Goal: Task Accomplishment & Management: Complete application form

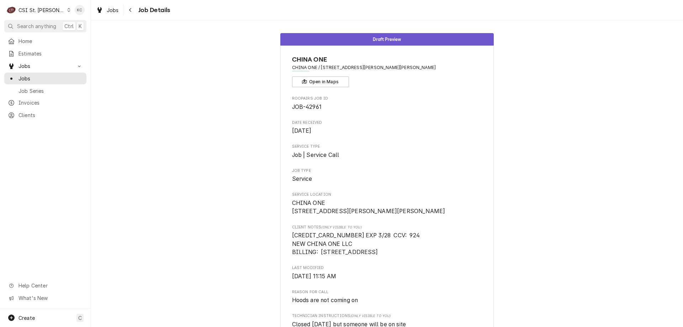
click at [203, 153] on div "Draft Preview CHINA ONE CHINA ONE / 1164 W Gannon Dr, Festus, MO 63028 Open in …" at bounding box center [387, 316] width 592 height 576
click at [132, 9] on icon "Navigate back" at bounding box center [130, 9] width 3 height 5
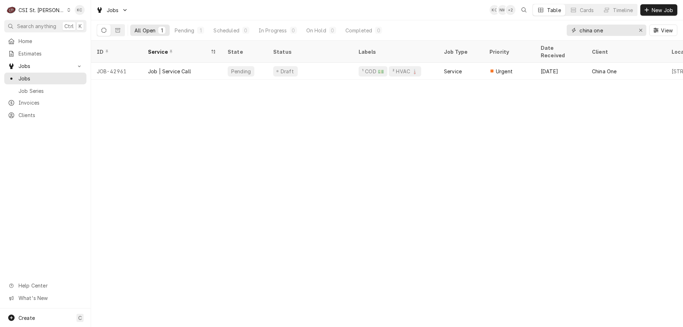
drag, startPoint x: 610, startPoint y: 28, endPoint x: 558, endPoint y: 28, distance: 52.6
click at [558, 28] on div "All Open 1 Pending 1 Scheduled 0 In Progress 0 On Hold 0 Completed 0 china one …" at bounding box center [387, 30] width 580 height 20
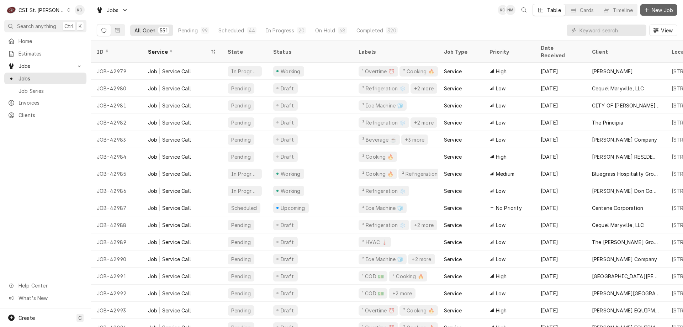
click at [651, 13] on span "New Job" at bounding box center [662, 9] width 24 height 7
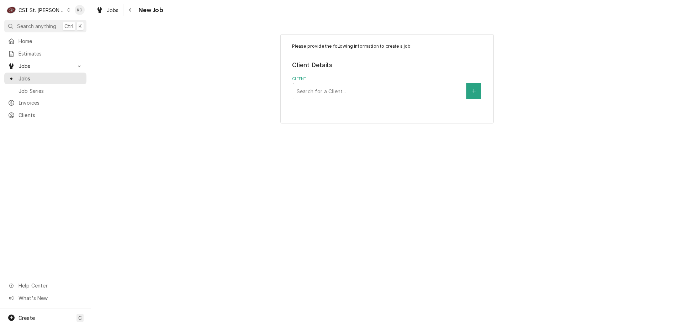
drag, startPoint x: 614, startPoint y: 125, endPoint x: 620, endPoint y: 122, distance: 7.0
click at [614, 125] on div "Please provide the following information to create a job: Client Details Client…" at bounding box center [387, 79] width 592 height 102
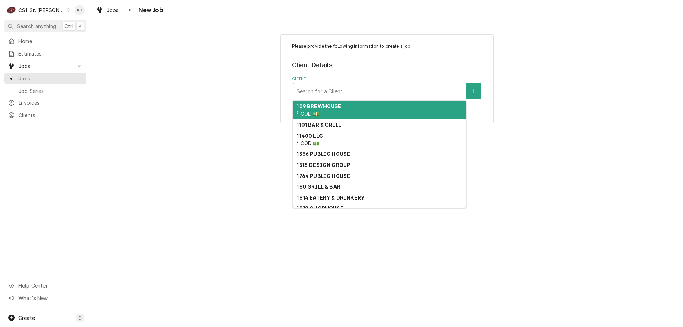
click at [363, 90] on div "Client" at bounding box center [380, 91] width 166 height 13
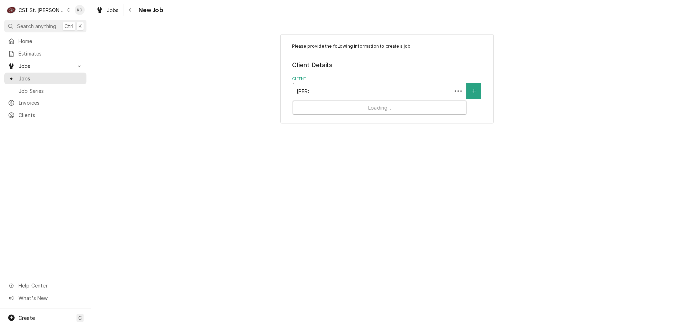
type input "vivian"
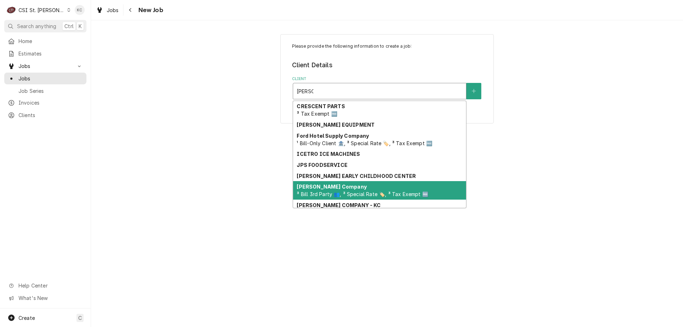
click at [339, 188] on div "Vivian Company ³ Bill 3rd Party 👥, ³ Special Rate 🏷️, ³ Tax Exempt 🆓" at bounding box center [379, 190] width 173 height 18
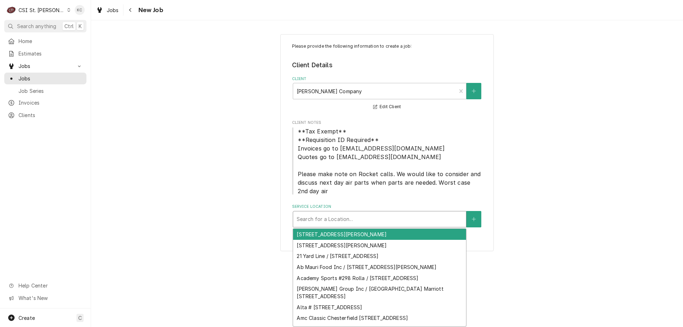
click at [360, 219] on div "Service Location" at bounding box center [380, 219] width 166 height 13
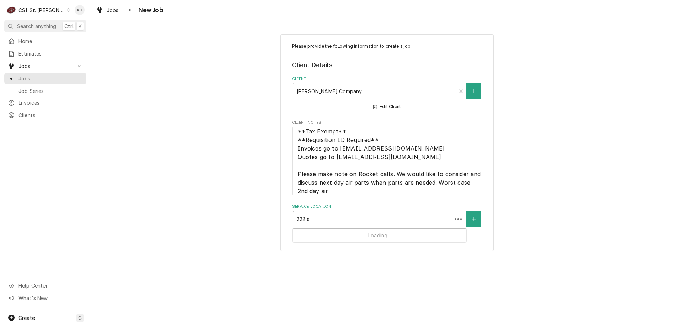
type input "222 sc"
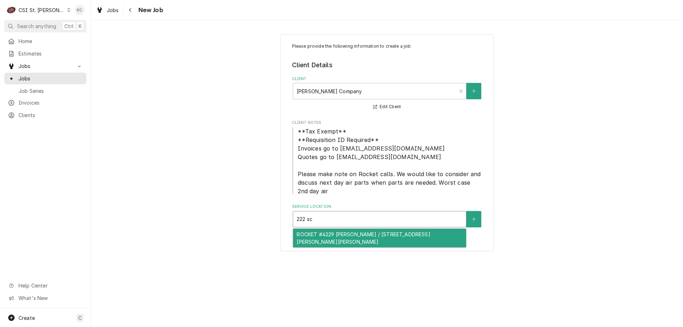
click at [378, 232] on div "ROCKET #4229 Fenton / 222 Schneider Dr, Fenton, MO 63026" at bounding box center [379, 238] width 173 height 18
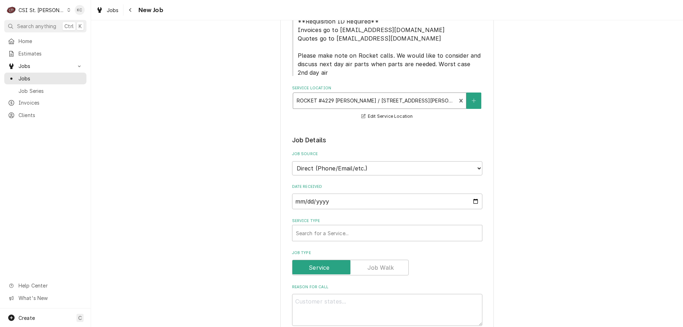
scroll to position [142, 0]
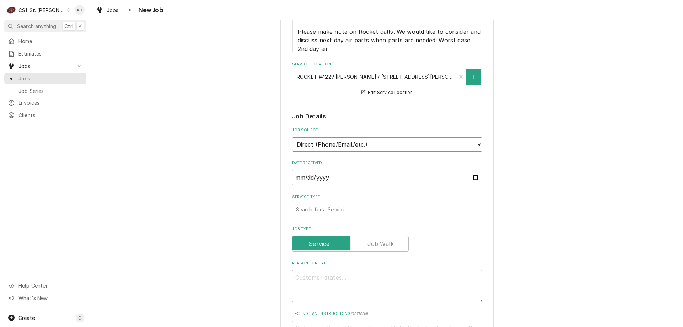
click at [426, 148] on select "Direct (Phone/Email/etc.) Service Channel Corrigo Ecotrak Other" at bounding box center [387, 144] width 190 height 14
select select "100"
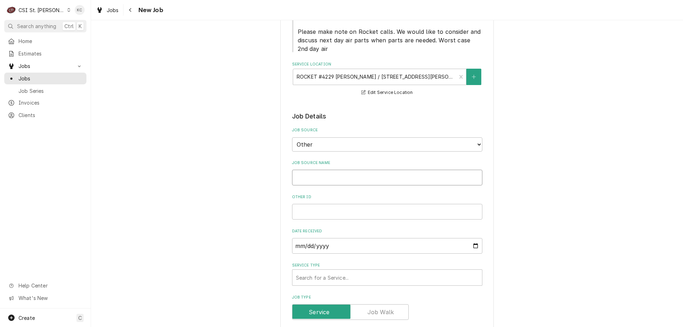
click at [420, 171] on input "Job Source Name" at bounding box center [387, 178] width 190 height 16
type textarea "x"
type input "V"
type textarea "x"
type input "Vi"
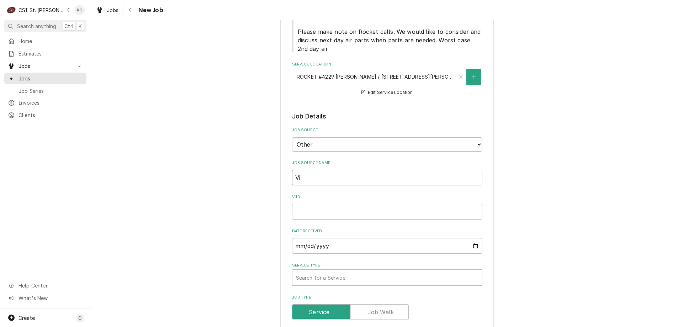
type textarea "x"
type input "Vivai"
type textarea "x"
type input "Vivain"
type textarea "x"
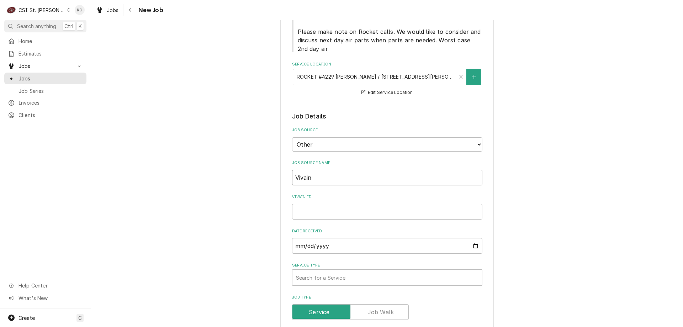
type input "Vivain"
type textarea "x"
type input "Vivain"
type textarea "x"
type input "Vivai"
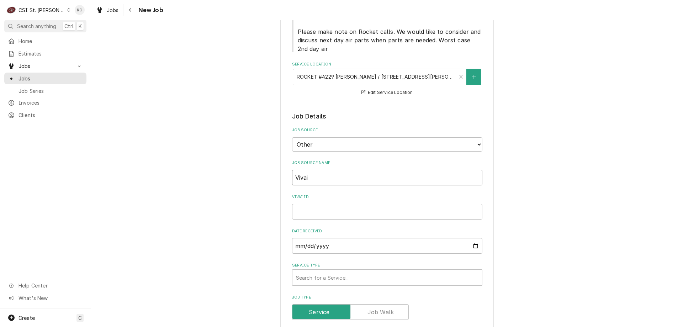
type textarea "x"
type input "Viva"
type textarea "x"
type input "Viv"
type textarea "x"
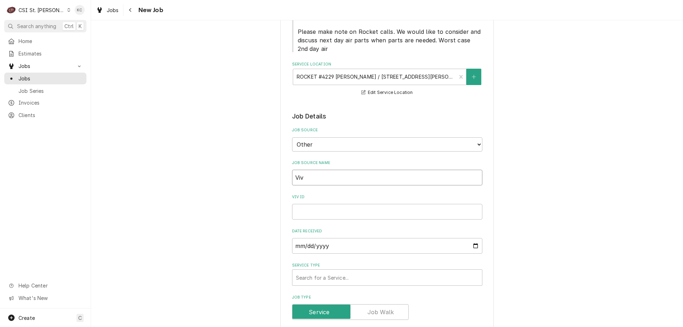
type input "Vivi"
type textarea "x"
type input "Vivia"
type textarea "x"
type input "Vivian"
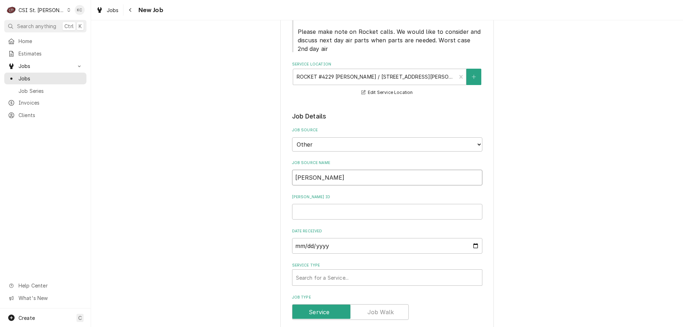
type textarea "x"
type input "Vivian"
type textarea "x"
type input "Vivian r"
type textarea "x"
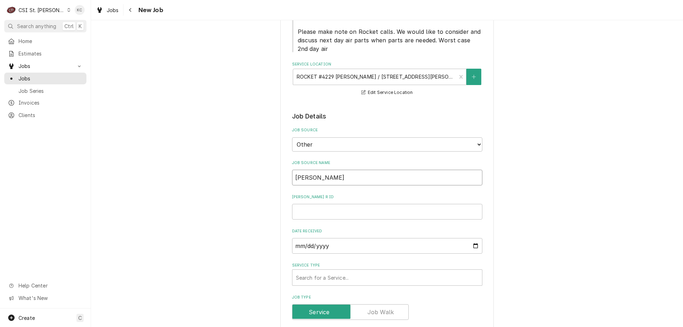
type input "Vivian rm"
type textarea "x"
type input "Vivian rmai"
type textarea "x"
type input "Vivian rma"
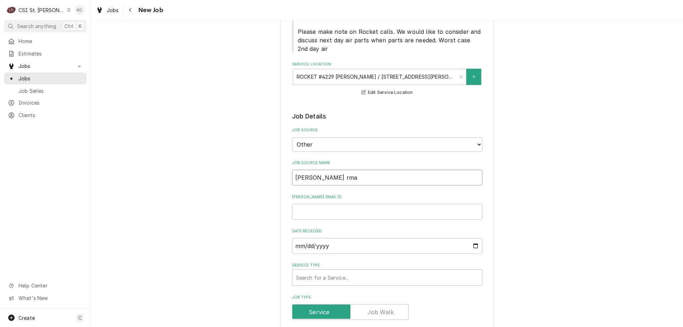
type textarea "x"
type input "Vivian rm"
type textarea "x"
type input "Vivian r"
type textarea "x"
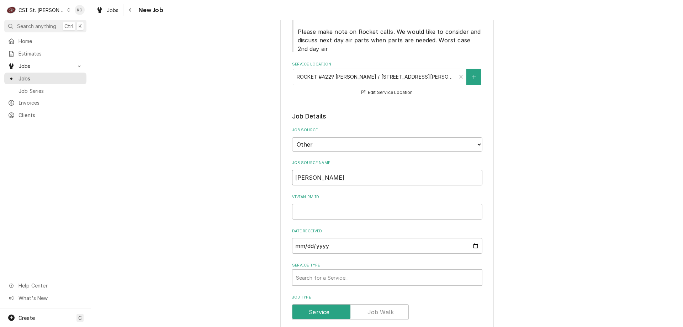
type input "Vivian"
type textarea "x"
type input "Vivian e"
type textarea "x"
type input "Vivian em"
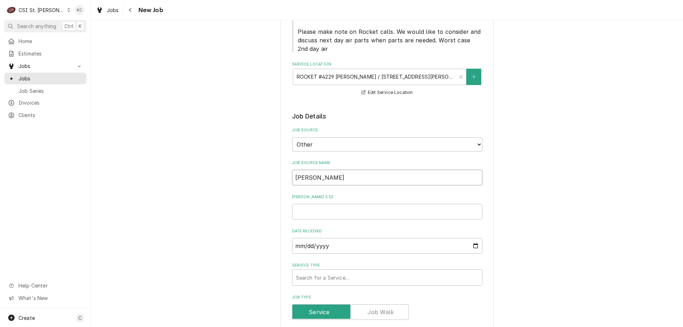
type textarea "x"
type input "Vivian ema"
type textarea "x"
type input "Vivian emai"
type textarea "x"
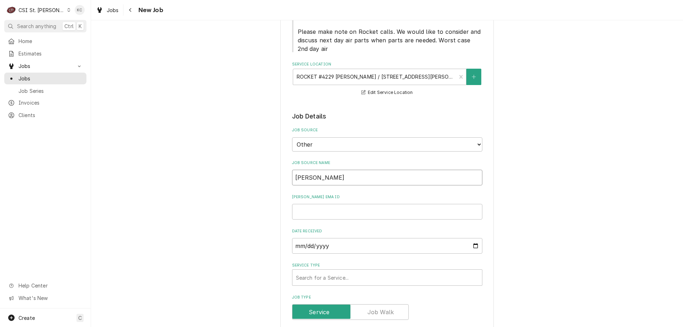
type input "Vivian email"
type textarea "x"
type input "Vivian email"
type textarea "x"
type input "4"
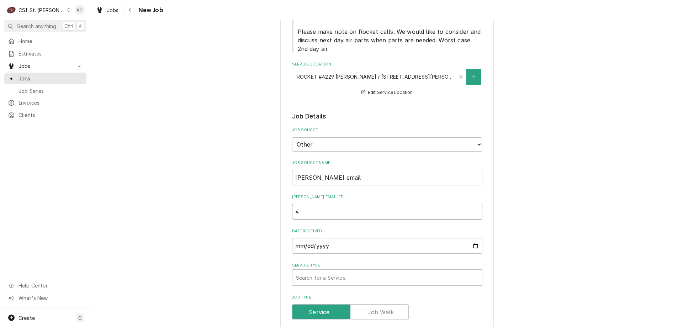
type textarea "x"
type input "44"
type textarea "x"
type input "446"
type textarea "x"
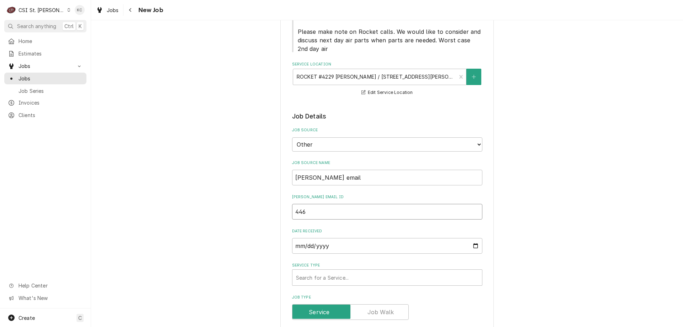
type input "4461"
type textarea "x"
type input "44615"
type textarea "x"
type input "44615"
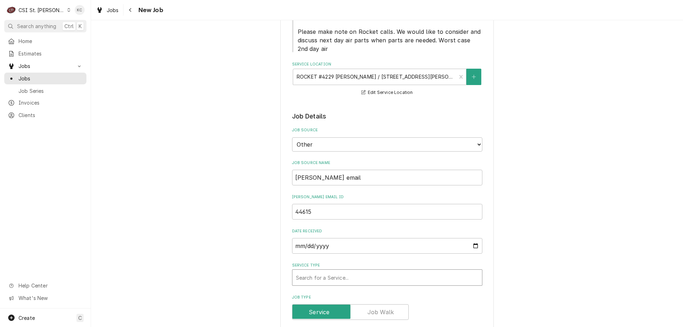
click at [405, 280] on div "Service Type" at bounding box center [387, 277] width 182 height 13
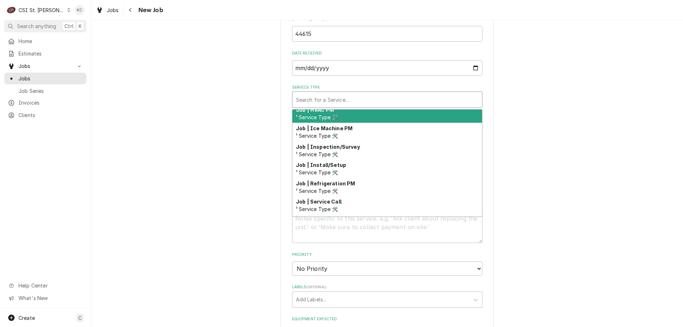
scroll to position [414, 0]
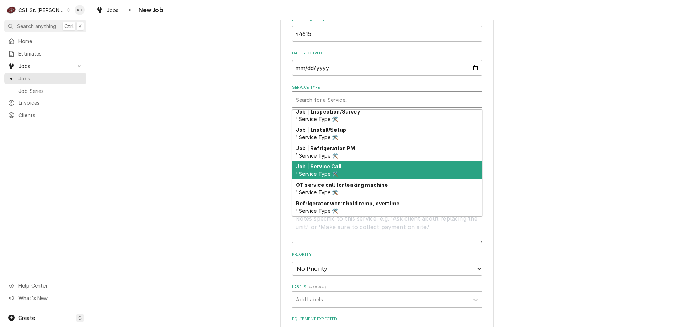
click at [455, 167] on div "Job | Service Call ¹ Service Type 🛠️" at bounding box center [387, 170] width 190 height 18
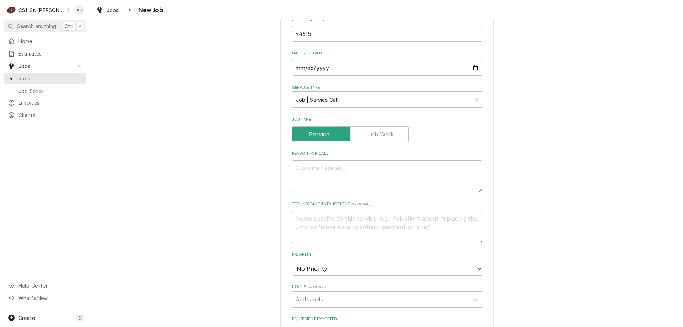
click at [521, 158] on div "Please provide the following information to create a job: Client Details Client…" at bounding box center [387, 150] width 592 height 885
click at [374, 224] on textarea "Technician Instructions ( optional )" at bounding box center [387, 227] width 190 height 32
paste textarea "636-534-1687"
type textarea "x"
type textarea "636-534-1687"
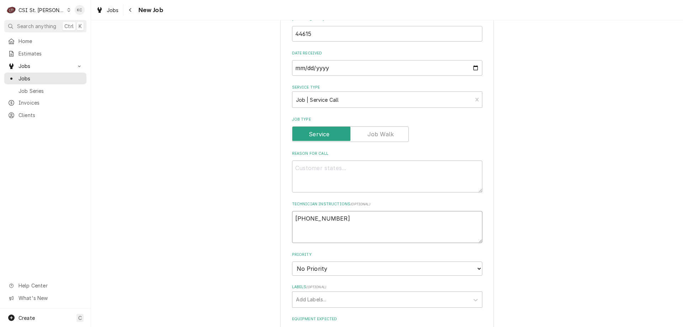
type textarea "x"
type textarea "M636-534-1687"
type textarea "x"
type textarea "MO636-534-1687"
type textarea "x"
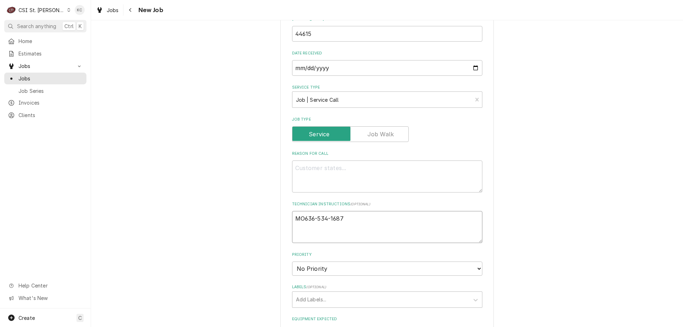
type textarea "MOD636-534-1687"
type textarea "x"
type textarea "MOD 636-534-1687"
type textarea "x"
type textarea "MOD -636-534-1687"
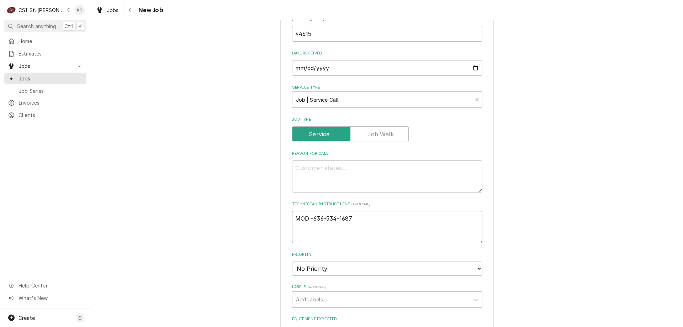
type textarea "x"
type textarea "MOD - 636-534-1687"
type textarea "x"
type textarea "MOD - 636-534-1687"
click at [292, 217] on textarea "MOD - 636-534-1687" at bounding box center [387, 227] width 190 height 32
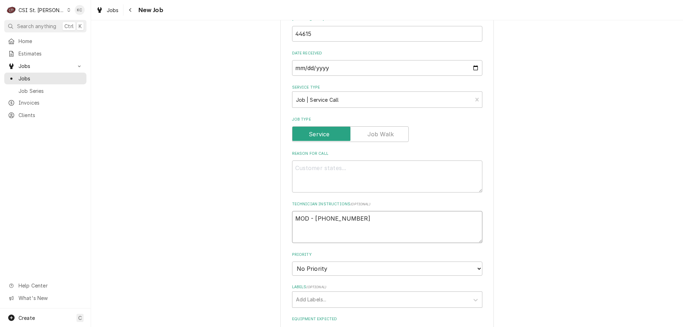
type textarea "x"
type textarea "MOD - 636-534-1687"
type textarea "x"
type textarea "MOD - 636-534-1687"
type textarea "x"
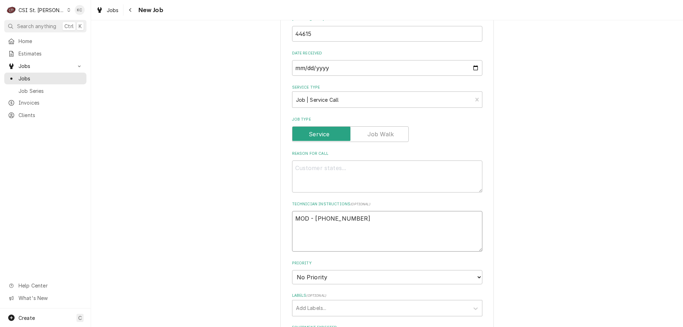
type textarea "N MOD - 636-534-1687"
type textarea "x"
type textarea "NT MOD - 636-534-1687"
type textarea "x"
type textarea "NTE MOD - 636-534-1687"
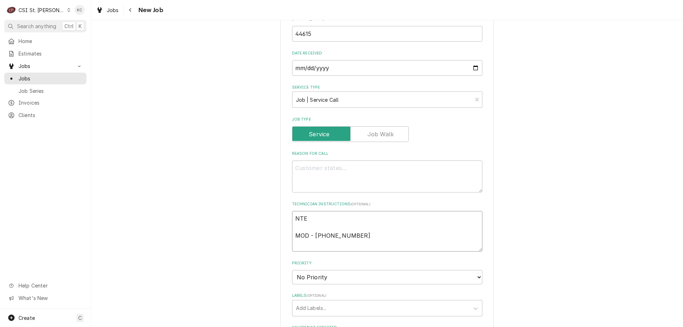
type textarea "x"
type textarea "NTE MOD - 636-534-1687"
type textarea "x"
type textarea "NTE $ MOD - 636-534-1687"
type textarea "x"
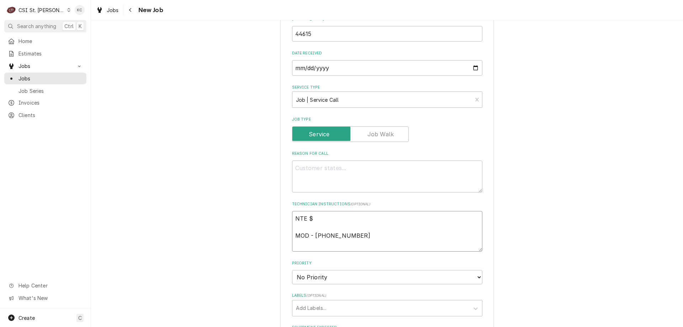
type textarea "NTE $5 MOD - 636-534-1687"
type textarea "x"
type textarea "NTE $55 MOD - 636-534-1687"
type textarea "x"
type textarea "NTE $550 MOD - 636-534-1687"
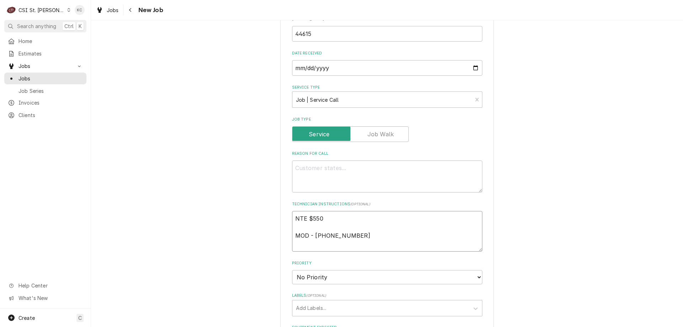
type textarea "x"
type textarea "NTE $550 MOD - 636-534-1687"
paste textarea "PLEASE HAVE TECH TEXT VIVIAN AT (314-756-3700 ) TO CHECK IN AND OUT OF THE CALL…"
type textarea "x"
type textarea "NTE $550 PLEASE HAVE TECH TEXT VIVIAN AT (314-756-3700 ) TO CHECK IN AND OUT OF…"
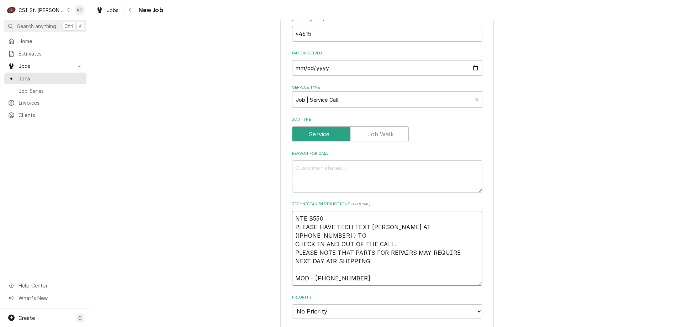
type textarea "x"
type textarea "NTE $550 PLEASE HAVE TECH TEXT VIVIAN AT (314-756-3700 ) TO CHECK IN AND OUT OF…"
click at [308, 164] on textarea "Reason For Call" at bounding box center [387, 176] width 190 height 32
paste textarea "ALL PRODUCT IS DOWN AND IS SHOWING C02 IS OUT, BUT STORE CLAIMS THEY HAVE CO2"
type textarea "x"
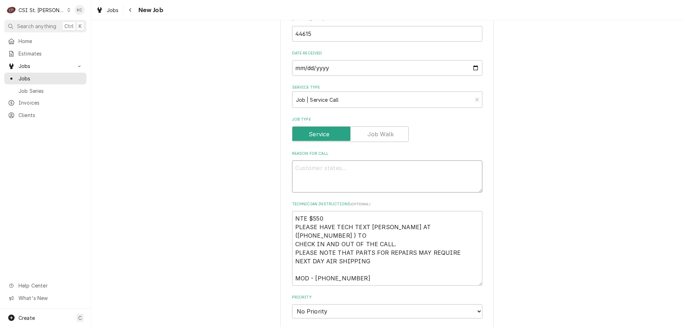
type textarea "ALL PRODUCT IS DOWN AND IS SHOWING C02 IS OUT, BUT STORE CLAIMS THEY HAVE CO2"
type textarea "x"
type textarea "ALL PRODUCT IS DOWN AND IS SHOWING C02 IS OUT, BUT STORE CLAIMS THEY HAVE CO2"
click at [293, 218] on textarea "NTE $550 PLEASE HAVE TECH TEXT VIVIAN AT (314-756-3700 ) TO CHECK IN AND OUT OF…" at bounding box center [387, 248] width 190 height 75
type textarea "x"
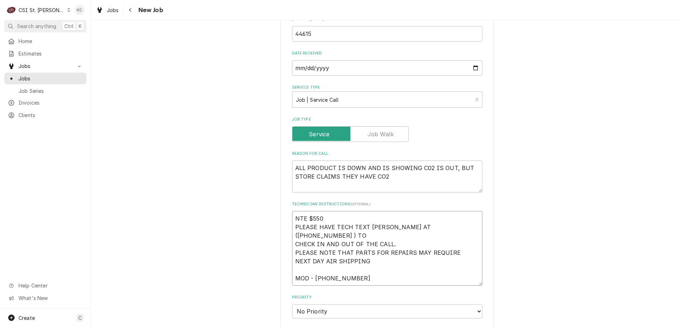
type textarea "NTE $550 PLEASE HAVE TECH TEXT VIVIAN AT (314-756-3700 ) TO CHECK IN AND OUT OF…"
type textarea "x"
type textarea "NTE $550 PLEASE HAVE TECH TEXT VIVIAN AT (314-756-3700 ) TO CHECK IN AND OUT OF…"
type textarea "x"
type textarea "NTE $550 PLEASE HAVE TECH TEXT VIVIAN AT (314-756-3700 ) TO CHECK IN AND OUT OF…"
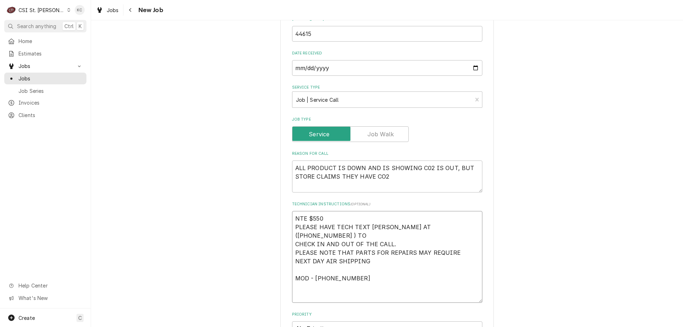
type textarea "x"
type textarea "E NTE $550 PLEASE HAVE TECH TEXT VIVIAN AT (314-756-3700 ) TO CHECK IN AND OUT …"
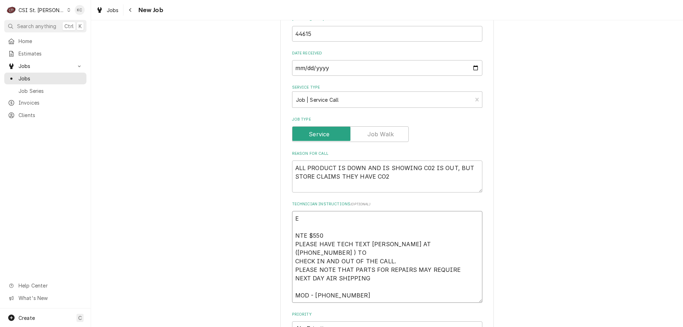
type textarea "x"
type textarea "EM NTE $550 PLEASE HAVE TECH TEXT VIVIAN AT (314-756-3700 ) TO CHECK IN AND OUT…"
type textarea "x"
type textarea "EME NTE $550 PLEASE HAVE TECH TEXT VIVIAN AT (314-756-3700 ) TO CHECK IN AND OU…"
type textarea "x"
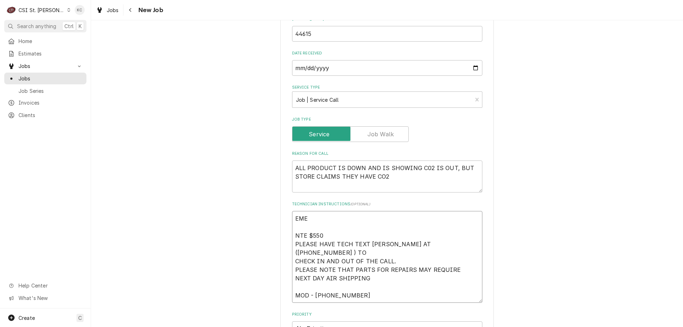
type textarea "EMER NTE $550 PLEASE HAVE TECH TEXT VIVIAN AT (314-756-3700 ) TO CHECK IN AND O…"
type textarea "x"
type textarea "EMERG NTE $550 PLEASE HAVE TECH TEXT VIVIAN AT (314-756-3700 ) TO CHECK IN AND …"
type textarea "x"
type textarea "EMERGE NTE $550 PLEASE HAVE TECH TEXT VIVIAN AT (314-756-3700 ) TO CHECK IN AND…"
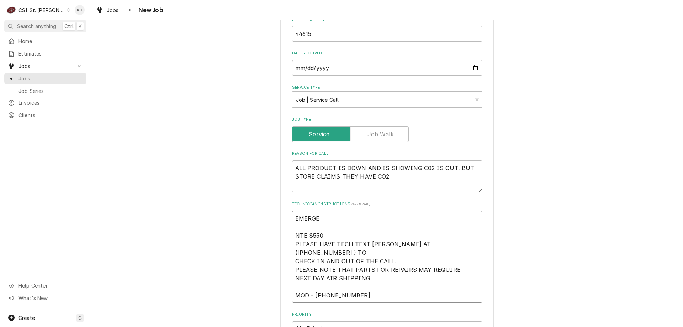
type textarea "x"
type textarea "EMERGEN NTE $550 PLEASE HAVE TECH TEXT VIVIAN AT (314-756-3700 ) TO CHECK IN AN…"
type textarea "x"
type textarea "EMERGENC NTE $550 PLEASE HAVE TECH TEXT VIVIAN AT (314-756-3700 ) TO CHECK IN A…"
type textarea "x"
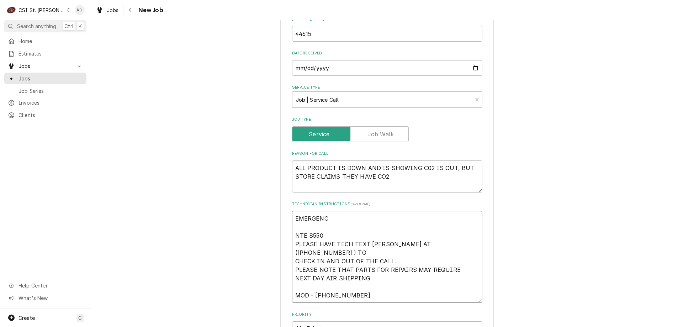
type textarea "EMERGENCY NTE $550 PLEASE HAVE TECH TEXT VIVIAN AT (314-756-3700 ) TO CHECK IN …"
type textarea "x"
type textarea "EMERGENCY NTE $550 PLEASE HAVE TECH TEXT VIVIAN AT (314-756-3700 ) TO CHECK IN …"
type textarea "x"
type textarea "EMERGENCY 1 NTE $550 PLEASE HAVE TECH TEXT VIVIAN AT (314-756-3700 ) TO CHECK I…"
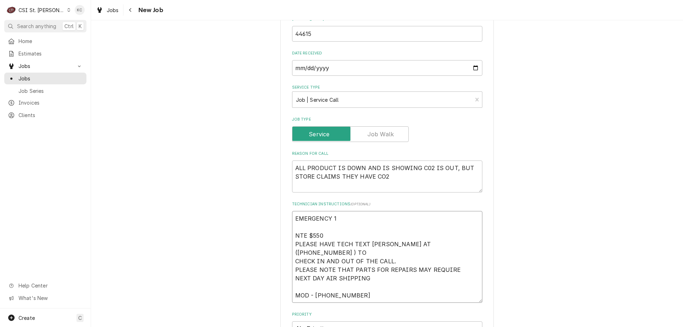
type textarea "x"
type textarea "EMERGENCY 1 NTE $550 PLEASE HAVE TECH TEXT VIVIAN AT (314-756-3700 ) TO CHECK I…"
type textarea "x"
type textarea "EMERGENCY 1 - NTE $550 PLEASE HAVE TECH TEXT VIVIAN AT (314-756-3700 ) TO CHECK…"
type textarea "x"
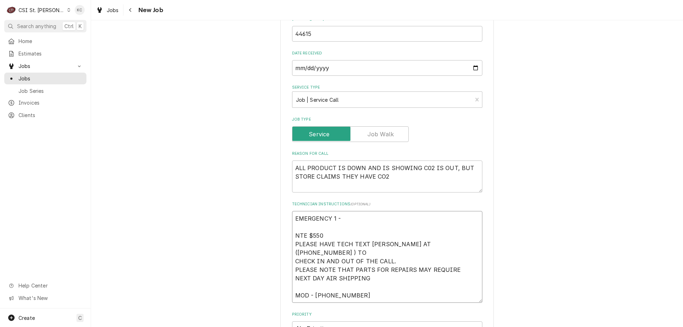
type textarea "EMERGENCY 1 - NTE $550 PLEASE HAVE TECH TEXT VIVIAN AT (314-756-3700 ) TO CHECK…"
type textarea "x"
type textarea "EMERGENCY 1 - 4 NTE $550 PLEASE HAVE TECH TEXT VIVIAN AT (314-756-3700 ) TO CHE…"
type textarea "x"
type textarea "EMERGENCY 1 - 4 NTE $550 PLEASE HAVE TECH TEXT VIVIAN AT (314-756-3700 ) TO CHE…"
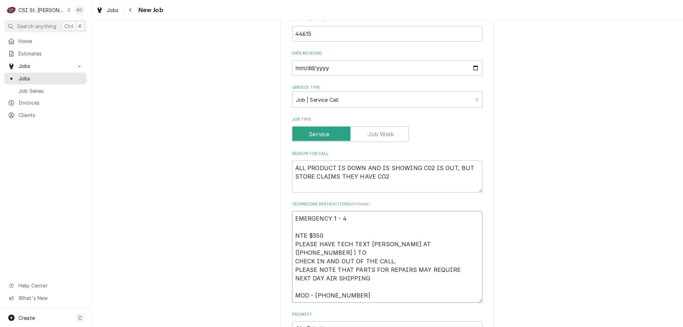
type textarea "x"
type textarea "EMERGENCY 1 - 4 H NTE $550 PLEASE HAVE TECH TEXT VIVIAN AT (314-756-3700 ) TO C…"
type textarea "x"
type textarea "EMERGENCY 1 - 4 HO NTE $550 PLEASE HAVE TECH TEXT VIVIAN AT (314-756-3700 ) TO …"
type textarea "x"
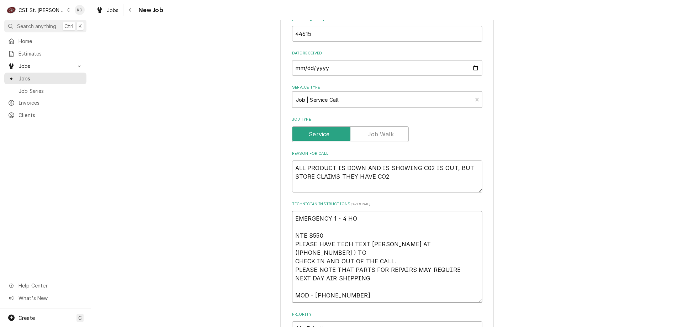
type textarea "EMERGENCY 1 - 4 HOU NTE $550 PLEASE HAVE TECH TEXT VIVIAN AT (314-756-3700 ) TO…"
type textarea "x"
type textarea "EMERGENCY 1 - 4 HOUR NTE $550 PLEASE HAVE TECH TEXT VIVIAN AT (314-756-3700 ) T…"
type textarea "x"
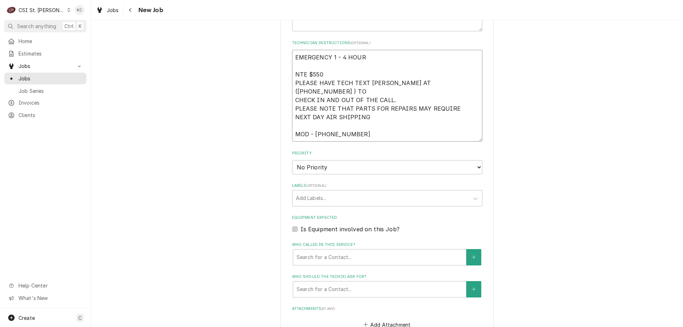
scroll to position [498, 0]
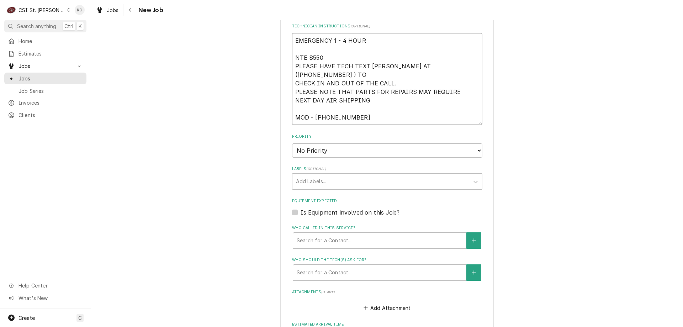
type textarea "EMERGENCY 1 - 4 HOUR NTE $550 PLEASE HAVE TECH TEXT VIVIAN AT (314-756-3700 ) T…"
click at [323, 153] on select "No Priority Urgent High Medium Low" at bounding box center [387, 150] width 190 height 14
select select "2"
click at [292, 143] on select "No Priority Urgent High Medium Low" at bounding box center [387, 150] width 190 height 14
click at [377, 37] on textarea "EMERGENCY 1 - 4 HOUR NTE $550 PLEASE HAVE TECH TEXT VIVIAN AT (314-756-3700 ) T…" at bounding box center [387, 79] width 190 height 92
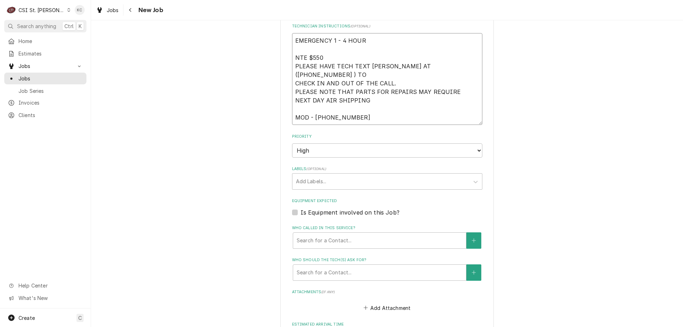
type textarea "x"
type textarea "EMERGENCY 1 - 4 HOUR NTE $550 PLEASE HAVE TECH TEXT VIVIAN AT (314-756-3700 ) T…"
type textarea "x"
type textarea "EMERGENCY 1 - 4 HOUR - NTE $550 PLEASE HAVE TECH TEXT VIVIAN AT (314-756-3700 )…"
type textarea "x"
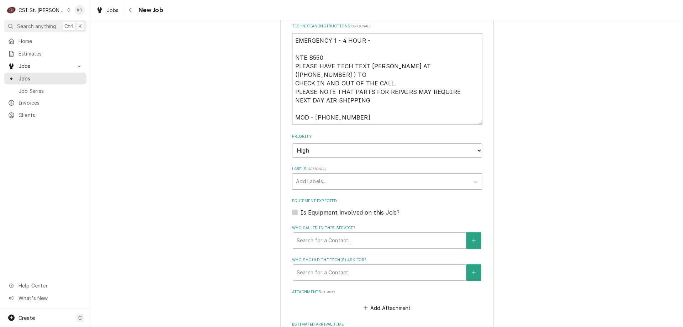
type textarea "EMERGENCY 1 - 4 HOUR - O NTE $550 PLEASE HAVE TECH TEXT VIVIAN AT (314-756-3700…"
type textarea "x"
type textarea "EMERGENCY 1 - 4 HOUR - OV NTE $550 PLEASE HAVE TECH TEXT VIVIAN AT (314-756-370…"
type textarea "x"
type textarea "EMERGENCY 1 - 4 HOUR - OVE NTE $550 PLEASE HAVE TECH TEXT VIVIAN AT (314-756-37…"
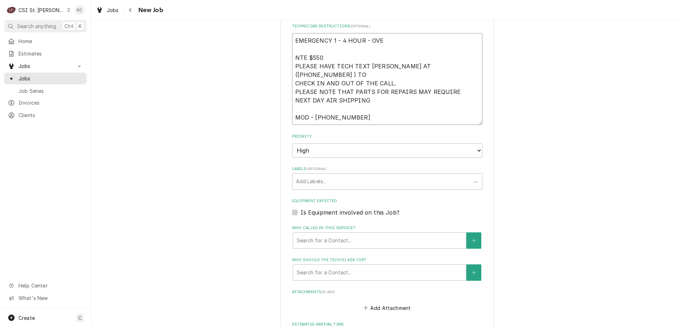
type textarea "x"
type textarea "EMERGENCY 1 - 4 HOUR - OVER NTE $550 PLEASE HAVE TECH TEXT VIVIAN AT (314-756-3…"
type textarea "x"
type textarea "EMERGENCY 1 - 4 HOUR - OVERT NTE $550 PLEASE HAVE TECH TEXT VIVIAN AT (314-756-…"
type textarea "x"
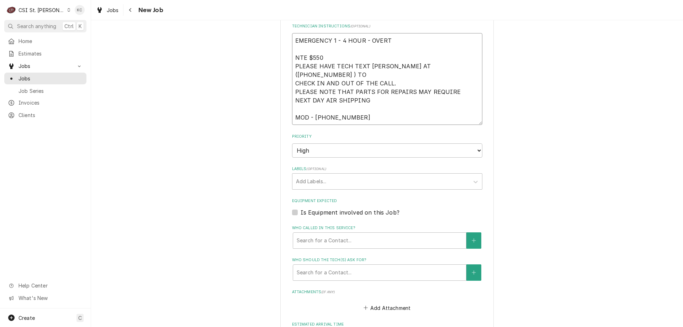
type textarea "EMERGENCY 1 - 4 HOUR - OVERTI NTE $550 PLEASE HAVE TECH TEXT VIVIAN AT (314-756…"
type textarea "x"
type textarea "EMERGENCY 1 - 4 HOUR - OVERTIM NTE $550 PLEASE HAVE TECH TEXT VIVIAN AT (314-75…"
type textarea "x"
type textarea "EMERGENCY 1 - 4 HOUR - OVERTIME NTE $550 PLEASE HAVE TECH TEXT VIVIAN AT (314-7…"
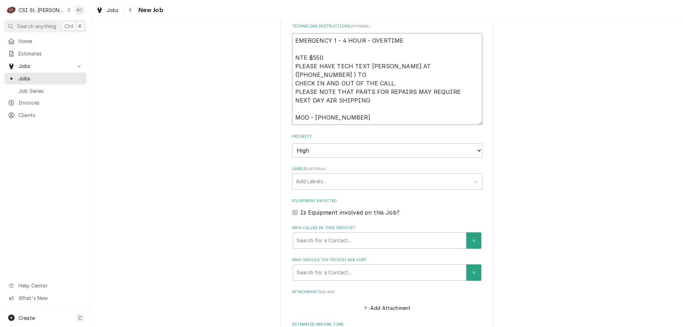
type textarea "x"
type textarea "EMERGENCY 1 - 4 HOUR - OVERTIME NTE $550 PLEASE HAVE TECH TEXT VIVIAN AT (314-7…"
type textarea "x"
type textarea "EMERGENCY 1 - 4 HOUR - OVERTIME A NTE $550 PLEASE HAVE TECH TEXT VIVIAN AT (314…"
type textarea "x"
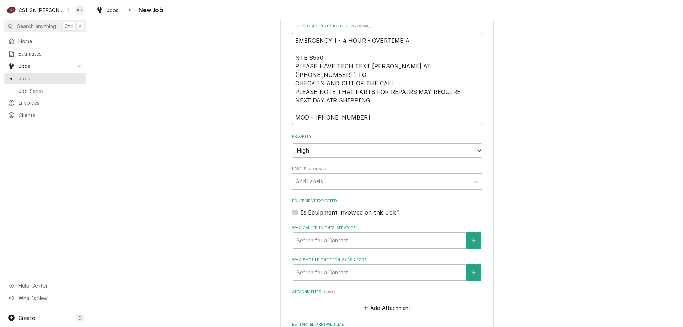
type textarea "EMERGENCY 1 - 4 HOUR - OVERTIME AP NTE $550 PLEASE HAVE TECH TEXT VIVIAN AT (31…"
type textarea "x"
type textarea "EMERGENCY 1 - 4 HOUR - OVERTIME APP NTE $550 PLEASE HAVE TECH TEXT VIVIAN AT (3…"
type textarea "x"
type textarea "EMERGENCY 1 - 4 HOUR - OVERTIME APPR NTE $550 PLEASE HAVE TECH TEXT VIVIAN AT (…"
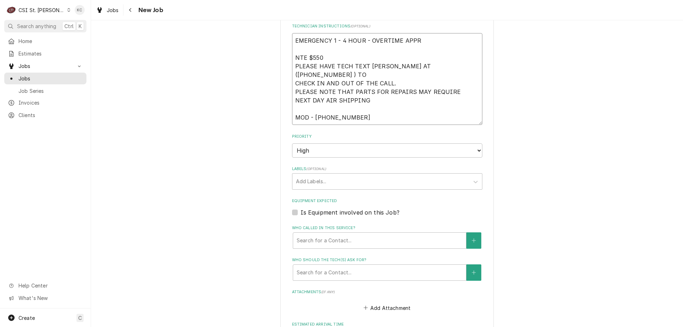
type textarea "x"
type textarea "EMERGENCY 1 - 4 HOUR - OVERTIME APPROV NTE $550 PLEASE HAVE TECH TEXT VIVIAN AT…"
type textarea "x"
type textarea "EMERGENCY 1 - 4 HOUR - OVERTIME APPROVE NTE $550 PLEASE HAVE TECH TEXT VIVIAN A…"
type textarea "x"
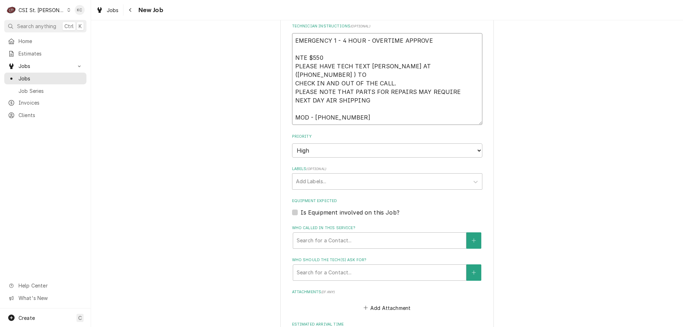
type textarea "EMERGENCY 1 - 4 HOUR - OVERTIME APPROVED NTE $550 PLEASE HAVE TECH TEXT VIVIAN …"
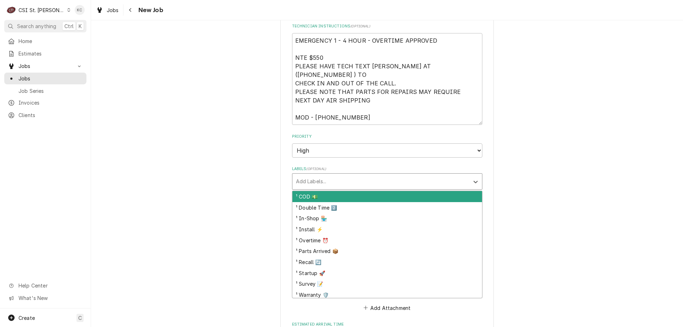
click at [337, 186] on div "Labels" at bounding box center [381, 181] width 170 height 13
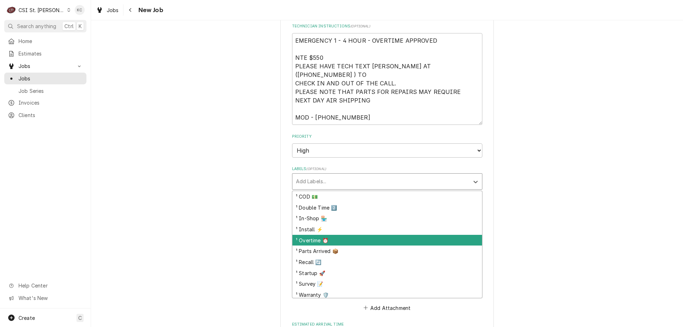
click at [340, 240] on div "¹ Overtime ⏰" at bounding box center [387, 240] width 190 height 11
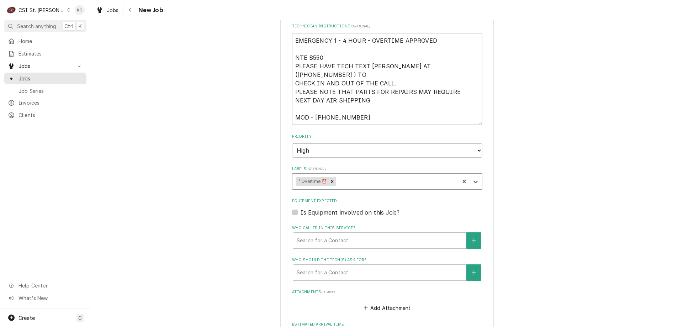
click at [359, 183] on div "Labels" at bounding box center [396, 181] width 118 height 13
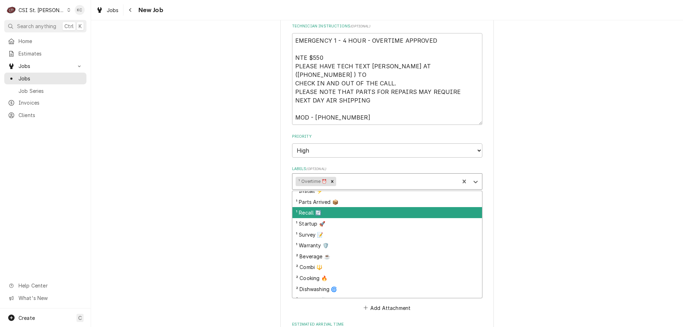
scroll to position [71, 0]
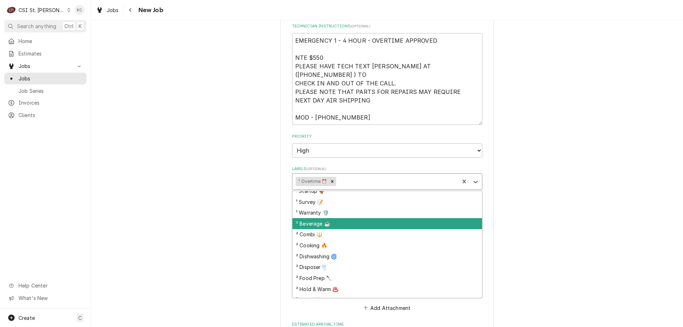
click at [350, 224] on div "² Beverage ☕️" at bounding box center [387, 223] width 190 height 11
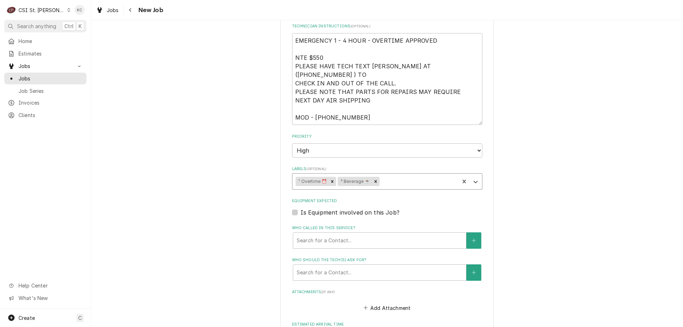
click at [504, 214] on div "Please provide the following information to create a job: Client Details Client…" at bounding box center [387, 2] width 592 height 944
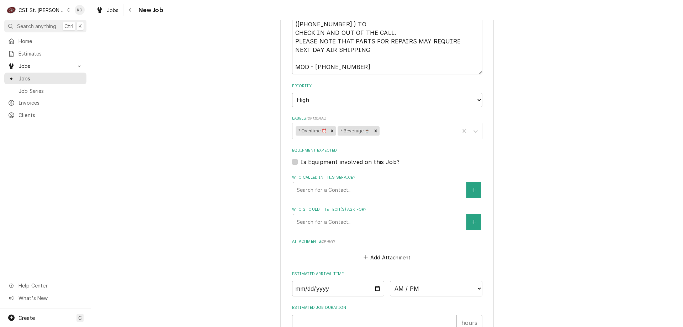
scroll to position [605, 0]
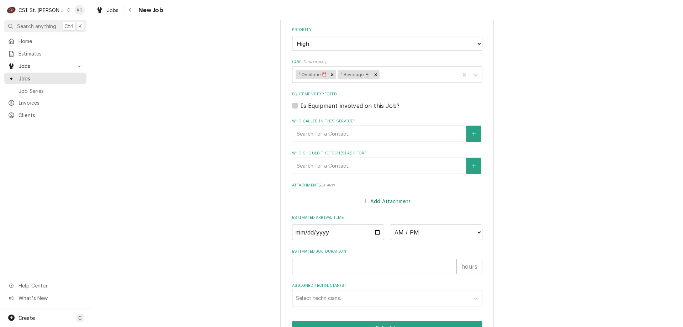
click at [400, 205] on button "Add Attachment" at bounding box center [387, 201] width 50 height 10
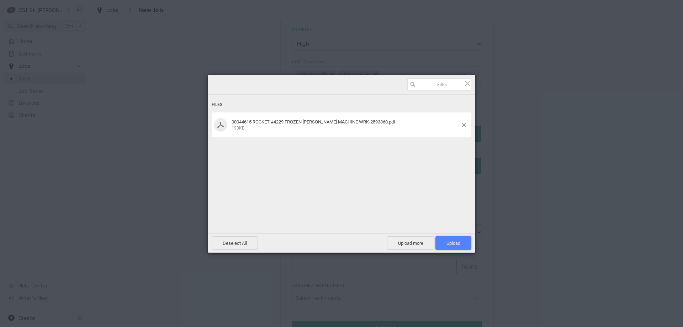
click at [442, 241] on span "Upload 1" at bounding box center [453, 243] width 36 height 14
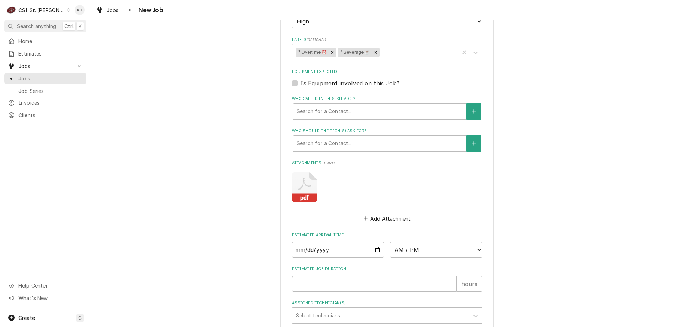
scroll to position [685, 0]
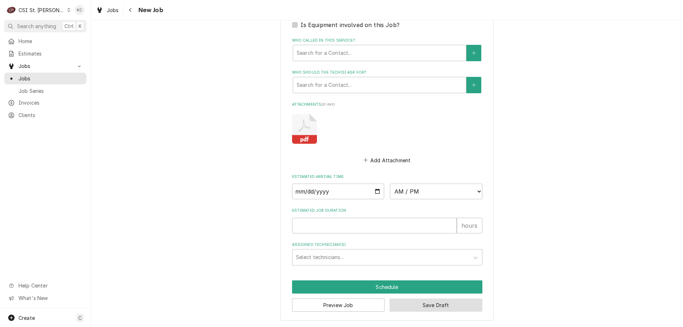
click at [448, 306] on button "Save Draft" at bounding box center [435, 304] width 93 height 13
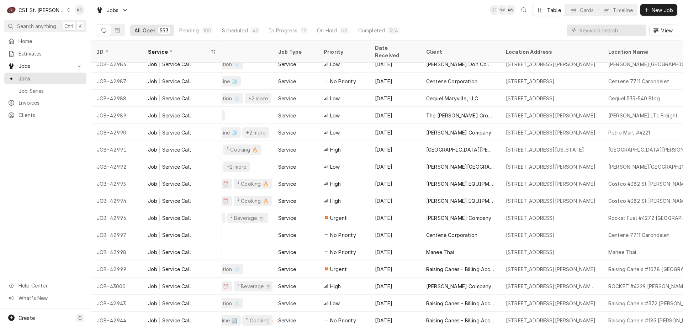
scroll to position [127, 204]
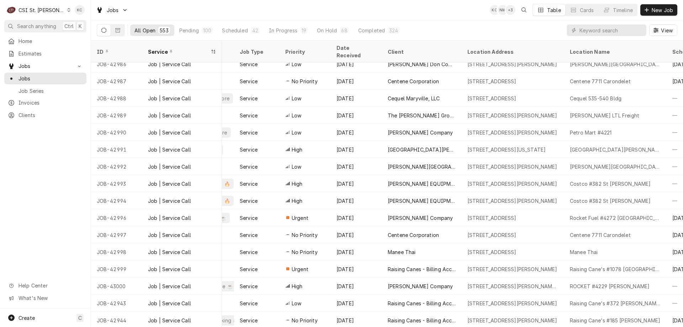
click at [499, 32] on div "All Open 553 Pending 100 Scheduled 42 In Progress 19 On Hold 68 Completed 324 V…" at bounding box center [387, 30] width 580 height 20
click at [651, 13] on span "New Job" at bounding box center [662, 9] width 24 height 7
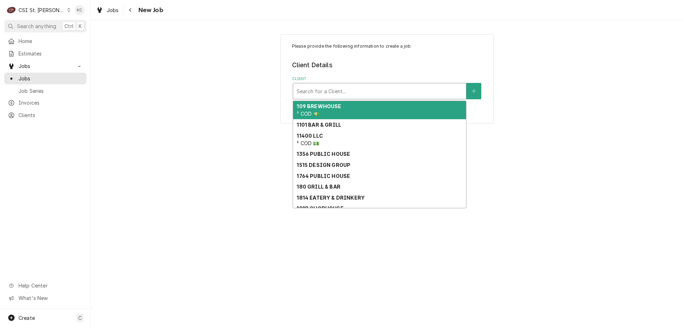
click at [424, 90] on div "Client" at bounding box center [380, 91] width 166 height 13
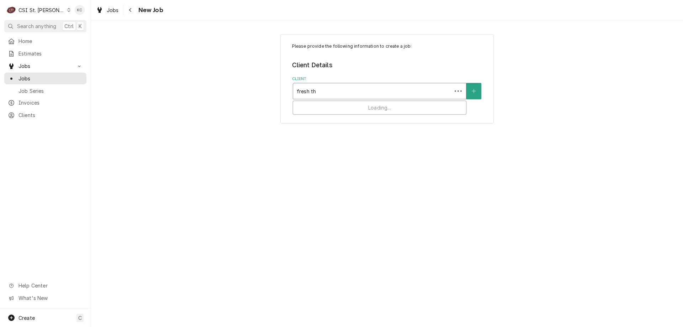
type input "fresh thy"
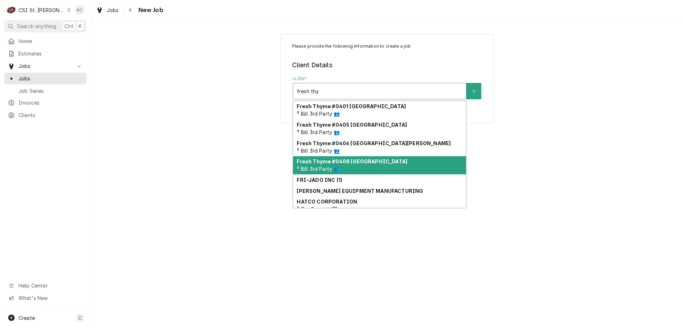
click at [374, 163] on div "Fresh Thyme #0408 St Louis ³ Bill 3rd Party 👥" at bounding box center [379, 165] width 173 height 18
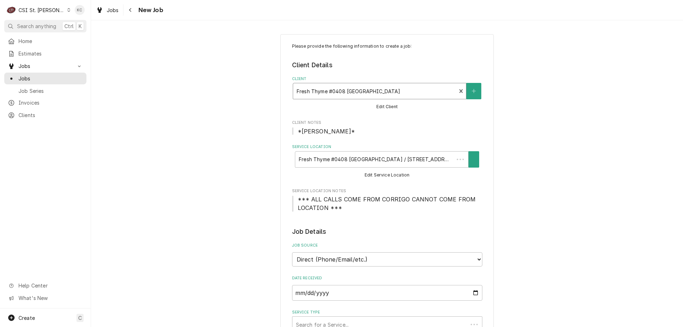
type textarea "x"
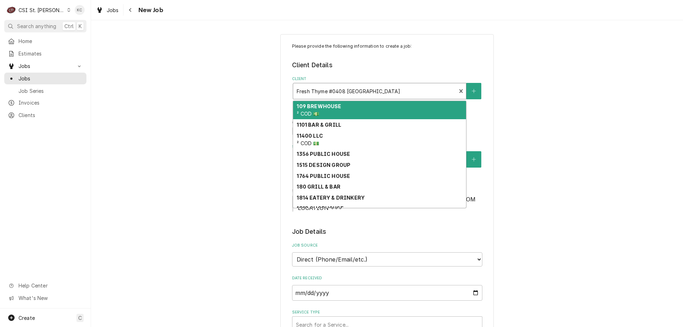
click at [381, 93] on div "Client" at bounding box center [375, 91] width 156 height 13
type input "1"
type textarea "x"
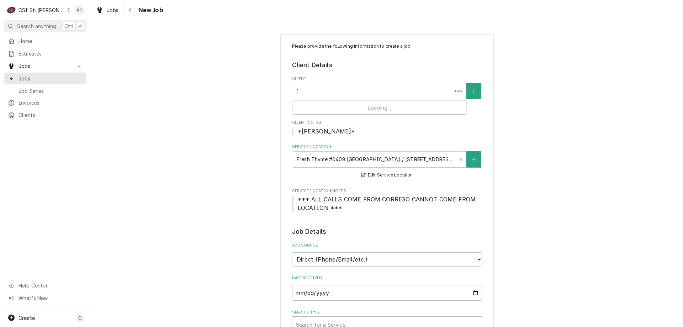
type input "13"
type textarea "x"
type input "139"
type textarea "x"
type input "1395"
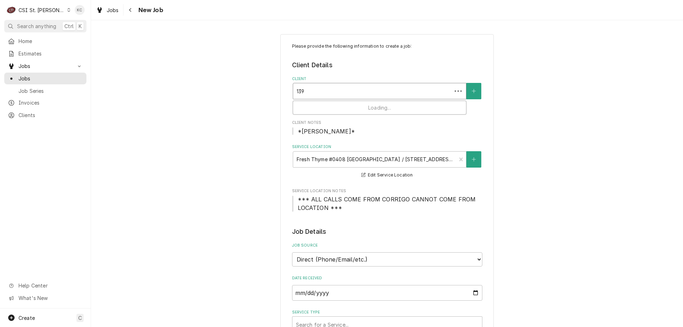
type textarea "x"
type input "13957"
type textarea "x"
type input "13957"
type textarea "x"
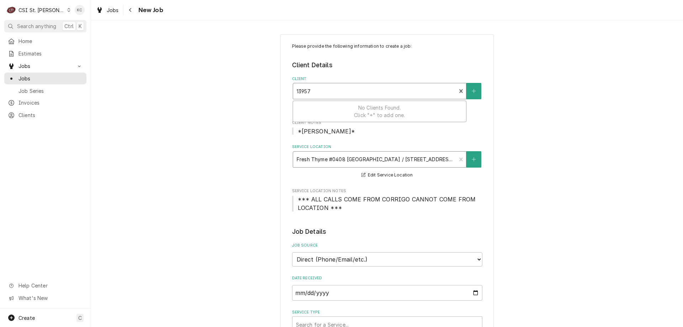
type input "13957"
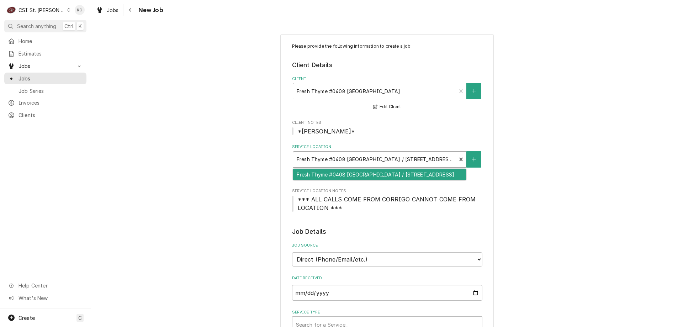
click at [448, 160] on div "Service Location" at bounding box center [375, 159] width 156 height 13
type textarea "x"
type input "1"
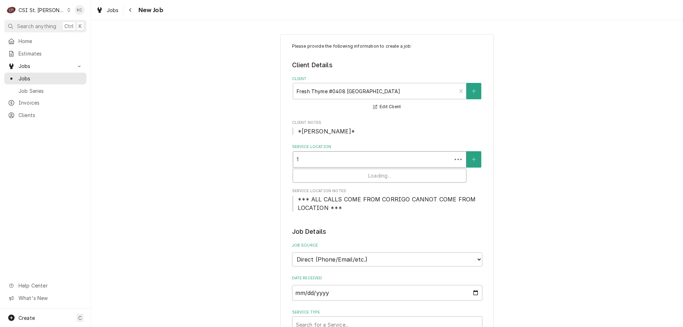
type textarea "x"
type input "13"
type textarea "x"
type input "139"
type textarea "x"
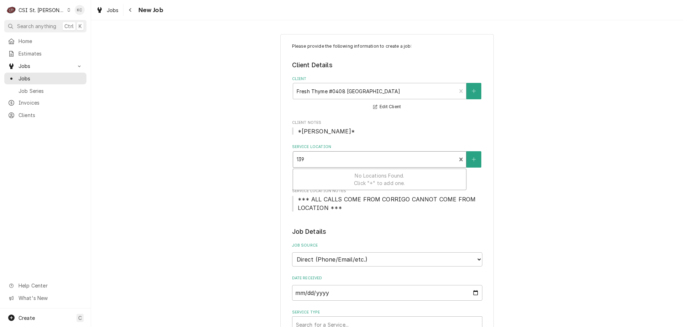
type input "1395"
type textarea "x"
type input "13957"
click at [404, 92] on div "Client" at bounding box center [375, 91] width 156 height 13
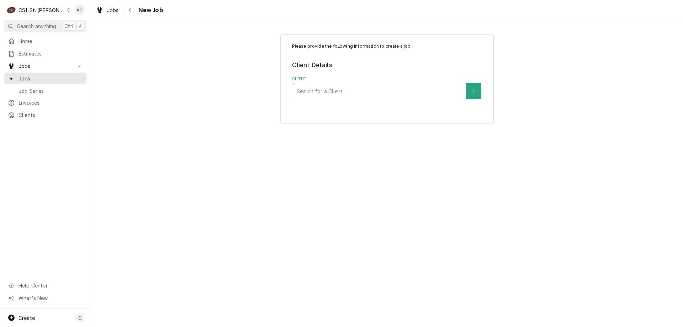
click at [384, 91] on div "Client" at bounding box center [380, 91] width 166 height 13
type input "13957 manchester"
click at [494, 82] on div "Please provide the following information to create a job: Client Details Client…" at bounding box center [387, 79] width 592 height 102
click at [361, 86] on div "Client" at bounding box center [380, 91] width 166 height 13
click at [474, 91] on icon "Create New Client" at bounding box center [474, 91] width 4 height 5
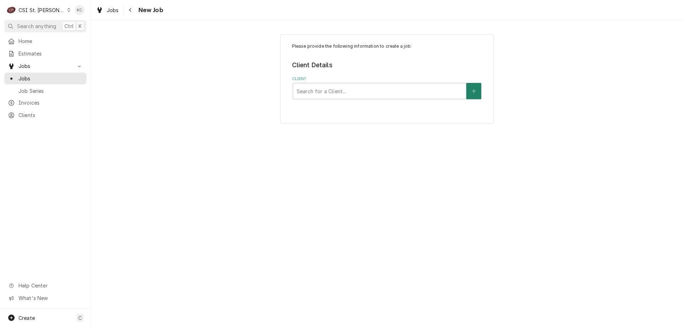
type textarea "x"
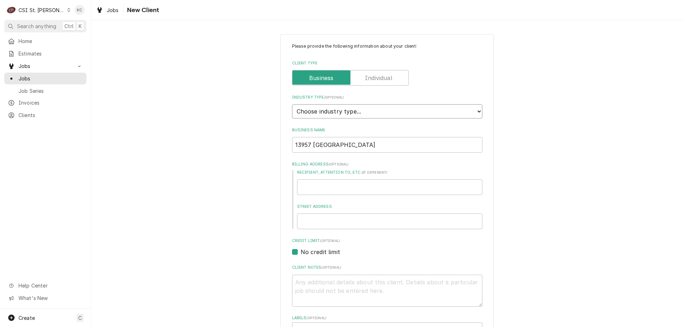
click at [374, 109] on select "Choose industry type... Residential Commercial Industrial Government" at bounding box center [387, 111] width 190 height 14
select select "2"
click at [292, 104] on select "Choose industry type... Residential Commercial Industrial Government" at bounding box center [387, 111] width 190 height 14
drag, startPoint x: 359, startPoint y: 147, endPoint x: 253, endPoint y: 143, distance: 106.0
click at [253, 143] on div "Please provide the following information about your client: Client Type Industr…" at bounding box center [387, 261] width 592 height 467
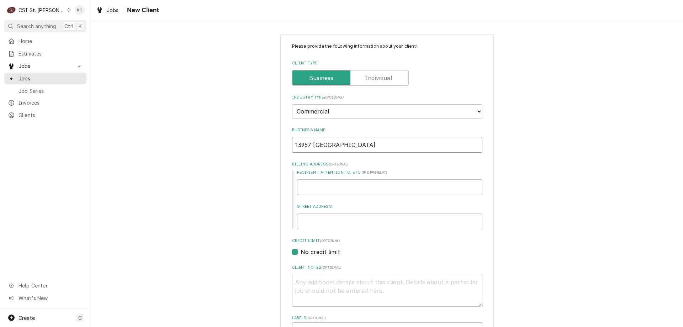
type textarea "x"
type input "F"
type textarea "x"
type input "FR"
type textarea "x"
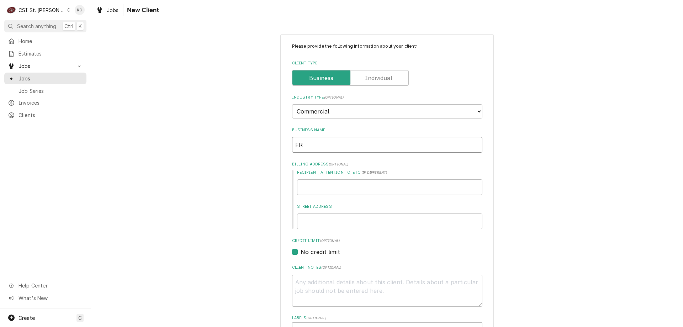
type input "FRE"
type textarea "x"
type input "FRES"
type textarea "x"
type input "FRESH"
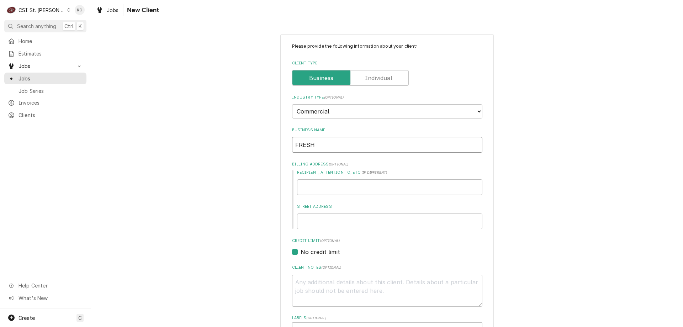
type textarea "x"
type input "FRESH"
type textarea "x"
type input "FRESH T"
type textarea "x"
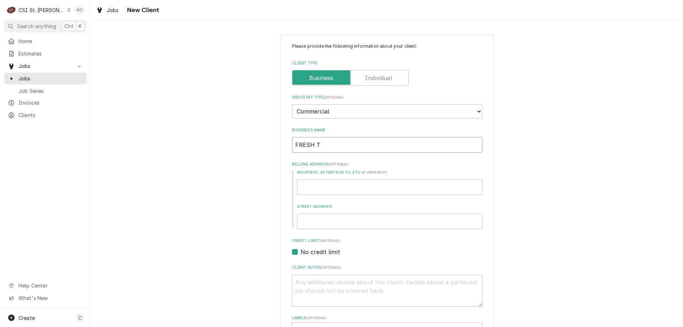
type input "FRESH TH"
type textarea "x"
type input "FRESH THY"
type textarea "x"
type input "FRESH THYM"
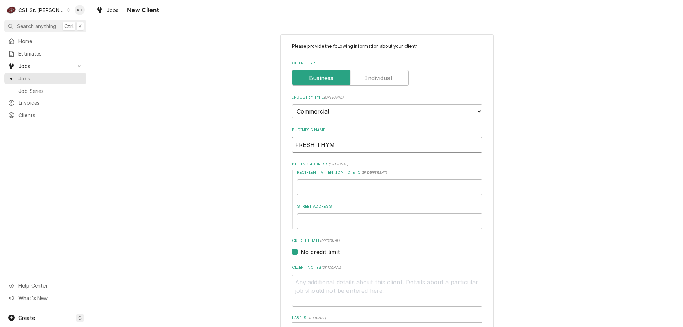
type textarea "x"
type input "FRESH THYME"
type textarea "x"
type input "FRESH THYME"
type textarea "x"
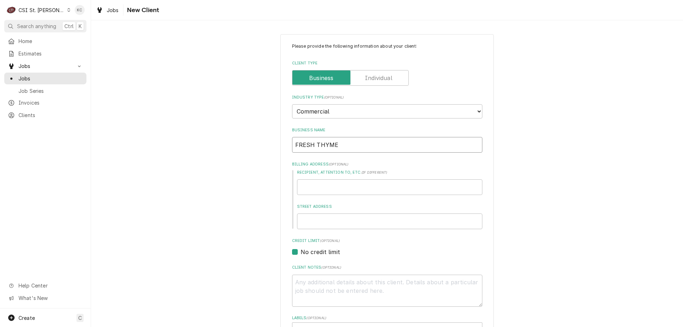
type input "FRESH THYME -"
type textarea "x"
type input "FRESH THYME -"
type textarea "x"
type input "FRESH THYME - B"
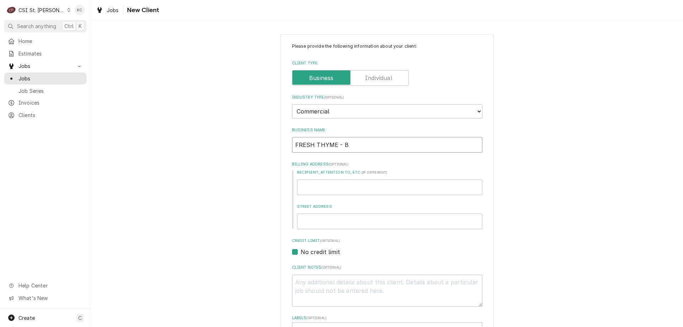
type textarea "x"
type input "FRESH THYME - BA"
type textarea "x"
type input "FRESH THYME - BAL"
type textarea "x"
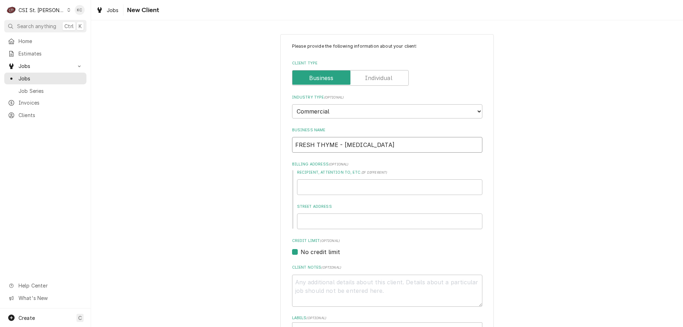
type input "FRESH THYME - BALL"
type textarea "x"
type input "FRESH THYME - BALLW"
type textarea "x"
type input "FRESH THYME - BALLWI"
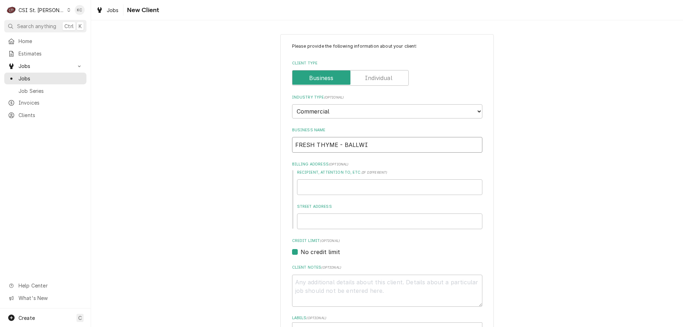
type textarea "x"
type input "FRESH THYME - BALLWIN"
type textarea "x"
type input "1"
type textarea "x"
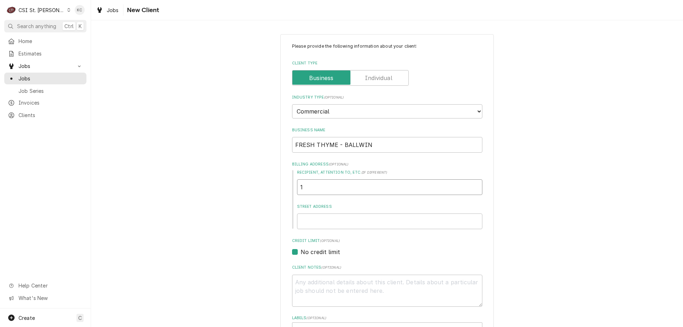
type input "14"
type textarea "x"
type input "1"
type textarea "x"
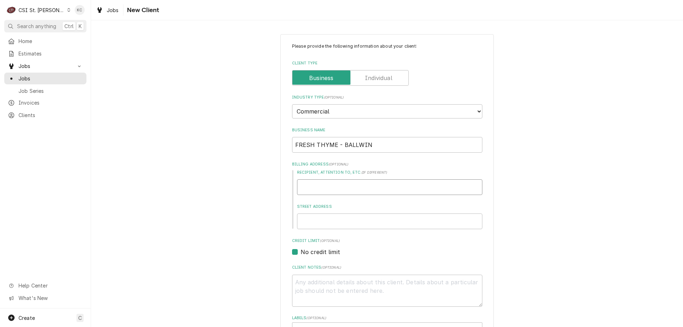
type input "1"
type textarea "x"
type input "13"
type textarea "x"
type input "139"
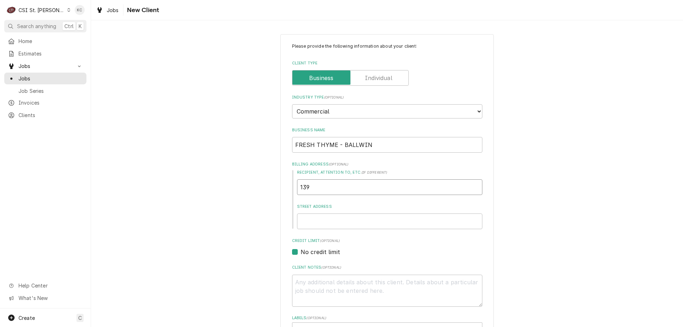
type textarea "x"
type input "1395"
type textarea "x"
type input "13957"
type textarea "x"
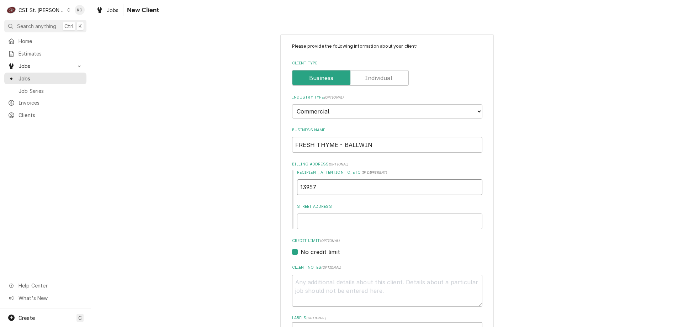
type input "13957"
type textarea "x"
type input "13957 M"
type textarea "x"
type input "13957 MA"
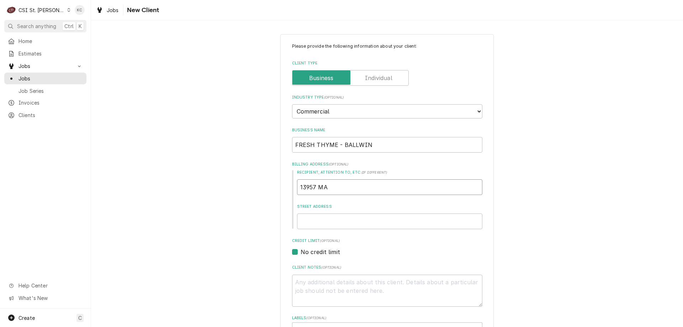
type textarea "x"
type input "13957 MAN"
type textarea "x"
type input "13957 MANC"
type textarea "x"
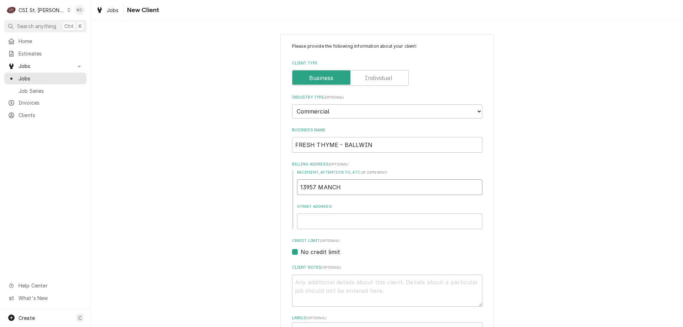
type input "13957 MANCHE"
type textarea "x"
type input "13957 MANCHES"
type textarea "x"
type input "13957 MANCHEST"
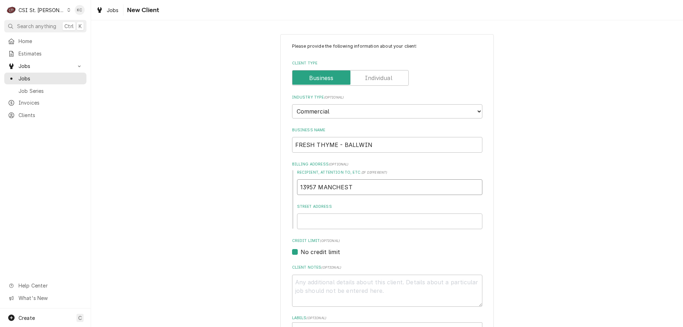
type textarea "x"
type input "13957 MANCHESTE"
type textarea "x"
type input "13957 MANCHESTER"
type textarea "x"
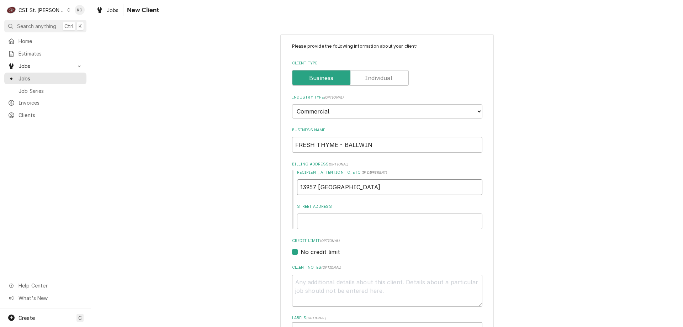
type input "13957 MANCHESTER"
type textarea "x"
type input "13957 MANCHESTER R"
type textarea "x"
type input "13957 MANCHESTER RO"
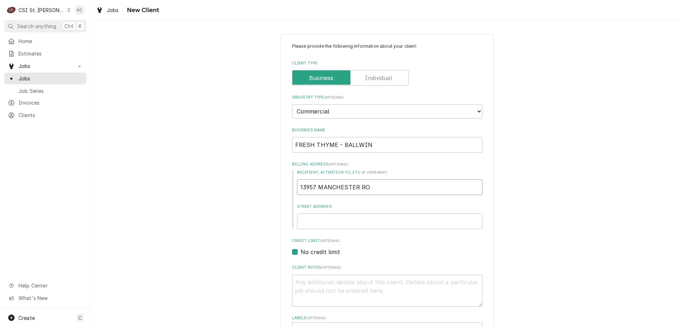
type textarea "x"
type input "13957 MANCHESTER ROA"
type textarea "x"
type input "13957 MANCHESTER ROAD"
drag, startPoint x: 382, startPoint y: 189, endPoint x: 310, endPoint y: 188, distance: 71.8
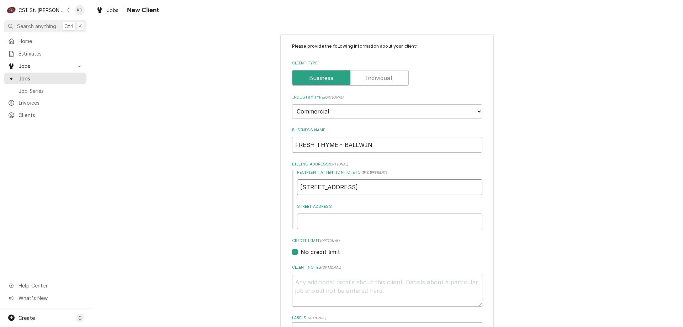
click at [293, 189] on div "Recipient, Attention To, etc. ( if different ) 13957 MANCHESTER ROAD Street Add…" at bounding box center [387, 199] width 190 height 59
type textarea "x"
paste input "13957 MANCHESTER ROAD"
type textarea "x"
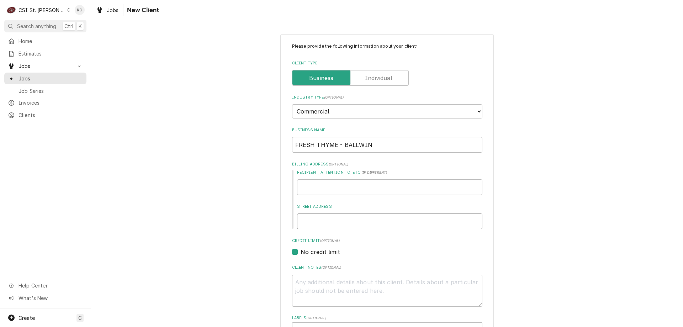
type input "13957 MANCHESTER ROAD"
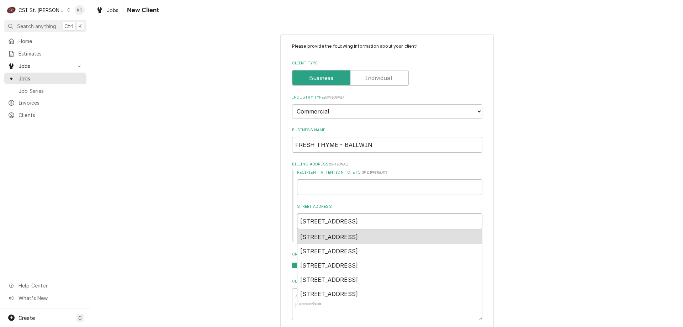
click at [358, 237] on span "13957 Manchester Road, Ballwin, MO, USA" at bounding box center [329, 236] width 58 height 7
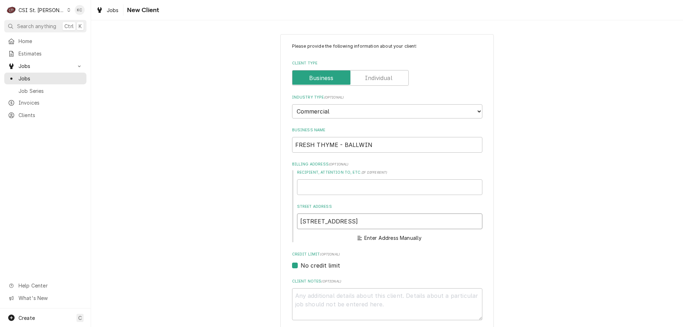
type textarea "x"
type input "[STREET_ADDRESS]"
type textarea "x"
type input "[STREET_ADDRESS]"
click at [528, 234] on div "Please provide the following information about your client: Client Type Industr…" at bounding box center [387, 313] width 592 height 570
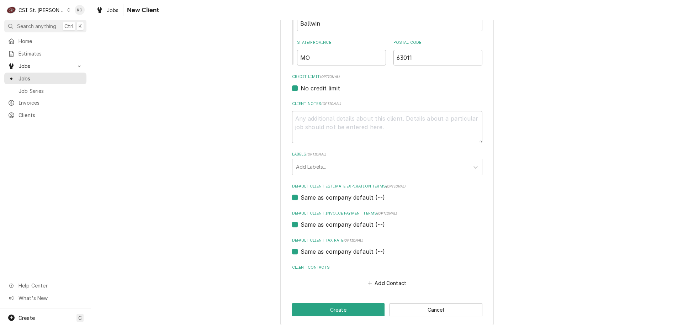
scroll to position [271, 0]
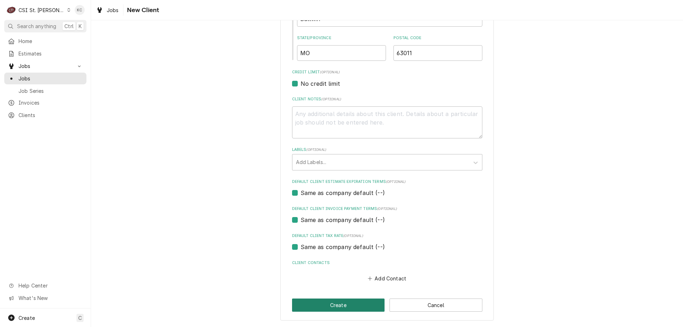
click at [353, 309] on button "Create" at bounding box center [338, 304] width 93 height 13
type textarea "x"
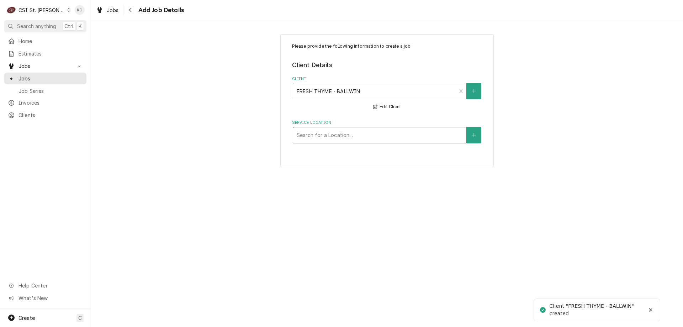
click at [351, 134] on div "Service Location" at bounding box center [380, 135] width 166 height 13
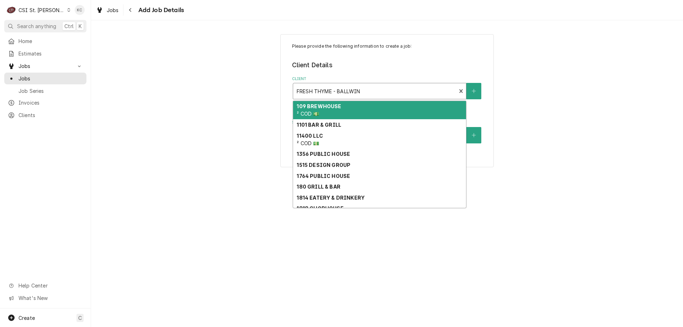
click at [362, 89] on div "Client" at bounding box center [375, 91] width 156 height 13
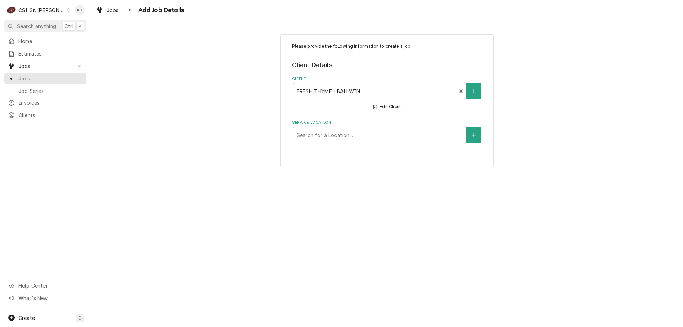
click at [367, 89] on div "Client" at bounding box center [375, 91] width 156 height 13
click at [386, 137] on div "Service Location" at bounding box center [380, 135] width 166 height 13
type input "13957"
click at [468, 135] on button "Service Location" at bounding box center [473, 135] width 15 height 16
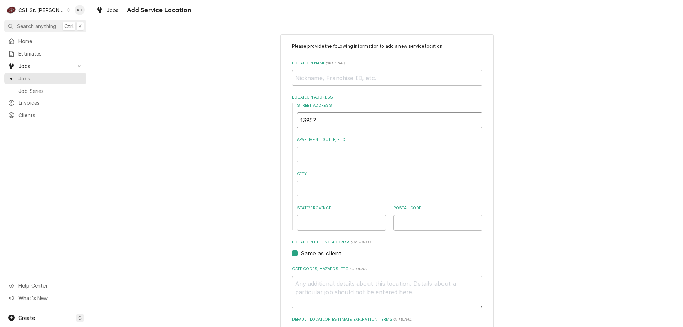
click at [342, 124] on input "13957" at bounding box center [389, 120] width 185 height 16
type textarea "x"
type input "13957"
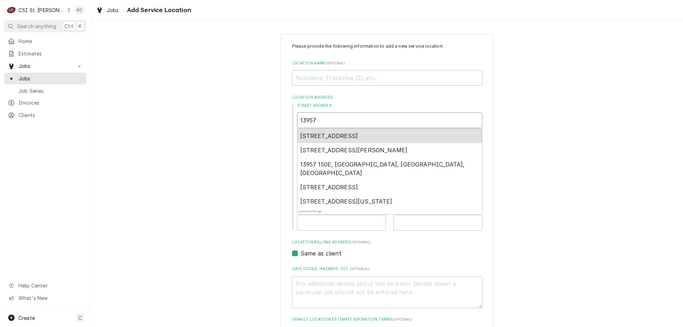
type textarea "x"
type input "13957 M"
type textarea "x"
type input "13957 MA"
type textarea "x"
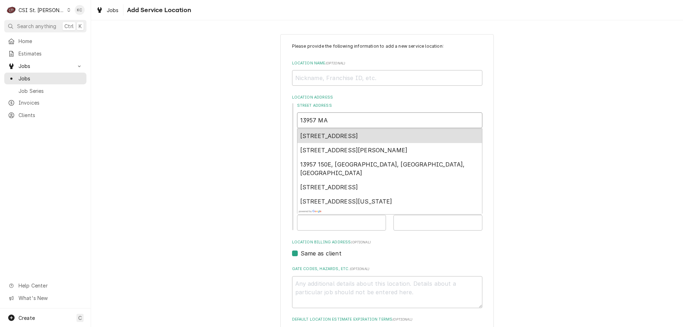
type input "13957 MAN"
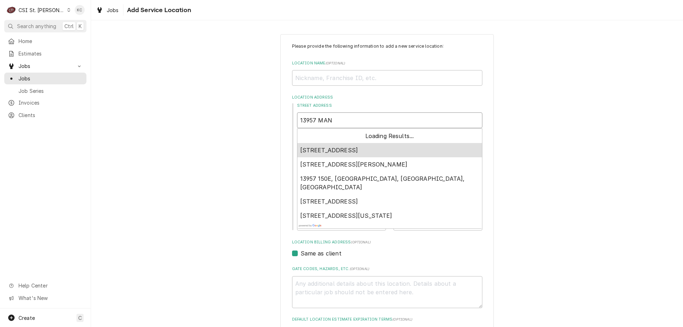
type textarea "x"
type input "13957 MANC"
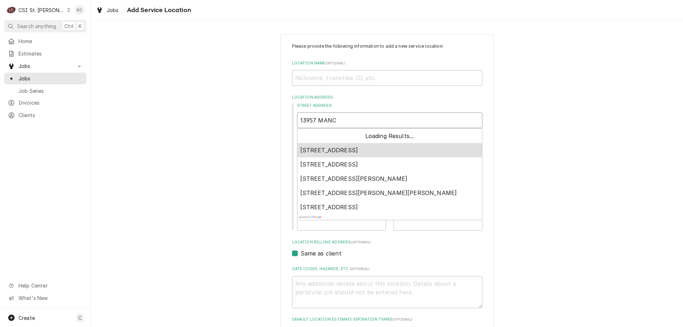
type textarea "x"
type input "13957 MANCH"
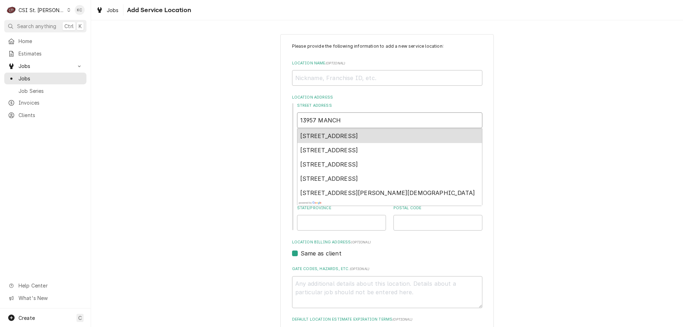
type textarea "x"
type input "13957 MANCHE"
type textarea "x"
type input "13957 MANCHES"
type textarea "x"
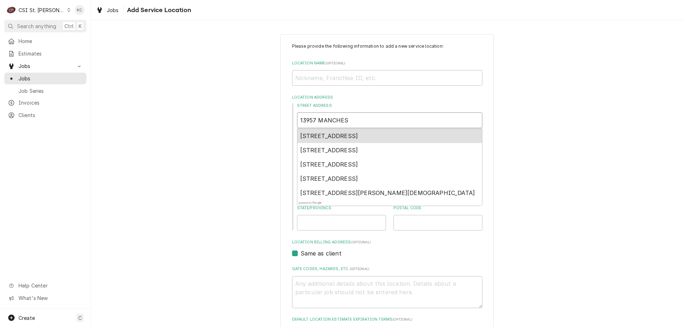
type input "13957 MANCHEST"
type textarea "x"
type input "13957 MANCHESTE"
type textarea "x"
type input "13957 MANCHESTER"
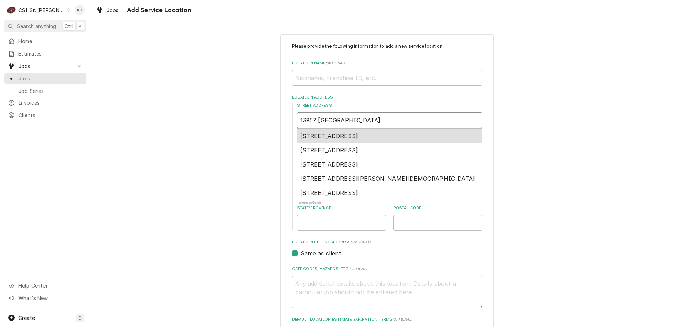
click at [358, 133] on span "13957 Manchester Road, Ballwin, MO, USA" at bounding box center [329, 135] width 58 height 7
type textarea "x"
type input "13957 Manchester Rd"
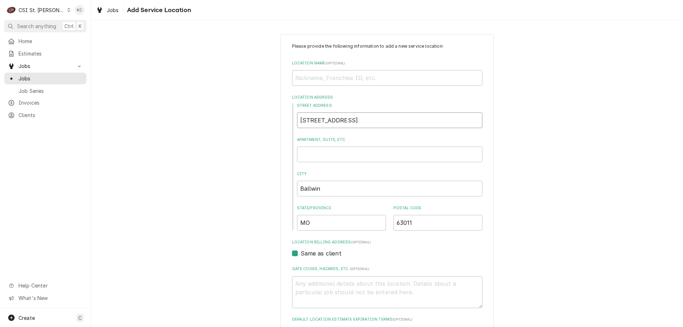
type textarea "x"
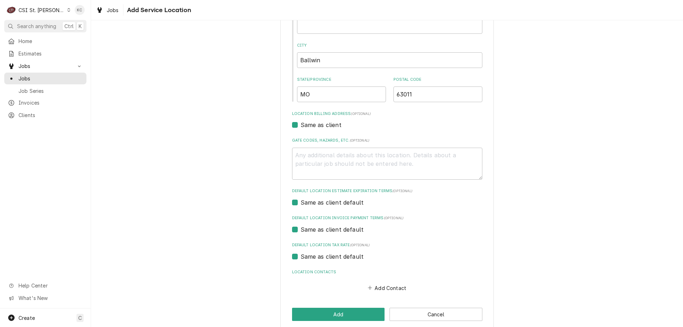
scroll to position [138, 0]
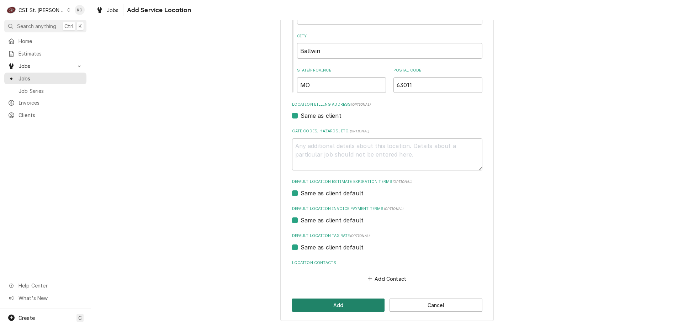
type input "13957 Manchester Rd"
click at [346, 306] on button "Add" at bounding box center [338, 304] width 93 height 13
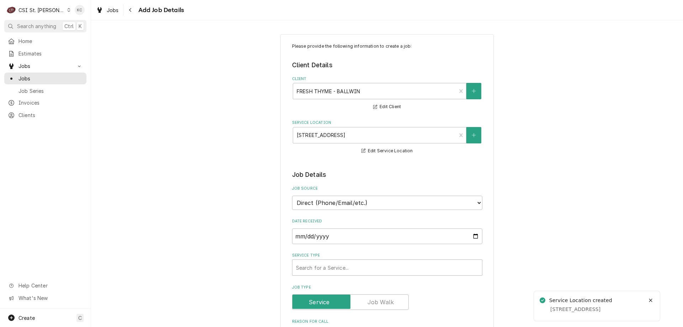
type textarea "x"
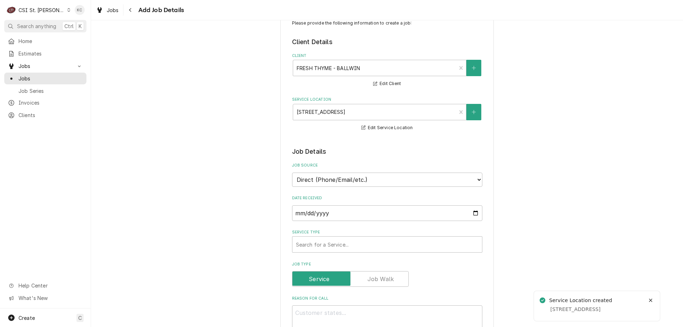
scroll to position [36, 0]
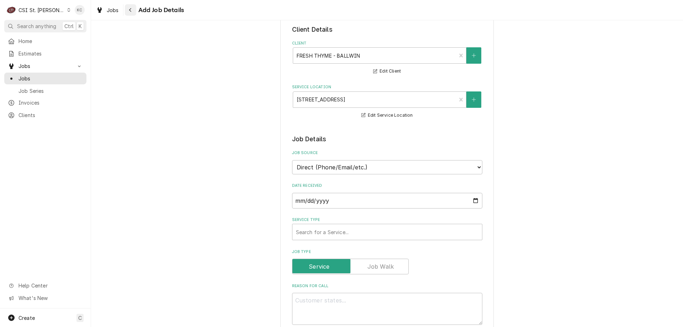
click at [131, 11] on icon "Navigate back" at bounding box center [130, 9] width 3 height 5
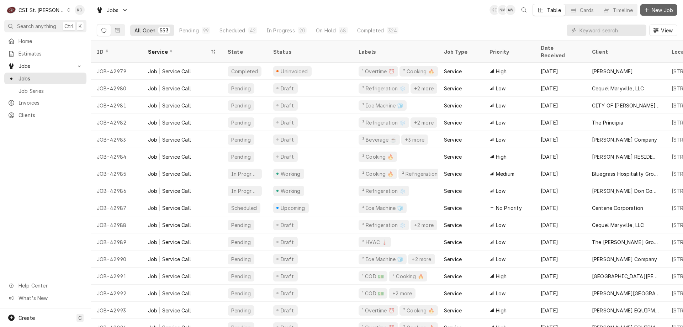
click at [654, 11] on span "New Job" at bounding box center [662, 9] width 24 height 7
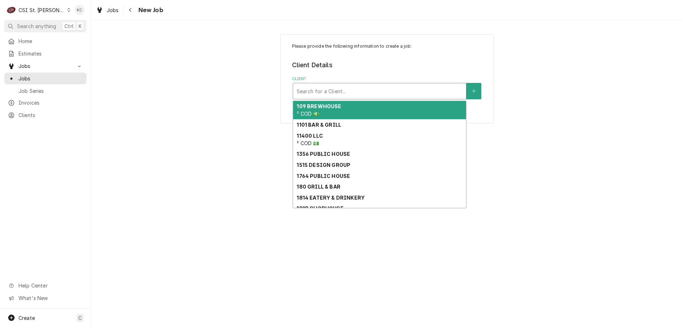
click at [460, 85] on div "Client" at bounding box center [380, 91] width 166 height 13
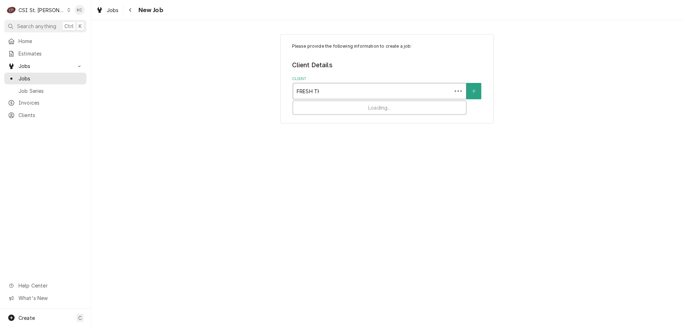
type input "FRESH THY"
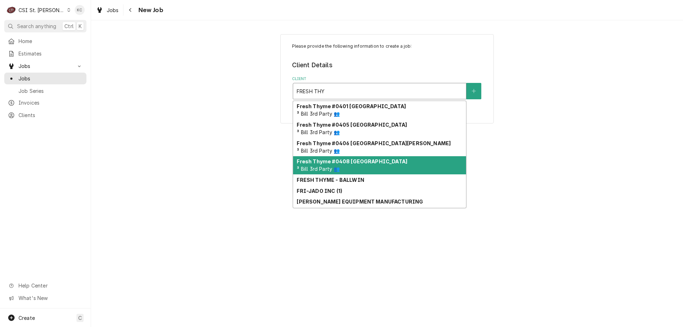
click at [345, 166] on div "Fresh Thyme #0408 St Louis ³ Bill 3rd Party 👥" at bounding box center [379, 165] width 173 height 18
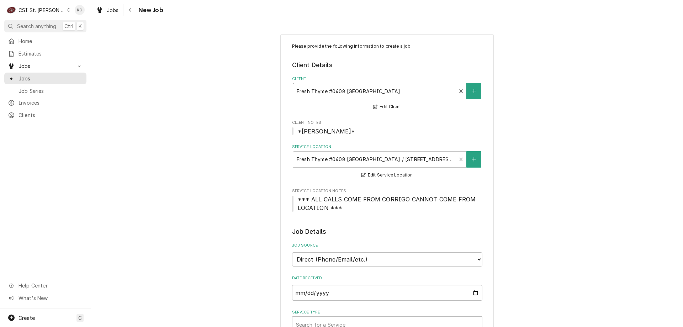
type textarea "x"
drag, startPoint x: 342, startPoint y: 208, endPoint x: 312, endPoint y: 201, distance: 31.2
copy span "*** ALL CALLS COME FROM CORRIGO CANNOT COME FROM LOCATION ***"
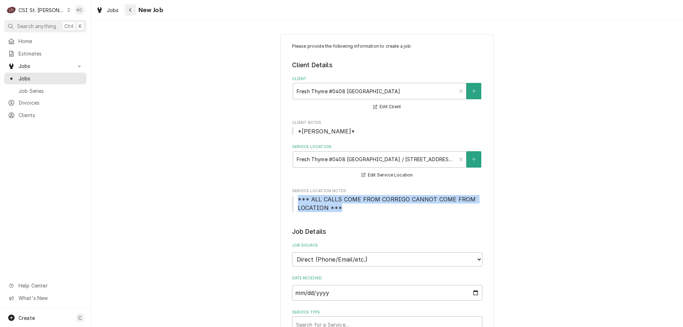
click at [129, 11] on icon "Navigate back" at bounding box center [130, 9] width 3 height 5
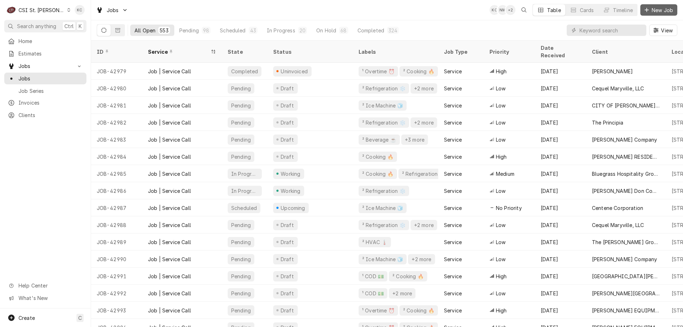
click at [662, 11] on span "New Job" at bounding box center [662, 9] width 24 height 7
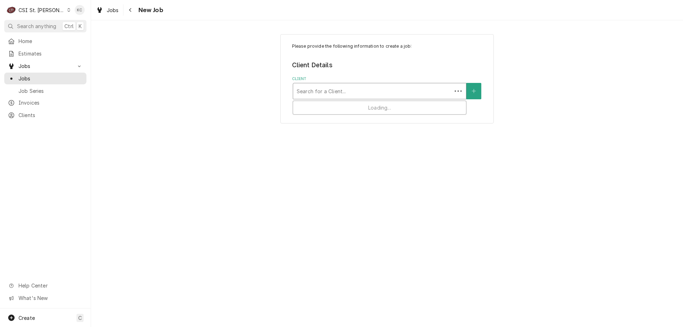
click at [391, 90] on div "Client" at bounding box center [372, 91] width 151 height 13
type input "FRESH"
click at [533, 56] on div "Please provide the following information to create a job: Client Details Client…" at bounding box center [387, 79] width 592 height 102
click at [336, 89] on div "Client" at bounding box center [380, 91] width 166 height 13
type input "13957"
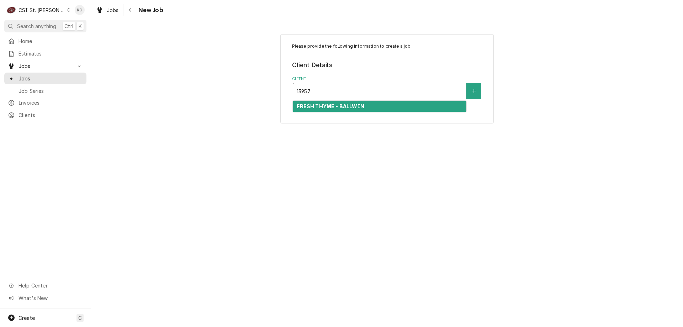
click at [350, 108] on strong "FRESH THYME - BALLWIN" at bounding box center [330, 106] width 67 height 6
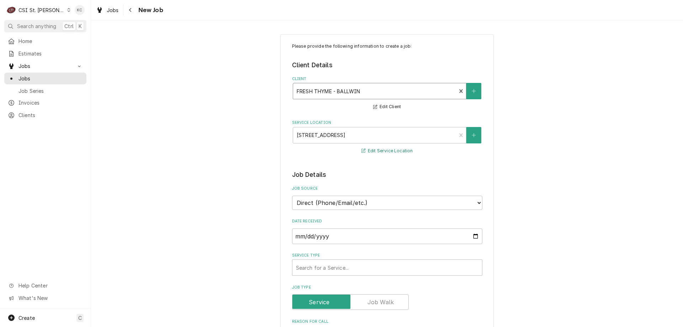
click at [387, 149] on button "Edit Service Location" at bounding box center [387, 151] width 54 height 9
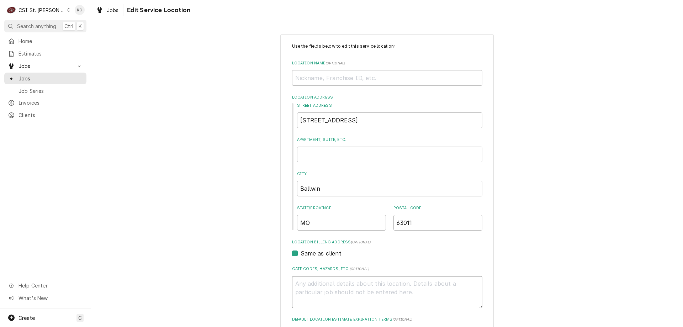
click at [341, 288] on textarea "Gate Codes, Hazards, etc. ( optional )" at bounding box center [387, 292] width 190 height 32
paste textarea "*** ALL CALLS COME FROM CORRIGO CANNOT COME FROM LOCATION ***"
type textarea "x"
type textarea "*** ALL CALLS COME FROM CORRIGO CANNOT COME FROM LOCATION ***"
type textarea "x"
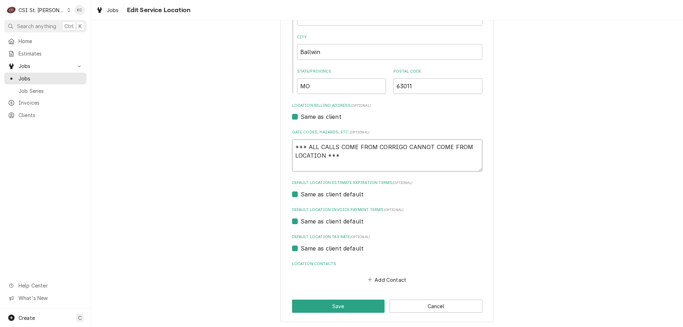
scroll to position [138, 0]
type textarea "*** ALL CALLS COME FROM CORRIGO CANNOT COME FROM LOCATION ***"
click at [341, 304] on button "Save" at bounding box center [338, 304] width 93 height 13
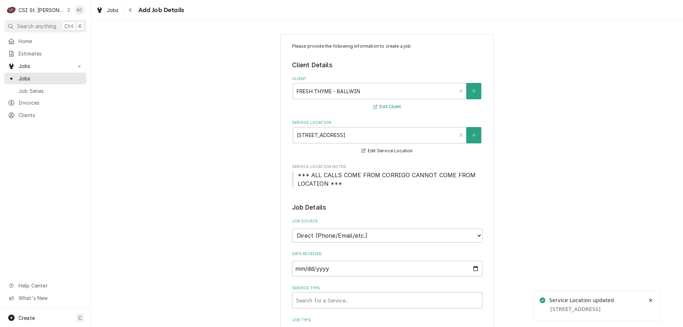
click at [393, 108] on button "Edit Client" at bounding box center [387, 106] width 30 height 9
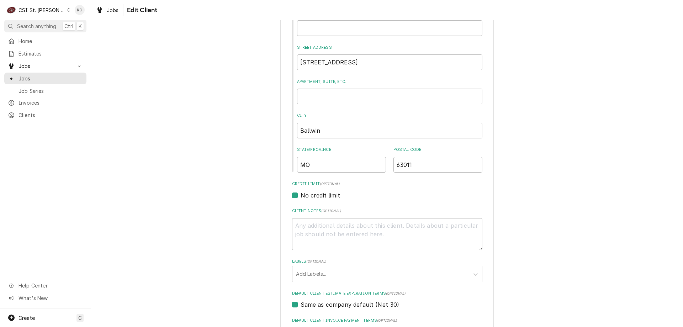
scroll to position [178, 0]
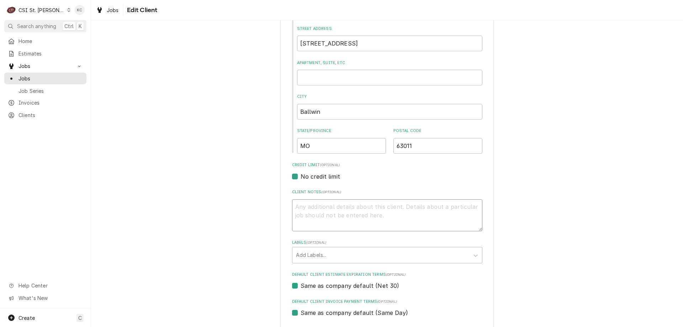
click at [352, 208] on textarea "Client Notes ( optional )" at bounding box center [387, 215] width 190 height 32
type textarea "x"
type textarea "*"
type textarea "x"
type textarea "*C"
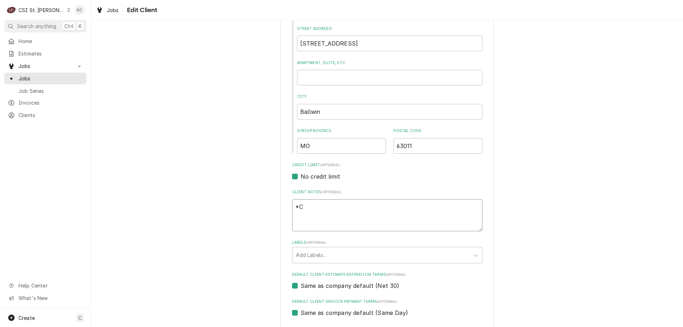
type textarea "x"
type textarea "*CO"
type textarea "x"
type textarea "*COR"
type textarea "x"
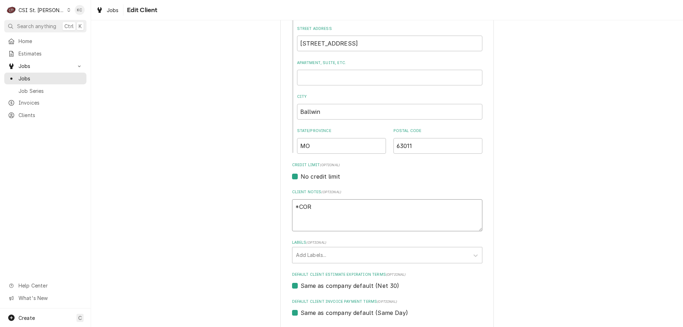
type textarea "*CORR"
type textarea "x"
type textarea "*CORRI"
type textarea "x"
type textarea "*CORRIG"
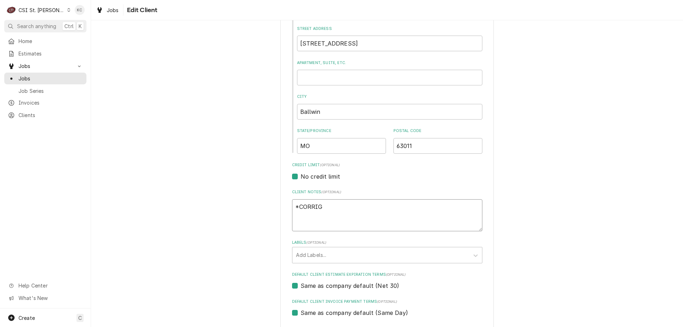
type textarea "x"
type textarea "*CORRIGO"
type textarea "x"
type textarea "*CORRIGO"
type textarea "x"
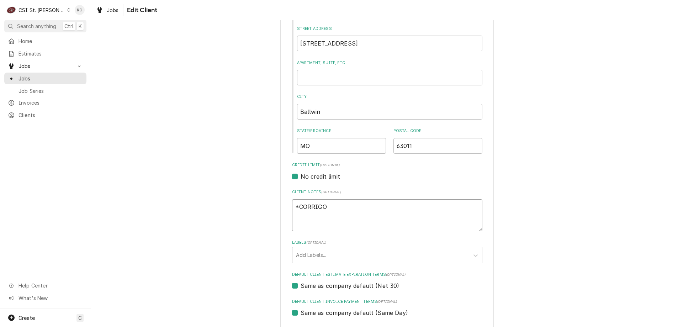
type textarea "*CORRIGO P"
type textarea "x"
type textarea "*CORRIGO PO"
type textarea "x"
type textarea "*CORRIGO POR"
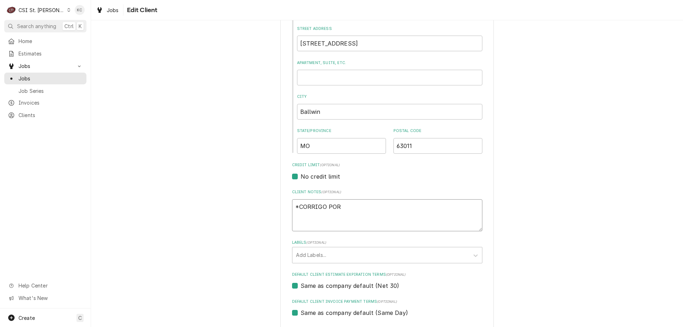
type textarea "x"
type textarea "*CORRIGO PORT"
type textarea "x"
type textarea "*CORRIGO PORTA"
type textarea "x"
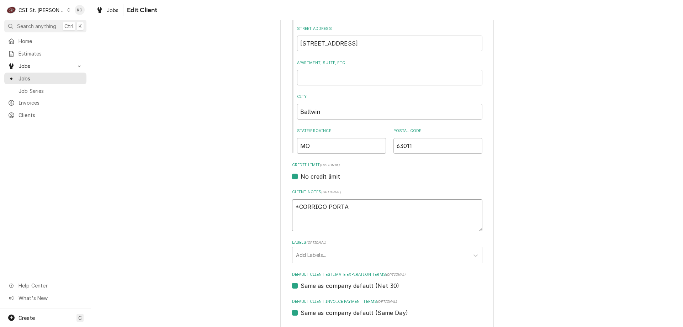
type textarea "*CORRIGO PORTAL"
type textarea "x"
type textarea "*CORRIGO PORTAL*"
type textarea "x"
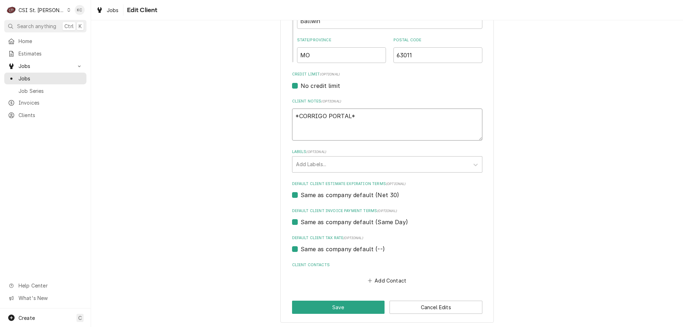
scroll to position [271, 0]
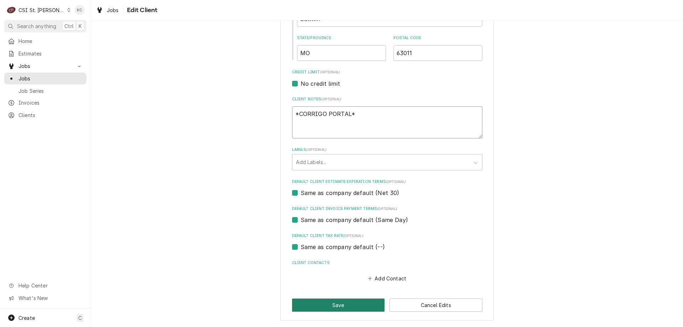
type textarea "*CORRIGO PORTAL*"
click at [347, 309] on button "Save" at bounding box center [338, 304] width 93 height 13
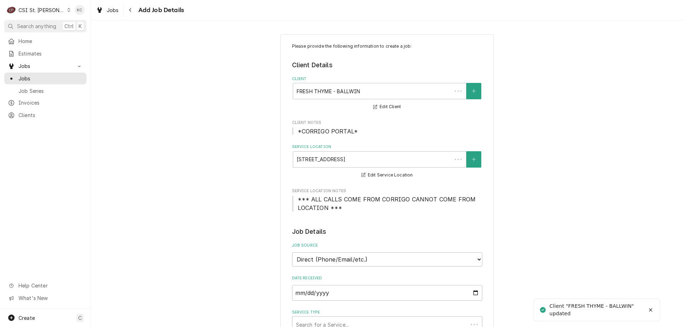
type textarea "x"
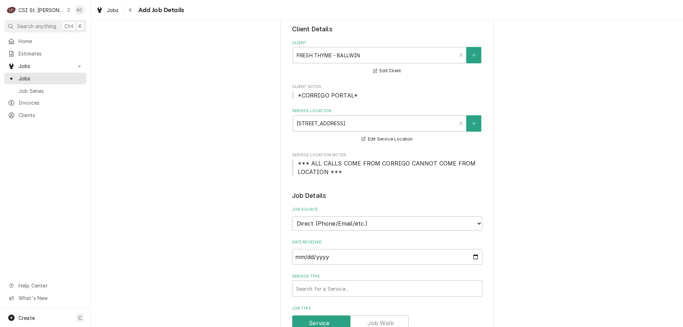
scroll to position [71, 0]
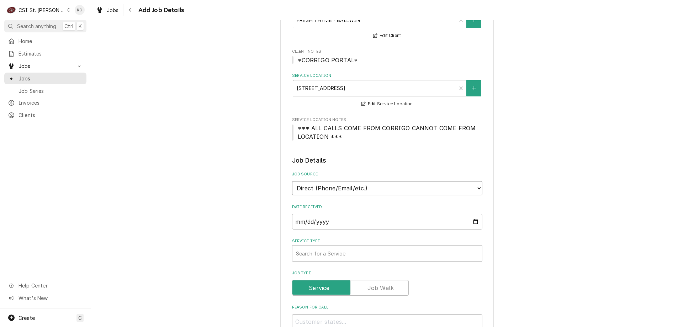
click at [366, 188] on select "Direct (Phone/Email/etc.) Service Channel Corrigo Ecotrak Other" at bounding box center [387, 188] width 190 height 14
select select "2"
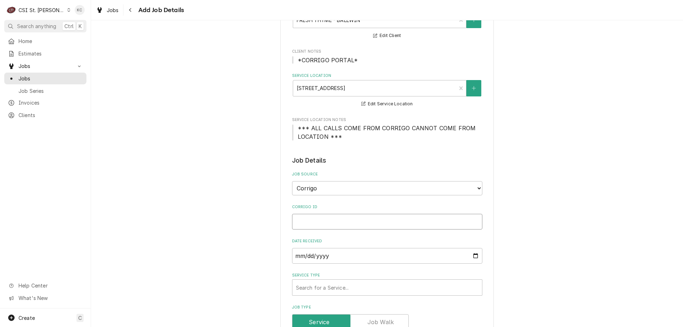
click at [395, 224] on input "Corrigo ID" at bounding box center [387, 222] width 190 height 16
click at [347, 221] on input "Corrigo ID" at bounding box center [387, 222] width 190 height 16
paste input "04020914"
type textarea "x"
type input "04020914"
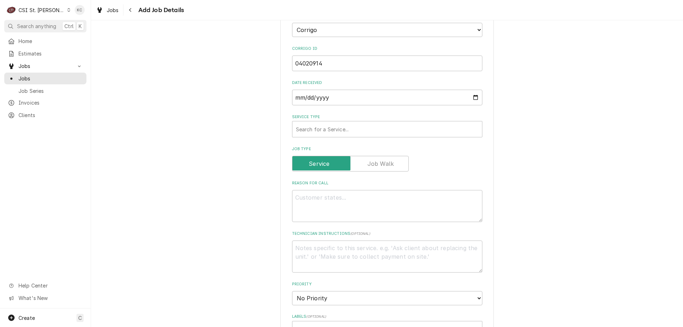
scroll to position [249, 0]
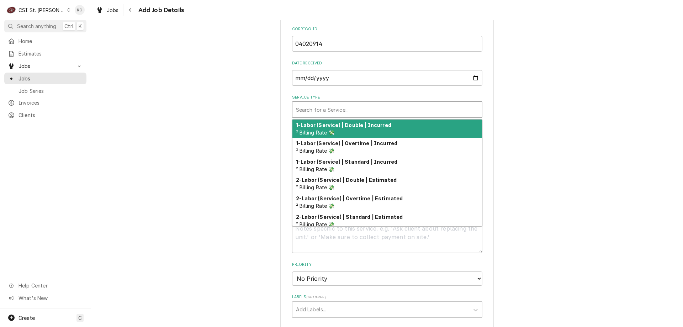
click at [333, 112] on div "Service Type" at bounding box center [387, 109] width 182 height 13
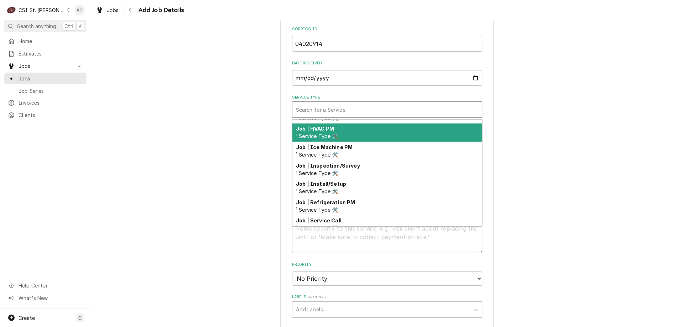
scroll to position [380, 0]
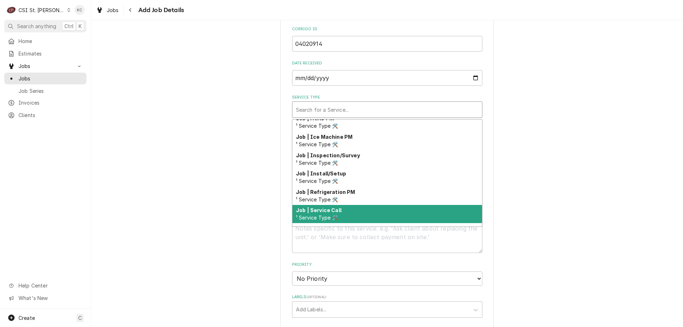
click at [356, 207] on div "Job | Service Call ¹ Service Type 🛠️" at bounding box center [387, 214] width 190 height 18
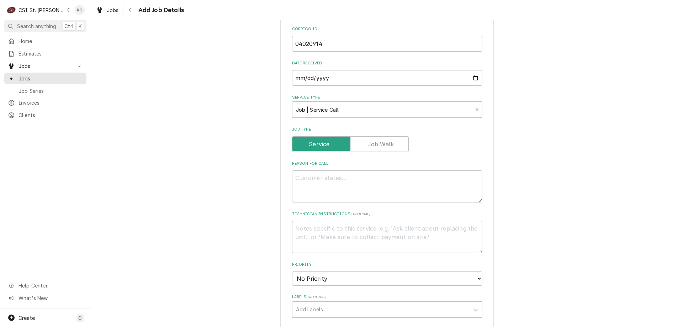
click at [520, 195] on div "Please provide the following information to create a job: Client Details Client…" at bounding box center [387, 191] width 592 height 824
click at [399, 185] on textarea "Reason For Call" at bounding box center [387, 186] width 190 height 32
click at [313, 177] on textarea "Reason For Call" at bounding box center [387, 186] width 190 height 32
paste textarea "When we turn the oven on, it throws an error after 10-15 seconds. There's a sli…"
type textarea "x"
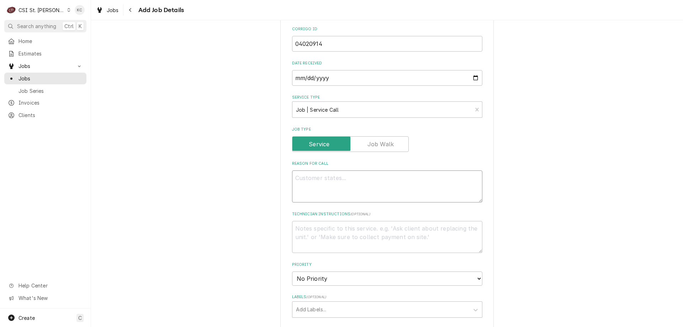
type textarea "When we turn the oven on, it throws an error after 10-15 seconds. There's a sli…"
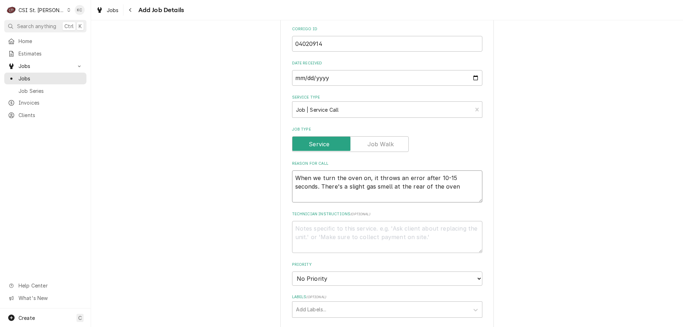
type textarea "x"
type textarea "When we turn the oven on, it throws an error after 10-15 seconds. There's a sli…"
click at [420, 225] on textarea "Technician Instructions ( optional )" at bounding box center [387, 237] width 190 height 32
type textarea "x"
type textarea "N"
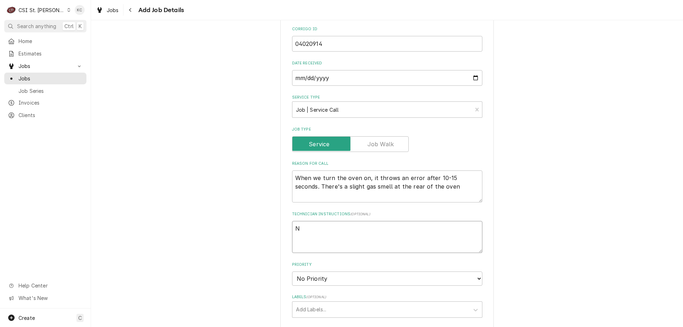
type textarea "x"
type textarea "NT"
type textarea "x"
type textarea "NTE"
type textarea "x"
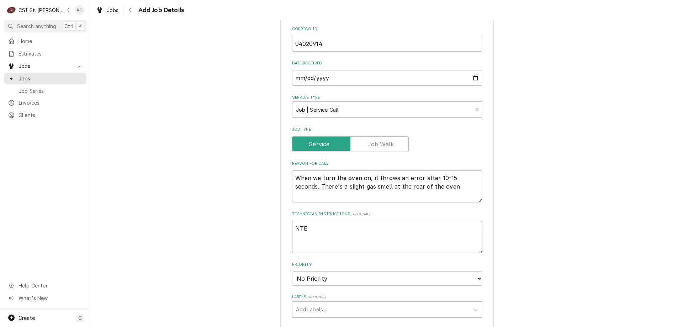
type textarea "NTE"
type textarea "x"
type textarea "NTE #"
type textarea "x"
type textarea "NTE"
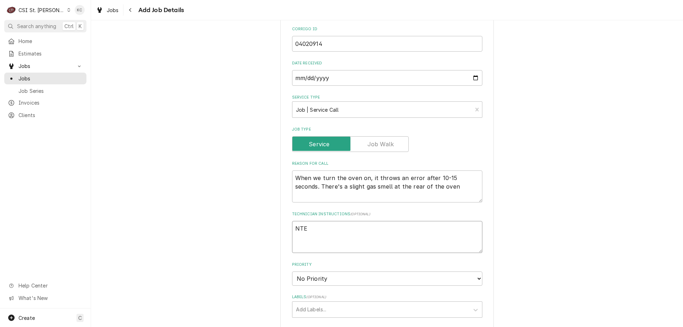
type textarea "x"
type textarea "NTE $"
type textarea "x"
type textarea "NTE $7"
type textarea "x"
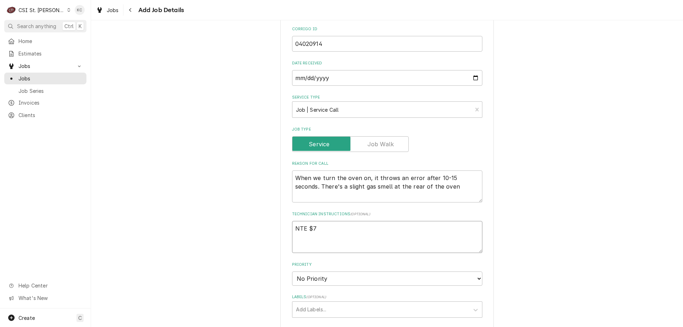
type textarea "NTE $75"
type textarea "x"
type textarea "NTE $750"
type textarea "x"
type textarea "NTE $750"
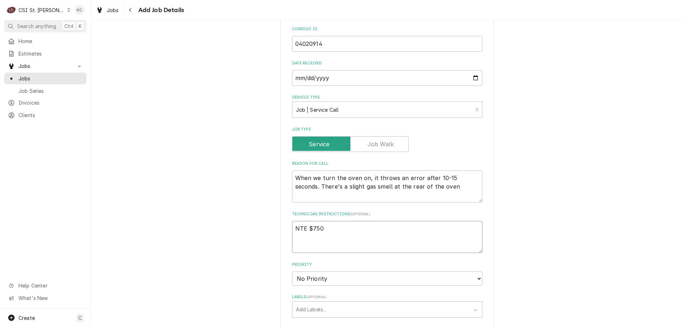
type textarea "x"
type textarea "NTE $750 T"
type textarea "x"
type textarea "NTE $750 TE"
type textarea "x"
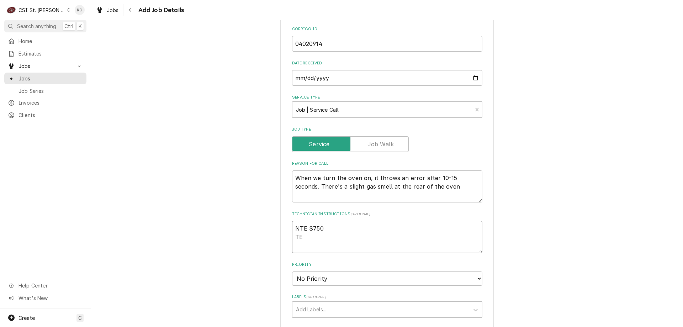
type textarea "NTE $750 TEC"
type textarea "x"
type textarea "NTE $750 TECH"
type textarea "x"
type textarea "NTE $750 TECH"
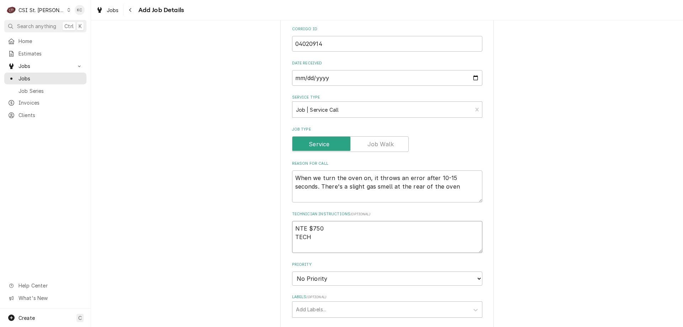
type textarea "x"
type textarea "NTE $750 TECH C"
type textarea "x"
type textarea "NTE $750 TECH CH"
type textarea "x"
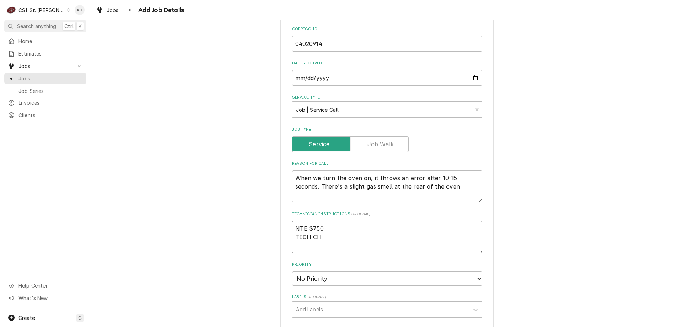
type textarea "NTE $750 TECH CHE"
type textarea "x"
type textarea "NTE $750 TECH CHEC"
type textarea "x"
type textarea "NTE $750 TECH CHECJ"
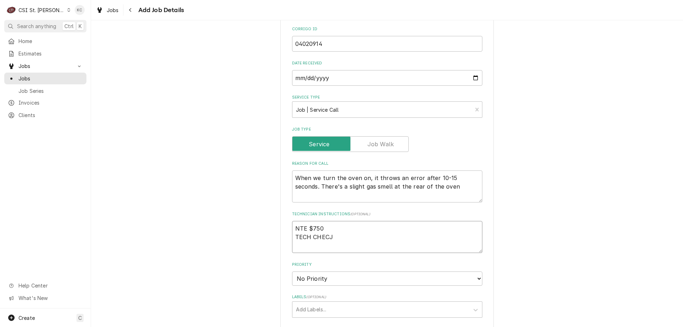
type textarea "x"
type textarea "NTE $750 TECH CHEC"
type textarea "x"
type textarea "NTE $750 TECH CHECK"
type textarea "x"
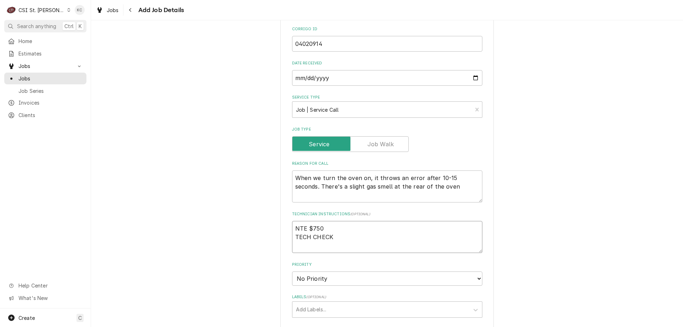
type textarea "NTE $750 TECH CHECK"
type textarea "x"
type textarea "NTE $750 TECH CHECK I"
type textarea "x"
type textarea "NTE $750 TECH CHECK IN"
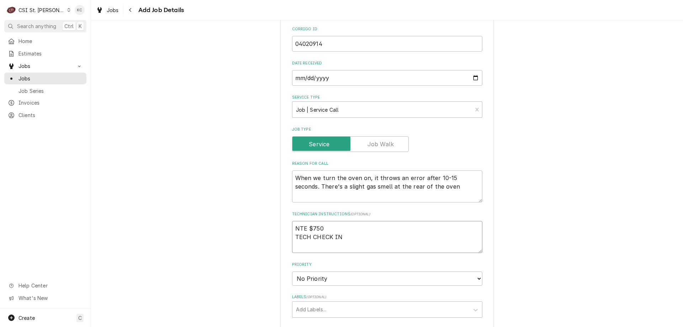
type textarea "x"
type textarea "NTE $750 TECH CHECK IN/"
type textarea "x"
type textarea "NTE $750 TECH CHECK IN/OU"
type textarea "x"
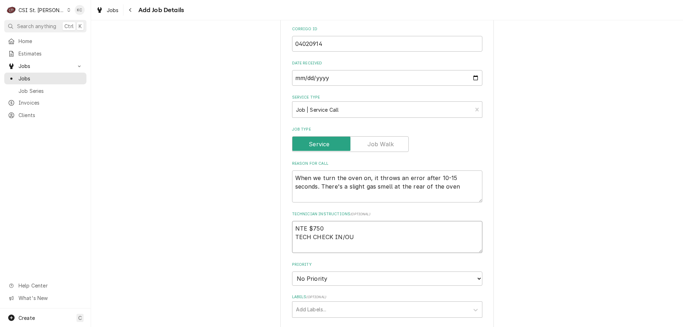
type textarea "NTE $750 TECH CHECK IN/OUT"
type textarea "x"
type textarea "NTE $750 TECH CHECK IN/OUT"
type textarea "x"
type textarea "NTE $750 TECH CHECK IN/OUT 8"
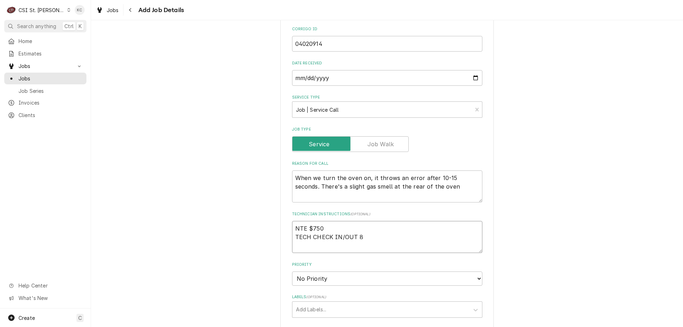
type textarea "x"
type textarea "NTE $750 TECH CHECK IN/OUT 87"
type textarea "x"
type textarea "NTE $750 TECH CHECK IN/OUT 877"
type textarea "x"
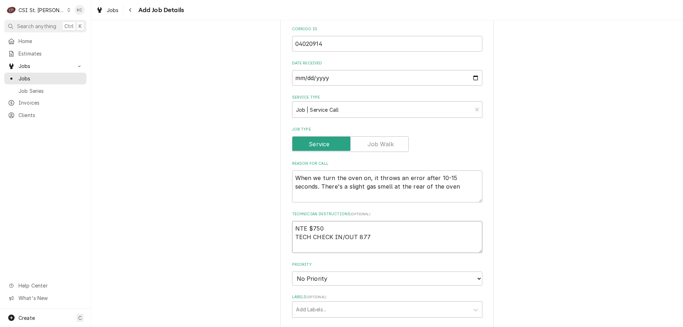
type textarea "NTE $750 TECH CHECK IN/OUT 877"
type textarea "x"
type textarea "NTE $750 TECH CHECK IN/OUT 877 3"
type textarea "x"
type textarea "NTE $750 TECH CHECK IN/OUT 877 37"
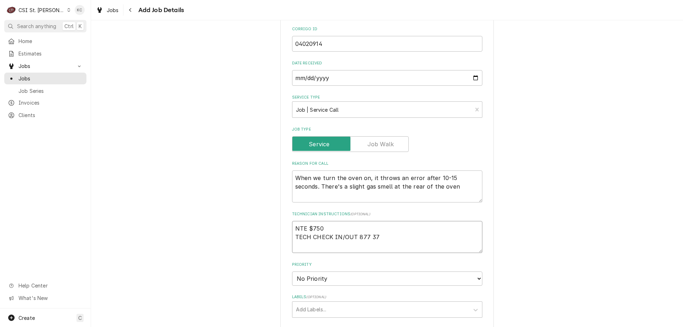
type textarea "x"
type textarea "NTE $750 TECH CHECK IN/OUT 877 373"
type textarea "x"
type textarea "NTE $750 TECH CHECK IN/OUT 877 373-"
type textarea "x"
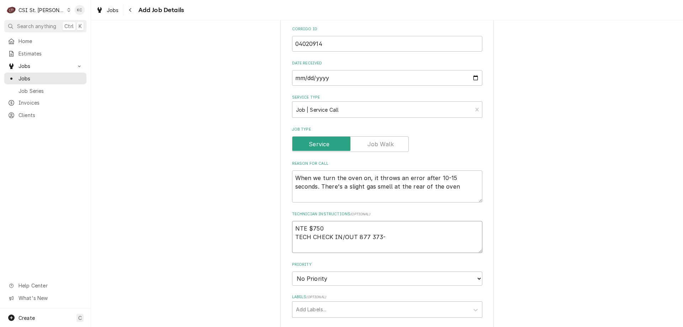
type textarea "NTE $750 TECH CHECK IN/OUT 877 373-7"
type textarea "x"
type textarea "NTE $750 TECH CHECK IN/OUT 877 373-79"
type textarea "x"
type textarea "NTE $750 TECH CHECK IN/OUT 877 373-793"
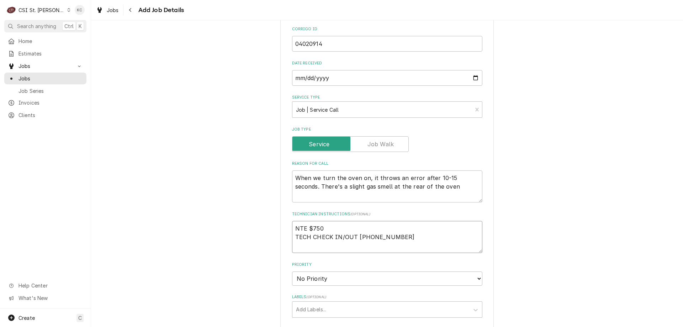
type textarea "x"
type textarea "NTE $750 TECH CHECK IN/OUT 877 373-7930"
type textarea "x"
type textarea "NTE $750 TECH CHECK IN/OUT 877 373-7930"
type textarea "x"
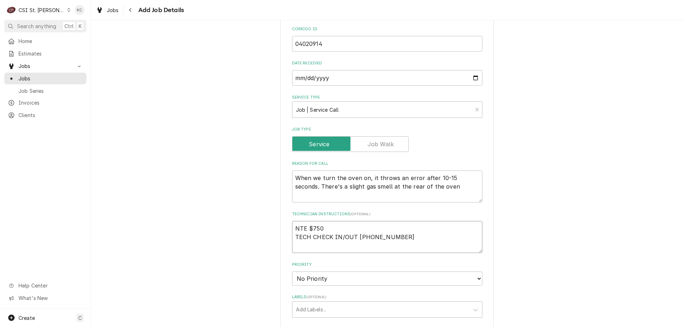
type textarea "NTE $750 TECH CHECK IN/OUT 877 373-7930"
type textarea "x"
type textarea "NTE $750 TECH CHECK IN/OUT 877 373-7930"
type textarea "x"
type textarea "NTE $750 TECH CHECK IN/OUT 877 373-7930 -"
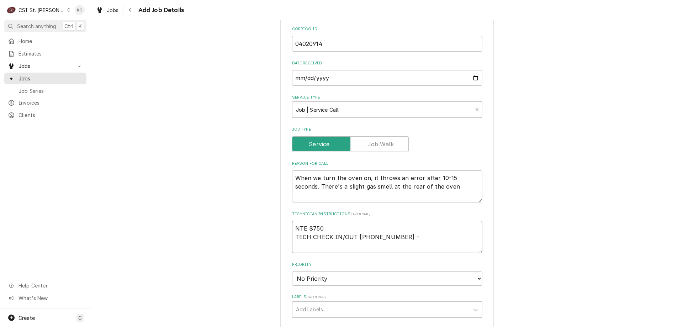
type textarea "x"
type textarea "NTE $750 TECH CHECK IN/OUT 877 373-7930 -"
type textarea "x"
type textarea "NTE $750 TECH CHECK IN/OUT 877 373-7930 - I"
type textarea "x"
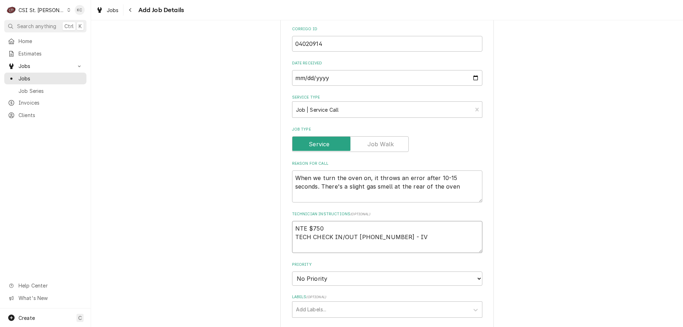
type textarea "NTE $750 TECH CHECK IN/OUT 877 373-7930 - IVR"
type textarea "x"
type textarea "NTE $750 TECH CHECK IN/OUT 877 373-7930 - IVR"
type textarea "x"
type textarea "NTE $750 TECH CHECK IN/OUT 877 373-7930 - IVR C"
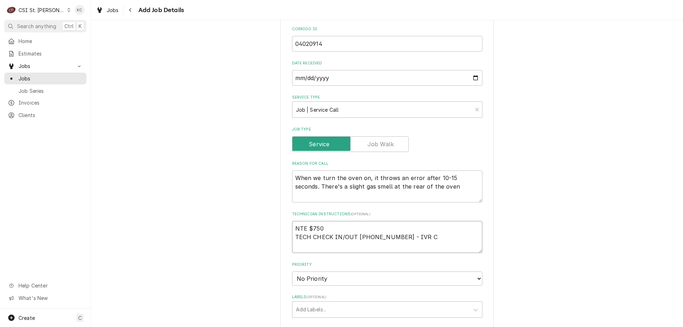
type textarea "x"
type textarea "NTE $750 TECH CHECK IN/OUT 877 373-7930 - IVR CO"
type textarea "x"
type textarea "NTE $750 TECH CHECK IN/OUT 877 373-7930 - IVR COE"
type textarea "x"
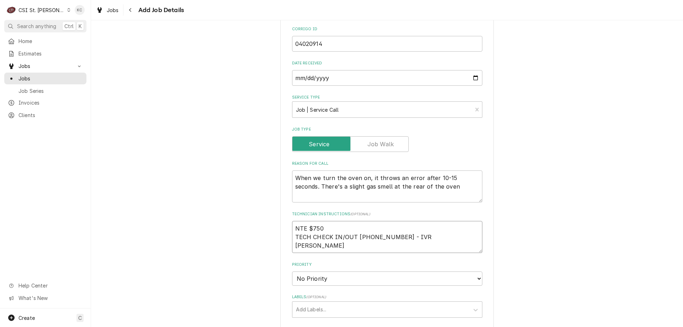
type textarea "NTE $750 TECH CHECK IN/OUT 877 373-7930 - IVR COED"
type textarea "x"
type textarea "NTE $750 TECH CHECK IN/OUT 877 373-7930 - IVR COE"
type textarea "x"
type textarea "NTE $750 TECH CHECK IN/OUT 877 373-7930 - IVR CO"
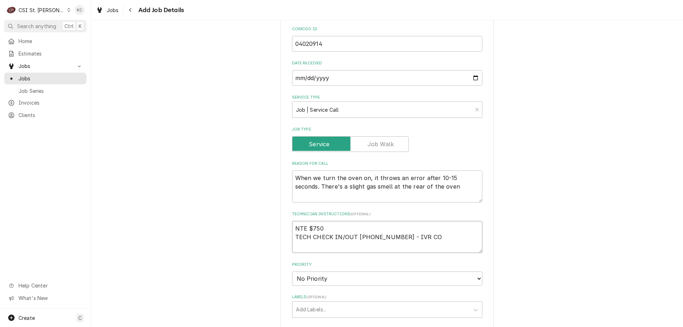
type textarea "x"
type textarea "NTE $750 TECH CHECK IN/OUT 877 373-7930 - IVR COD"
type textarea "x"
type textarea "NTE $750 TECH CHECK IN/OUT 877 373-7930 - IVR CODE"
type textarea "x"
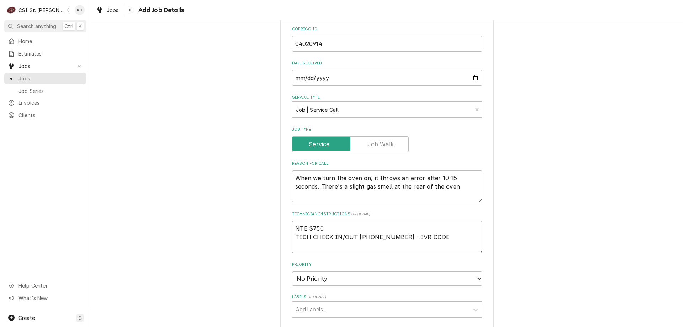
type textarea "NTE $750 TECH CHECK IN/OUT 877 373-7930 - IVR CODE"
click at [433, 237] on textarea "NTE $750 TECH CHECK IN/OUT 877 373-7930 - IVR CODE" at bounding box center [387, 237] width 190 height 32
paste textarea "987427965"
type textarea "x"
type textarea "NTE $750 TECH CHECK IN/OUT 877 373-7930 - IVR CODE 987427965"
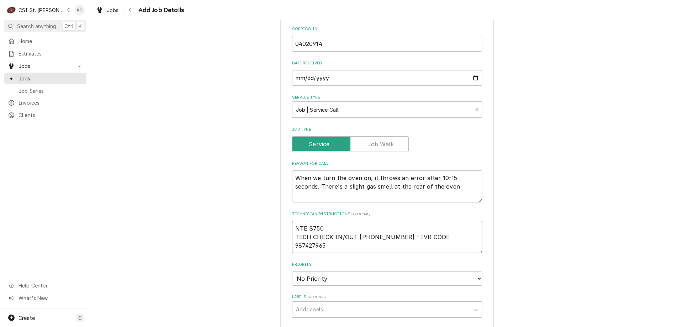
click at [293, 227] on textarea "NTE $750 TECH CHECK IN/OUT 877 373-7930 - IVR CODE 987427965" at bounding box center [387, 237] width 190 height 32
type textarea "x"
type textarea "NTE $750 TECH CHECK IN/OUT 877 373-7930 - IVR CODE 987427965"
type textarea "x"
type textarea "NTE $750 TECH CHECK IN/OUT 877 373-7930 - IVR CODE 987427965"
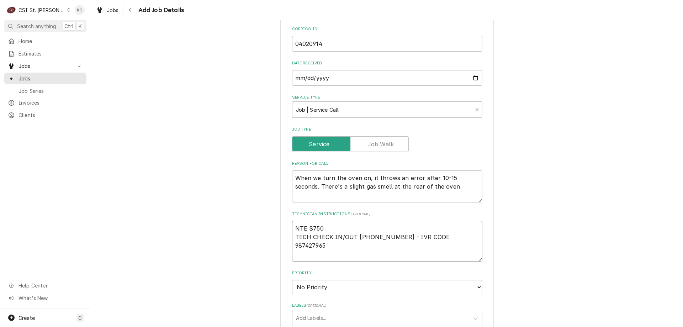
type textarea "x"
type textarea "E NTE $750 TECH CHECK IN/OUT 877 373-7930 - IVR CODE 987427965"
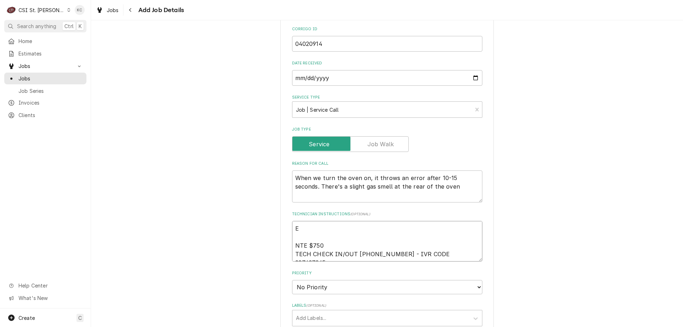
type textarea "x"
type textarea "EM NTE $750 TECH CHECK IN/OUT 877 373-7930 - IVR CODE 987427965"
type textarea "x"
type textarea "EME NTE $750 TECH CHECK IN/OUT 877 373-7930 - IVR CODE 987427965"
type textarea "x"
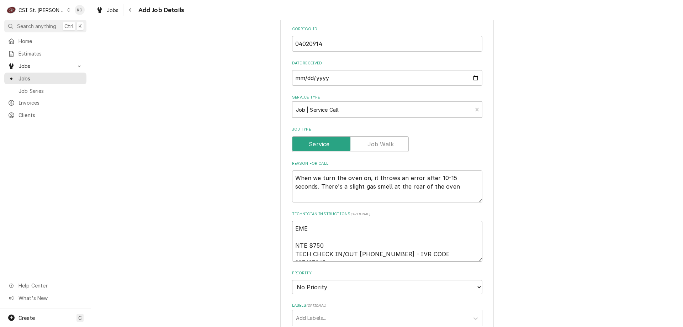
type textarea "EMER NTE $750 TECH CHECK IN/OUT 877 373-7930 - IVR CODE 987427965"
type textarea "x"
type textarea "EMERG NTE $750 TECH CHECK IN/OUT 877 373-7930 - IVR CODE 987427965"
type textarea "x"
type textarea "EMERGE NTE $750 TECH CHECK IN/OUT 877 373-7930 - IVR CODE 987427965"
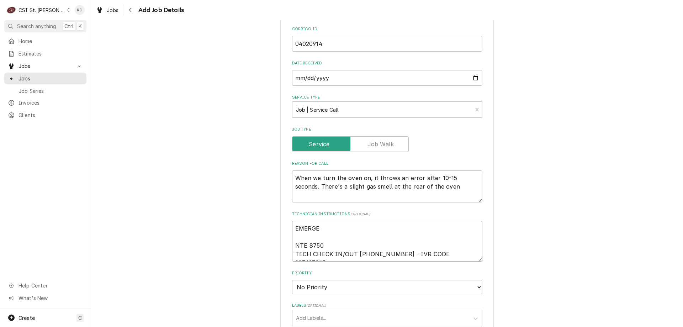
type textarea "x"
type textarea "EMERGEN NTE $750 TECH CHECK IN/OUT 877 373-7930 - IVR CODE 987427965"
type textarea "x"
type textarea "EMERGENC NTE $750 TECH CHECK IN/OUT 877 373-7930 - IVR CODE 987427965"
type textarea "x"
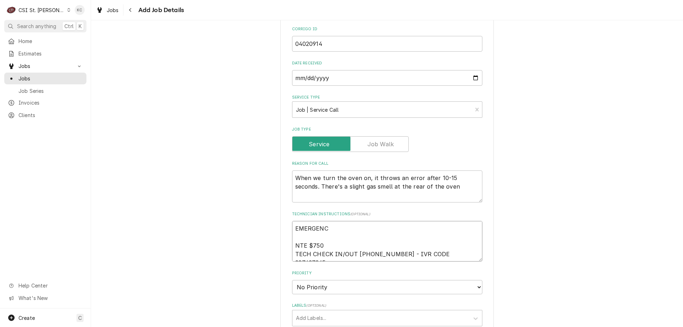
type textarea "EMERGENCY NTE $750 TECH CHECK IN/OUT 877 373-7930 - IVR CODE 987427965"
type textarea "x"
type textarea "EMERGENCY NTE $750 TECH CHECK IN/OUT 877 373-7930 - IVR CODE 987427965"
click at [292, 176] on textarea "When we turn the oven on, it throws an error after 10-15 seconds. There's a sli…" at bounding box center [387, 186] width 190 height 32
type textarea "x"
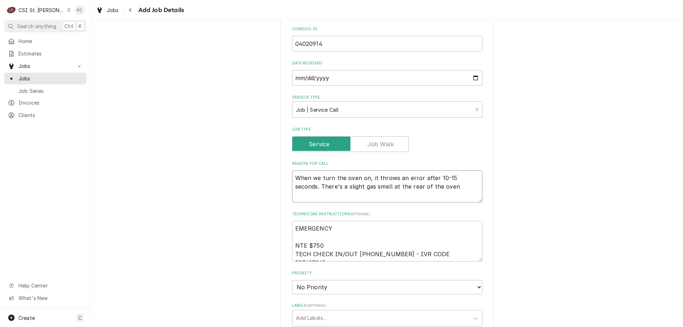
type textarea "When we turn the oven on, it throws an error after 10-15 seconds. There's a sli…"
type textarea "x"
type textarea "When we turn the oven on, it throws an error after 10-15 seconds. There's a sli…"
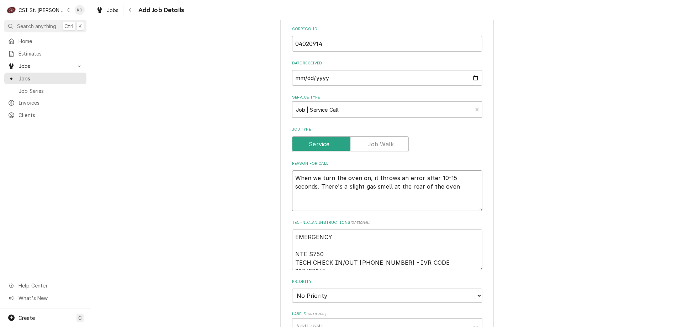
paste textarea "COMBI OVEN - FT0018114"
type textarea "x"
type textarea "COMBI OVEN - FT0018114 When we turn the oven on, it throws an error after 10-15…"
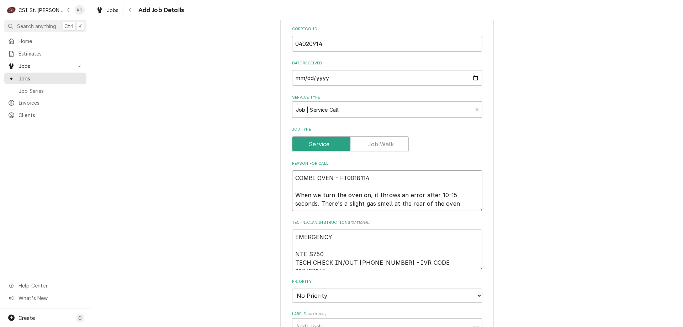
type textarea "x"
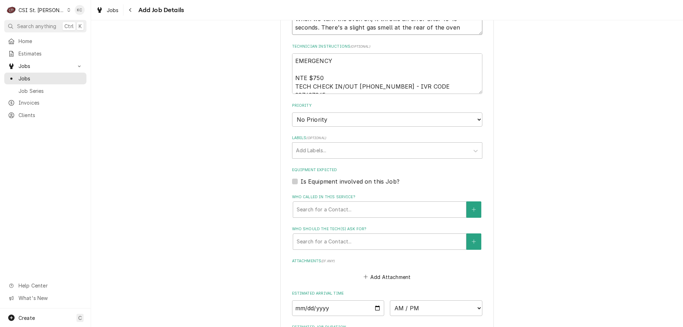
scroll to position [427, 0]
click at [306, 121] on select "No Priority Urgent High Medium Low" at bounding box center [387, 118] width 190 height 14
click at [292, 111] on select "No Priority Urgent High Medium Low" at bounding box center [387, 118] width 190 height 14
click at [316, 149] on div "Labels" at bounding box center [381, 148] width 170 height 13
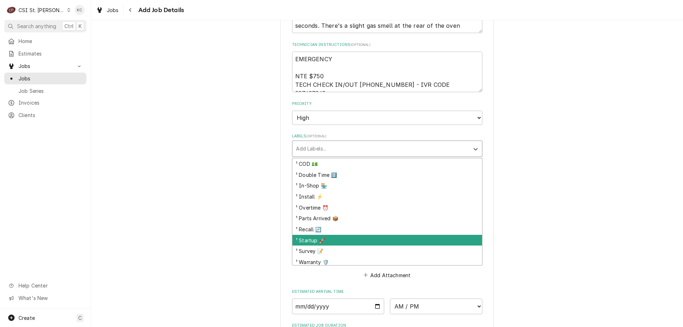
scroll to position [36, 0]
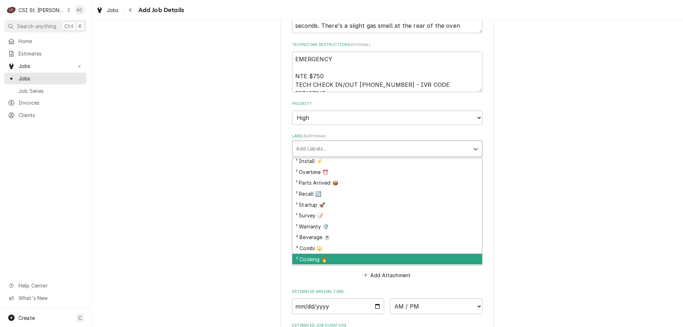
click at [331, 255] on div "² Cooking 🔥" at bounding box center [387, 259] width 190 height 11
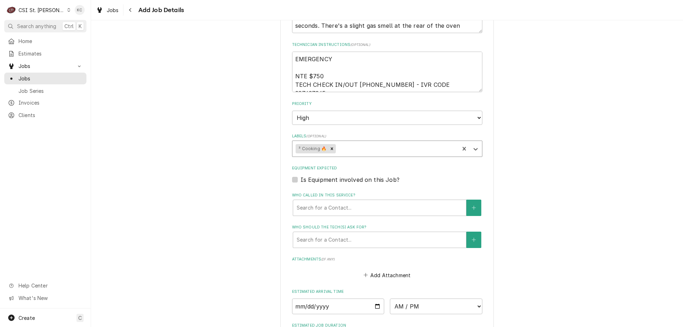
click at [534, 236] on div "Please provide the following information to create a job: Client Details Client…" at bounding box center [387, 21] width 592 height 841
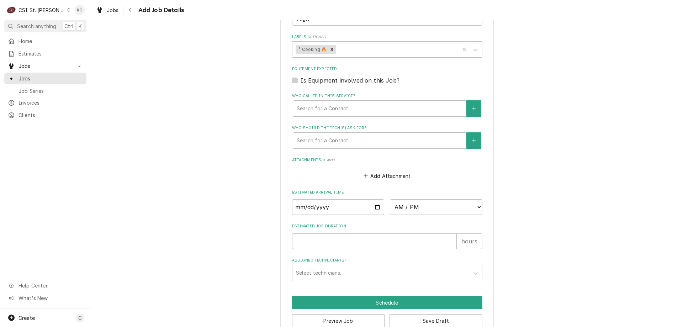
scroll to position [542, 0]
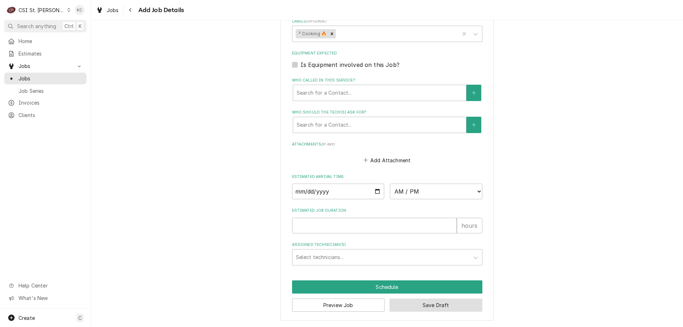
click at [456, 308] on button "Save Draft" at bounding box center [435, 304] width 93 height 13
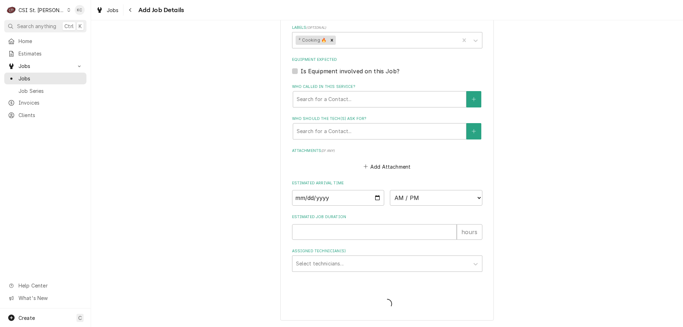
scroll to position [535, 0]
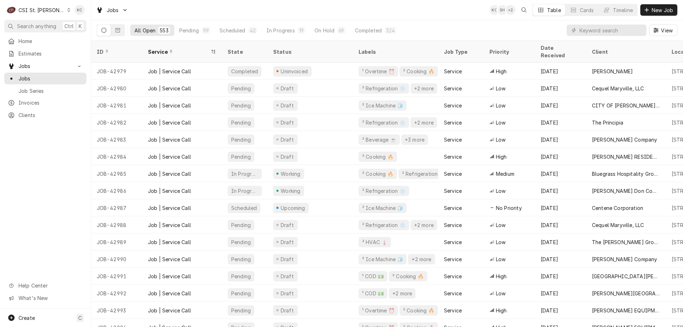
click at [451, 20] on div "Jobs KC SH + 2 Table Cards Timeline New Job" at bounding box center [387, 10] width 592 height 20
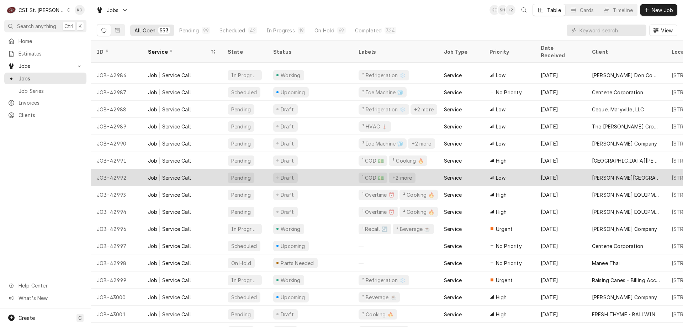
scroll to position [142, 0]
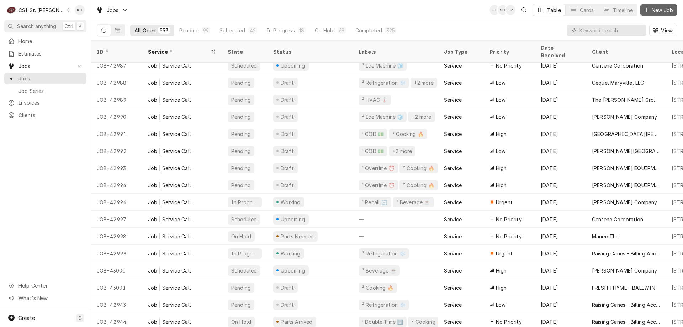
click at [653, 10] on span "New Job" at bounding box center [662, 9] width 24 height 7
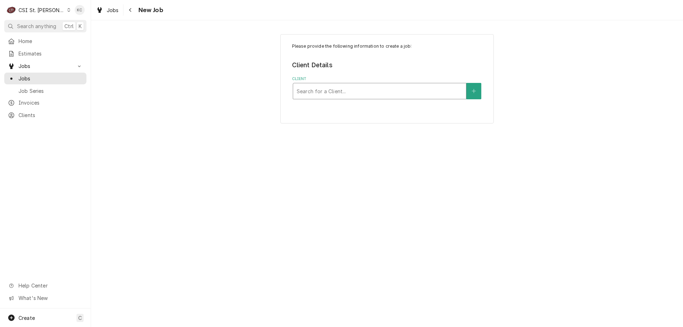
click at [352, 87] on div "Client" at bounding box center [380, 91] width 166 height 13
type input "e"
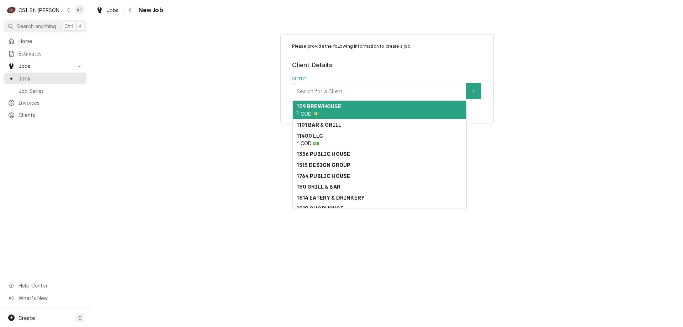
click at [373, 94] on div "Client" at bounding box center [380, 91] width 166 height 13
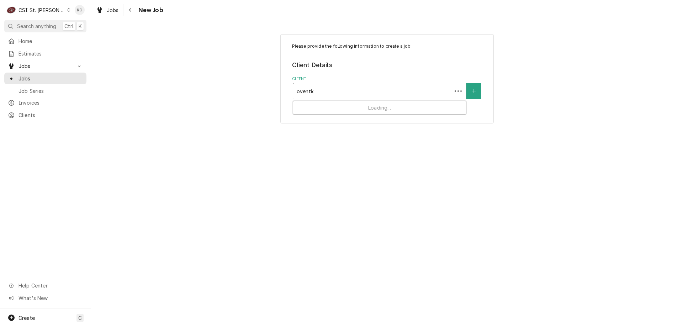
type input "ovention"
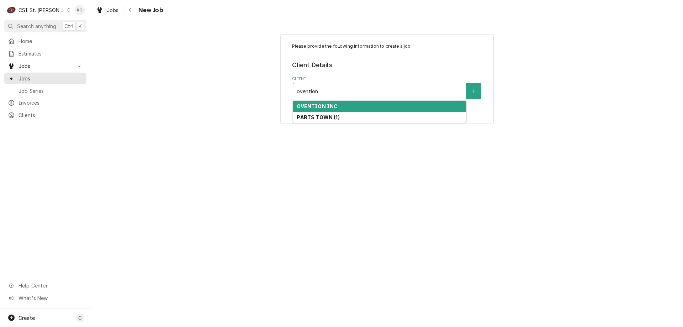
click at [363, 105] on div "OVENTION INC" at bounding box center [379, 106] width 173 height 11
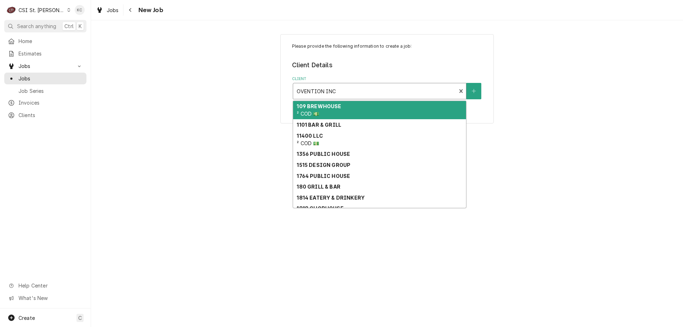
click at [345, 92] on div "Client" at bounding box center [375, 91] width 156 height 13
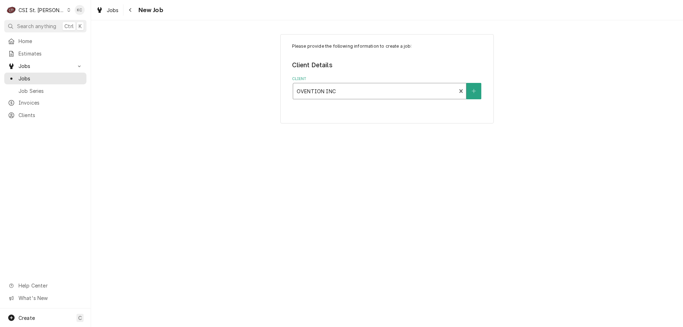
click at [345, 92] on div "Client" at bounding box center [375, 91] width 156 height 13
click at [569, 128] on div "Please provide the following information to create a job: Client Details Client…" at bounding box center [387, 101] width 592 height 146
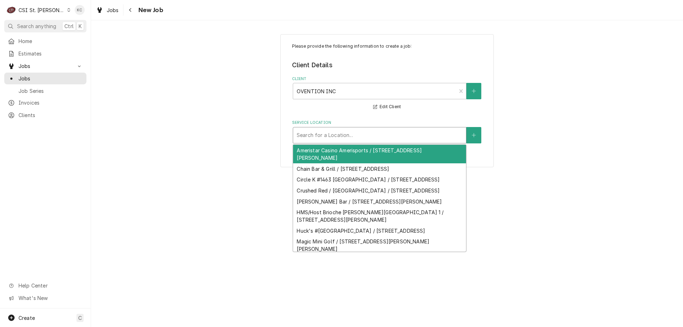
click at [318, 134] on div "Service Location" at bounding box center [380, 135] width 166 height 13
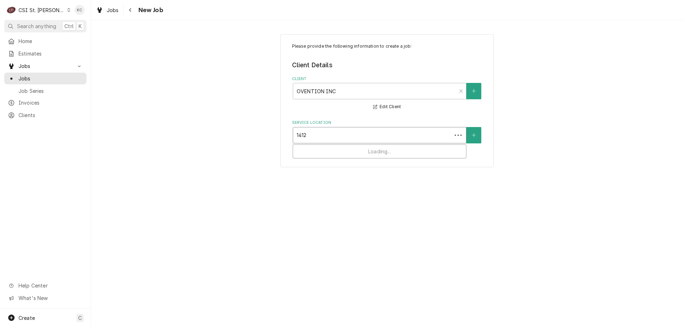
type input "14124"
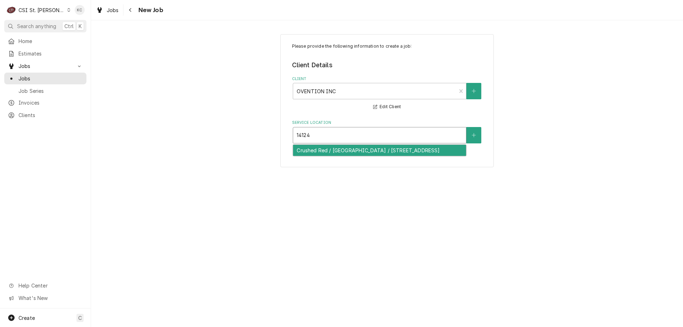
click at [338, 150] on div "Crushed Red / West County / 14124 Manchester Rd, Ballwin, MO 63011" at bounding box center [379, 150] width 173 height 11
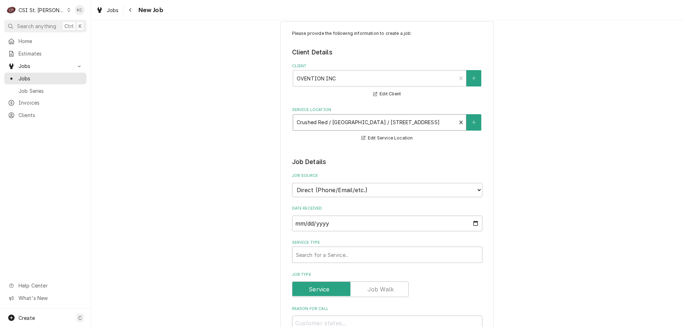
scroll to position [36, 0]
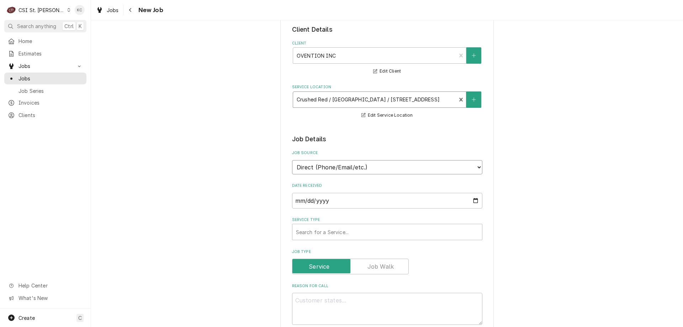
click at [376, 164] on select "Direct (Phone/Email/etc.) Service Channel Corrigo Ecotrak Other" at bounding box center [387, 167] width 190 height 14
select select "100"
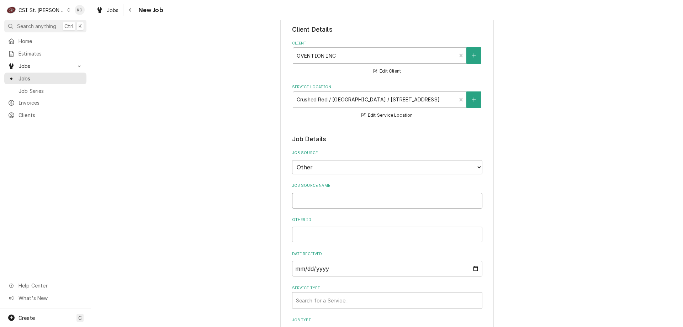
click at [371, 198] on input "Job Source Name" at bounding box center [387, 201] width 190 height 16
click at [343, 202] on input "Job Source Name" at bounding box center [387, 201] width 190 height 16
paste input "10534457"
type textarea "x"
type input "10534457"
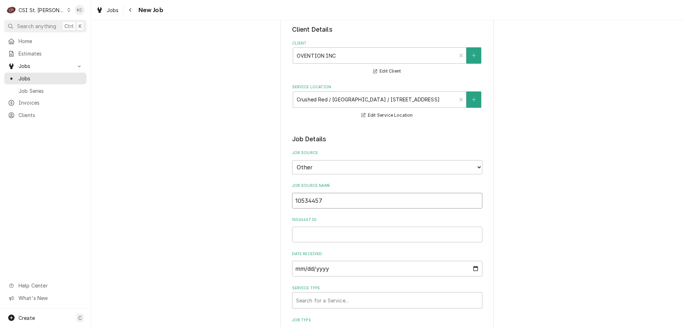
type textarea "x"
type input "10534457"
click at [331, 200] on input "10534457" at bounding box center [387, 201] width 190 height 16
drag, startPoint x: 324, startPoint y: 200, endPoint x: 264, endPoint y: 202, distance: 60.5
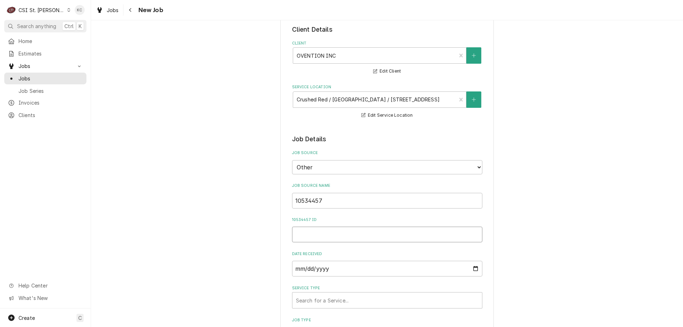
click at [343, 238] on input "10534457 ID" at bounding box center [387, 235] width 190 height 16
paste input "10534457"
type textarea "x"
type input "10534457"
type textarea "x"
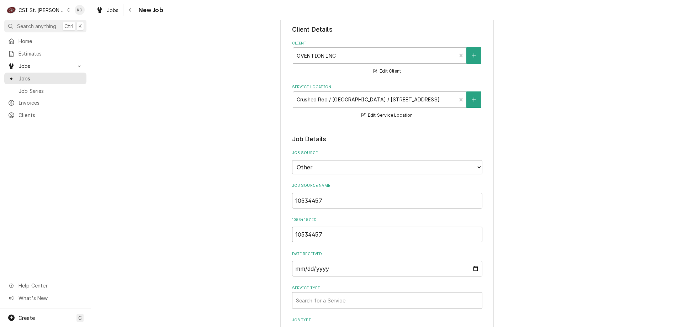
type input "10534457"
drag, startPoint x: 326, startPoint y: 204, endPoint x: 257, endPoint y: 204, distance: 69.0
type textarea "x"
type input "T"
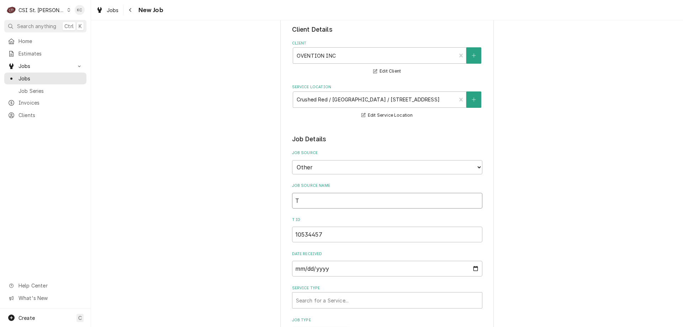
type textarea "x"
type input "Te"
type textarea "x"
type input "Tec"
type textarea "x"
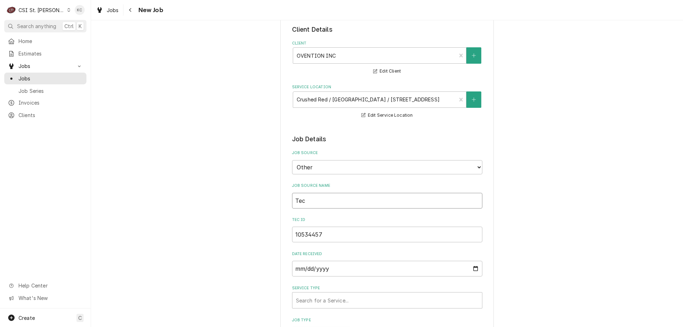
type input "Tech"
type textarea "x"
type input "Techs"
type textarea "x"
type input "Techse"
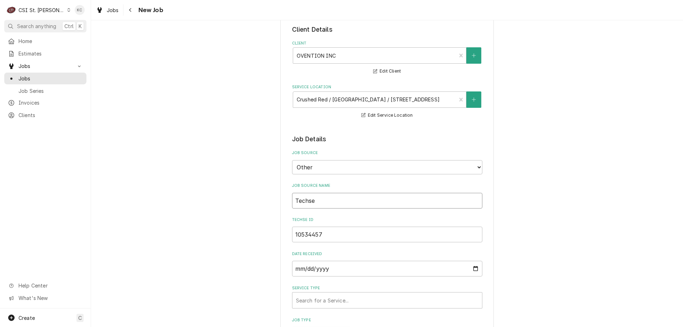
type textarea "x"
type input "Techser"
type textarea "x"
type input "Techserv"
type textarea "x"
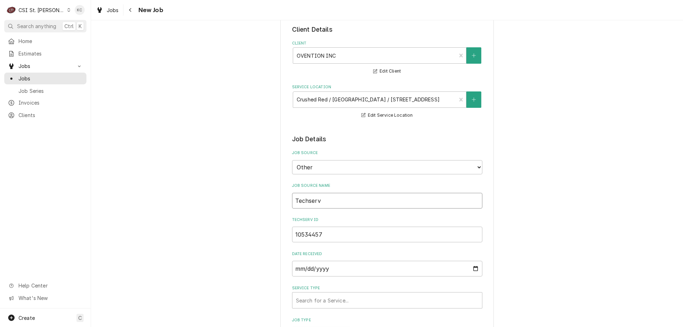
type input "Techservi"
type textarea "x"
type input "Techservic"
type textarea "x"
type input "Techservice"
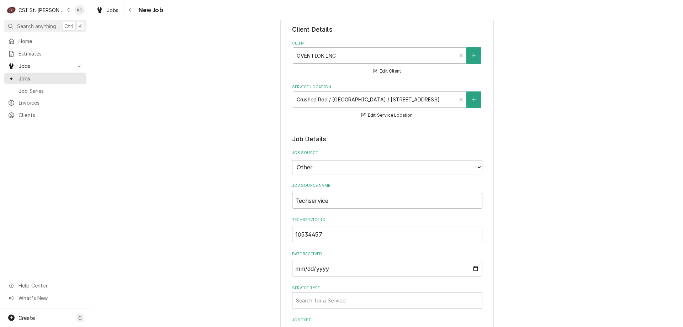
type textarea "x"
type input "Techservice@"
type textarea "x"
type input "Techservice@pa"
type textarea "x"
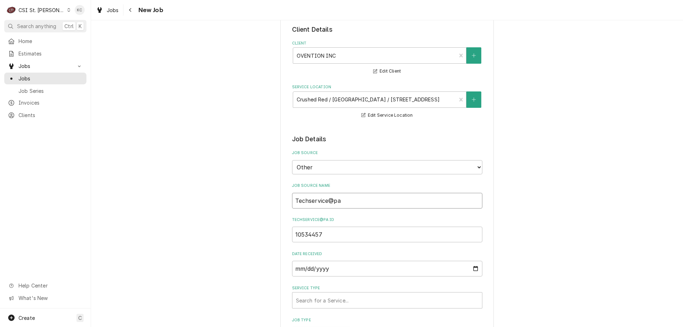
type input "Techservice@par"
type textarea "x"
type input "Techservice@part"
type textarea "x"
type input "Techservice@parts"
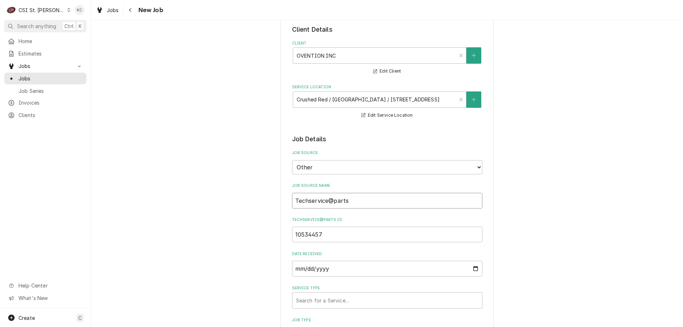
type textarea "x"
type input "Techservice@partst"
type textarea "x"
type input "Techservice@partsto"
type textarea "x"
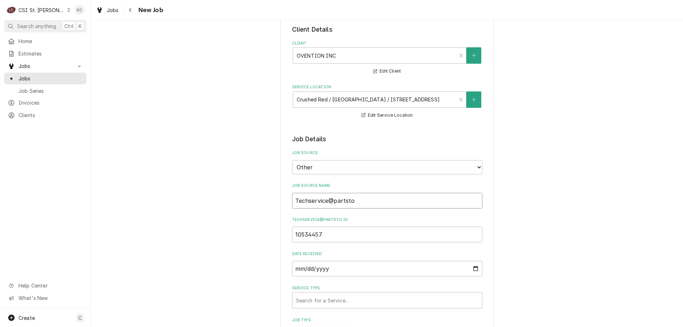
type input "Techservice@partstow"
type textarea "x"
type input "Techservice@partstown"
type textarea "x"
type input "Techservice@partstown"
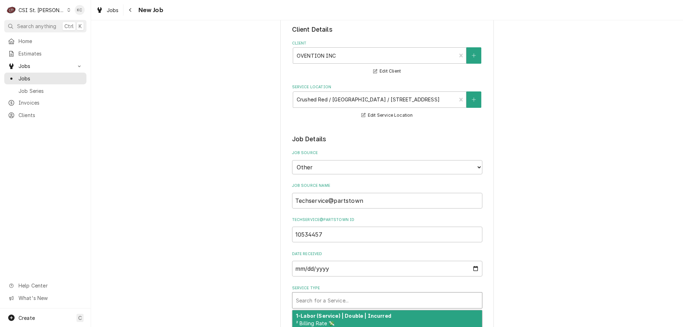
click at [292, 299] on div "Search for a Service..." at bounding box center [387, 300] width 190 height 16
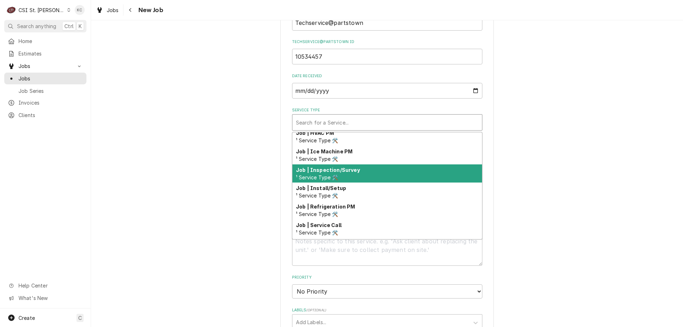
scroll to position [414, 0]
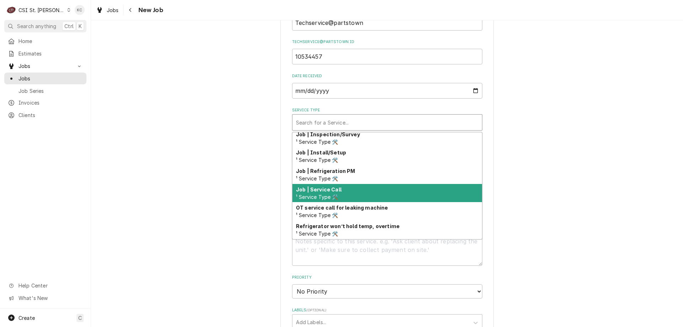
click at [350, 191] on div "Job | Service Call ¹ Service Type 🛠️" at bounding box center [387, 193] width 190 height 18
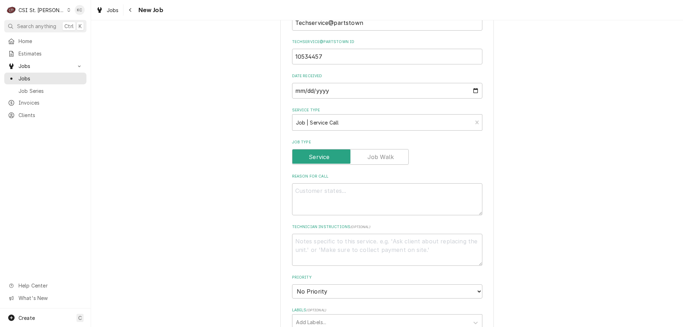
click at [602, 185] on div "Please provide the following information to create a job: Client Details Client…" at bounding box center [387, 214] width 592 height 801
click at [373, 192] on textarea "Reason For Call" at bounding box center [387, 199] width 190 height 32
click at [298, 242] on textarea "Technician Instructions ( optional )" at bounding box center [387, 250] width 190 height 32
paste textarea "**********"
type textarea "x"
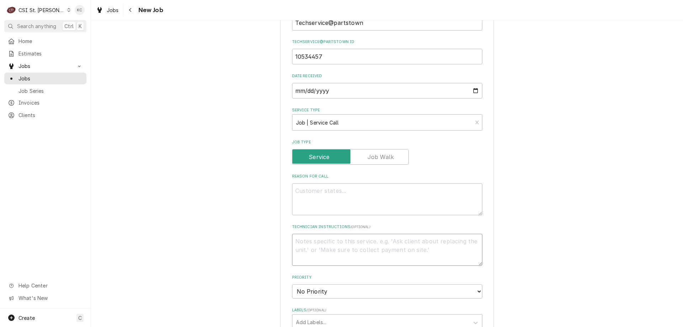
type textarea "**********"
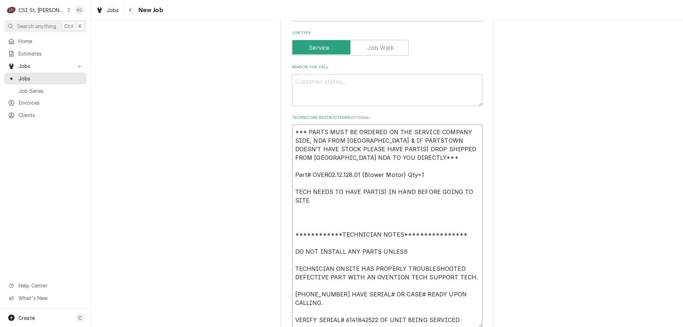
scroll to position [9, 0]
click at [363, 219] on textarea "**********" at bounding box center [387, 225] width 190 height 203
type textarea "x"
type textarea "**********"
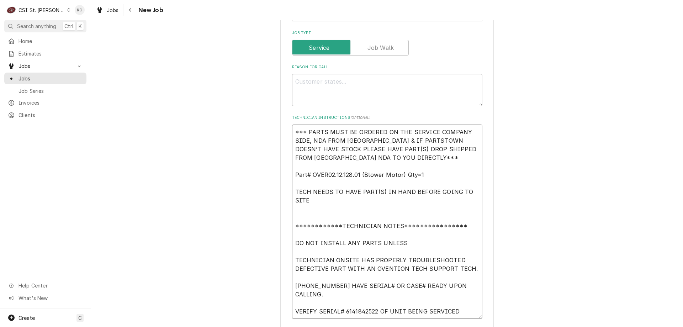
scroll to position [0, 0]
type textarea "x"
type textarea "**********"
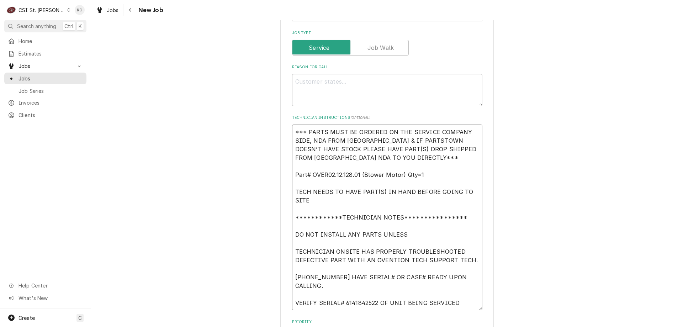
click at [292, 130] on textarea "**********" at bounding box center [387, 217] width 190 height 186
type textarea "x"
type textarea "**********"
type textarea "x"
type textarea "**********"
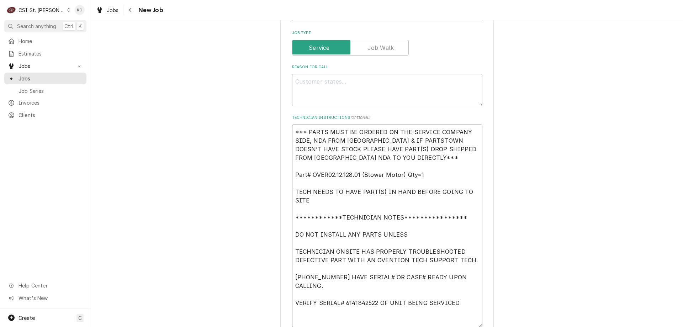
type textarea "x"
type textarea "**********"
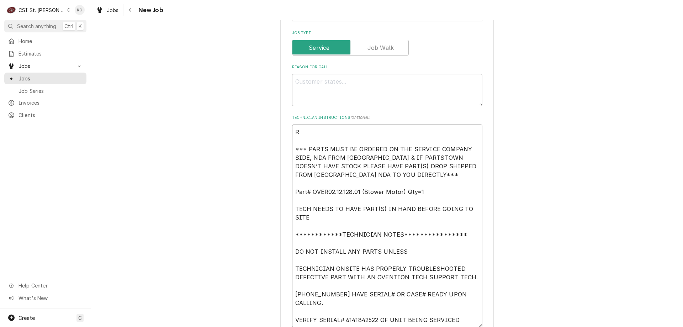
type textarea "x"
type textarea "**********"
type textarea "x"
type textarea "**********"
type textarea "x"
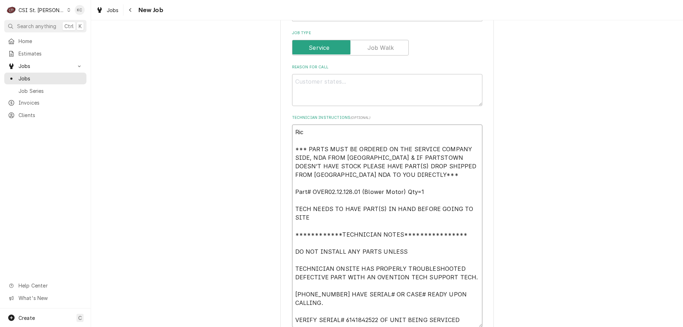
type textarea "**********"
type textarea "x"
type textarea "**********"
type textarea "x"
type textarea "**********"
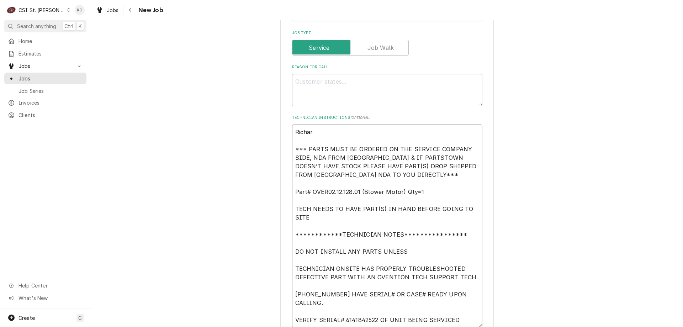
type textarea "x"
type textarea "**********"
type textarea "x"
type textarea "**********"
type textarea "x"
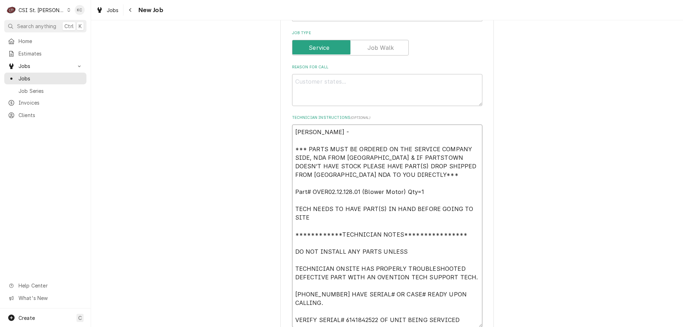
type textarea "**********"
type textarea "x"
type textarea "**********"
type textarea "x"
type textarea "**********"
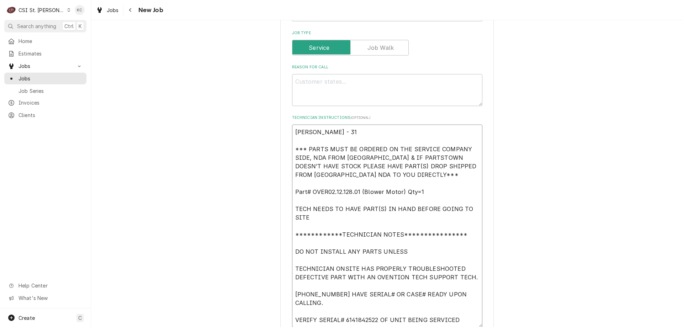
type textarea "x"
type textarea "**********"
type textarea "x"
type textarea "**********"
type textarea "x"
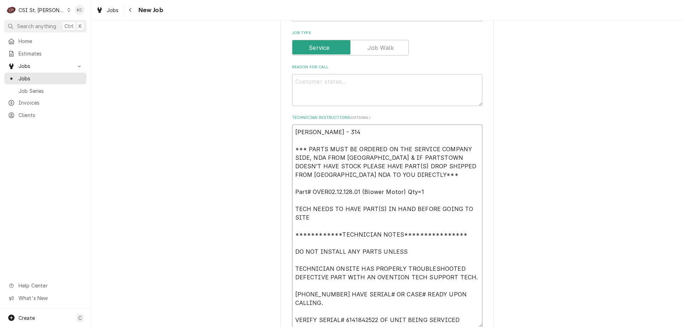
type textarea "**********"
type textarea "x"
type textarea "**********"
type textarea "x"
type textarea "**********"
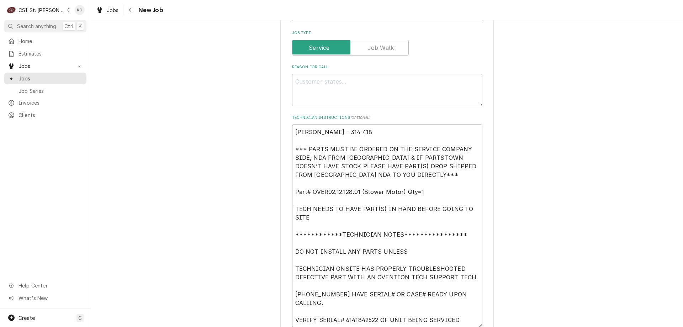
type textarea "x"
type textarea "**********"
type textarea "x"
type textarea "**********"
type textarea "x"
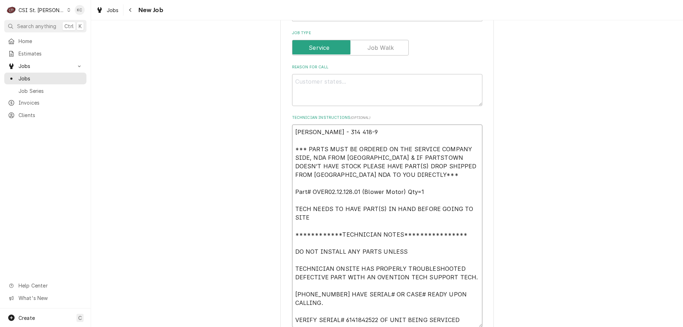
type textarea "**********"
type textarea "x"
type textarea "**********"
type textarea "x"
type textarea "**********"
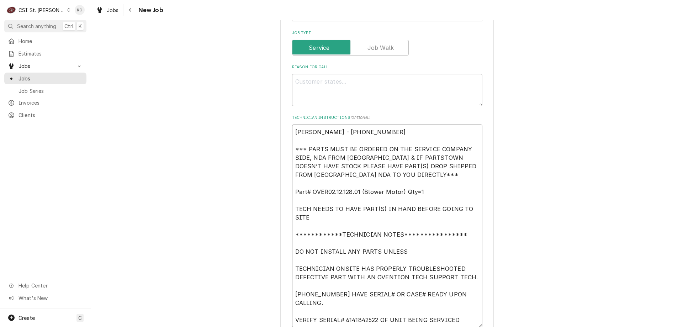
type textarea "x"
type textarea "**********"
click at [353, 86] on textarea "Reason For Call" at bounding box center [387, 90] width 190 height 32
click at [337, 82] on textarea "Reason For Call" at bounding box center [387, 90] width 190 height 32
paste textarea "bottom blower not running after blower wheel was replaced"
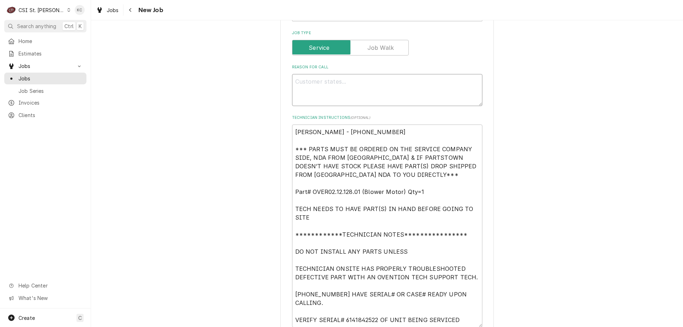
type textarea "x"
type textarea "bottom blower not running after blower wheel was replaced"
type textarea "x"
type textarea "bottom blower not running after blower wheel was replaced"
drag, startPoint x: 421, startPoint y: 191, endPoint x: 286, endPoint y: 193, distance: 135.1
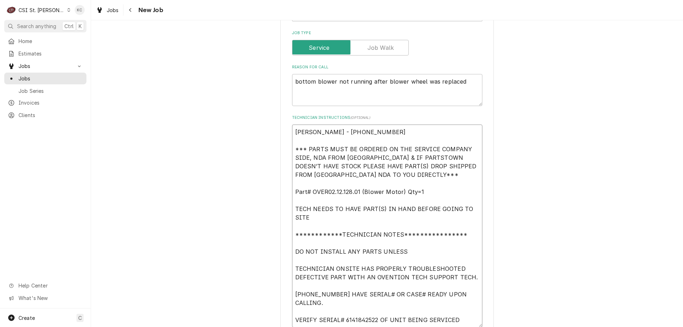
click at [286, 193] on div "Please provide the following information to create a job: Client Details Client…" at bounding box center [386, 224] width 213 height 1024
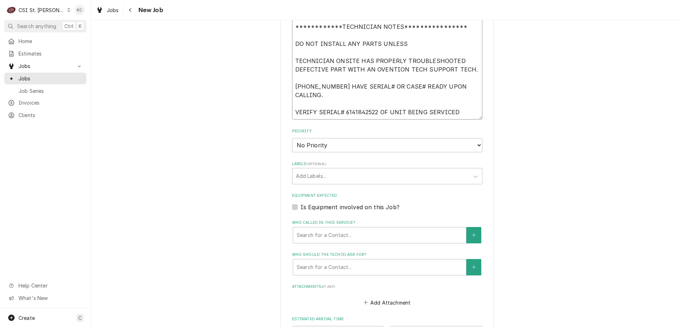
scroll to position [536, 0]
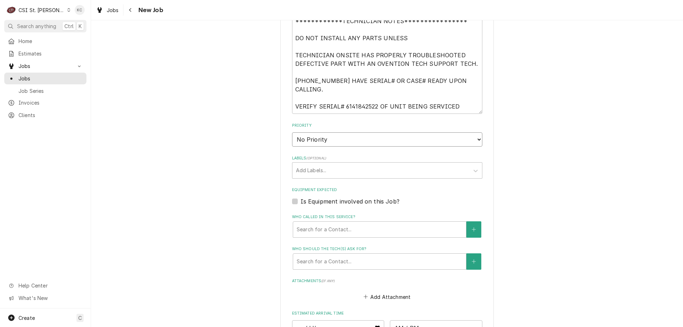
click at [336, 143] on select "No Priority Urgent High Medium Low" at bounding box center [387, 139] width 190 height 14
select select "4"
click at [292, 132] on select "No Priority Urgent High Medium Low" at bounding box center [387, 139] width 190 height 14
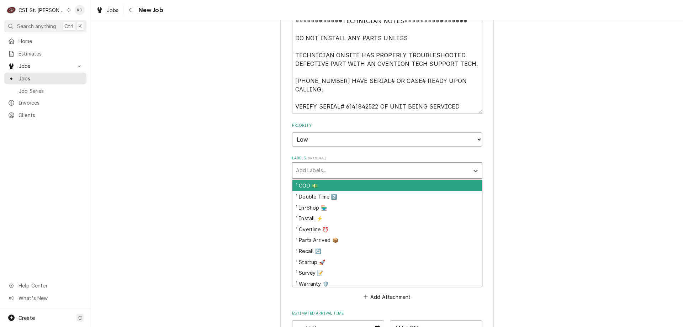
click at [327, 176] on div "Labels" at bounding box center [381, 170] width 170 height 13
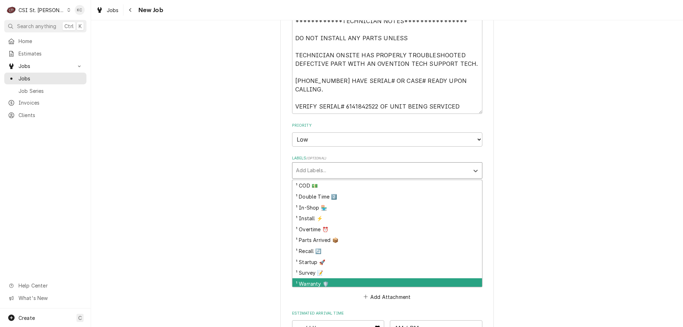
click at [328, 284] on div "¹ Warranty 🛡️" at bounding box center [387, 283] width 190 height 11
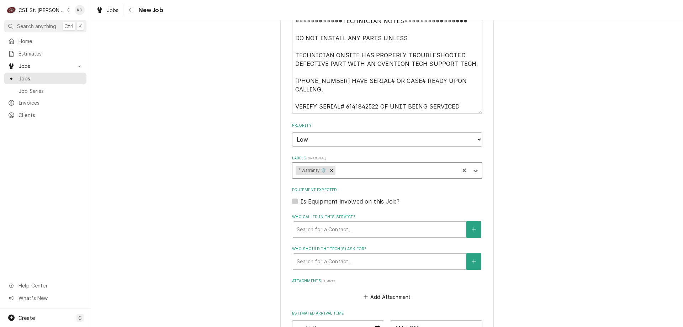
click at [343, 169] on div "Labels" at bounding box center [396, 170] width 119 height 13
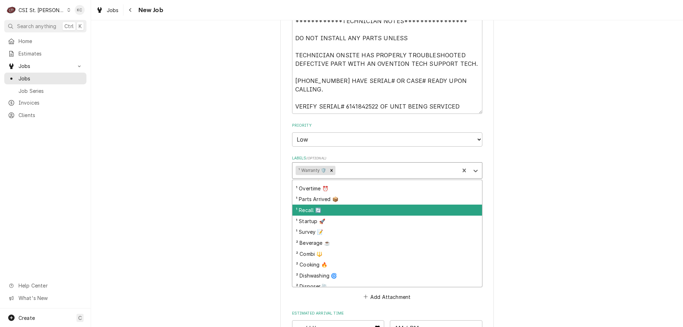
scroll to position [71, 0]
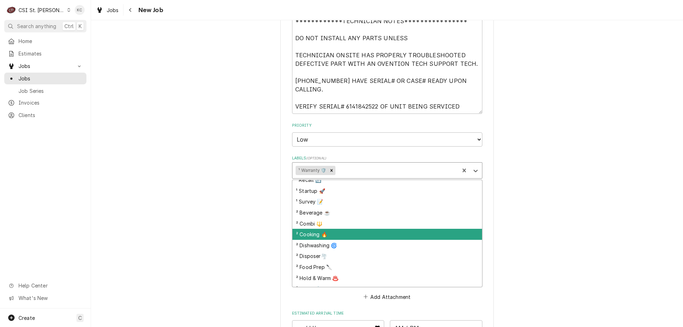
click at [325, 234] on div "² Cooking 🔥" at bounding box center [387, 234] width 190 height 11
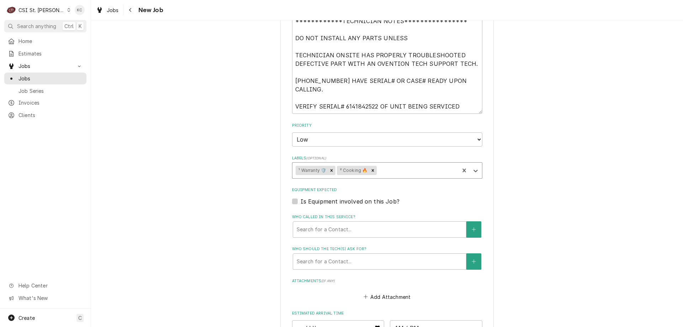
click at [379, 169] on div "Labels" at bounding box center [417, 170] width 78 height 13
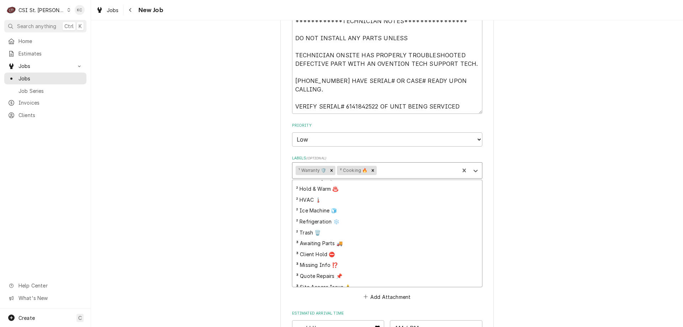
scroll to position [187, 0]
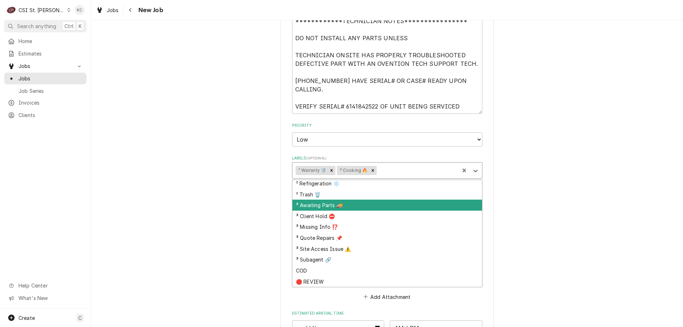
click at [352, 204] on div "³ Awaiting Parts 🚚" at bounding box center [387, 204] width 190 height 11
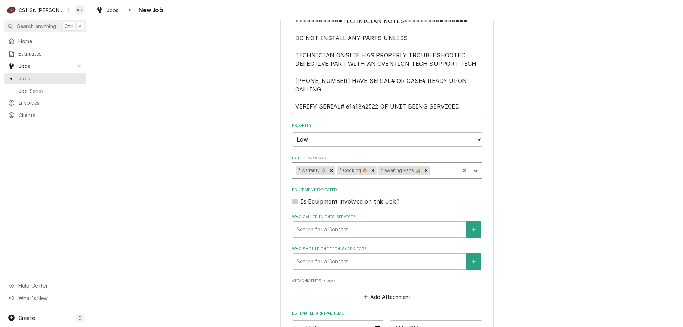
click at [553, 193] on div "Please provide the following information to create a job: Client Details Client…" at bounding box center [387, 10] width 592 height 1037
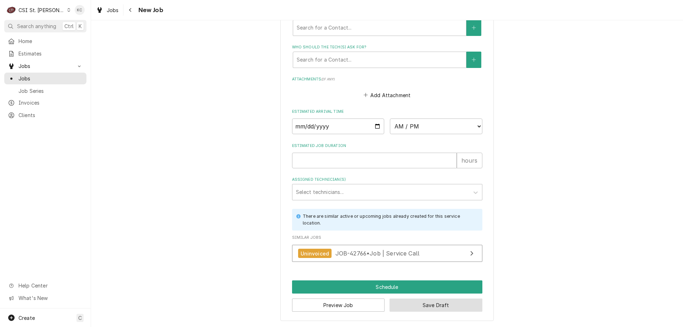
click at [465, 309] on button "Save Draft" at bounding box center [435, 304] width 93 height 13
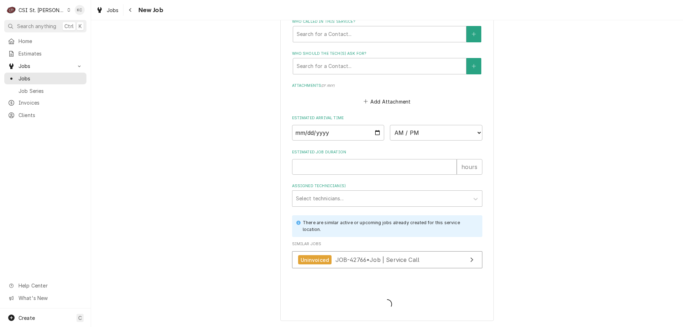
type textarea "x"
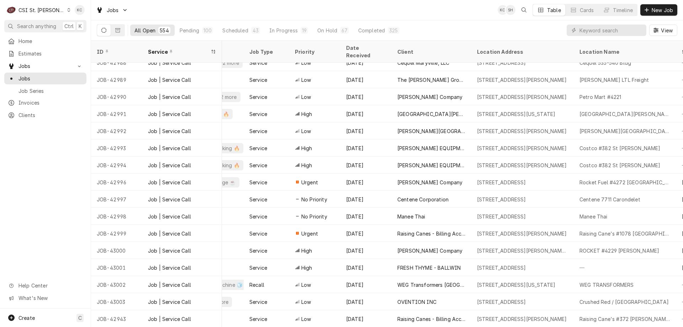
scroll to position [162, 241]
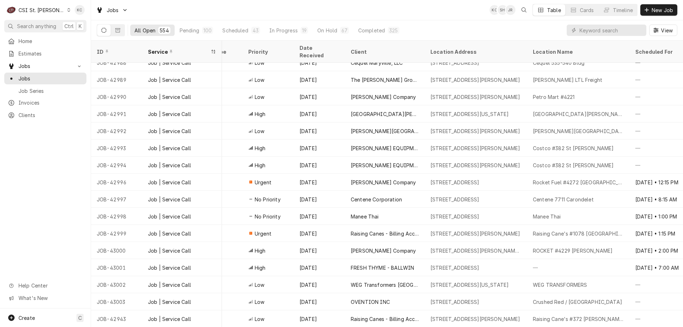
click at [454, 13] on div "Jobs KC [PERSON_NAME] Table Cards Timeline New Job" at bounding box center [387, 10] width 592 height 20
click at [587, 34] on input "Dynamic Content Wrapper" at bounding box center [610, 30] width 63 height 11
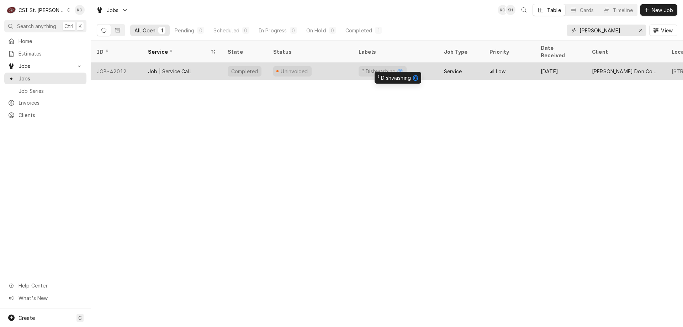
type input "becky david"
click at [372, 68] on div "² Dishwashing 🌀" at bounding box center [382, 71] width 42 height 7
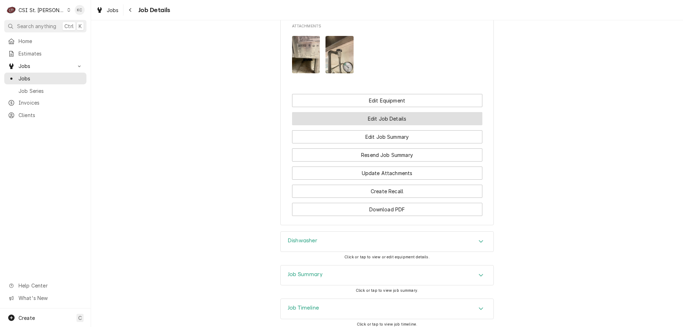
scroll to position [676, 0]
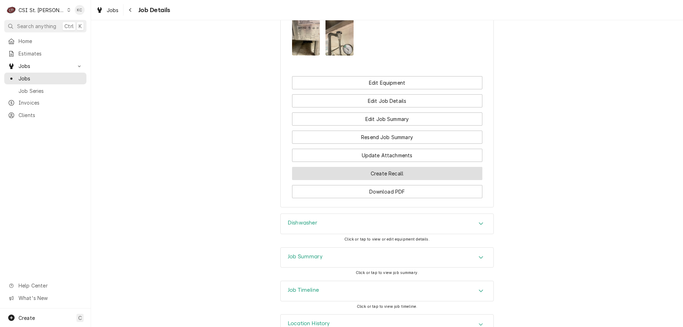
click at [422, 180] on button "Create Recall" at bounding box center [387, 173] width 190 height 13
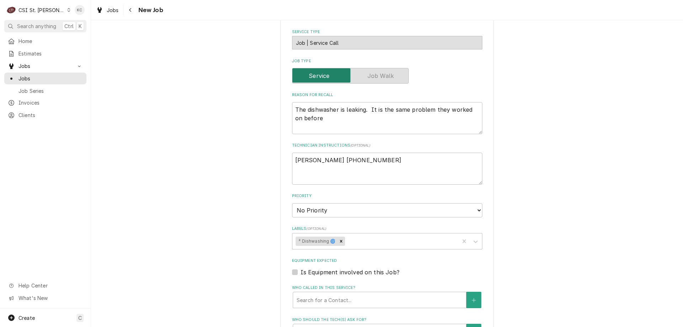
scroll to position [249, 0]
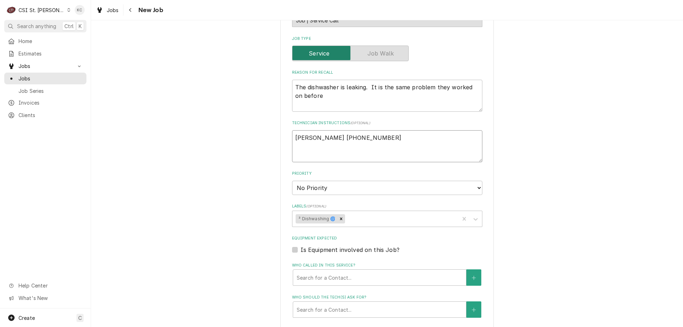
click at [292, 137] on textarea "[PERSON_NAME] [PHONE_NUMBER]" at bounding box center [387, 146] width 190 height 32
type textarea "x"
type textarea "[PERSON_NAME] [PHONE_NUMBER]"
type textarea "x"
type textarea "[PERSON_NAME] [PHONE_NUMBER]"
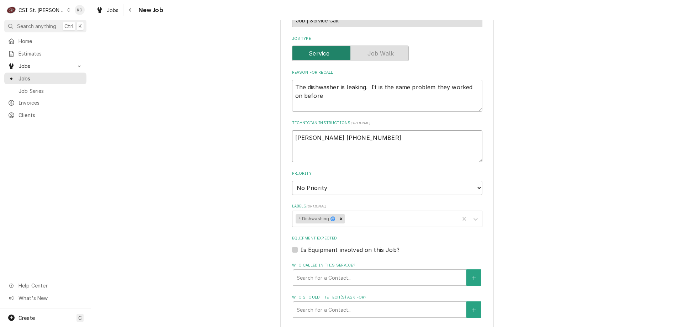
type textarea "x"
type textarea "[PERSON_NAME] [PHONE_NUMBER]"
click at [293, 87] on textarea "The dishwasher is leaking. It is the same problem they worked on before" at bounding box center [387, 96] width 190 height 32
type textarea "x"
type textarea "The dishwasher is leaking. It is the same problem they worked on before"
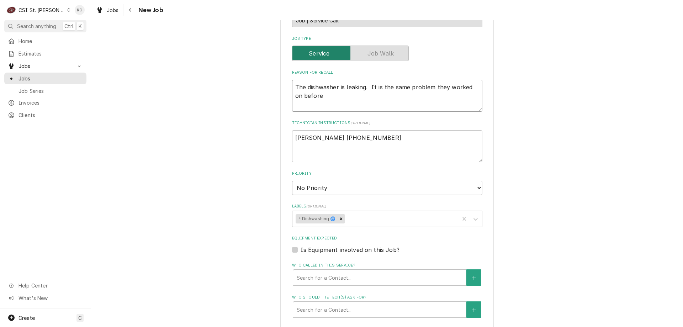
type textarea "x"
type textarea "The dishwasher is leaking. It is the same problem they worked on before"
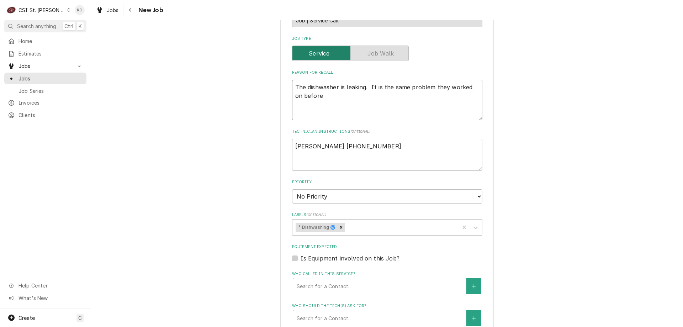
type textarea "x"
type textarea "R The dishwasher is leaking. It is the same problem they worked on before"
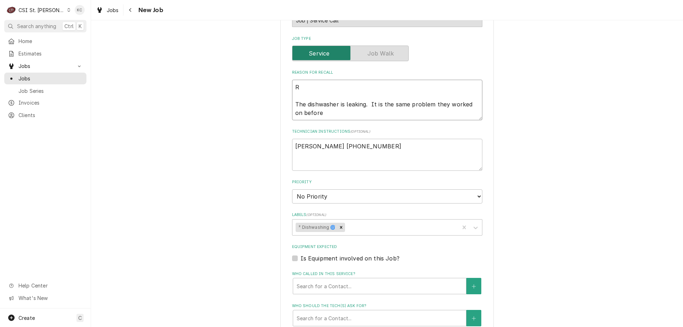
type textarea "x"
type textarea "RE The dishwasher is leaking. It is the same problem they worked on before"
type textarea "x"
type textarea "REC The dishwasher is leaking. It is the same problem they worked on before"
type textarea "x"
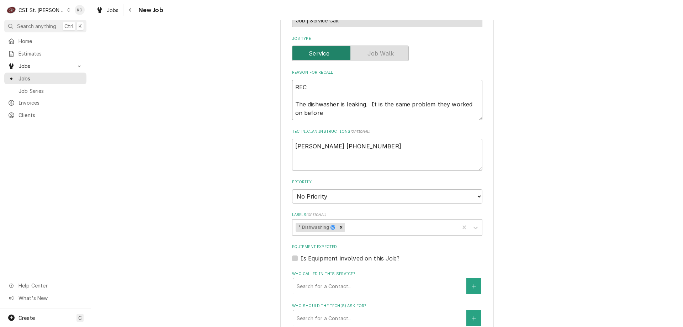
type textarea "RECA The dishwasher is leaking. It is the same problem they worked on before"
type textarea "x"
type textarea "RECAL The dishwasher is leaking. It is the same problem they worked on before"
type textarea "x"
type textarea "RECALL The dishwasher is leaking. It is the same problem they worked on before"
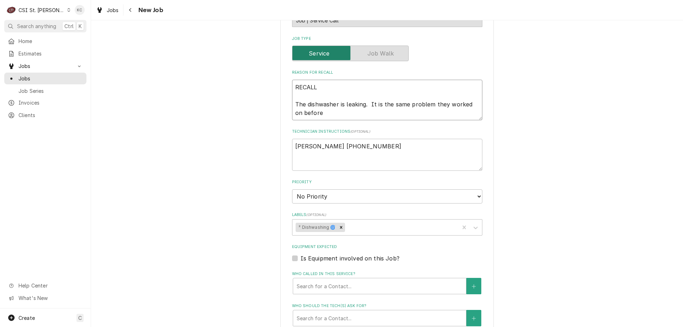
type textarea "x"
type textarea "RECAL The dishwasher is leaking. It is the same problem they worked on before"
type textarea "x"
type textarea "RECA The dishwasher is leaking. It is the same problem they worked on before"
type textarea "x"
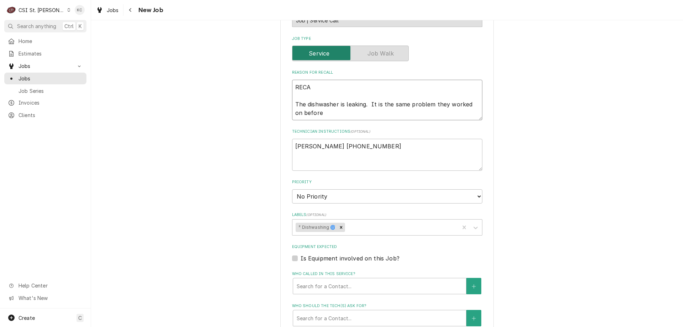
type textarea "REC The dishwasher is leaking. It is the same problem they worked on before"
type textarea "x"
type textarea "RE The dishwasher is leaking. It is the same problem they worked on before"
type textarea "x"
type textarea "R The dishwasher is leaking. It is the same problem they worked on before"
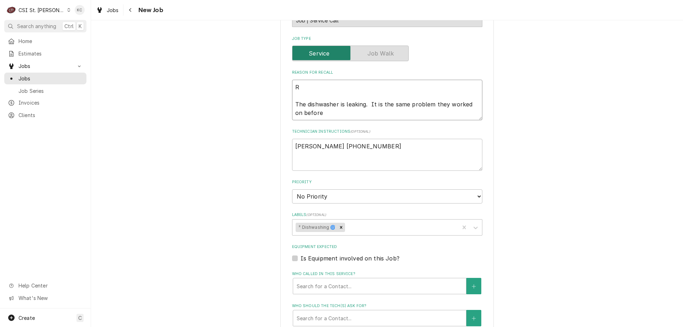
type textarea "x"
type textarea "The dishwasher is leaking. It is the same problem they worked on before"
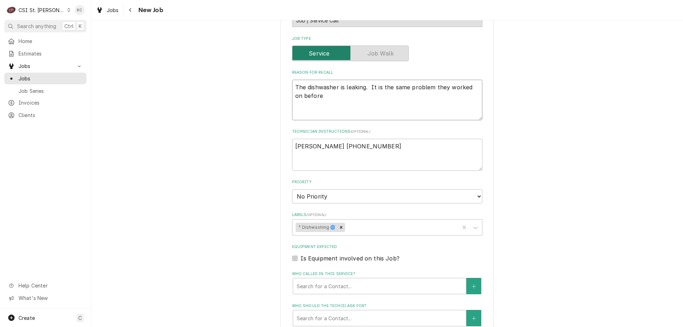
type textarea "x"
type textarea "9 The dishwasher is leaking. It is the same problem they worked on before"
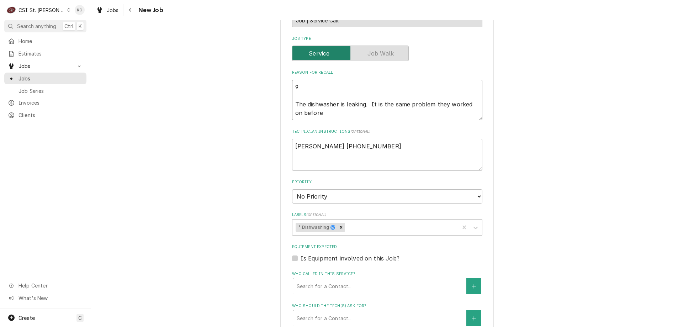
type textarea "x"
type textarea "9/ The dishwasher is leaking. It is the same problem they worked on before"
type textarea "x"
type textarea "9/3 The dishwasher is leaking. It is the same problem they worked on before"
type textarea "x"
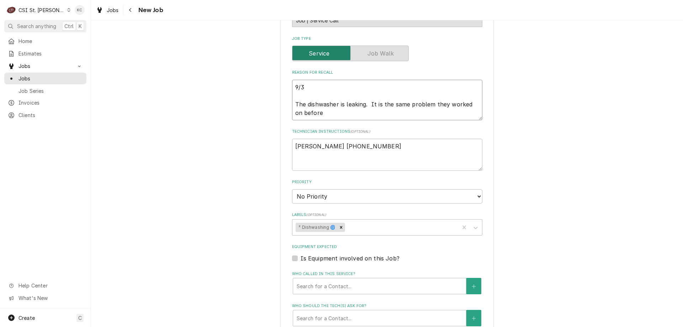
type textarea "9/30 The dishwasher is leaking. It is the same problem they worked on before"
type textarea "x"
type textarea "9/30 The dishwasher is leaking. It is the same problem they worked on before"
type textarea "x"
type textarea "9/30 - The dishwasher is leaking. It is the same problem they worked on before"
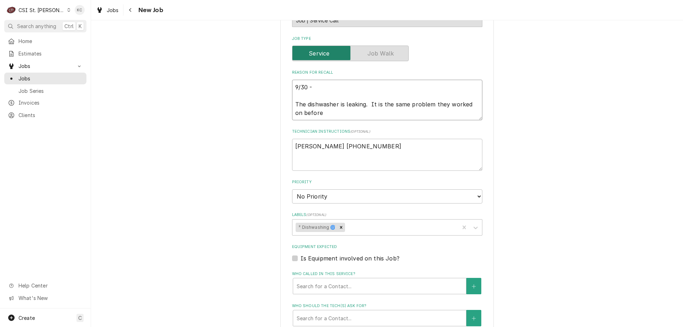
type textarea "x"
type textarea "9/30 - The dishwasher is leaking. It is the same problem they worked on before"
paste textarea "still leaking after the vacuum breaker kit was replaced"
type textarea "x"
type textarea "9/30 - still leaking after the vacuum breaker kit was replaced The dishwasher i…"
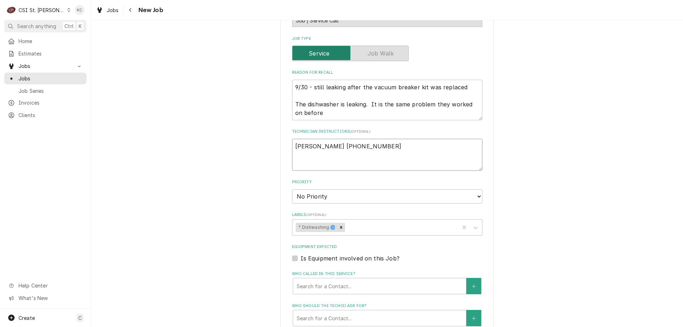
type textarea "x"
type textarea "9 John Kannady 636 851-6197"
type textarea "x"
type textarea "9/ John Kannady 636 851-6197"
type textarea "x"
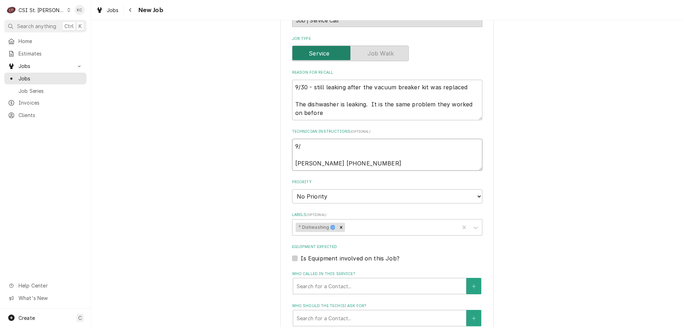
type textarea "9/3 John Kannady 636 851-6197"
type textarea "x"
type textarea "9/30 John Kannady 636 851-6197"
type textarea "x"
type textarea "9/30 John Kannady 636 851-6197"
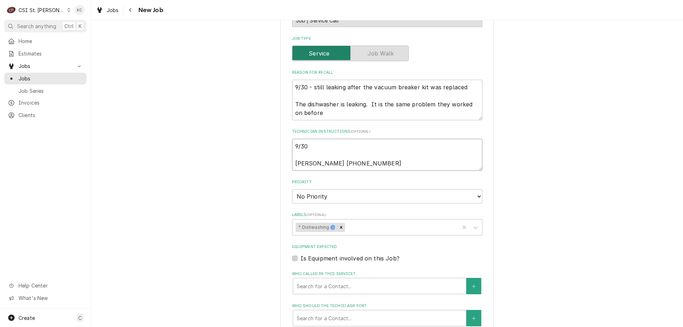
type textarea "x"
type textarea "9/30 - John Kannady 636 851-6197"
type textarea "x"
type textarea "9/30 - John Kannady 636 851-6197"
type textarea "x"
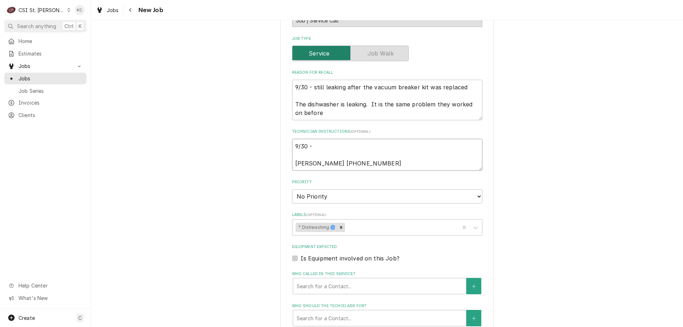
type textarea "9/30 - K John Kannady 636 851-6197"
type textarea "x"
type textarea "9/30 - Ke John Kannady 636 851-6197"
type textarea "x"
type textarea "9/30 - Kel John Kannady 636 851-6197"
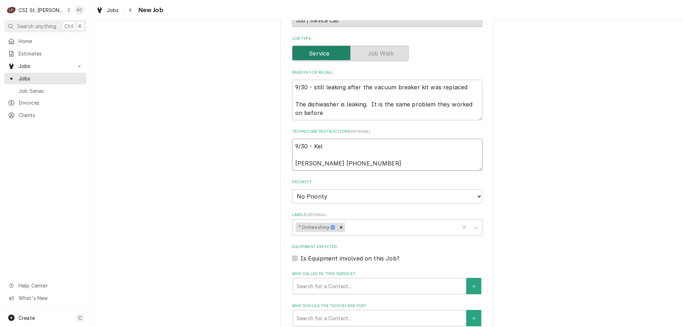
type textarea "x"
type textarea "9/30 - Kell John Kannady 636 851-6197"
type textarea "x"
type textarea "9/30 - Kelly John Kannady 636 851-6197"
type textarea "x"
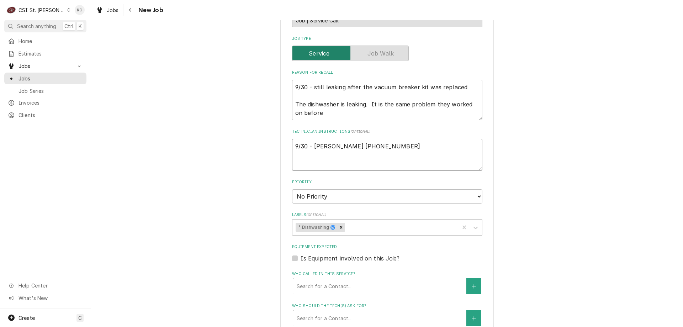
type textarea "9/30 - Kelly John Kannady 636 851-6197"
type textarea "x"
type textarea "9/30 - Kelly - John Kannady 636 851-6197"
type textarea "x"
type textarea "9/30 - Kelly - John Kannady 636 851-6197"
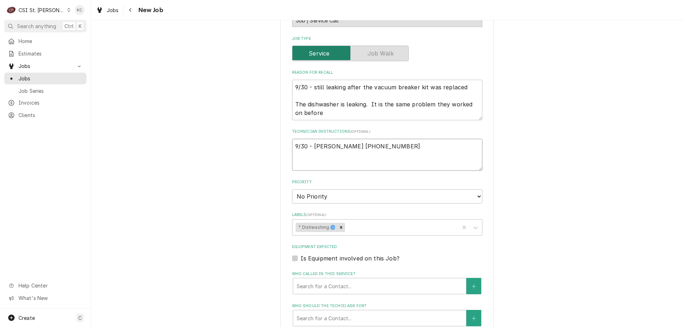
type textarea "x"
type textarea "9/30 - Kelly - R John Kannady 636 851-6197"
type textarea "x"
type textarea "9/30 - Kelly - RE John Kannady 636 851-6197"
type textarea "x"
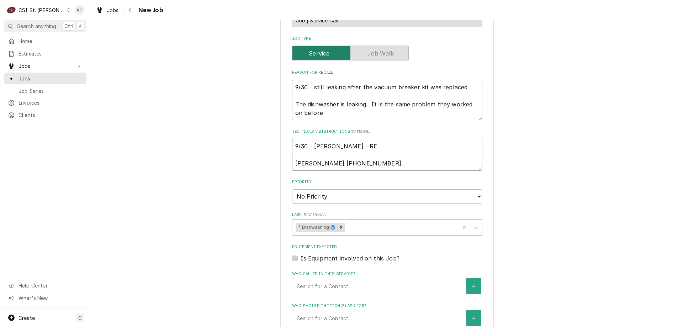
type textarea "9/30 - Kelly - REC John Kannady 636 851-6197"
type textarea "x"
type textarea "9/30 - Kelly - RECA John Kannady 636 851-6197"
type textarea "x"
type textarea "9/30 - Kelly - RECAL John Kannady 636 851-6197"
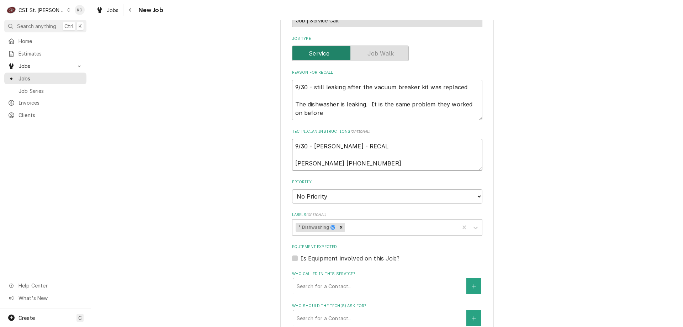
type textarea "x"
type textarea "9/30 - Kelly - RECALL John Kannady 636 851-6197"
type textarea "x"
type textarea "9/30 - Kelly - RECALL John Kannady 636 851-6197"
type textarea "x"
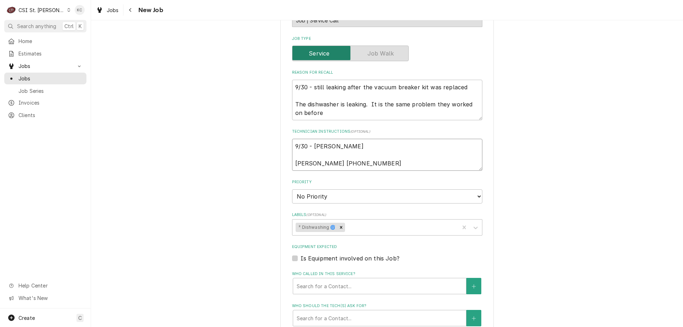
type textarea "9/30 - Kelly - RECALL John Kannady 636 851-6197"
click at [368, 196] on select "No Priority Urgent High Medium Low" at bounding box center [387, 196] width 190 height 14
select select "4"
click at [292, 189] on select "No Priority Urgent High Medium Low" at bounding box center [387, 196] width 190 height 14
click at [534, 235] on div "Please provide the following information to create a job: Client Details Client…" at bounding box center [387, 149] width 592 height 741
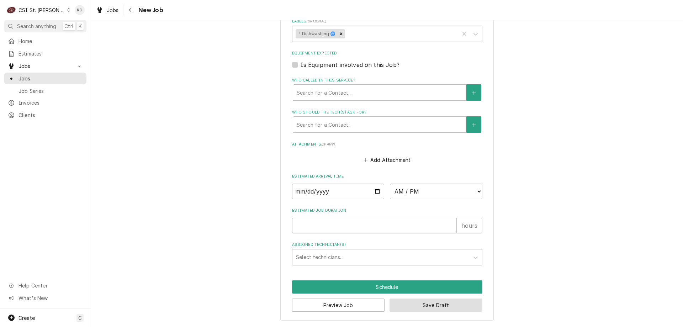
click at [451, 309] on button "Save Draft" at bounding box center [435, 304] width 93 height 13
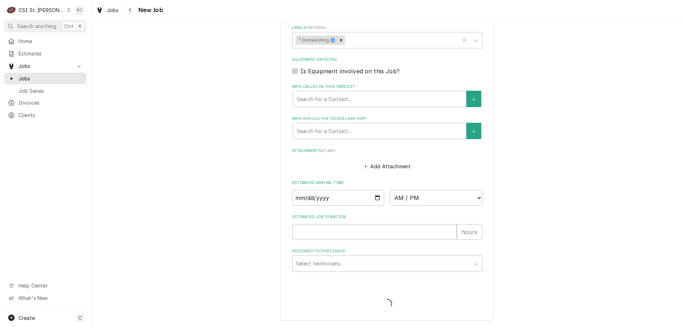
scroll to position [436, 0]
type textarea "x"
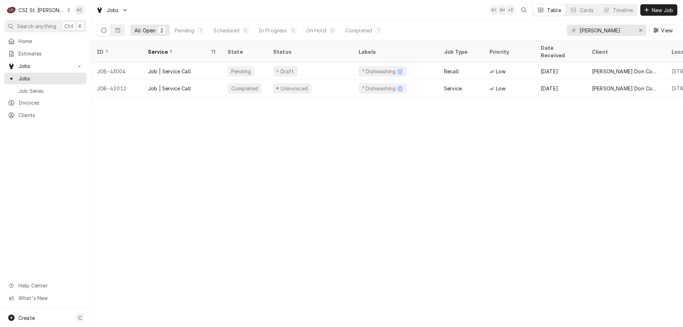
click at [426, 310] on div "ID Service State Status Labels Job Type Priority Date Received Client Location …" at bounding box center [387, 184] width 592 height 286
drag, startPoint x: 621, startPoint y: 33, endPoint x: 563, endPoint y: 34, distance: 58.0
click at [563, 34] on div "All Open 2 Pending 1 Scheduled 0 In Progress 0 On Hold 0 Completed 1 [PERSON_NA…" at bounding box center [387, 30] width 580 height 20
type input "6"
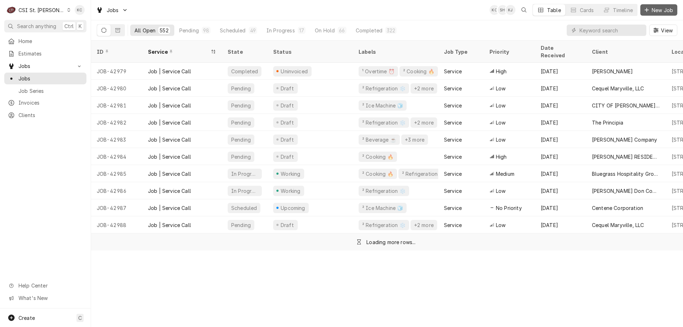
click at [657, 9] on span "New Job" at bounding box center [662, 9] width 24 height 7
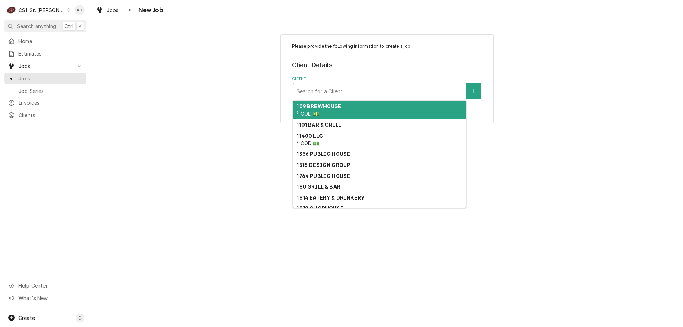
click at [380, 91] on div "Client" at bounding box center [380, 91] width 166 height 13
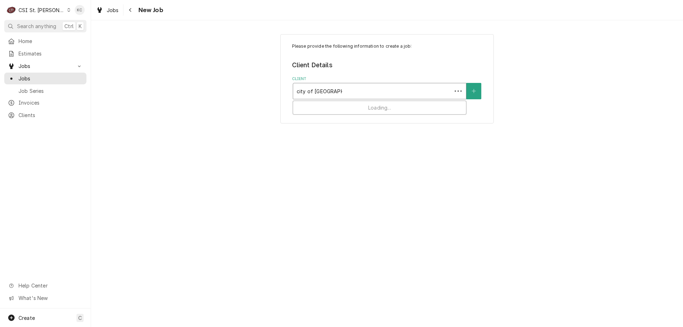
type input "city of [GEOGRAPHIC_DATA]"
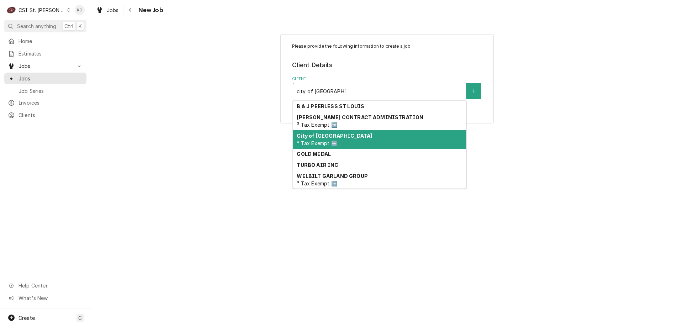
click at [361, 137] on div "City of Chesterfield ³ Tax Exempt 🆓" at bounding box center [379, 139] width 173 height 18
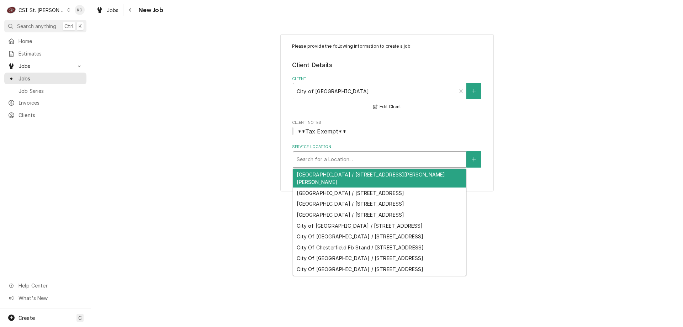
click at [398, 159] on div "Service Location" at bounding box center [380, 159] width 166 height 13
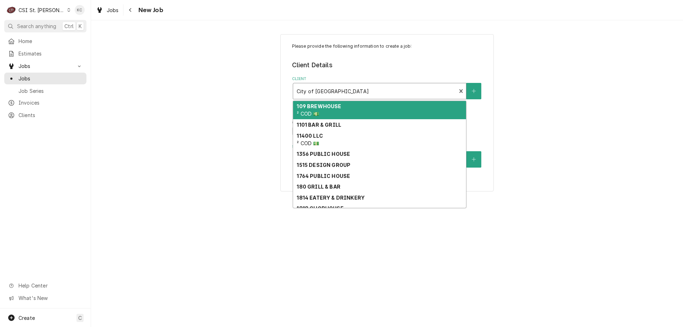
click at [360, 93] on div "Client" at bounding box center [375, 91] width 156 height 13
click at [538, 115] on div "Please provide the following information to create a job: Client Details Client…" at bounding box center [387, 79] width 592 height 102
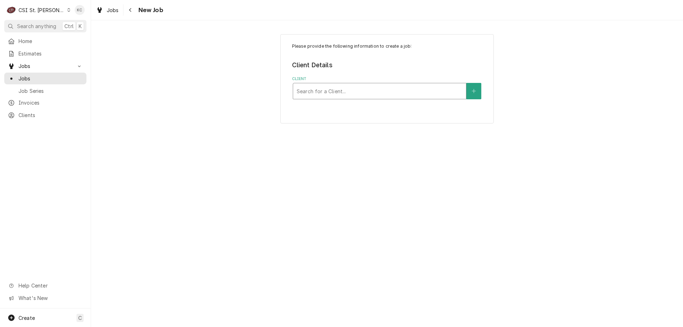
click at [632, 140] on div "Please provide the following information to create a job: Client Details Client…" at bounding box center [387, 173] width 592 height 307
click at [160, 163] on div "Please provide the following information to create a job: Client Details Client…" at bounding box center [387, 173] width 592 height 307
click at [177, 103] on div "Please provide the following information to create a job: Client Details Client…" at bounding box center [387, 79] width 592 height 102
drag, startPoint x: 522, startPoint y: 131, endPoint x: 488, endPoint y: 112, distance: 39.2
click at [516, 126] on div "Please provide the following information to create a job: Client Details Client…" at bounding box center [387, 173] width 592 height 307
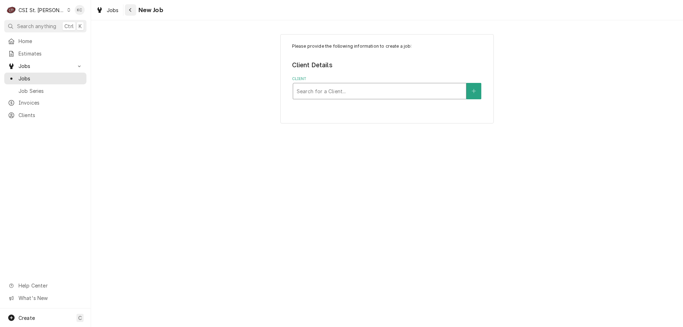
click at [127, 11] on div "Navigate back" at bounding box center [130, 9] width 7 height 7
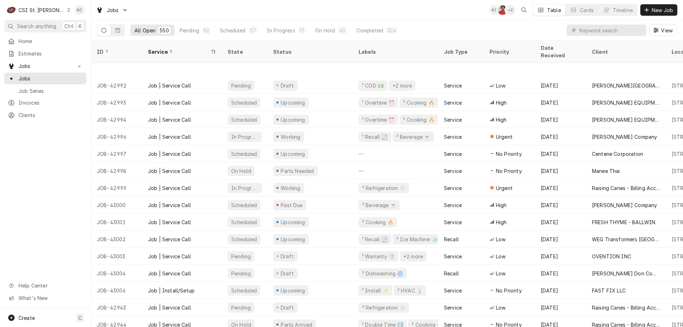
scroll to position [228, 0]
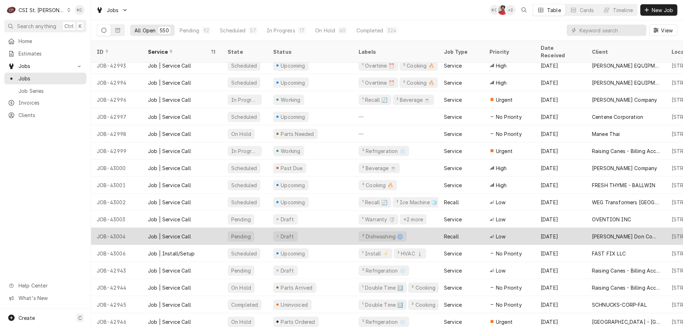
click at [603, 228] on div "[PERSON_NAME] Don Company" at bounding box center [626, 236] width 80 height 17
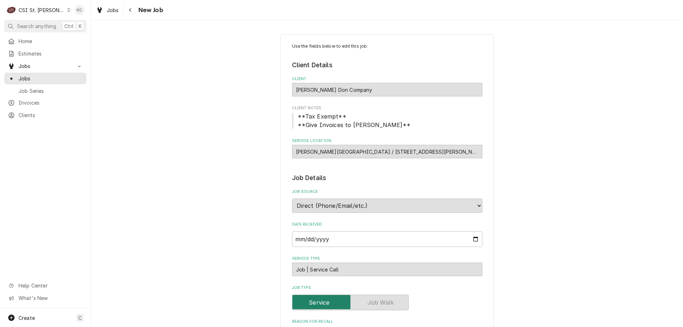
type textarea "x"
click at [133, 12] on div "Navigate back" at bounding box center [130, 9] width 7 height 7
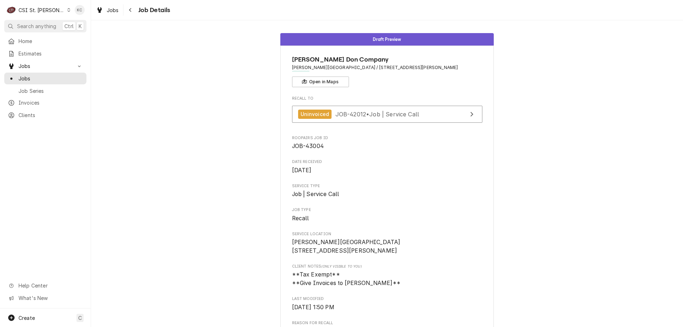
drag, startPoint x: 591, startPoint y: 102, endPoint x: 601, endPoint y: 100, distance: 10.4
click at [591, 102] on div "Draft Preview [PERSON_NAME] Company [PERSON_NAME][GEOGRAPHIC_DATA] / [STREET_AD…" at bounding box center [387, 329] width 592 height 602
click at [129, 12] on icon "Navigate back" at bounding box center [130, 9] width 3 height 5
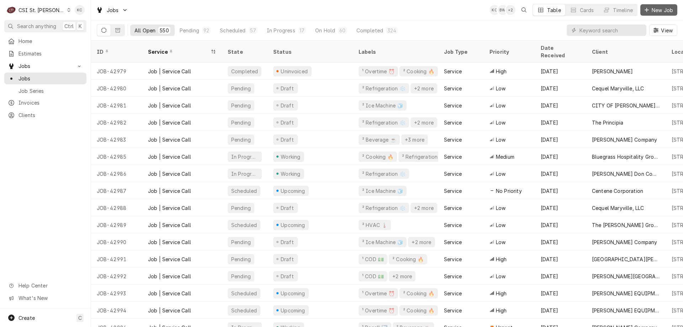
click at [645, 12] on icon "Dynamic Content Wrapper" at bounding box center [646, 9] width 4 height 5
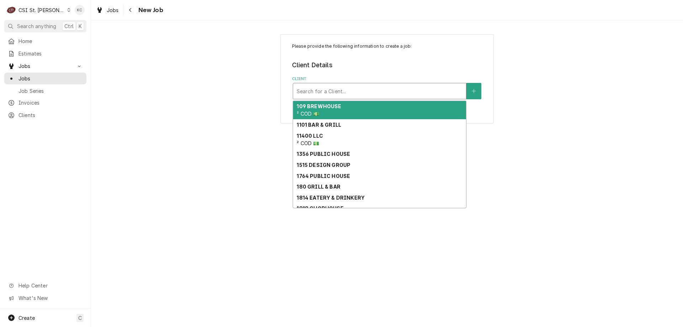
click at [349, 91] on div "Client" at bounding box center [380, 91] width 166 height 13
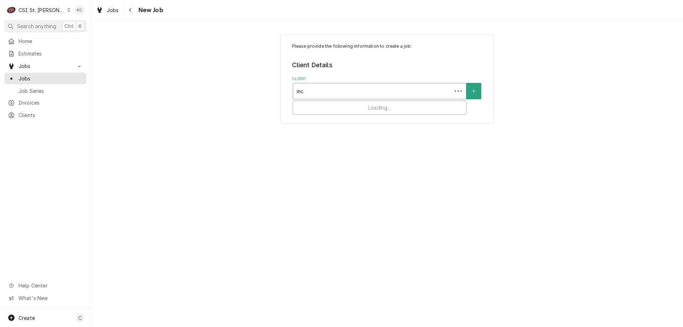
type input "m"
type input "1450 north"
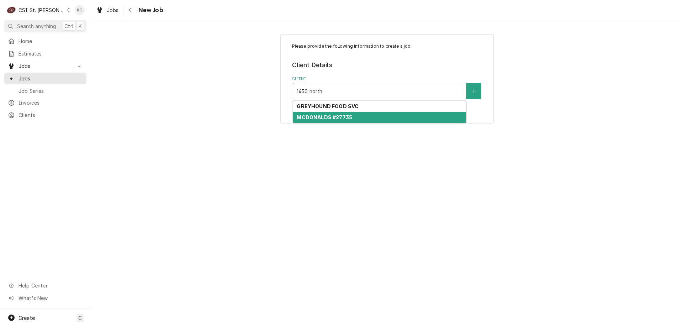
click at [352, 118] on div "MCDONALDS #27735" at bounding box center [379, 117] width 173 height 11
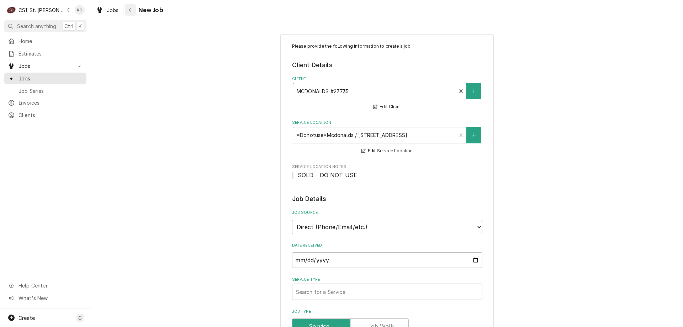
click at [133, 14] on button "Navigate back" at bounding box center [130, 9] width 11 height 11
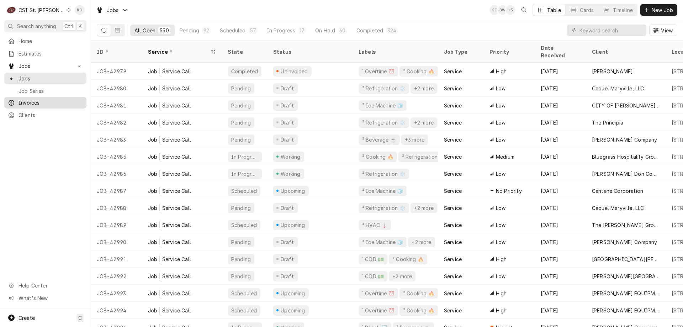
drag, startPoint x: 11, startPoint y: 110, endPoint x: 48, endPoint y: 100, distance: 38.0
click at [12, 112] on div "Dynamic Content Wrapper" at bounding box center [11, 115] width 7 height 7
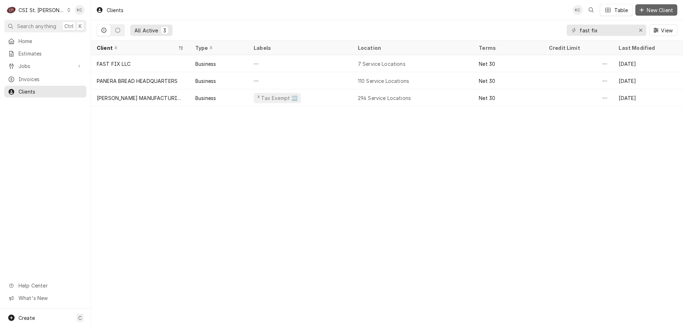
click at [643, 9] on icon "Dynamic Content Wrapper" at bounding box center [641, 9] width 4 height 5
click at [26, 64] on span "Jobs" at bounding box center [45, 65] width 54 height 7
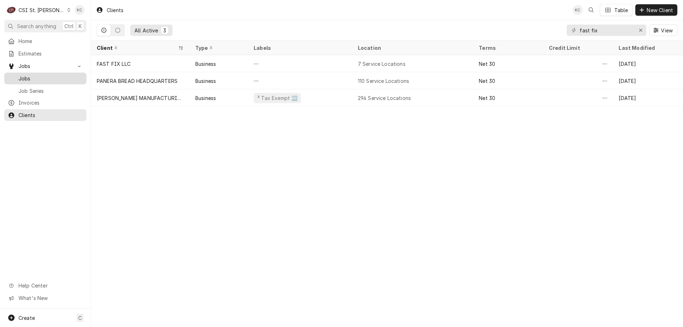
click at [28, 75] on span "Jobs" at bounding box center [50, 78] width 64 height 7
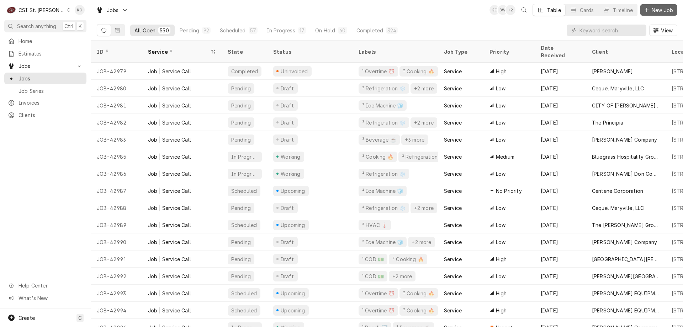
click at [668, 12] on span "New Job" at bounding box center [662, 9] width 24 height 7
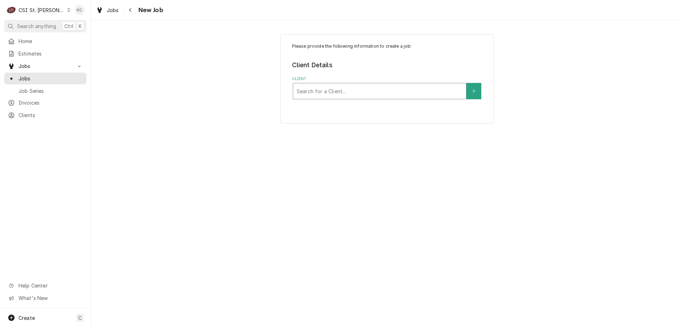
click at [435, 94] on div "Client" at bounding box center [380, 91] width 166 height 13
type input "apro"
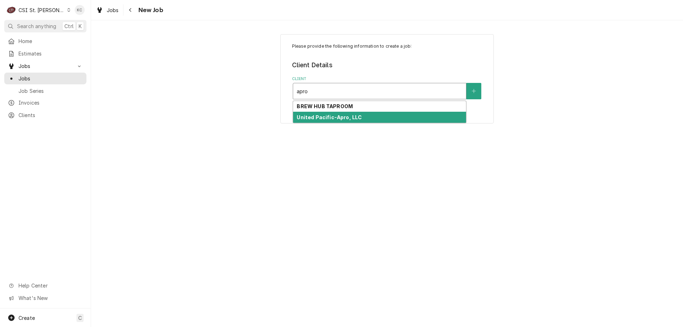
click at [346, 118] on strong "United Pacific-Apro, LLC" at bounding box center [329, 117] width 65 height 6
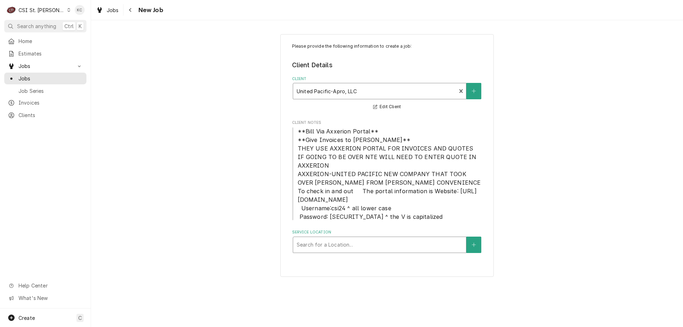
click at [335, 251] on div "Search for a Location..." at bounding box center [379, 245] width 173 height 16
type input "1990"
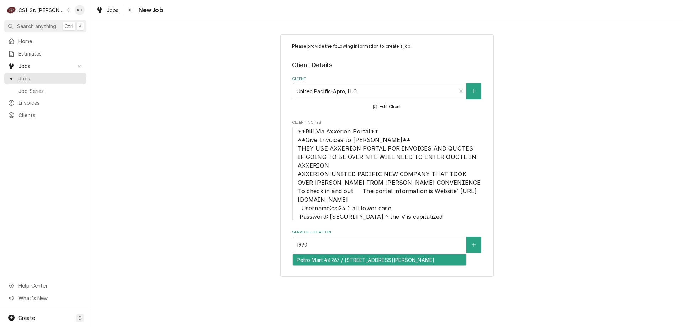
click at [337, 260] on div "Petro Mart #4267 / 1990 S 1St Capitol Dr, St Charles, MO 63303" at bounding box center [379, 259] width 173 height 11
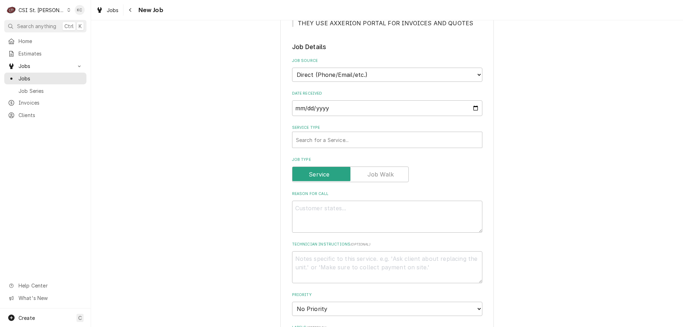
scroll to position [356, 0]
click at [324, 69] on select "Direct (Phone/Email/etc.) Service Channel Corrigo Ecotrak Other" at bounding box center [387, 74] width 190 height 14
select select "100"
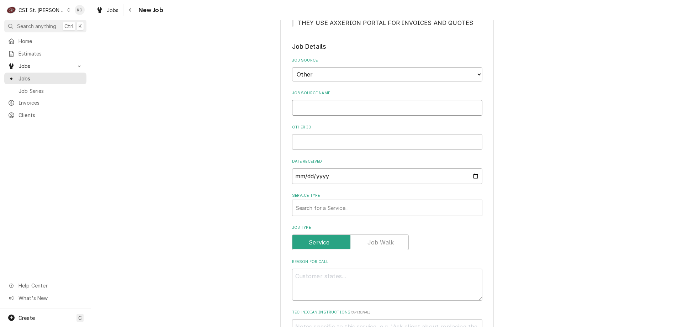
click at [319, 100] on input "Job Source Name" at bounding box center [387, 108] width 190 height 16
type textarea "x"
type input "N"
type textarea "x"
type input "No"
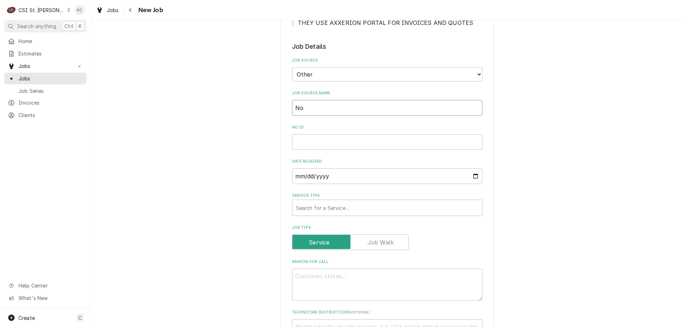
type textarea "x"
type input "Nor"
type textarea "x"
type input "Nore"
type textarea "x"
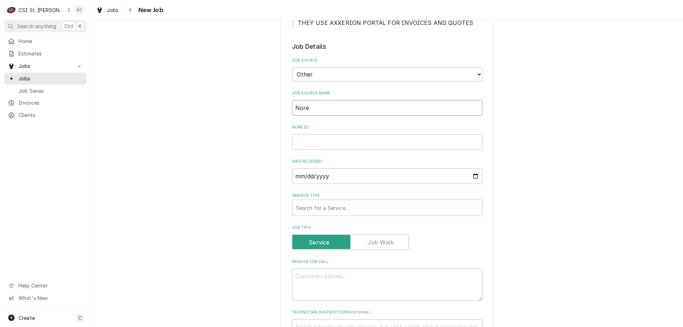
type input "Norep"
type textarea "x"
type input "Norepl"
type textarea "x"
type input "Noreply"
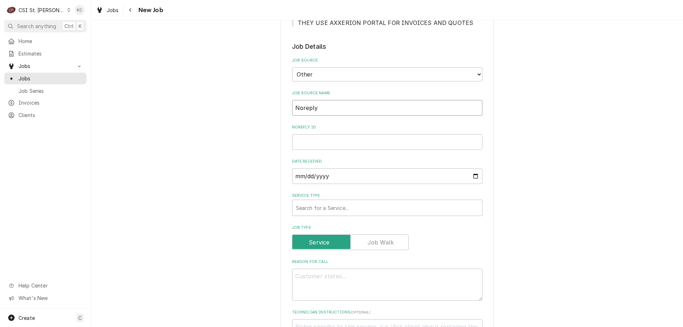
type textarea "x"
type input "Noreply@"
type textarea "x"
type input "Noreply@a"
type textarea "x"
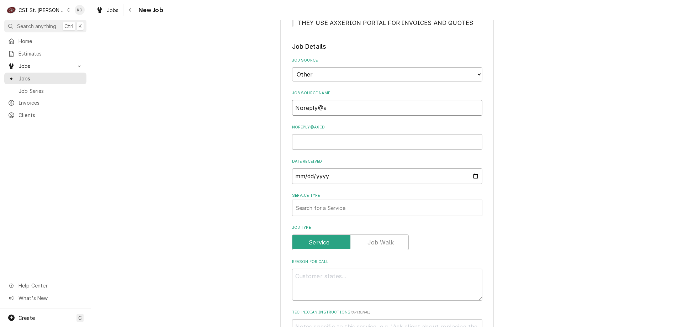
type input "Noreply@ax"
type textarea "x"
type input "Noreply@axx"
type textarea "x"
type input "Noreply@axxe"
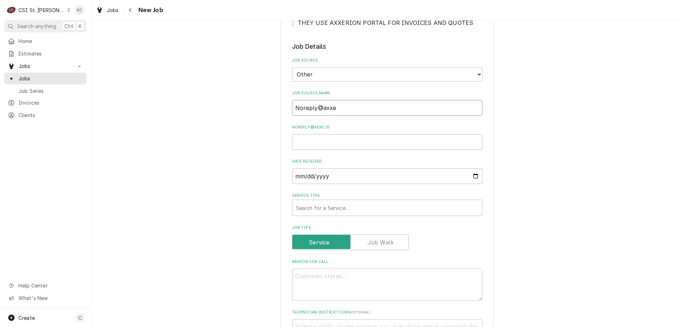
type textarea "x"
type input "Noreply@axxer"
type textarea "x"
type input "Noreply@axxeri"
type textarea "x"
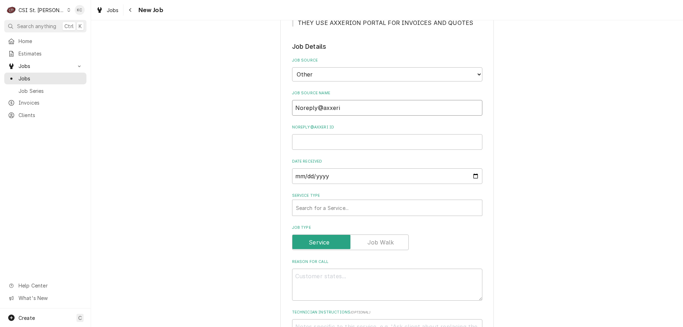
type input "Noreply@axxerio"
type textarea "x"
type input "Noreply@axxerion"
type textarea "x"
type input "Noreply@axxerion"
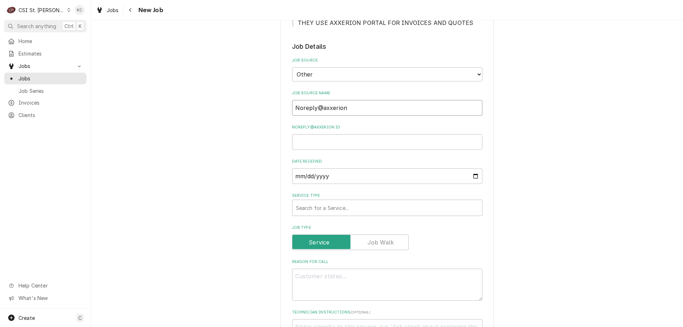
type textarea "x"
type input "Noreply@axxerion e"
type textarea "x"
type input "Noreply@axxerion em"
type textarea "x"
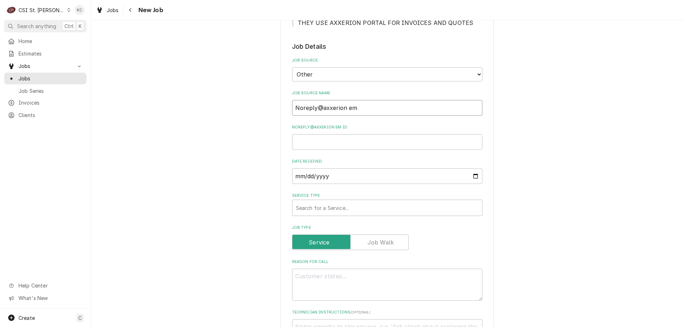
type input "Noreply@axxerion ema"
type textarea "x"
type input "Noreply@axxerion emal"
type textarea "x"
type input "Noreply@axxerion emal"
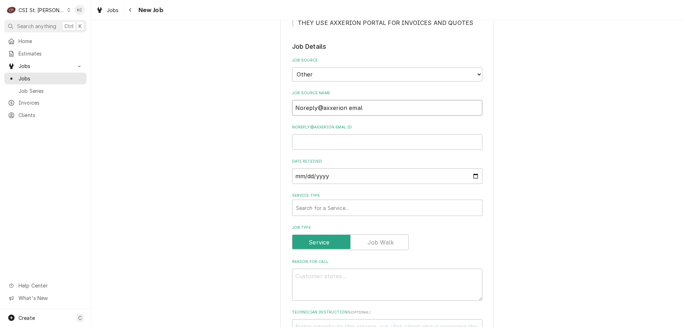
type textarea "x"
type input "Noreply@axxerion emal"
type textarea "x"
type input "Noreply@axxerion ema"
type textarea "x"
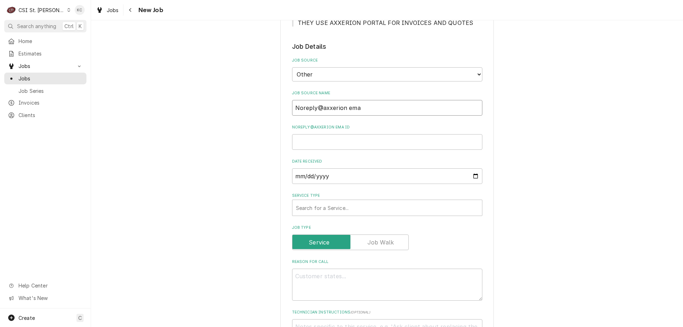
type input "Noreply@axxerion emai"
type textarea "x"
type input "Noreply@axxerion email"
click at [313, 134] on input "Noreply@axxerion email ID" at bounding box center [387, 142] width 190 height 16
paste input "WRK-2593873"
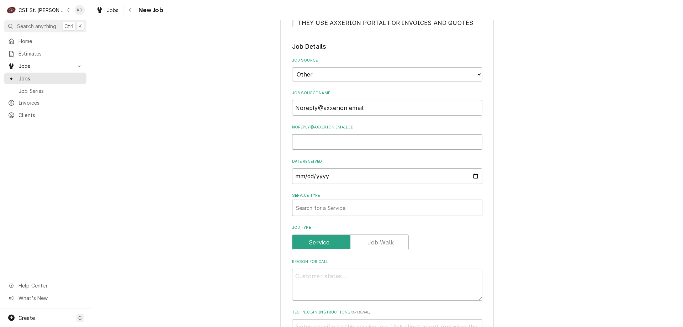
type textarea "x"
type input "WRK-2593873"
click at [343, 203] on div "Service Type" at bounding box center [387, 207] width 182 height 13
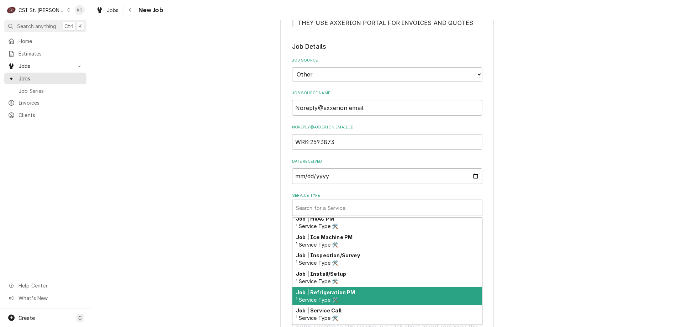
scroll to position [414, 0]
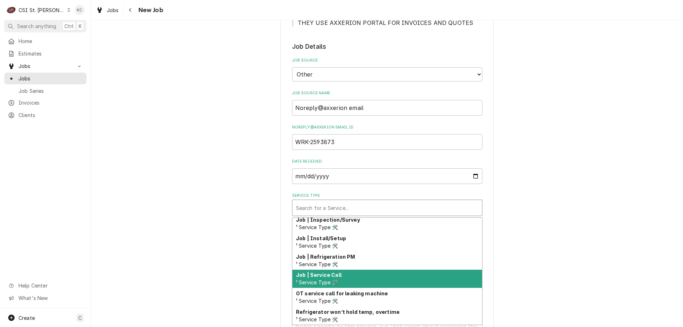
click at [356, 270] on div "Job | Service Call ¹ Service Type 🛠️" at bounding box center [387, 279] width 190 height 18
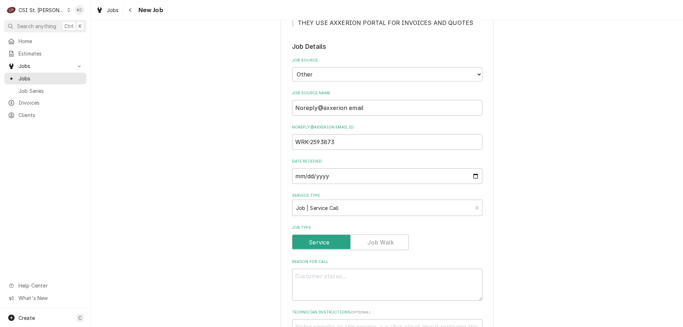
click at [543, 244] on div "Please provide the following information to create a job: Client Details Client…" at bounding box center [387, 186] width 592 height 1028
click at [424, 270] on textarea "Reason For Call" at bounding box center [387, 284] width 190 height 32
paste textarea "cold table went back out"
type textarea "x"
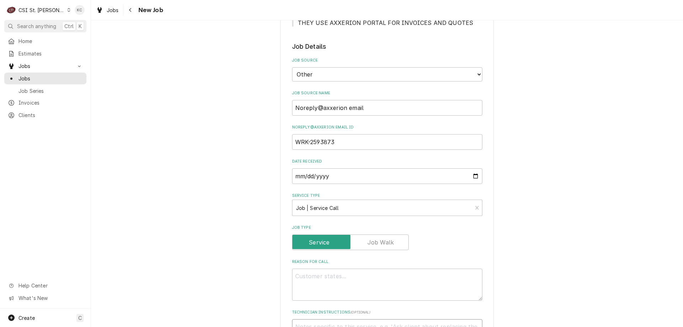
type textarea "cold table went back out"
type textarea "x"
type textarea "cold table went back out"
click at [362, 271] on textarea "Reason For Call" at bounding box center [387, 284] width 190 height 32
paste textarea "cold table went back out"
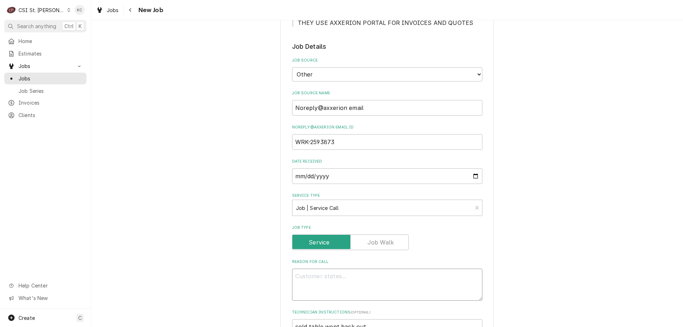
type textarea "x"
type textarea "cold table went back out"
type textarea "x"
type textarea "cold table went back out"
drag, startPoint x: 367, startPoint y: 312, endPoint x: 291, endPoint y: 317, distance: 76.3
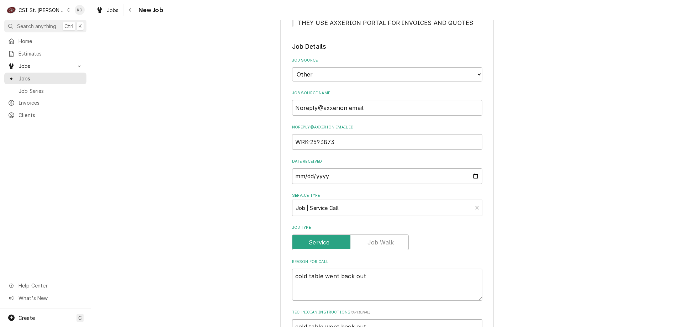
type textarea "x"
type textarea "N"
type textarea "x"
type textarea "NT"
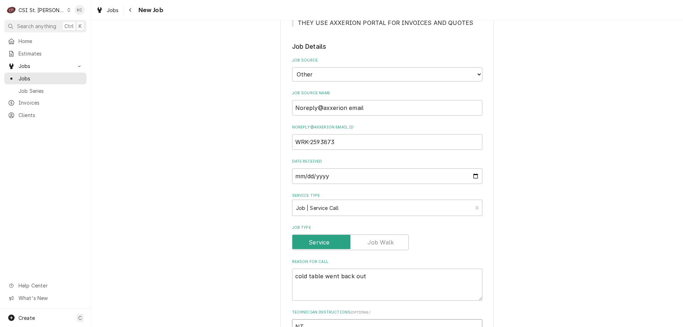
type textarea "x"
type textarea "NTE"
type textarea "x"
type textarea "NTE"
type textarea "x"
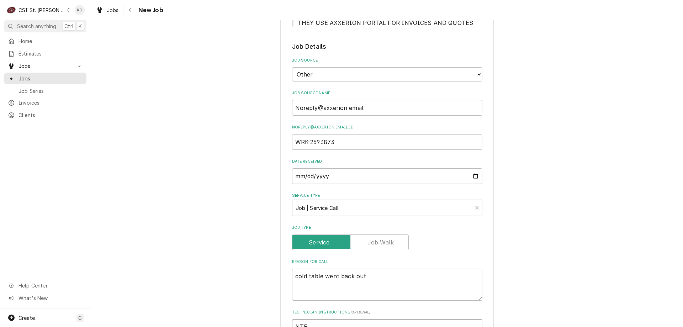
type textarea "NTE $"
type textarea "x"
type textarea "NTE $1"
type textarea "x"
type textarea "NTE $12"
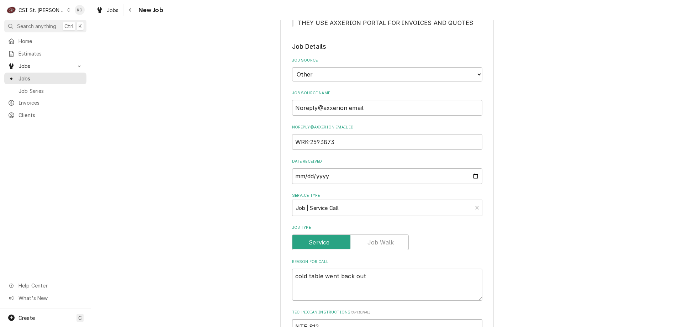
type textarea "x"
type textarea "NTE $120"
type textarea "x"
type textarea "NTE $1200"
type textarea "x"
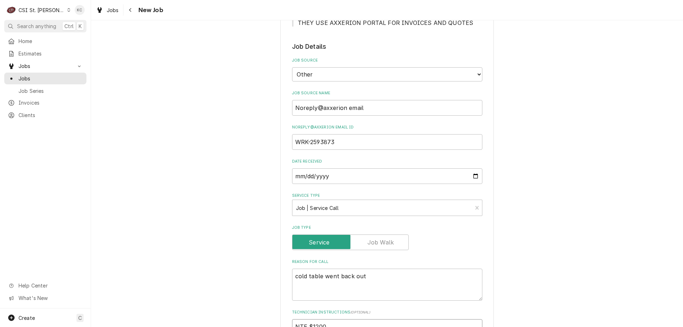
type textarea "NTE $1200"
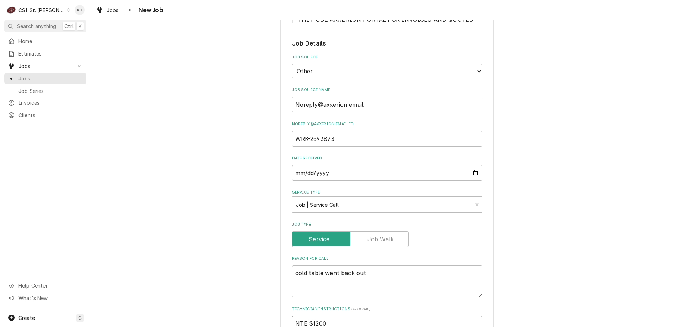
type textarea "x"
type textarea "NTE $1200"
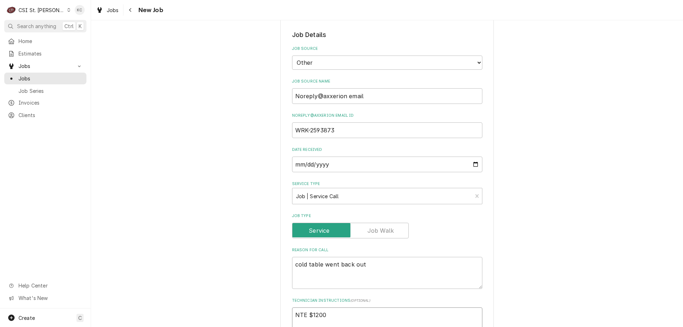
type textarea "x"
type textarea "NTE $1200"
click at [293, 307] on textarea "NTE $1200" at bounding box center [387, 323] width 190 height 32
type textarea "x"
type textarea "NTE $1200"
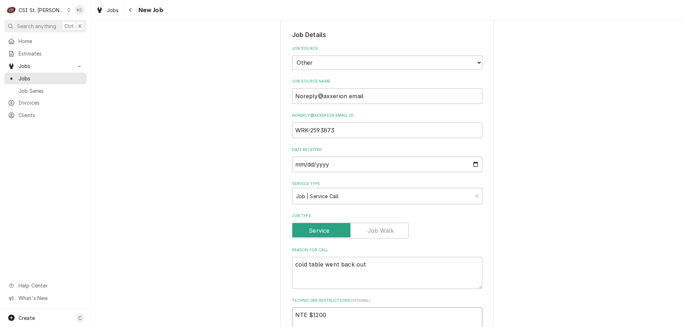
type textarea "x"
type textarea "NTE $1200"
paste textarea "Priority: P1 - 4 Hr Em. Resp"
type textarea "x"
type textarea "Priority: P1 - 4 Hr Em. Resp NTE $1200"
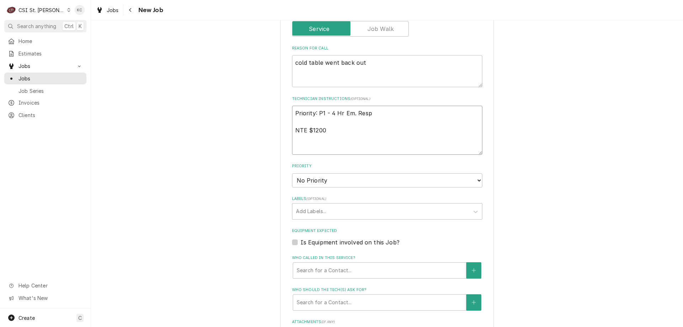
scroll to position [581, 0]
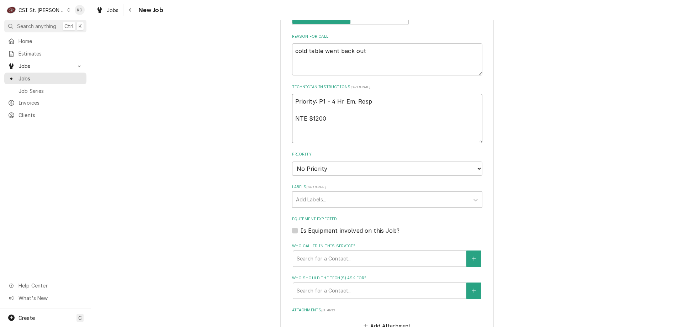
click at [332, 110] on textarea "Priority: P1 - 4 Hr Em. Resp NTE $1200" at bounding box center [387, 118] width 190 height 49
type textarea "x"
type textarea "Priority: P1 - 4 Hr Em. Resp NTE $1200"
type textarea "x"
type textarea "Priority: P1 - 4 Hr Em. Resp NTE $1200"
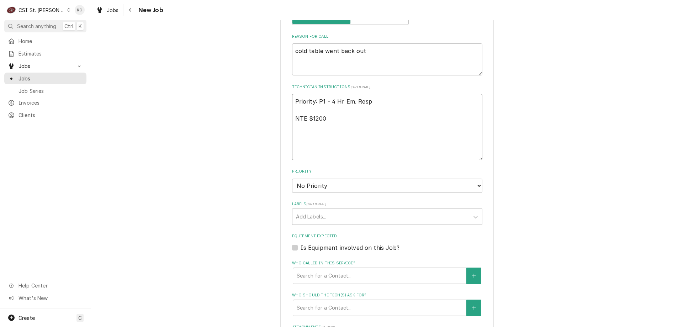
type textarea "x"
type textarea "Priority: P1 - 4 Hr Em. Resp NTE $1200 M"
type textarea "x"
type textarea "Priority: P1 - 4 Hr Em. Resp NTE $1200 MO"
type textarea "x"
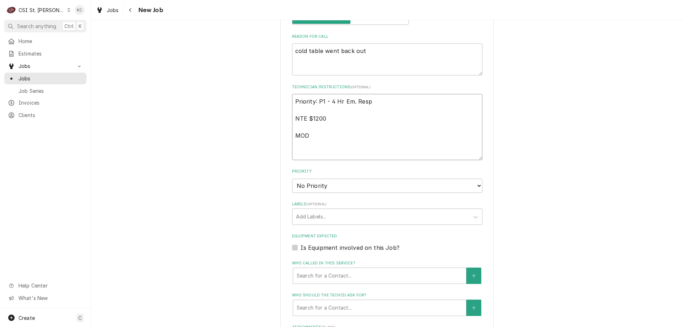
type textarea "Priority: P1 - 4 Hr Em. Resp NTE $1200 MOD"
type textarea "x"
type textarea "Priority: P1 - 4 Hr Em. Resp NTE $1200 MOD -"
type textarea "x"
type textarea "Priority: P1 - 4 Hr Em. Resp NTE $1200 MOD -"
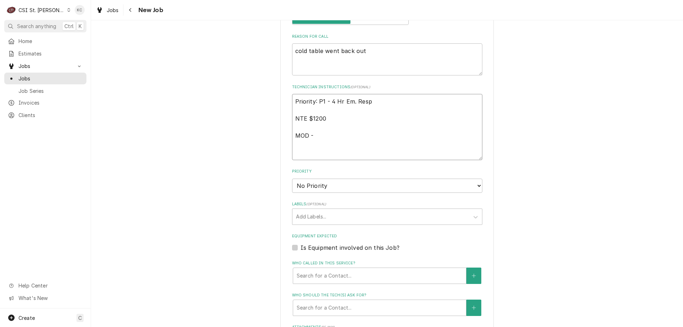
type textarea "x"
type textarea "Priority: P1 - 4 Hr Em. Resp NTE $1200 MOD - 6"
type textarea "x"
type textarea "Priority: P1 - 4 Hr Em. Resp NTE $1200 MOD - 63"
type textarea "x"
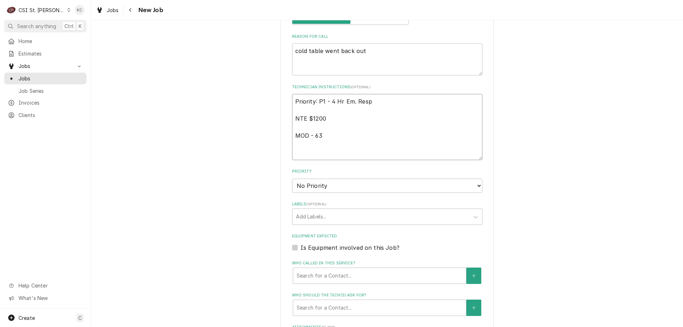
type textarea "Priority: P1 - 4 Hr Em. Resp NTE $1200 MOD - 636"
type textarea "x"
type textarea "Priority: P1 - 4 Hr Em. Resp NTE $1200 MOD - 636"
type textarea "x"
type textarea "Priority: P1 - 4 Hr Em. Resp NTE $1200 MOD - 636 5"
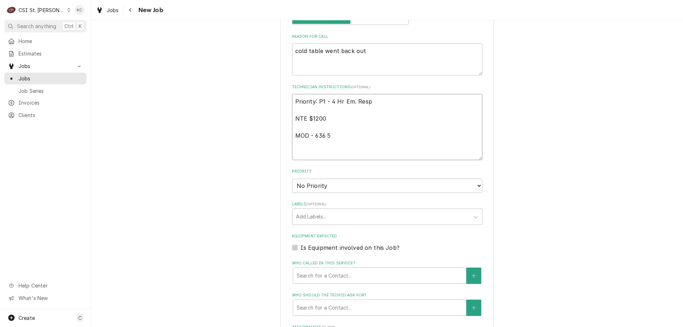
type textarea "x"
type textarea "Priority: P1 - 4 Hr Em. Resp NTE $1200 MOD - 636 53"
type textarea "x"
type textarea "Priority: P1 - 4 Hr Em. Resp NTE $1200 MOD - 636 534"
type textarea "x"
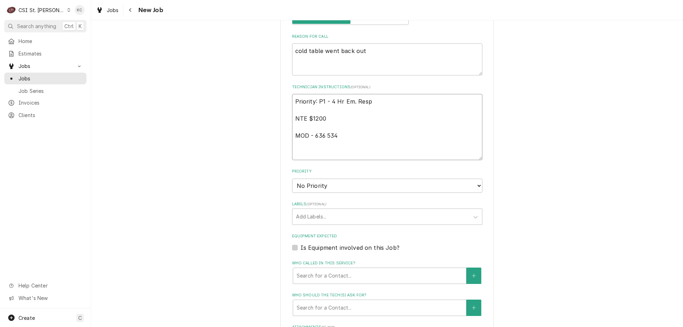
type textarea "Priority: P1 - 4 Hr Em. Resp NTE $1200 MOD - 636 534-"
type textarea "x"
type textarea "Priority: P1 - 4 Hr Em. Resp NTE $1200 MOD - 636 534-1"
type textarea "x"
type textarea "Priority: P1 - 4 Hr Em. Resp NTE $1200 MOD - 636 534-18"
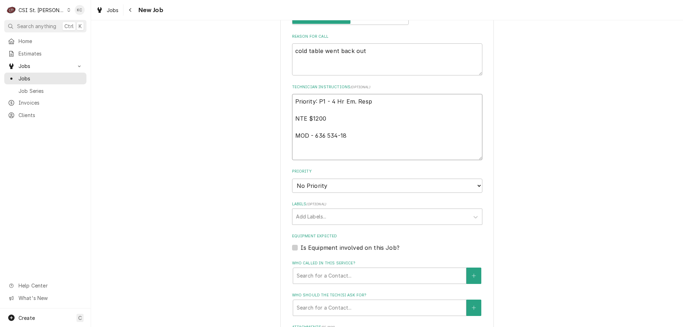
type textarea "x"
type textarea "Priority: P1 - 4 Hr Em. Resp NTE $1200 MOD - 636 534-183"
type textarea "x"
type textarea "Priority: P1 - 4 Hr Em. Resp NTE $1200 MOD - 636 534-1839"
type textarea "x"
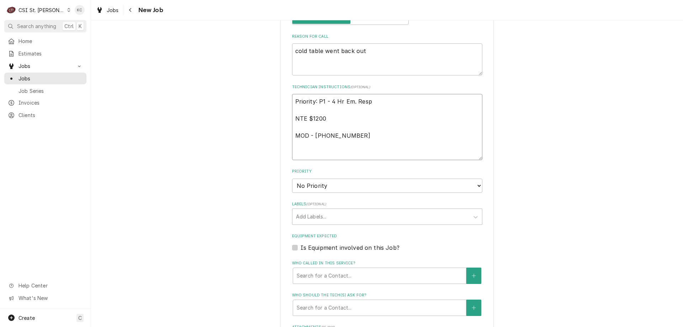
type textarea "Priority: P1 - 4 Hr Em. Resp NTE $1200 MOD - 636 534-1839"
type textarea "x"
type textarea "Priority: P1 - 4 Hr Em. Resp NTE $1200 MOD - 636 534-1839"
click at [325, 181] on select "No Priority Urgent High Medium Low" at bounding box center [387, 186] width 190 height 14
select select "2"
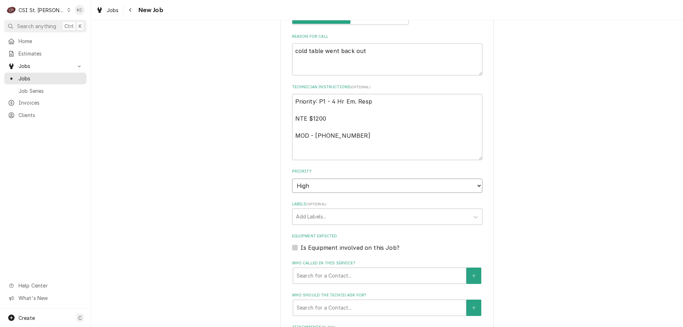
click at [292, 179] on select "No Priority Urgent High Medium Low" at bounding box center [387, 186] width 190 height 14
click at [315, 210] on div "Labels" at bounding box center [381, 216] width 170 height 13
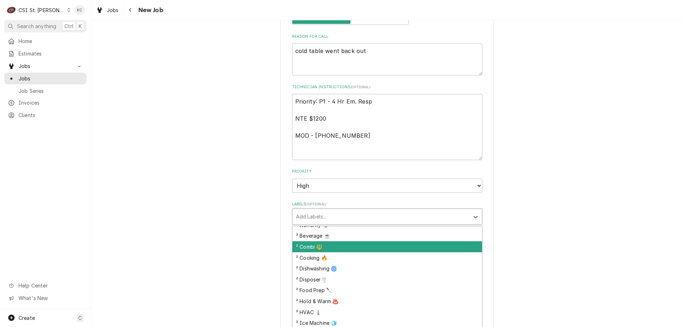
scroll to position [137, 0]
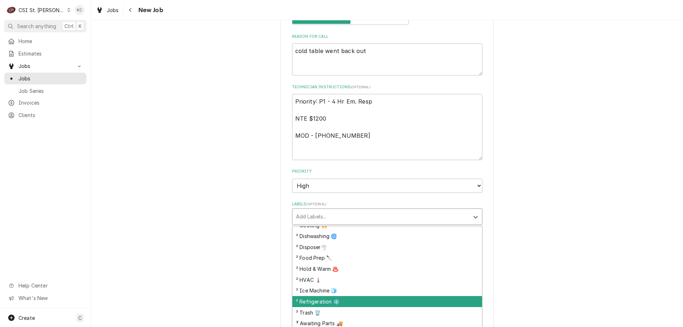
click at [337, 296] on div "² Refrigeration ❄️" at bounding box center [387, 301] width 190 height 11
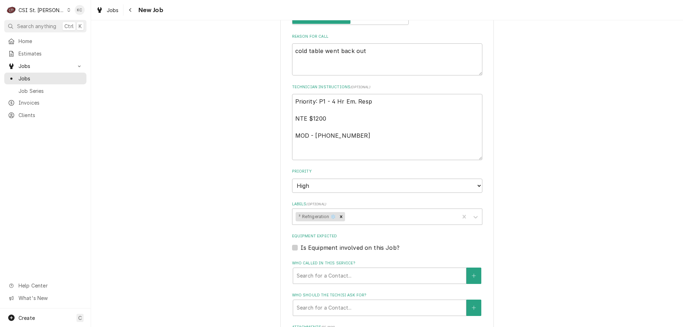
click at [552, 224] on div "Please provide the following information to create a job: Client Details Client…" at bounding box center [387, 11] width 592 height 1128
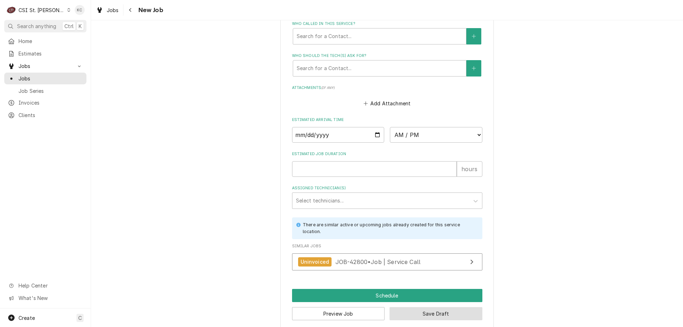
click at [473, 307] on button "Save Draft" at bounding box center [435, 313] width 93 height 13
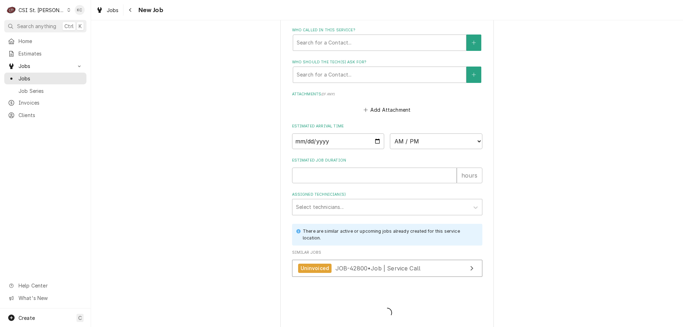
type textarea "x"
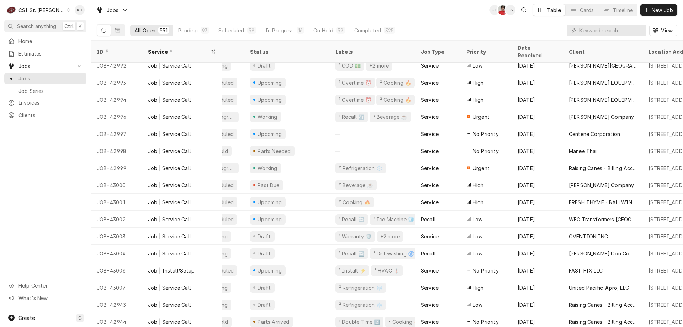
scroll to position [211, 0]
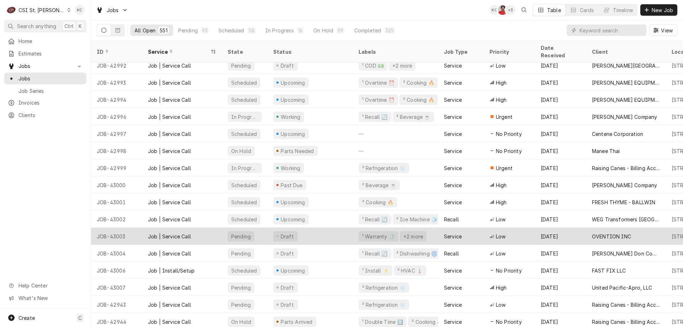
click at [319, 228] on div "Draft" at bounding box center [309, 236] width 85 height 17
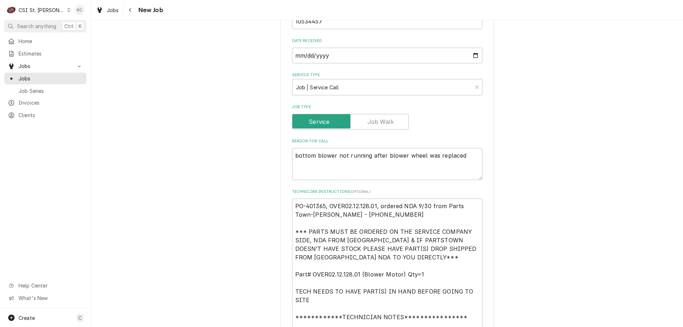
scroll to position [249, 0]
click at [435, 293] on textarea "**********" at bounding box center [387, 308] width 190 height 220
type textarea "x"
type textarea "**********"
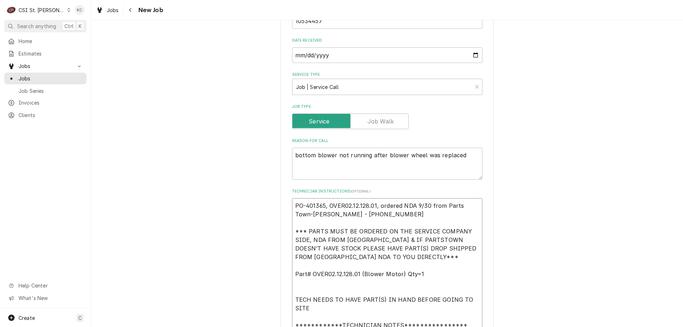
type textarea "x"
type textarea "**********"
drag, startPoint x: 419, startPoint y: 295, endPoint x: 416, endPoint y: 299, distance: 4.6
click at [416, 299] on textarea "**********" at bounding box center [387, 312] width 190 height 228
click at [408, 302] on textarea "**********" at bounding box center [387, 312] width 190 height 228
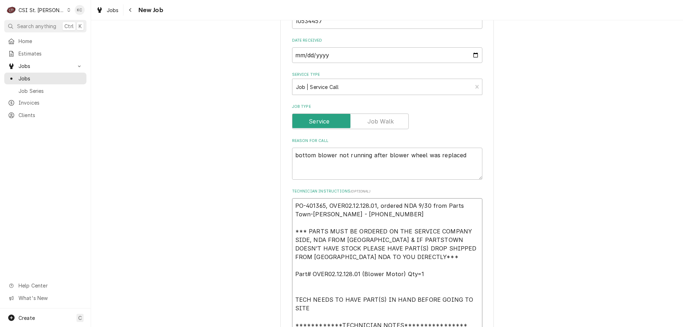
paste textarea "Part# OVER02.12.130.00 (Blower Wheel) Qty=1"
type textarea "x"
type textarea "**********"
type textarea "x"
type textarea "**********"
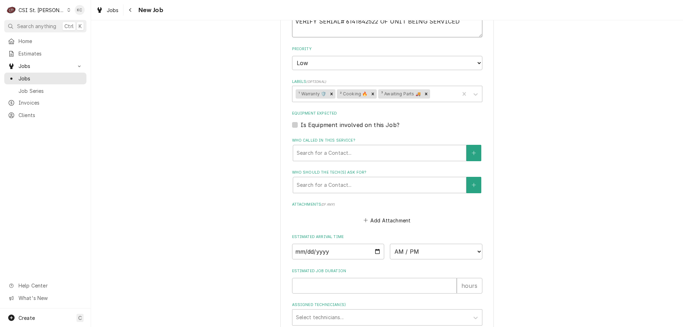
scroll to position [716, 0]
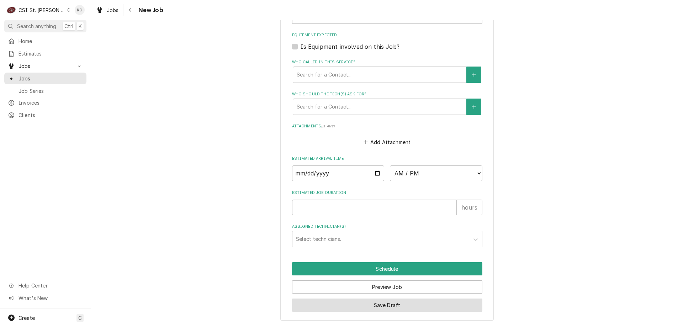
click at [336, 306] on button "Save Draft" at bounding box center [387, 304] width 190 height 13
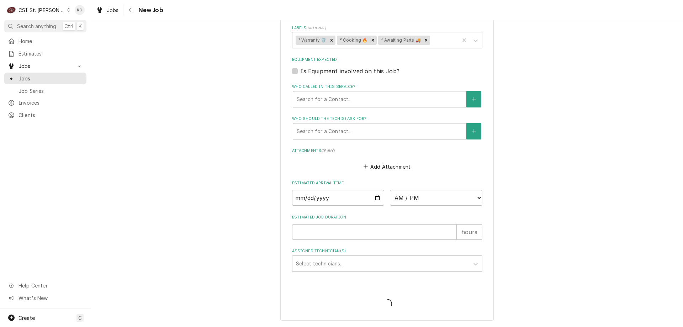
scroll to position [692, 0]
type textarea "x"
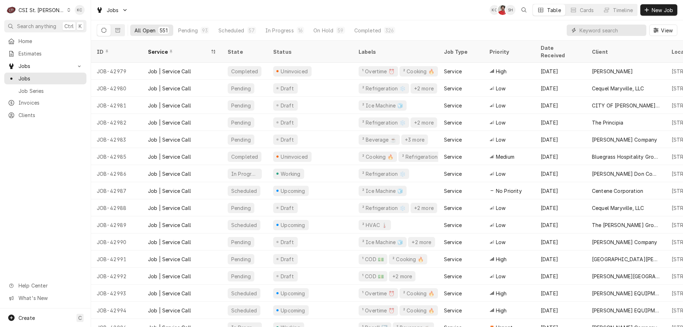
click at [623, 30] on input "Dynamic Content Wrapper" at bounding box center [610, 30] width 63 height 11
paste input "7143353"
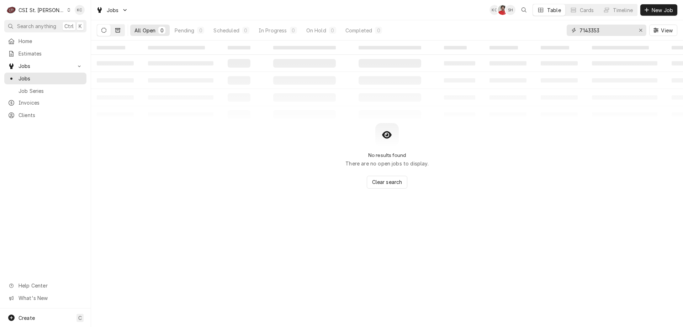
type input "7143353"
click at [118, 33] on button "Dynamic Content Wrapper" at bounding box center [118, 30] width 14 height 11
click at [33, 8] on div "CSI St. [PERSON_NAME]" at bounding box center [41, 9] width 46 height 7
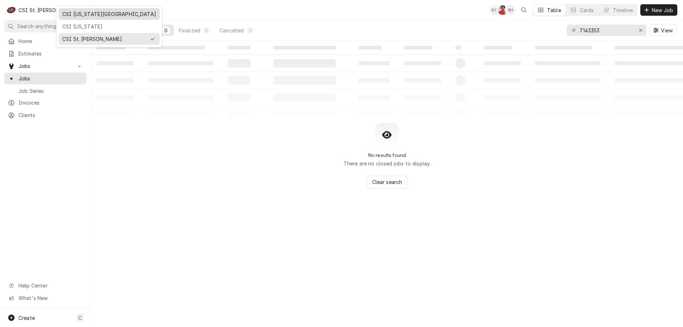
click at [80, 15] on div "CSI [US_STATE][GEOGRAPHIC_DATA]" at bounding box center [109, 13] width 94 height 7
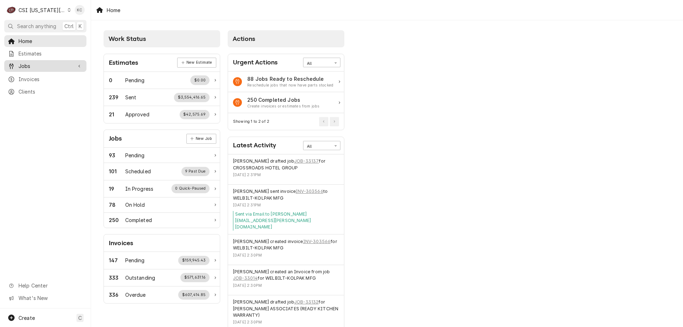
click at [49, 68] on div "Jobs" at bounding box center [45, 66] width 79 height 9
click at [48, 75] on span "Jobs" at bounding box center [50, 78] width 64 height 7
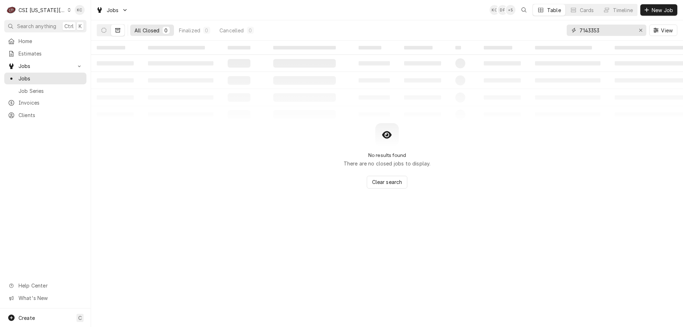
click at [620, 33] on input "7143353" at bounding box center [605, 30] width 53 height 11
click at [102, 33] on button "Dynamic Content Wrapper" at bounding box center [104, 30] width 14 height 11
click at [614, 31] on input "7143353" at bounding box center [605, 30] width 53 height 11
drag, startPoint x: 604, startPoint y: 34, endPoint x: 547, endPoint y: 30, distance: 57.1
click at [547, 30] on div "All Open 0 Pending 0 Scheduled 0 In Progress 0 On Hold 0 Completed 0 7143353 Vi…" at bounding box center [387, 30] width 580 height 20
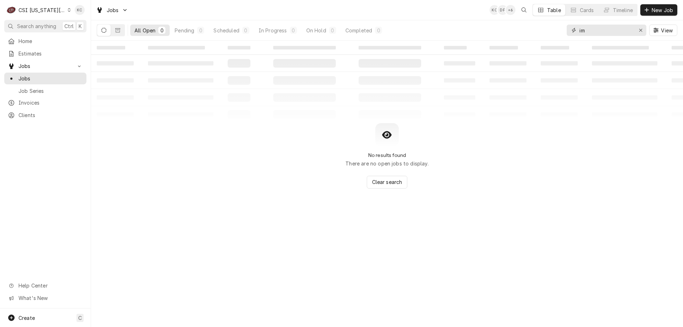
type input "i"
type input "904 s ap"
click at [647, 14] on button "New Job" at bounding box center [658, 9] width 37 height 11
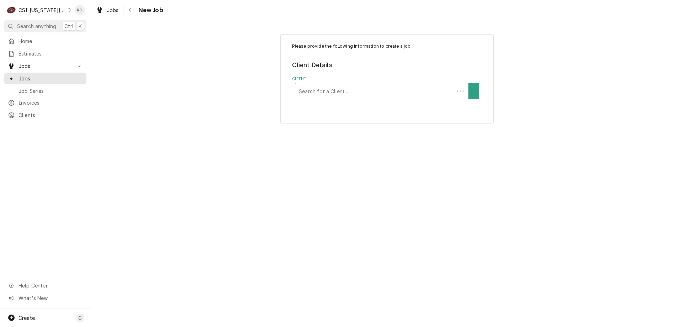
click at [40, 8] on div "CSI [US_STATE][GEOGRAPHIC_DATA]" at bounding box center [41, 9] width 47 height 7
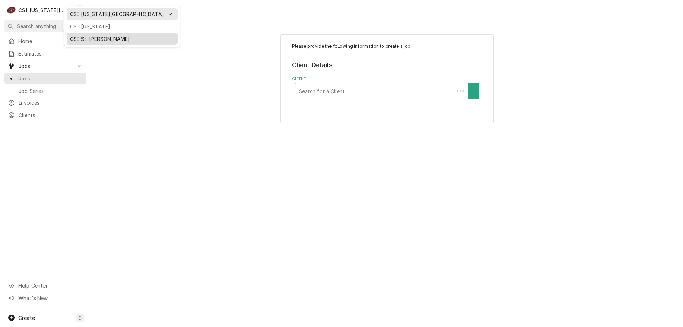
click at [93, 35] on div "CSI St. [PERSON_NAME]" at bounding box center [122, 38] width 104 height 7
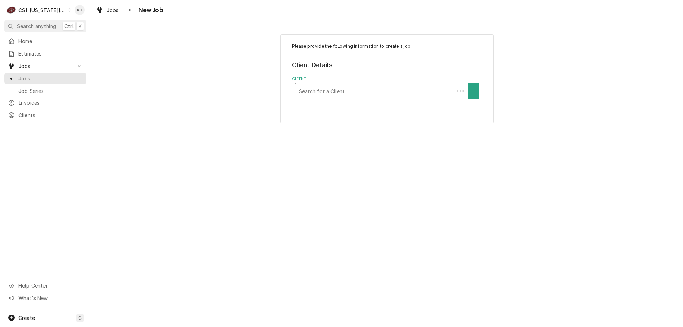
click at [351, 92] on div "Client" at bounding box center [374, 91] width 151 height 13
click at [381, 91] on div "Client" at bounding box center [374, 91] width 151 height 13
type input "[PERSON_NAME]"
click at [409, 92] on div "Client" at bounding box center [374, 91] width 151 height 13
type input "[PERSON_NAME]"
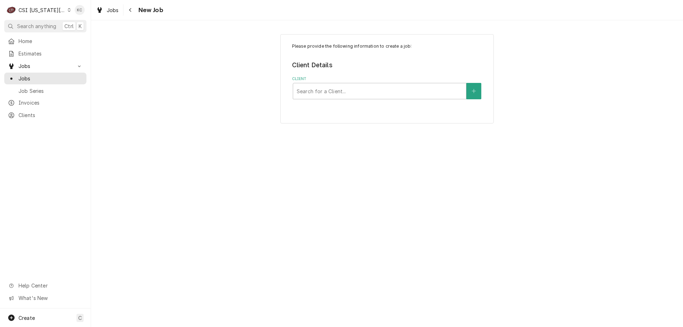
click at [358, 288] on div "Please provide the following information to create a job: Client Details Client…" at bounding box center [387, 173] width 592 height 307
click at [345, 92] on div "Client" at bounding box center [372, 91] width 151 height 13
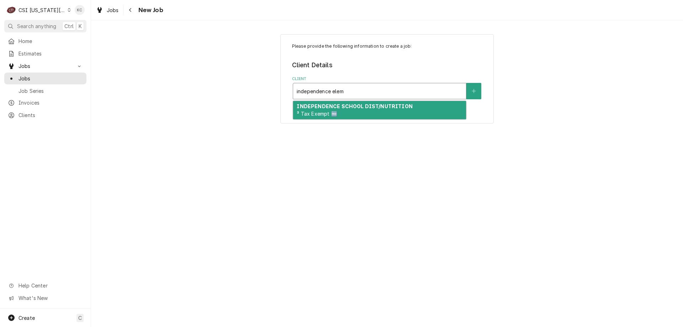
type input "independence elem"
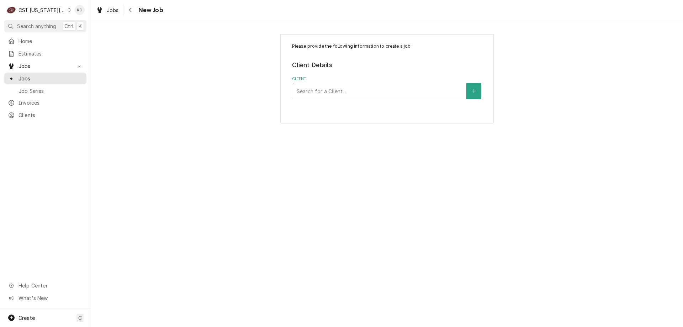
click at [49, 13] on div "CSI [US_STATE][GEOGRAPHIC_DATA]" at bounding box center [41, 9] width 47 height 7
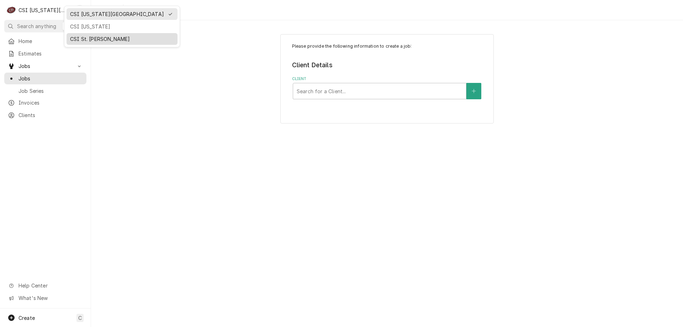
click at [82, 36] on div "CSI St. [PERSON_NAME]" at bounding box center [122, 38] width 104 height 7
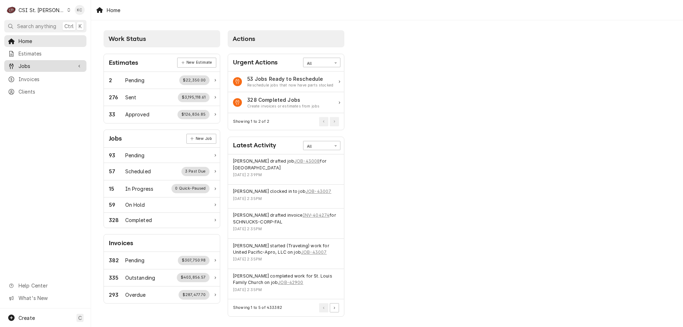
click at [45, 65] on span "Jobs" at bounding box center [45, 65] width 54 height 7
click at [42, 78] on span "Jobs" at bounding box center [50, 78] width 64 height 7
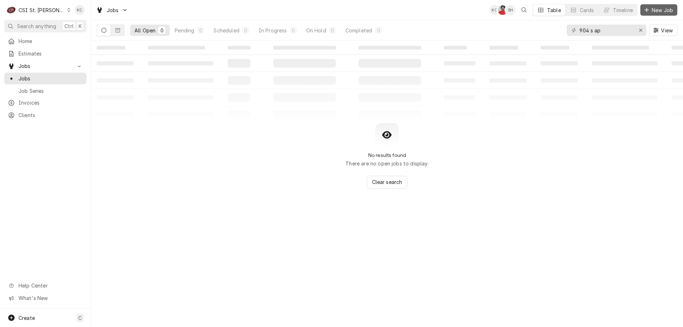
click at [659, 9] on span "New Job" at bounding box center [662, 9] width 24 height 7
click at [661, 11] on span "New Job" at bounding box center [662, 9] width 24 height 7
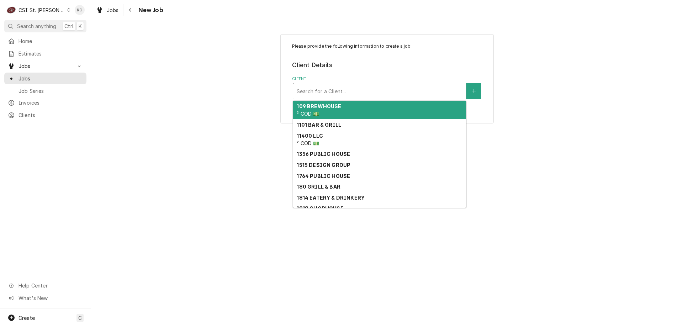
click at [324, 89] on div "Client" at bounding box center [380, 91] width 166 height 13
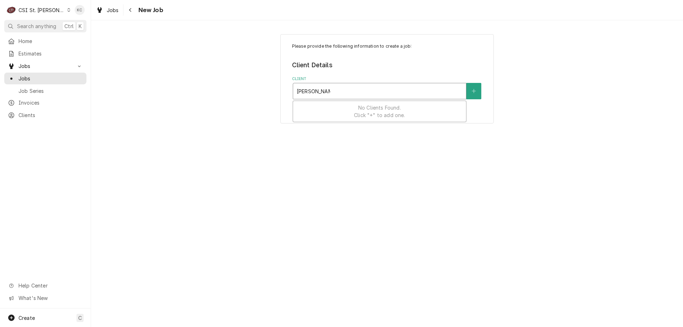
type input "[PERSON_NAME]"
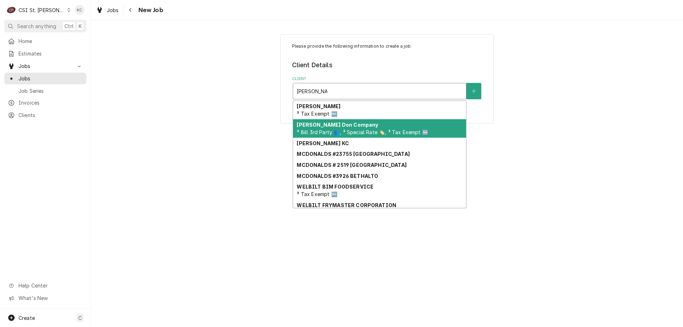
click at [335, 127] on strong "[PERSON_NAME] Don Company" at bounding box center [337, 125] width 81 height 6
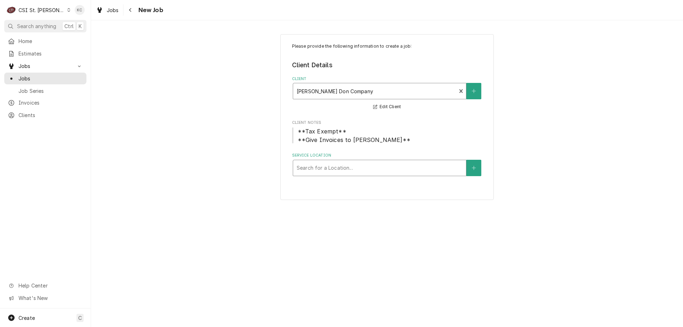
click at [336, 167] on div "Service Location" at bounding box center [380, 167] width 166 height 13
type input "indep"
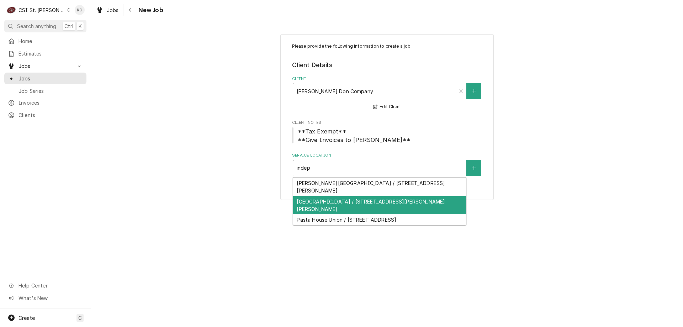
click at [333, 204] on div "[GEOGRAPHIC_DATA] / [STREET_ADDRESS][PERSON_NAME][PERSON_NAME]" at bounding box center [379, 205] width 173 height 18
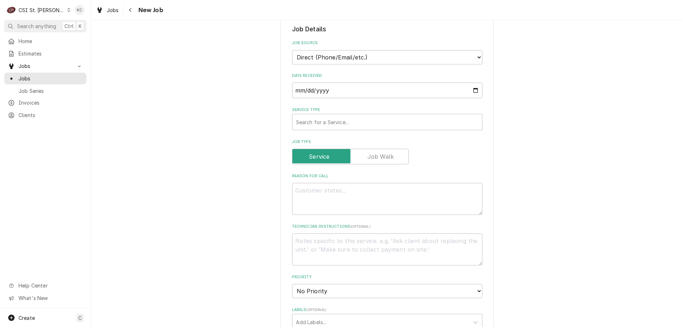
scroll to position [178, 0]
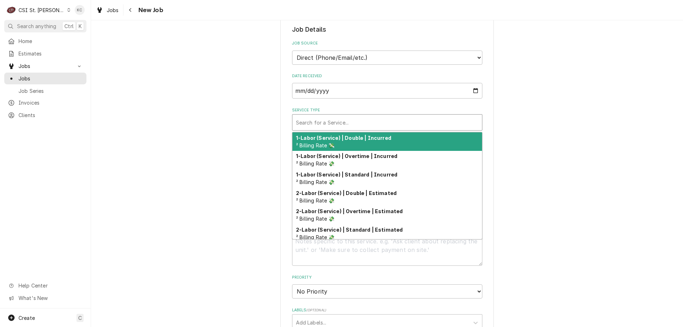
click at [314, 123] on div "Service Type" at bounding box center [387, 122] width 182 height 13
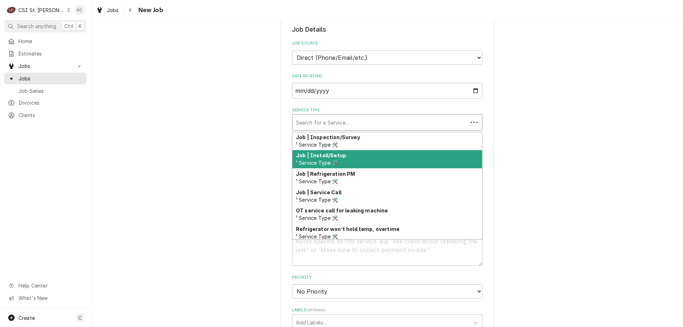
scroll to position [414, 0]
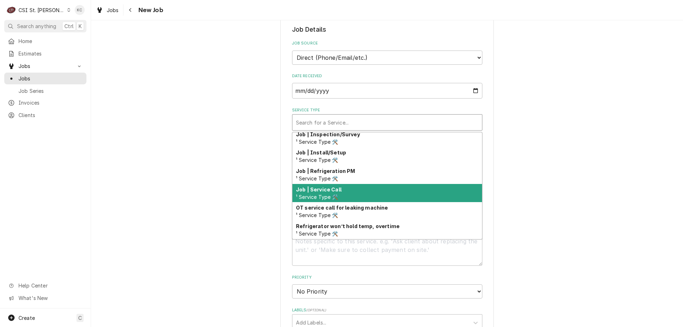
click at [320, 196] on span "¹ Service Type 🛠️" at bounding box center [317, 197] width 42 height 6
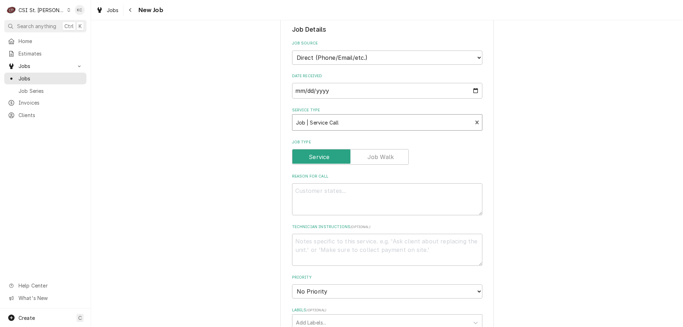
click at [525, 179] on div "Please provide the following information to create a job: Client Details Client…" at bounding box center [387, 232] width 592 height 765
click at [417, 199] on textarea "Reason For Call" at bounding box center [387, 199] width 190 height 32
click at [330, 188] on textarea "Reason For Call" at bounding box center [387, 199] width 190 height 32
paste textarea "The steamtable is not holding water"
type textarea "x"
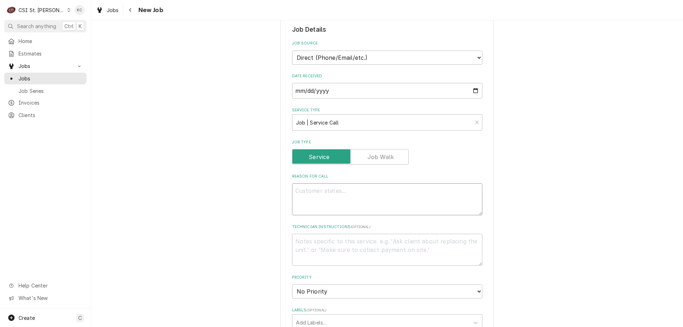
type textarea "The steamtable is not holding water"
type textarea "x"
type textarea "The steamtable is not holding water"
click at [339, 246] on textarea "Technician Instructions ( optional )" at bounding box center [387, 250] width 190 height 32
type textarea "x"
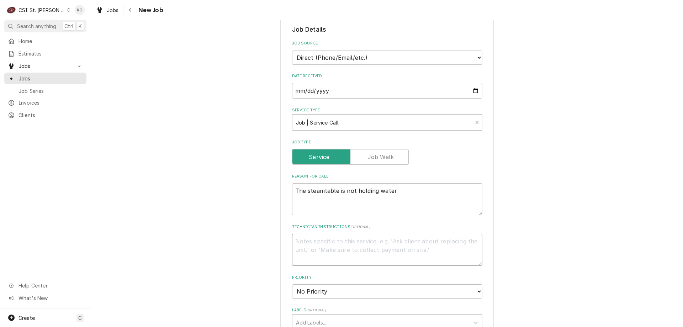
type textarea "J"
type textarea "x"
type textarea "Jo"
type textarea "x"
type textarea "Joh"
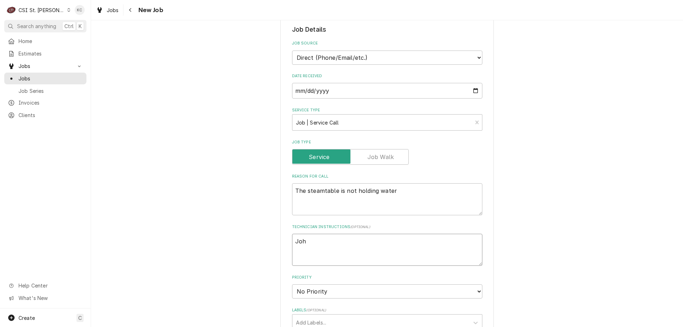
type textarea "x"
type textarea "John"
type textarea "x"
type textarea "John"
type textarea "x"
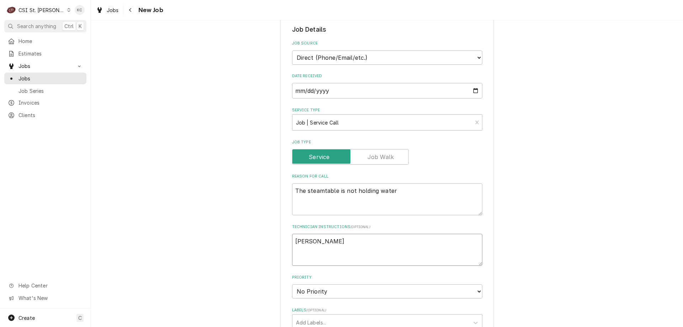
type textarea "John K"
type textarea "x"
type textarea "John Ka"
type textarea "x"
type textarea "John Kan"
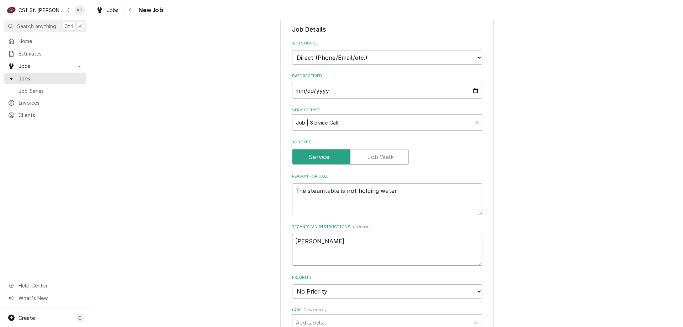
type textarea "x"
type textarea "John Kann"
type textarea "x"
type textarea "John Kanna"
type textarea "x"
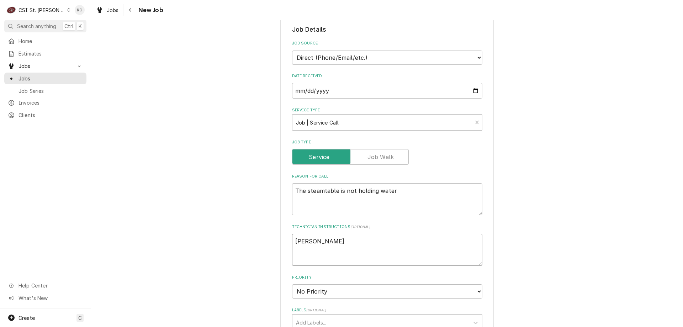
type textarea "John Kannad"
type textarea "x"
type textarea "John Kannady"
type textarea "x"
type textarea "John Kannady"
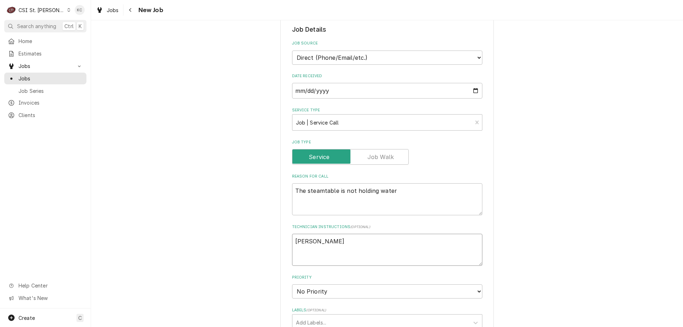
type textarea "x"
type textarea "John Kannady -"
type textarea "x"
type textarea "John Kannady -"
type textarea "x"
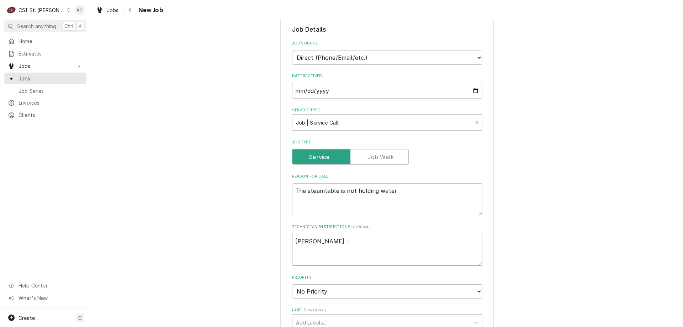
type textarea "John Kannady - 6"
type textarea "x"
type textarea "John Kannady - 63"
type textarea "x"
type textarea "John Kannady - 636"
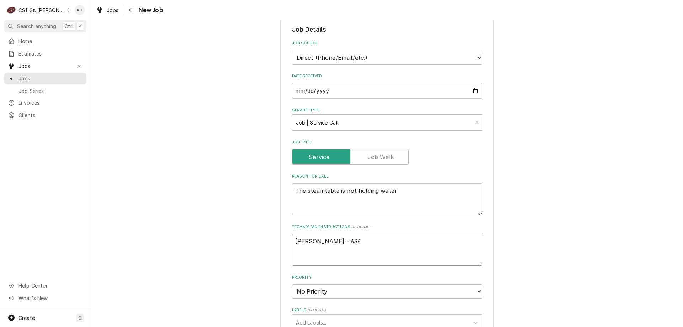
type textarea "x"
type textarea "John Kannady - 636"
type textarea "x"
type textarea "John Kannady - 636 8"
type textarea "x"
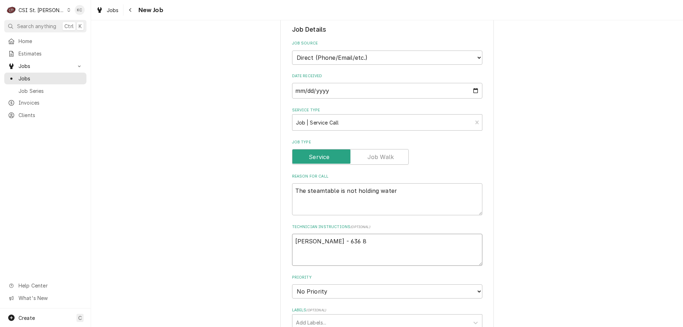
type textarea "John Kannady - 636 85"
type textarea "x"
type textarea "John Kannady - 636 851"
type textarea "x"
type textarea "John Kannady - 636 851-"
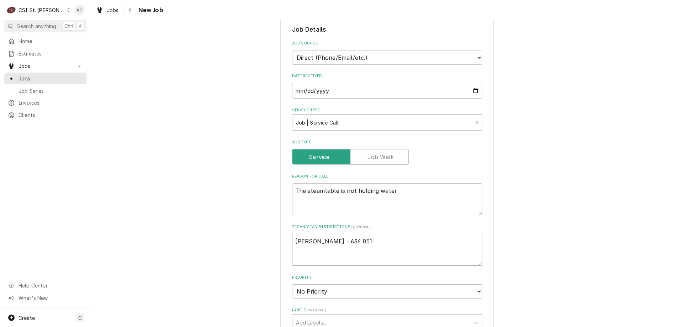
type textarea "x"
type textarea "John Kannady - 636 851-9"
type textarea "x"
type textarea "John Kannady - 636 851-"
type textarea "x"
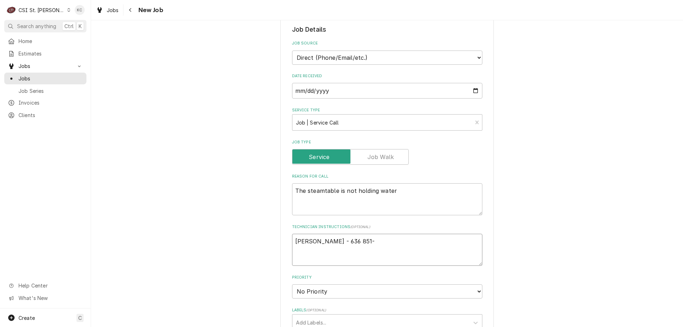
type textarea "John Kannady - 636 851-6"
type textarea "x"
type textarea "John Kannady - 636 851-63"
type textarea "x"
type textarea "John Kannady - 636 851-63="
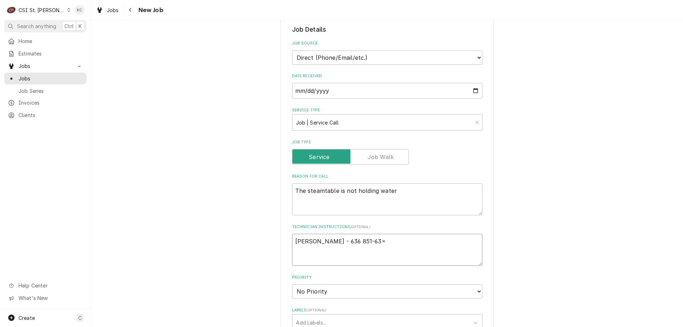
type textarea "x"
type textarea "John Kannady - 636 851-63"
type textarea "x"
type textarea "John Kannady - 636 851-6"
type textarea "x"
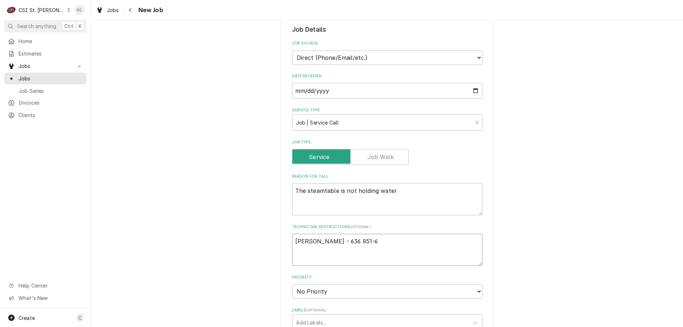
type textarea "John Kannady - 636 851-61"
type textarea "x"
type textarea "John Kannady - 636 851-619"
type textarea "x"
type textarea "John Kannady - 636 851-6197"
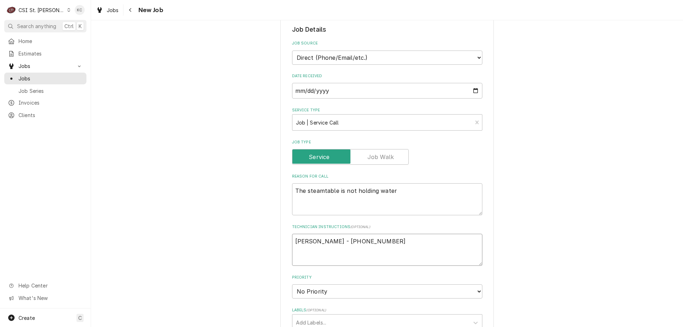
type textarea "x"
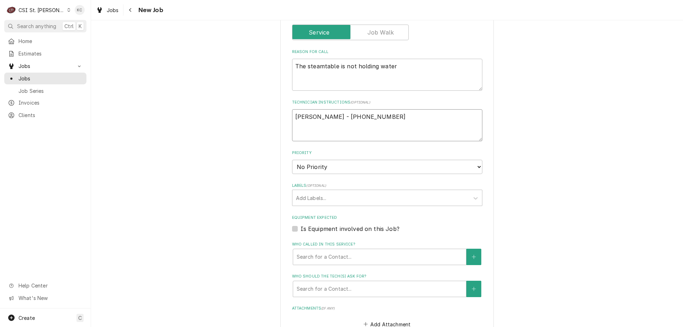
scroll to position [320, 0]
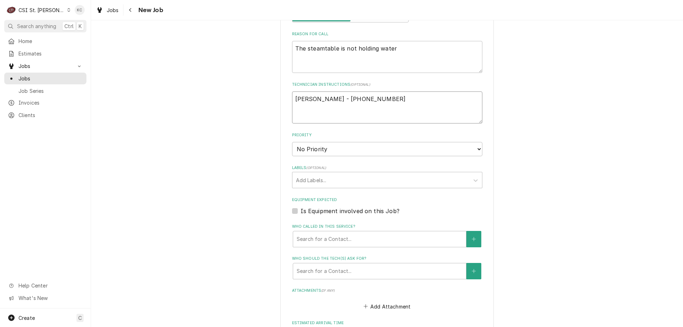
type textarea "John Kannady - 636 851-6197"
click at [347, 153] on select "No Priority Urgent High Medium Low" at bounding box center [387, 149] width 190 height 14
select select "4"
click at [292, 142] on select "No Priority Urgent High Medium Low" at bounding box center [387, 149] width 190 height 14
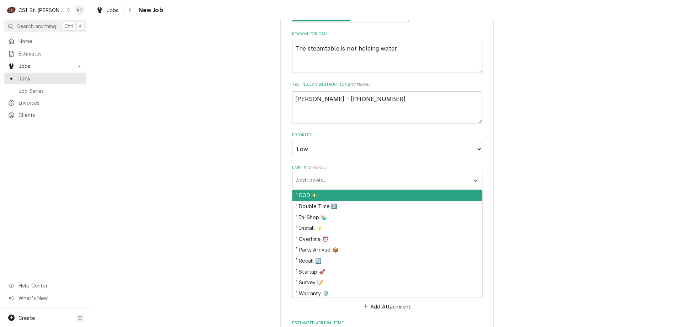
click at [345, 181] on div "Labels" at bounding box center [381, 180] width 170 height 13
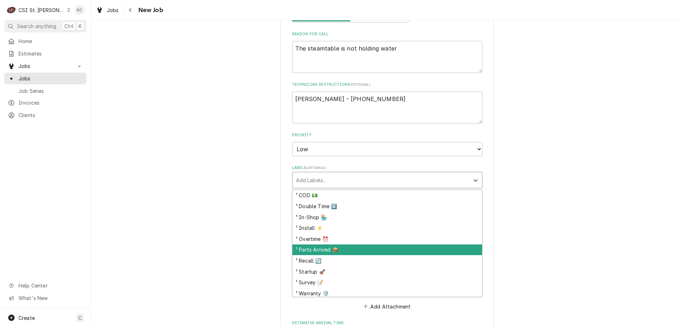
scroll to position [93, 0]
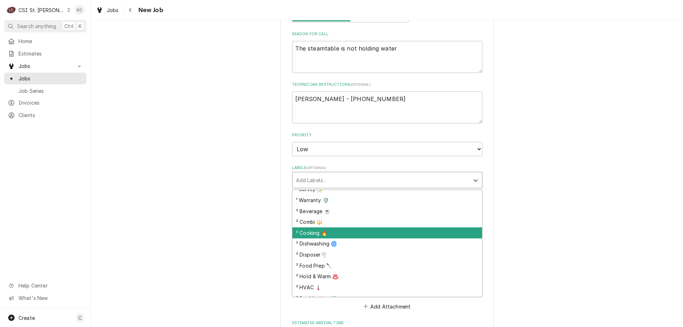
click at [348, 233] on div "² Cooking 🔥" at bounding box center [387, 232] width 190 height 11
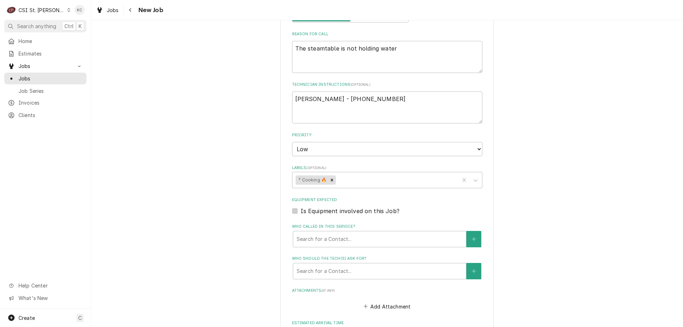
click at [584, 221] on div "Please provide the following information to create a job: Client Details Client…" at bounding box center [387, 144] width 592 height 872
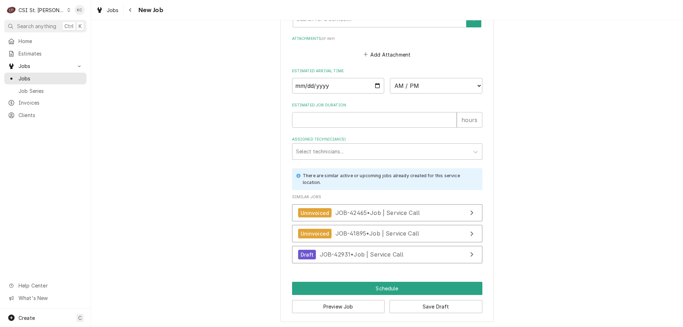
scroll to position [573, 0]
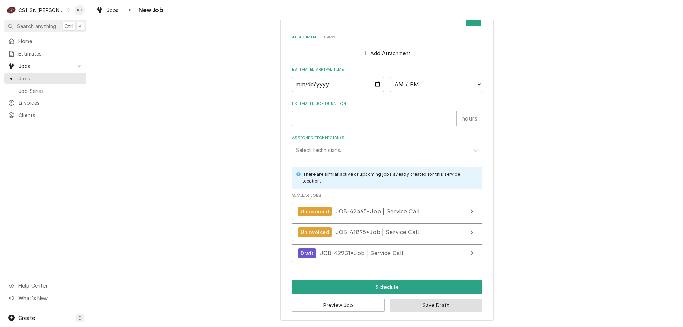
click at [426, 308] on button "Save Draft" at bounding box center [435, 304] width 93 height 13
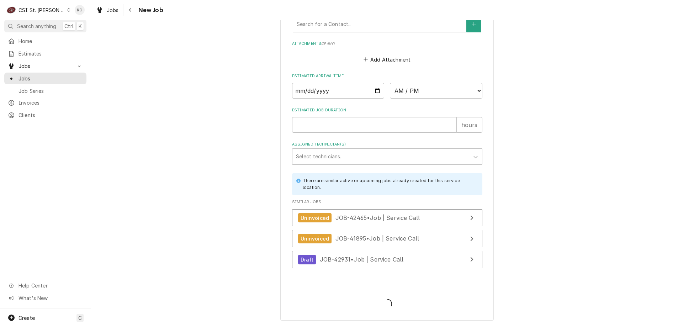
scroll to position [567, 0]
type textarea "x"
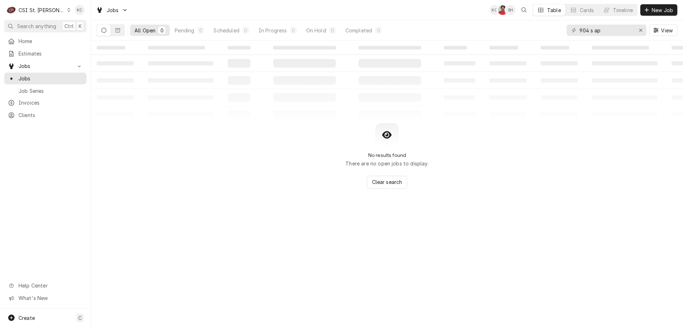
click at [633, 155] on div "No results found There are no open jobs to display. Clear search" at bounding box center [387, 155] width 592 height 65
drag, startPoint x: 608, startPoint y: 31, endPoint x: 547, endPoint y: 32, distance: 60.5
click at [547, 32] on div "All Open 0 Pending 0 Scheduled 0 In Progress 0 On Hold 0 Completed 0 904 s ap V…" at bounding box center [387, 30] width 580 height 20
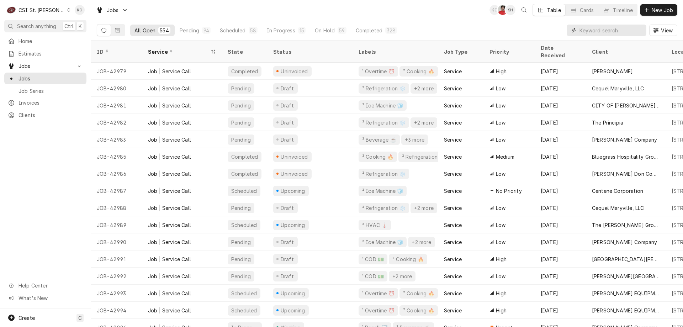
click at [591, 30] on input "Dynamic Content Wrapper" at bounding box center [610, 30] width 63 height 11
paste input "324657580"
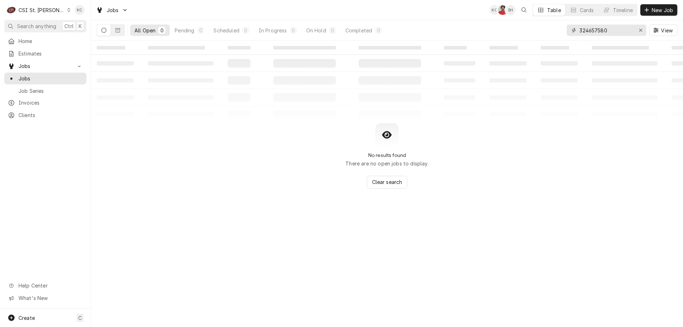
drag, startPoint x: 621, startPoint y: 28, endPoint x: 548, endPoint y: 28, distance: 72.9
click at [548, 28] on div "All Open 0 Pending 0 Scheduled 0 In Progress 0 On Hold 0 Completed 0 324657580 …" at bounding box center [387, 30] width 580 height 20
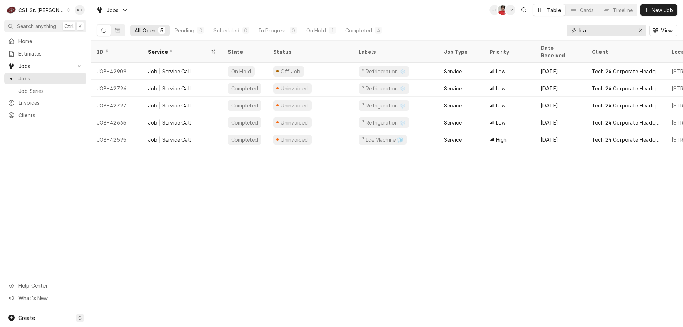
type input "b"
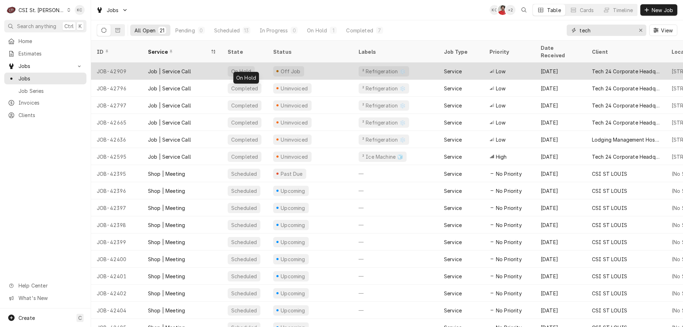
type input "tech"
click at [234, 68] on div "On Hold" at bounding box center [240, 71] width 21 height 7
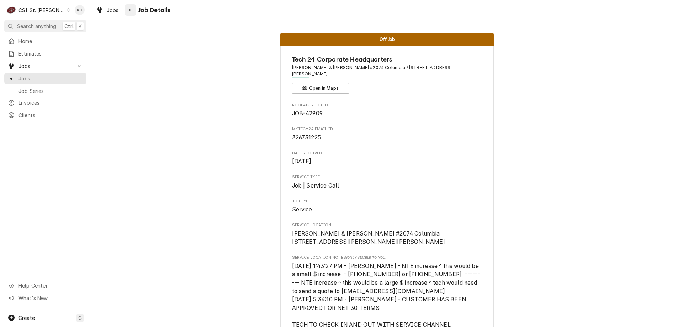
click at [129, 11] on icon "Navigate back" at bounding box center [130, 9] width 3 height 5
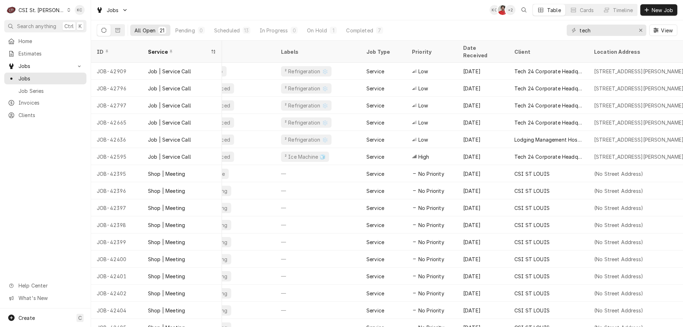
scroll to position [0, 81]
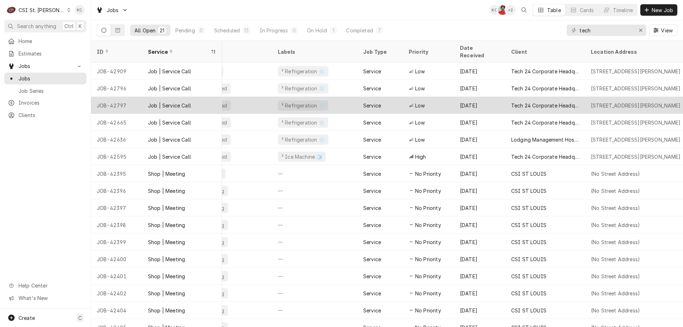
click at [454, 97] on div "[DATE]" at bounding box center [479, 105] width 51 height 17
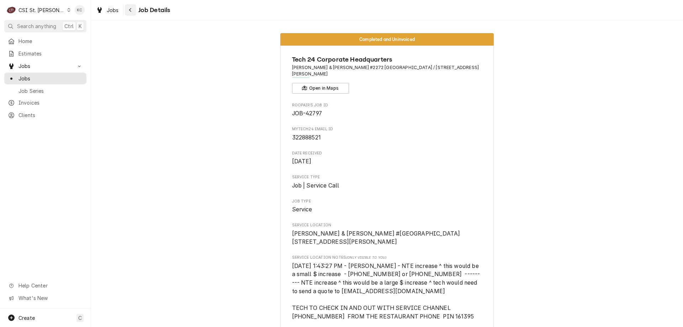
click at [132, 10] on icon "Navigate back" at bounding box center [130, 9] width 3 height 5
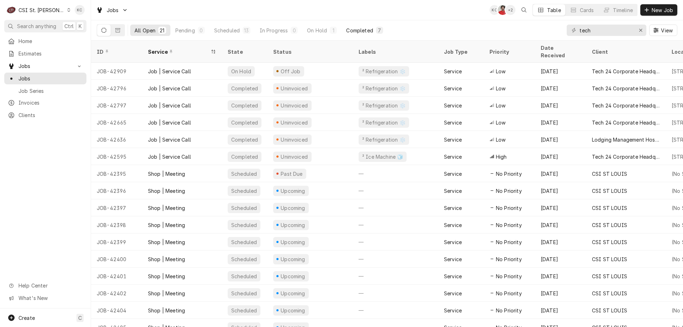
click at [356, 33] on div "Completed" at bounding box center [359, 30] width 27 height 7
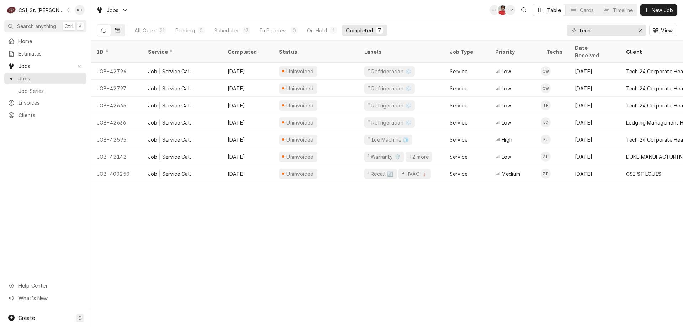
click at [121, 31] on button "Dynamic Content Wrapper" at bounding box center [118, 30] width 14 height 11
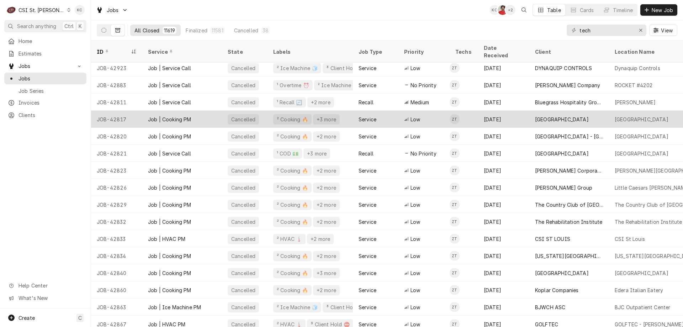
scroll to position [91, 0]
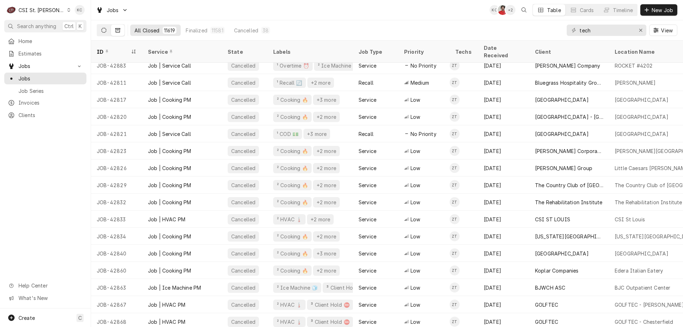
click at [103, 31] on icon "Dynamic Content Wrapper" at bounding box center [103, 30] width 5 height 5
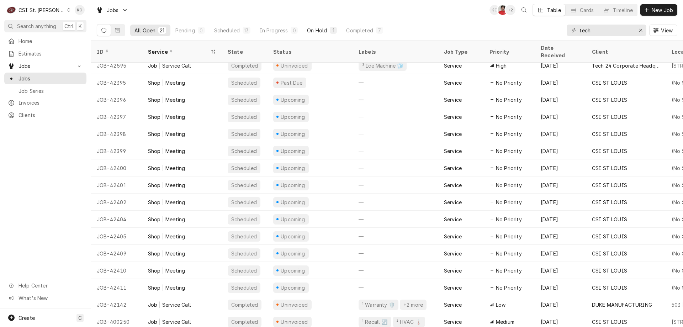
click at [323, 27] on div "On Hold" at bounding box center [317, 30] width 20 height 7
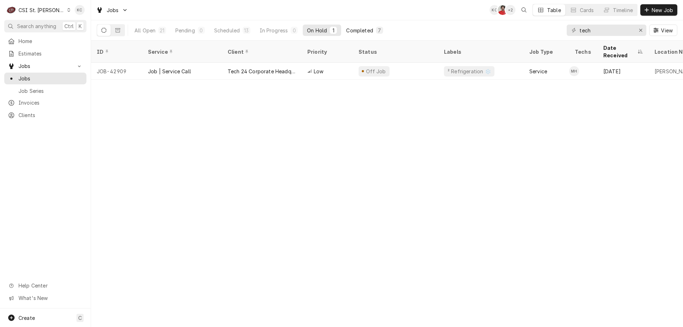
click at [362, 30] on div "Completed" at bounding box center [359, 30] width 27 height 7
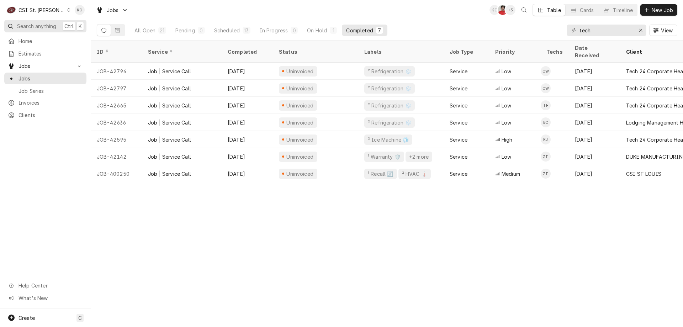
click at [42, 24] on span "Search anything" at bounding box center [36, 25] width 39 height 7
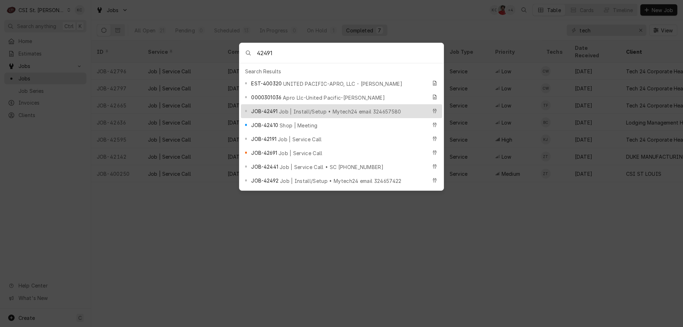
type input "42491"
click at [297, 108] on span "Job | Install/Setup • Mytech24 email 324657580" at bounding box center [340, 111] width 122 height 7
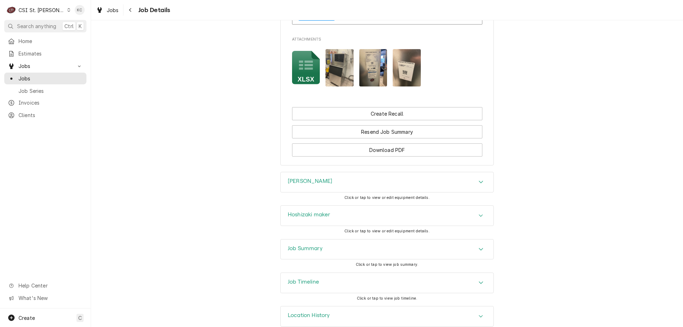
scroll to position [899, 0]
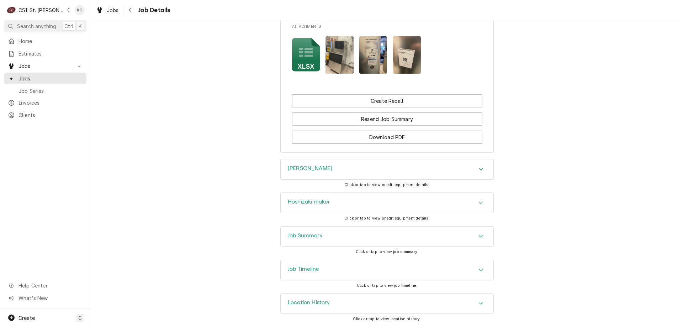
click at [298, 235] on h3 "Job Summary" at bounding box center [305, 235] width 35 height 7
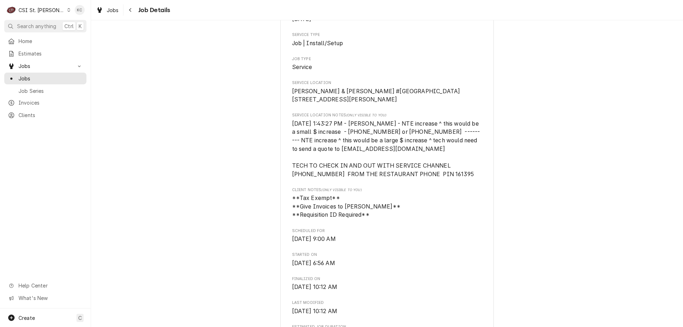
scroll to position [0, 0]
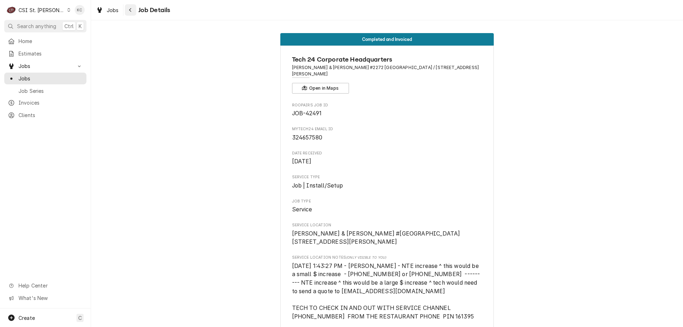
click at [128, 8] on div "Navigate back" at bounding box center [130, 9] width 7 height 7
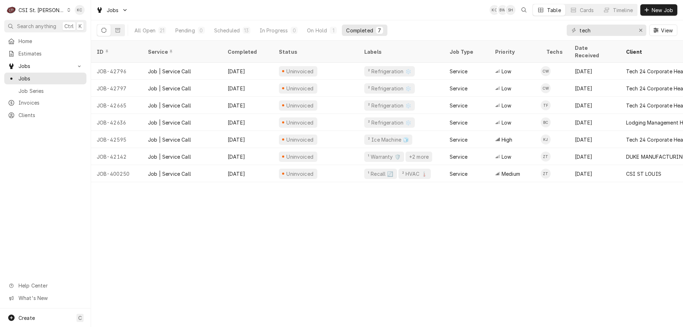
click at [37, 9] on div "CSI St. [PERSON_NAME]" at bounding box center [41, 9] width 46 height 7
click at [81, 17] on div "CSI [US_STATE][GEOGRAPHIC_DATA]" at bounding box center [109, 13] width 94 height 7
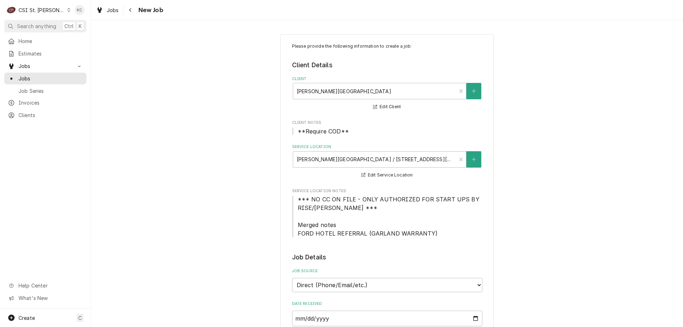
select select "4"
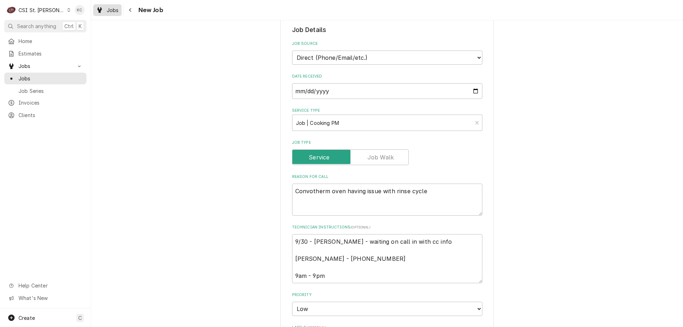
scroll to position [211, 0]
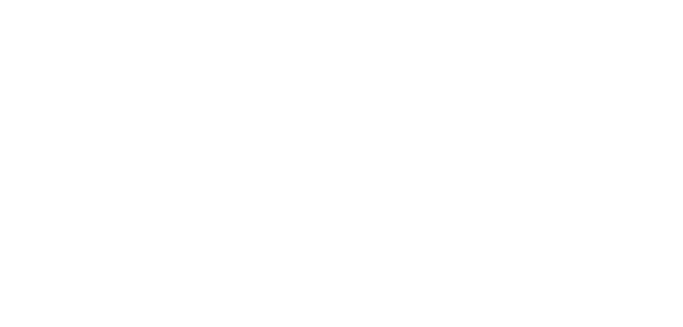
click at [43, 12] on div "Dynamic Content Wrapper" at bounding box center [341, 163] width 683 height 327
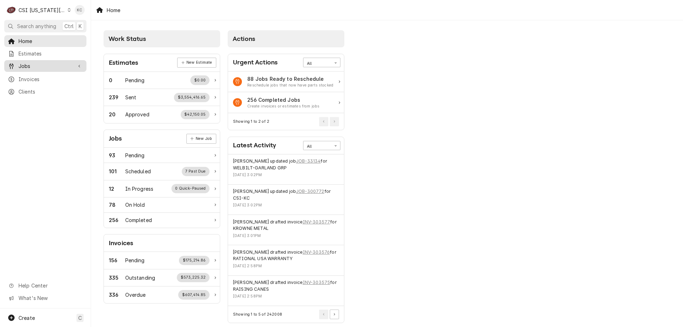
click at [34, 63] on span "Jobs" at bounding box center [45, 65] width 54 height 7
click at [34, 77] on span "Jobs" at bounding box center [50, 78] width 64 height 7
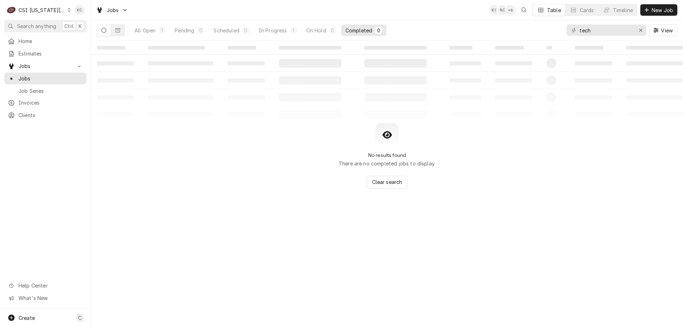
click at [57, 11] on div "CSI [US_STATE][GEOGRAPHIC_DATA]" at bounding box center [41, 9] width 47 height 7
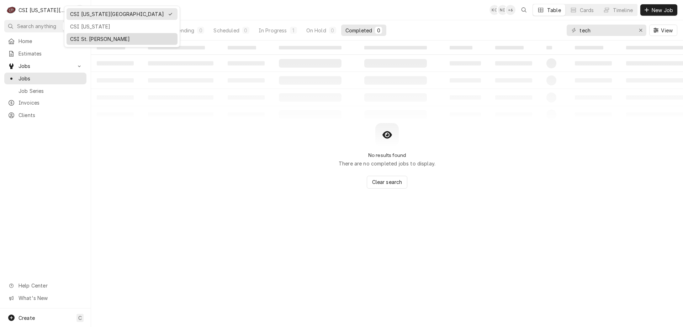
click at [90, 39] on div "CSI St. [PERSON_NAME]" at bounding box center [122, 38] width 104 height 7
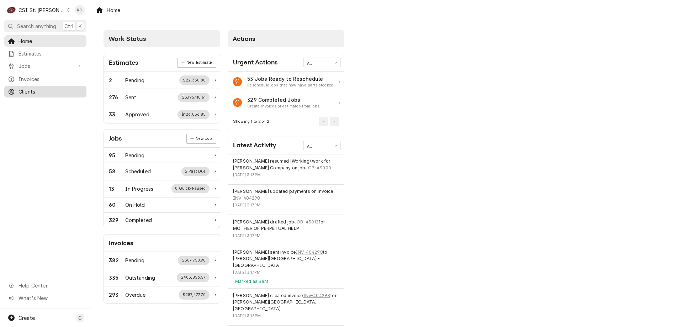
click at [42, 89] on span "Clients" at bounding box center [50, 91] width 64 height 7
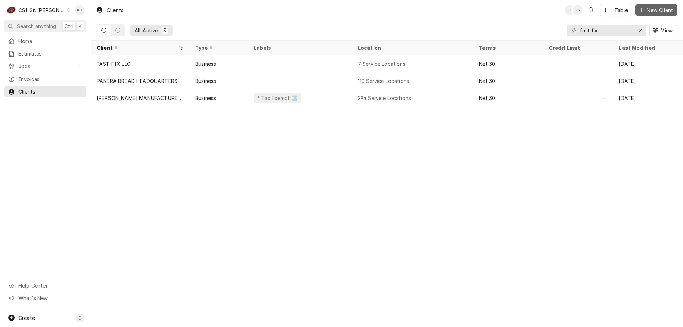
click at [653, 10] on span "New Client" at bounding box center [659, 9] width 29 height 7
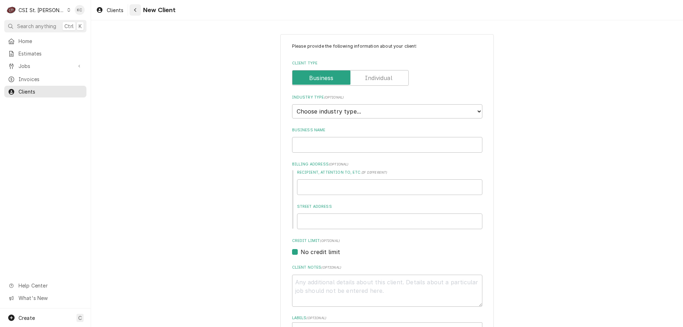
click at [136, 13] on div "Navigate back" at bounding box center [135, 9] width 7 height 7
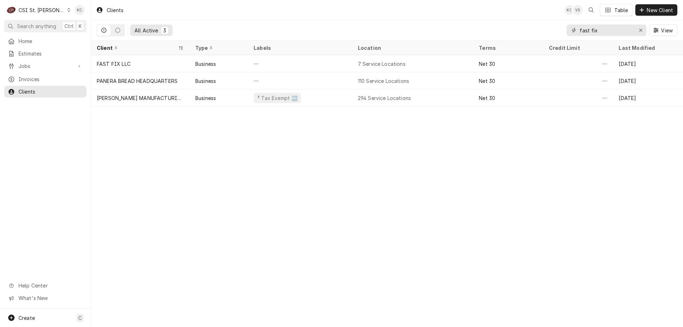
drag, startPoint x: 597, startPoint y: 33, endPoint x: 548, endPoint y: 33, distance: 49.1
click at [550, 33] on div "All Active 3 fast fix View" at bounding box center [387, 30] width 580 height 20
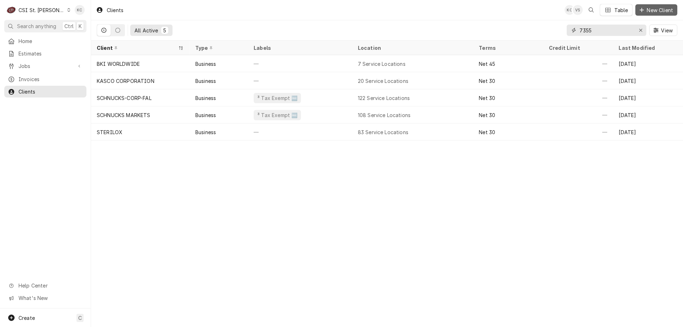
type input "7355"
click at [665, 10] on span "New Client" at bounding box center [659, 9] width 29 height 7
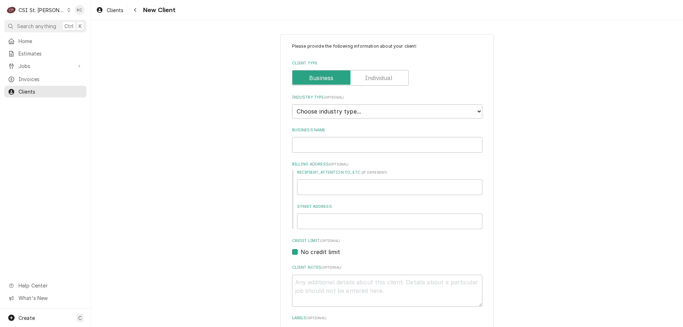
type textarea "x"
click at [339, 108] on select "Choose industry type... Residential Commercial Industrial Government" at bounding box center [387, 111] width 190 height 14
select select "2"
click at [292, 104] on select "Choose industry type... Residential Commercial Industrial Government" at bounding box center [387, 111] width 190 height 14
click at [310, 150] on input "Business Name" at bounding box center [387, 145] width 190 height 16
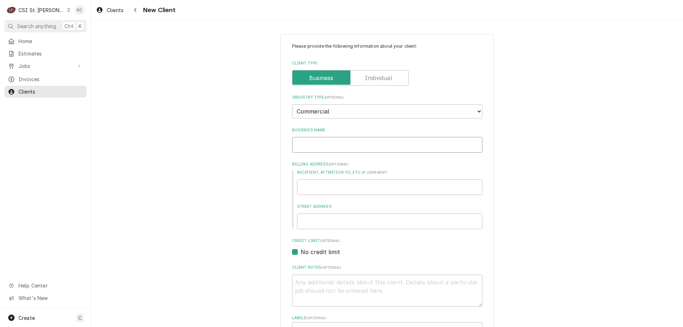
type textarea "x"
type input "V"
type textarea "x"
type input "VE"
type textarea "x"
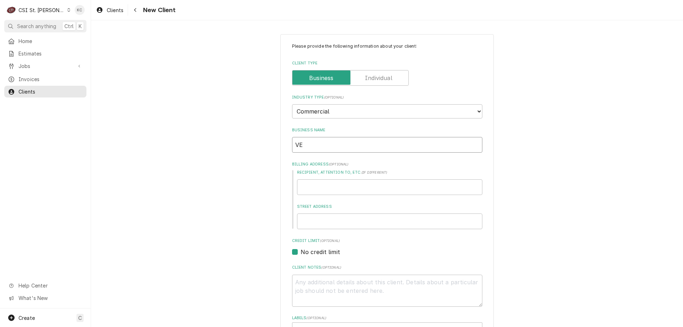
type input "VEL"
type textarea "x"
type input "VELV"
type textarea "x"
type input "VELVE"
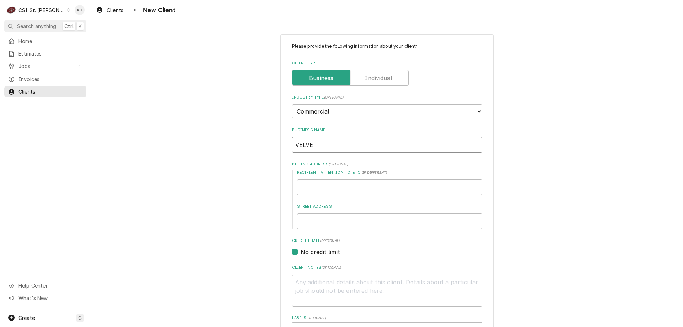
type textarea "x"
type input "VELVET"
type textarea "x"
type input "VELVET"
type textarea "x"
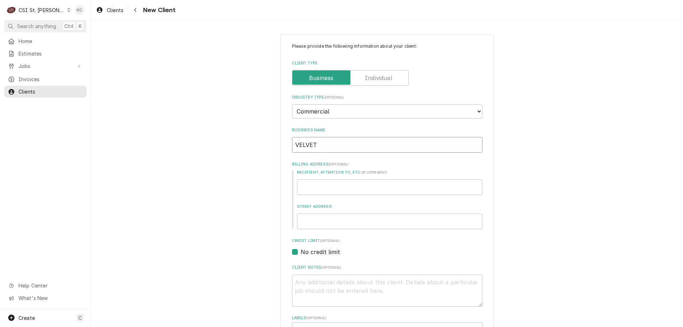
type input "VELVET F"
type textarea "x"
type input "VELVET FR"
type textarea "x"
type input "VELVET FRE"
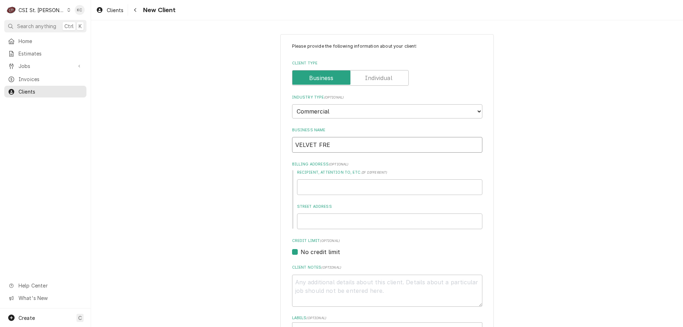
type textarea "x"
type input "VELVET FREE"
type textarea "x"
type input "VELVET FREEZ"
type textarea "x"
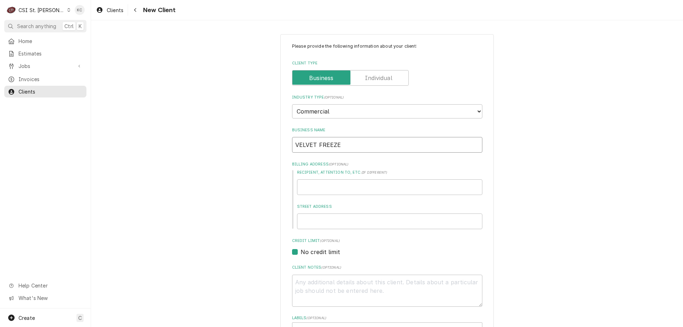
type input "VELVET FREEZE"
type textarea "x"
type input "9"
type textarea "x"
type input "95"
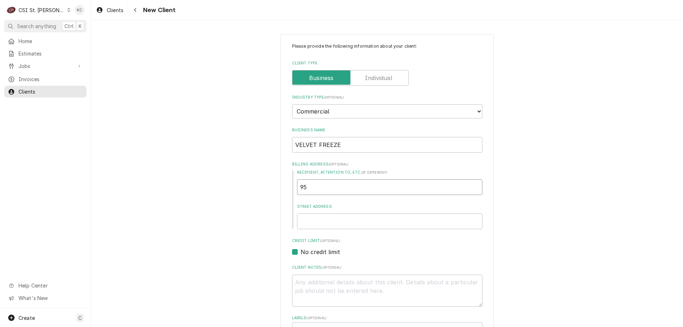
type textarea "x"
type input "95"
type textarea "x"
type input "95 R"
type textarea "x"
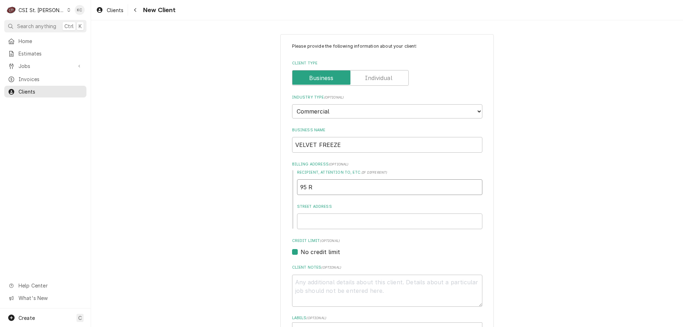
type input "95 RI"
type textarea "x"
type input "95 RIV"
type textarea "x"
type input "95 RIVE"
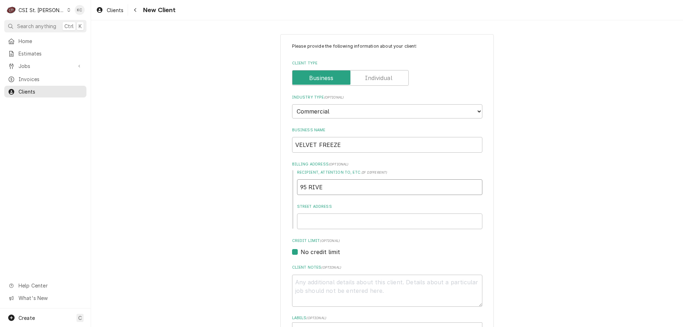
type textarea "x"
type input "95 RIVER"
type textarea "x"
type input "95 RIVERB"
type textarea "x"
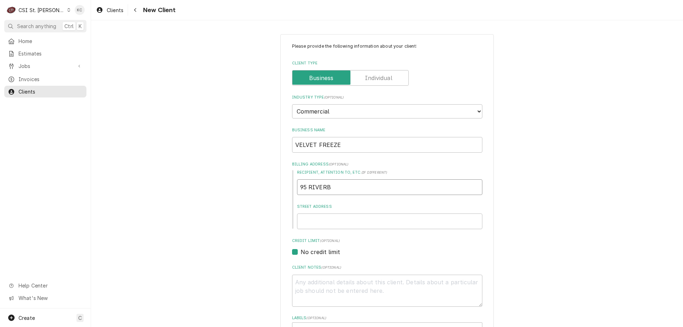
type input "95 RIVERBE"
type textarea "x"
type input "95 RIVERBEN"
type textarea "x"
type input "95 RIVERBEND"
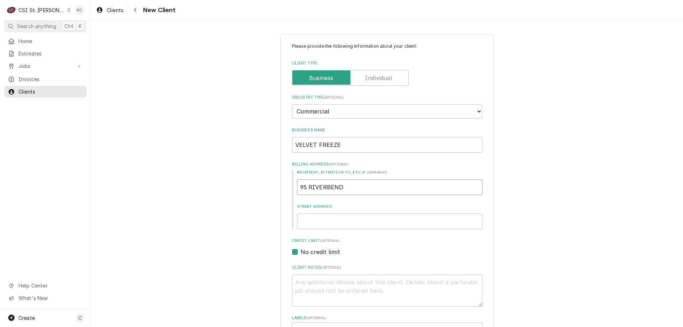
type textarea "x"
type input "95 RIVERBEND"
type textarea "x"
type input "95 RIVERBEND D"
type textarea "x"
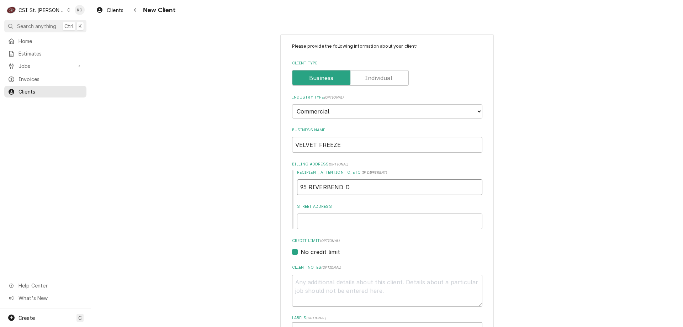
type input "95 RIVERBEND DR"
type textarea "x"
type input "95 RIVERBEND DRI"
type textarea "x"
type input "95 RIVERBEND DRIVE"
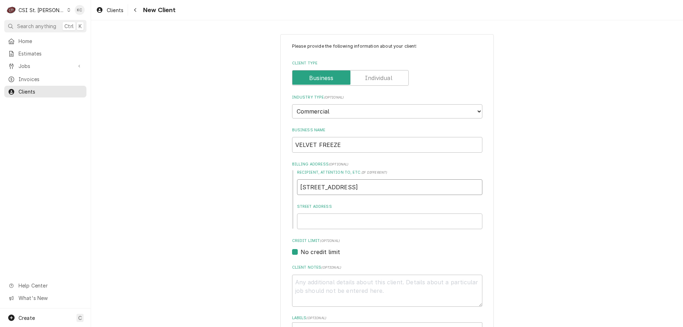
type textarea "x"
type input "95 RIVERBEND DRIVE"
type textarea "x"
type input "7"
type textarea "x"
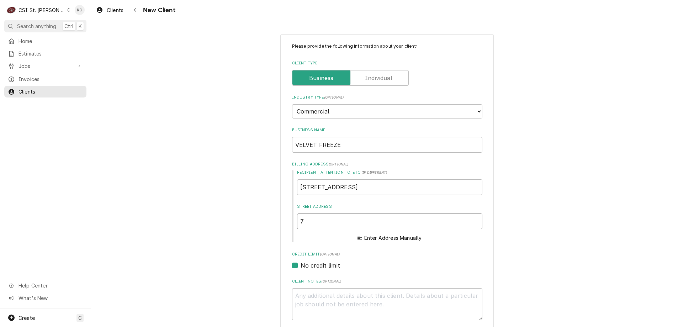
type input "73"
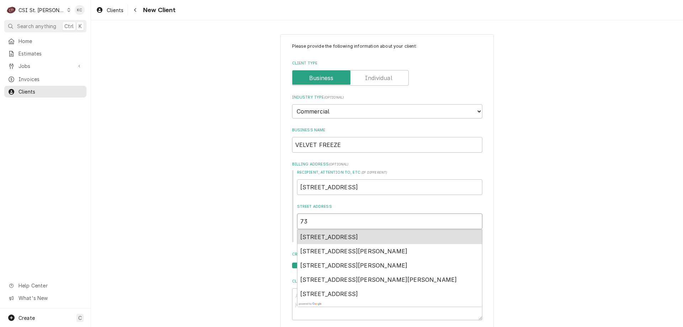
type textarea "x"
type input "735"
type textarea "x"
type input "7355"
type textarea "x"
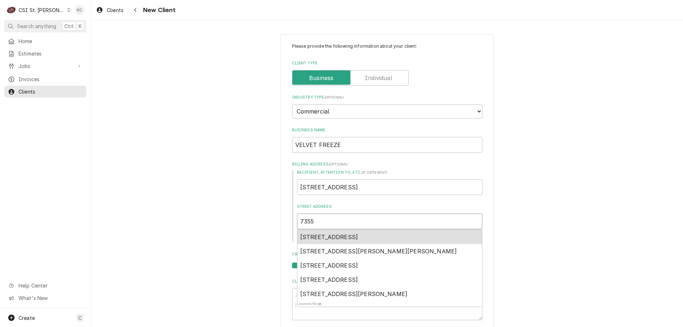
type input "7355"
type textarea "x"
type input "7355 W"
type textarea "x"
type input "7355 W"
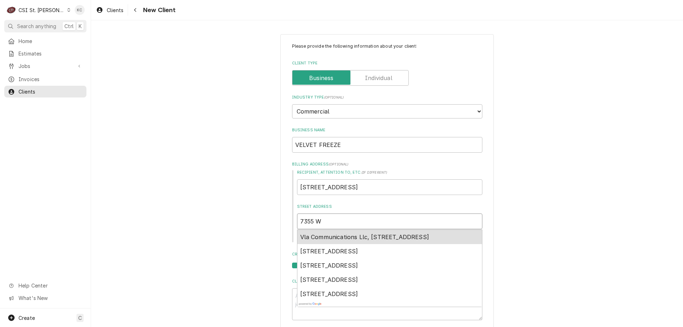
type textarea "x"
type input "7355 W"
type textarea "x"
type input "7355 WE"
type textarea "x"
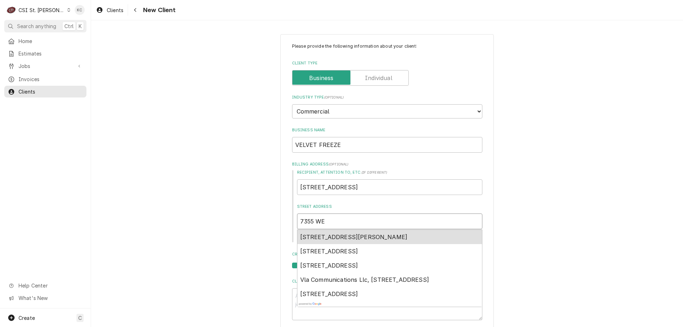
type input "7355 WES"
type textarea "x"
type input "7355 WEST"
type textarea "x"
type input "7355 WEST"
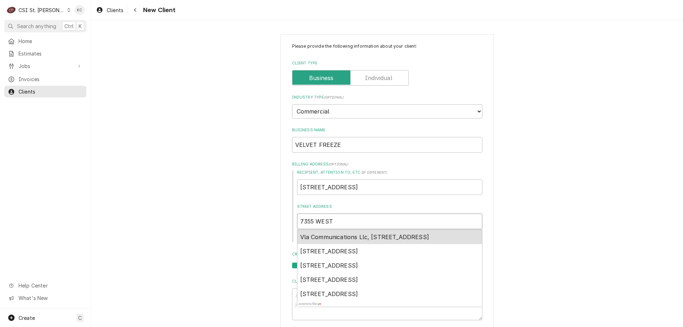
type textarea "x"
type input "7355 WEST F"
type textarea "x"
type input "7355 WEST FL"
type textarea "x"
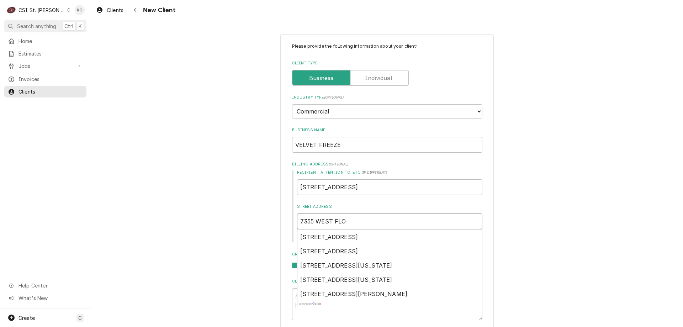
type input "7355 WEST FLO"
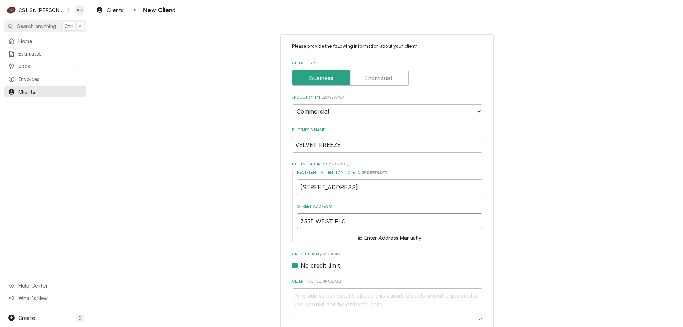
drag, startPoint x: 328, startPoint y: 222, endPoint x: 373, endPoint y: 214, distance: 45.8
click at [328, 221] on input "7355 WEST FLO" at bounding box center [389, 221] width 185 height 16
type textarea "x"
type input "7355 WES FLO"
type textarea "x"
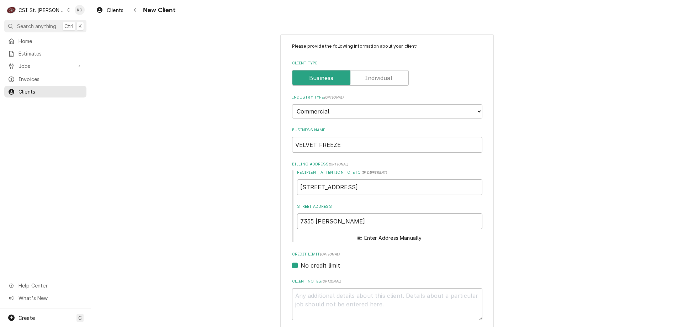
type input "7355 WE FLO"
type textarea "x"
type input "7355 W FLO"
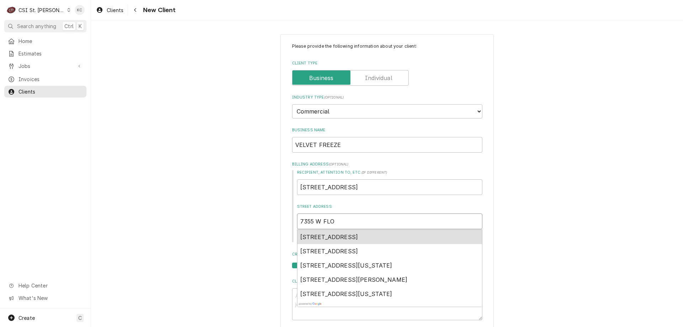
click at [372, 233] on div "7355 West Florissant Avenue, Jennings, MO, USA" at bounding box center [389, 237] width 185 height 14
type textarea "x"
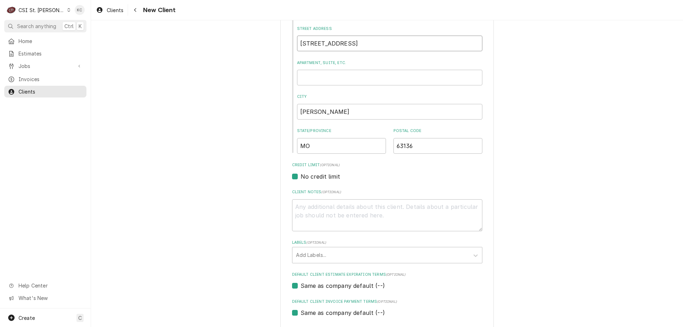
scroll to position [213, 0]
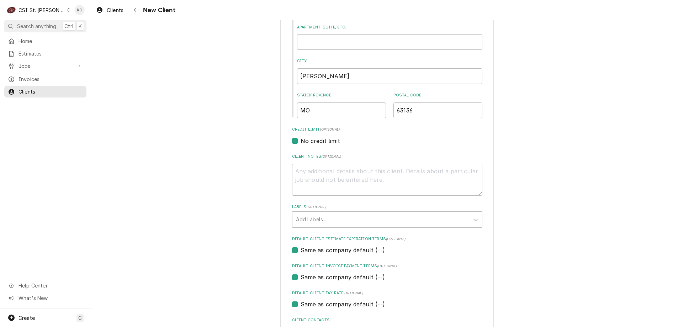
type input "7355 W Florissant Ave"
click at [331, 177] on textarea "Client Notes ( optional )" at bounding box center [387, 180] width 190 height 32
type textarea "x"
type textarea "C"
type textarea "x"
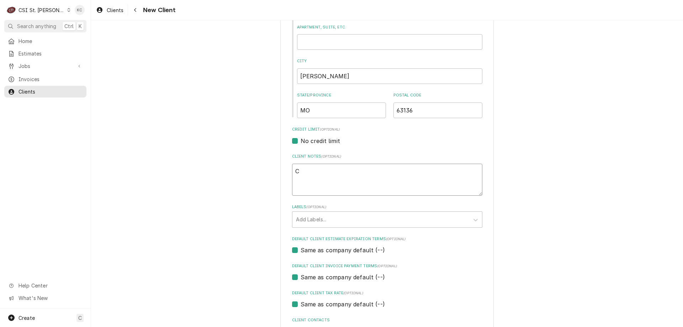
type textarea "CO"
type textarea "x"
type textarea "COD"
type textarea "x"
type textarea "COD"
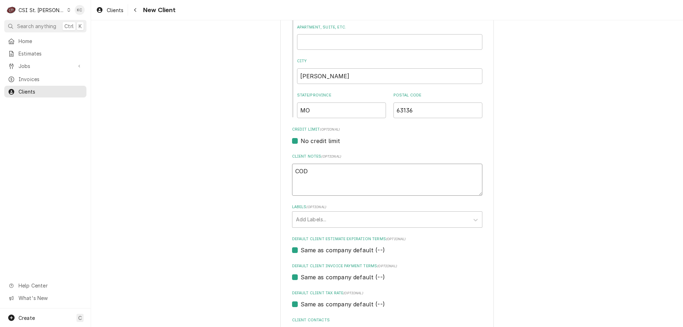
type textarea "x"
type textarea "COD 6"
type textarea "x"
type textarea "COD 63"
type textarea "x"
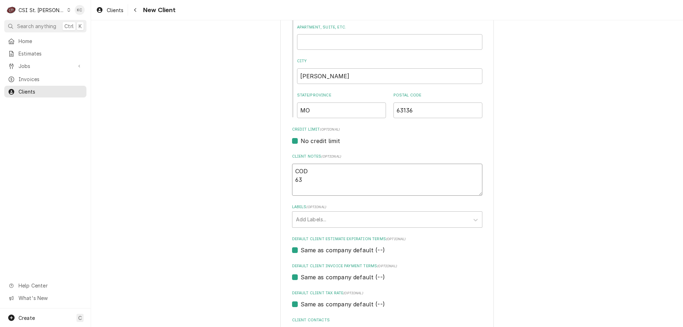
type textarea "COD 6"
type textarea "x"
type textarea "COD"
type textarea "x"
type textarea "COD 3"
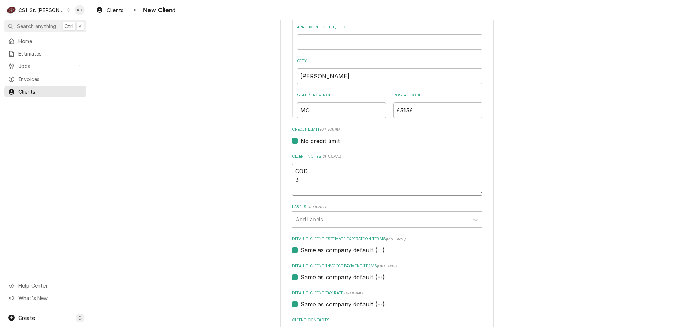
type textarea "x"
type textarea "COD 37"
type textarea "x"
type textarea "COD 378"
type textarea "x"
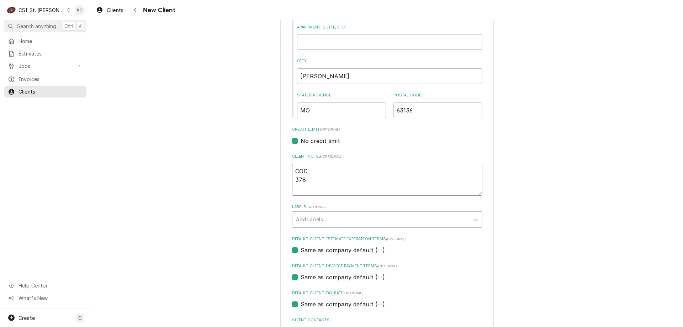
type textarea "COD 3788"
type textarea "x"
type textarea "COD 3788-"
type textarea "x"
type textarea "COD 3788-5"
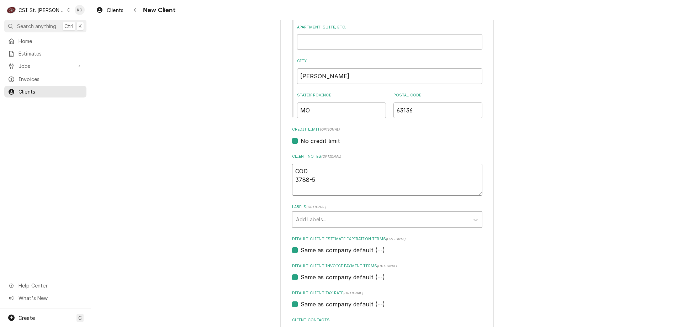
type textarea "x"
type textarea "COD 3788-59"
type textarea "x"
type textarea "COD 3788-592"
type textarea "x"
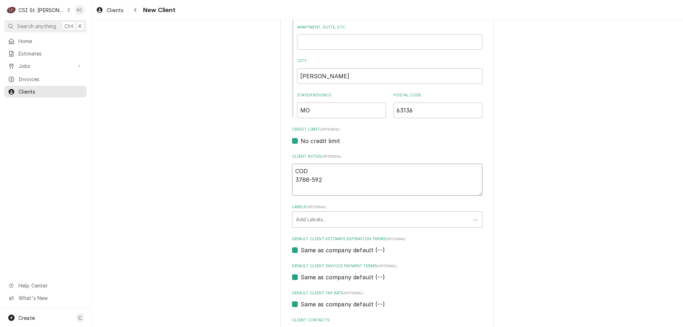
type textarea "COD 3788-5920"
type textarea "x"
type textarea "COD 3788-59204"
type textarea "x"
type textarea "COD 3788-592042"
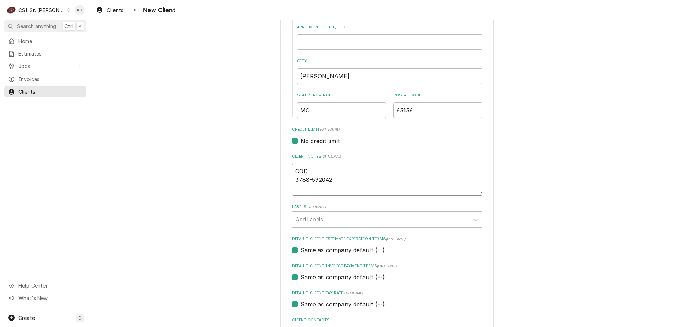
type textarea "x"
type textarea "COD 3788-592042-"
type textarea "x"
type textarea "COD 3788-592042-3"
type textarea "x"
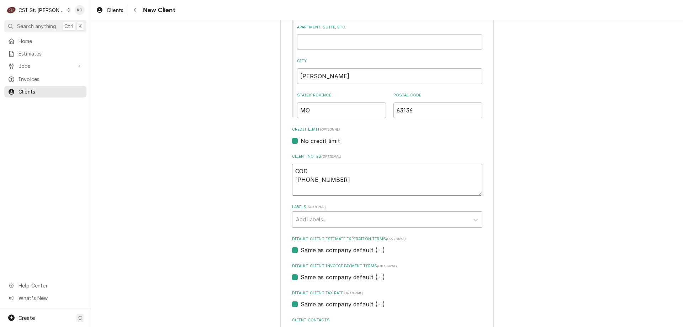
type textarea "COD 3788-592042-35"
type textarea "x"
type textarea "COD 3788-592042-350"
type textarea "x"
type textarea "COD 3788-592042-3500"
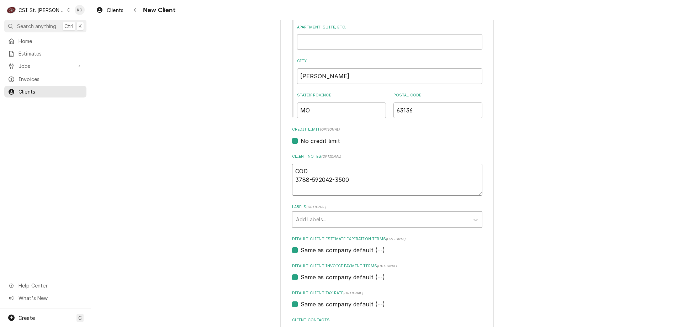
type textarea "x"
type textarea "COD 3788-592042-35009"
type textarea "x"
type textarea "COD 3788-592042-35009"
type textarea "x"
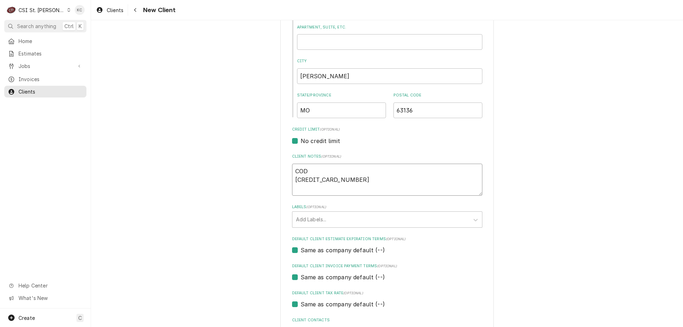
type textarea "COD 3788-592042-35009 0"
type textarea "x"
type textarea "COD 3788-592042-35009 09"
type textarea "x"
type textarea "COD 3788-592042-35009 09/"
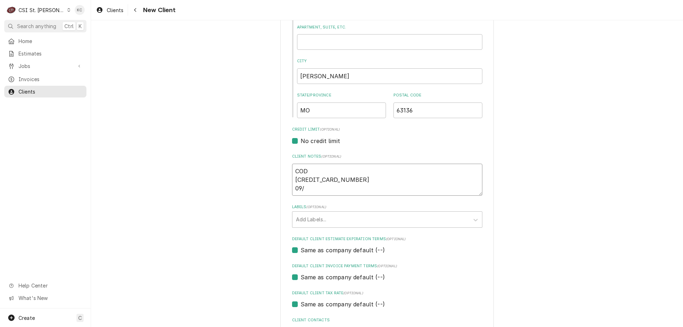
type textarea "x"
type textarea "COD 3788-592042-35009 09/3"
type textarea "x"
type textarea "COD 3788-592042-35009 09/30"
type textarea "x"
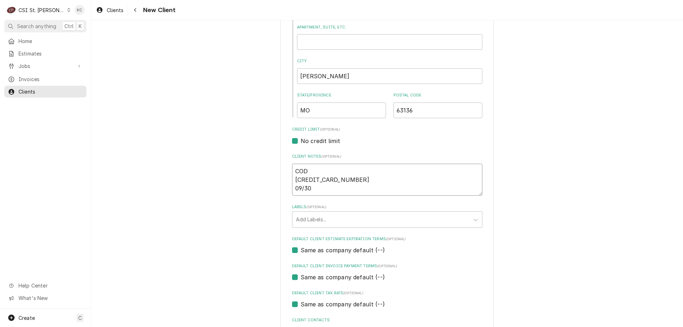
type textarea "COD 3788-592042-35009 09/30"
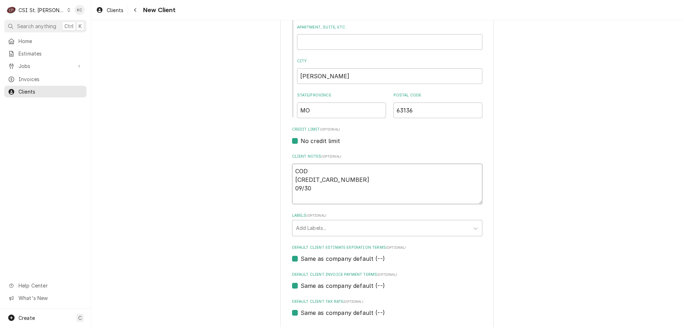
type textarea "x"
type textarea "COD 3788-592042-35009 09/30 26"
type textarea "x"
type textarea "COD 3788-592042-35009 09/30 265"
type textarea "x"
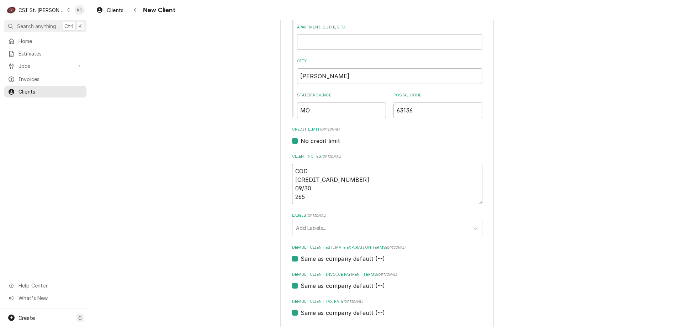
type textarea "COD 3788-592042-35009 09/30 2651"
type textarea "x"
type textarea "COD 3788-592042-35009 09/30 2651"
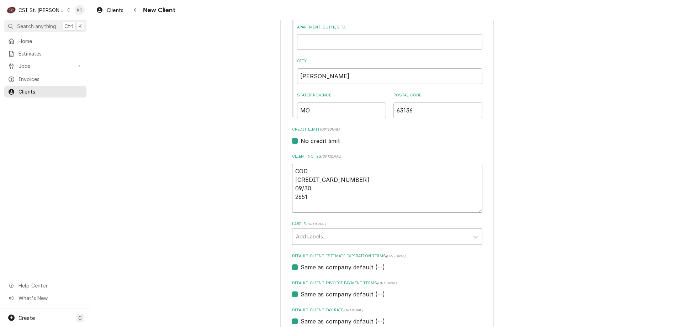
type textarea "x"
type textarea "COD 3788-592042-35009 09/30 2651 B"
type textarea "x"
type textarea "COD 3788-592042-35009 09/30 2651 BI"
type textarea "x"
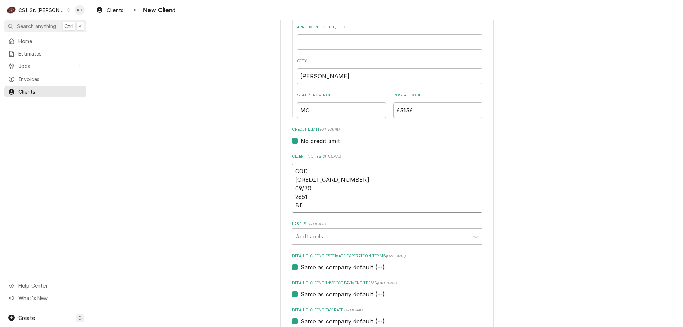
type textarea "COD 3788-592042-35009 09/30 2651 BIL"
type textarea "x"
type textarea "COD 3788-592042-35009 09/30 2651 BILL"
type textarea "x"
type textarea "COD 3788-592042-35009 09/30 2651 BILLI"
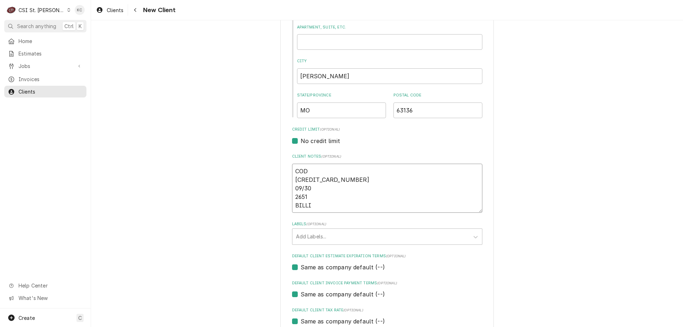
type textarea "x"
type textarea "COD 3788-592042-35009 09/30 2651 BILLIN"
type textarea "x"
type textarea "COD 3788-592042-35009 09/30 2651 BILLING"
type textarea "x"
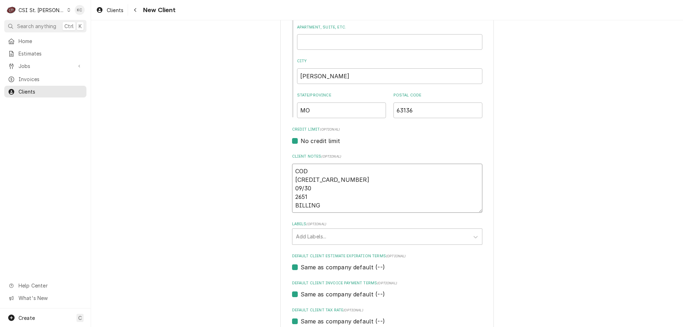
type textarea "COD 3788-592042-35009 09/30 2651 BILLING"
type textarea "x"
type textarea "COD 3788-592042-35009 09/30 2651 BILLING -"
type textarea "x"
type textarea "COD 3788-592042-35009 09/30 2651 BILLING -"
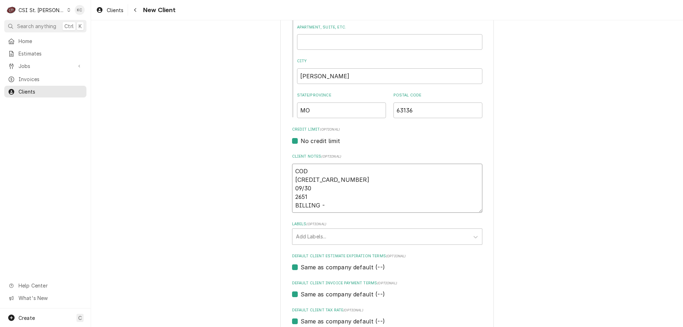
type textarea "x"
type textarea "COD 3788-592042-35009 09/30 2651 BILLING - 9"
type textarea "x"
type textarea "COD 3788-592042-35009 09/30 2651 BILLING - 95"
type textarea "x"
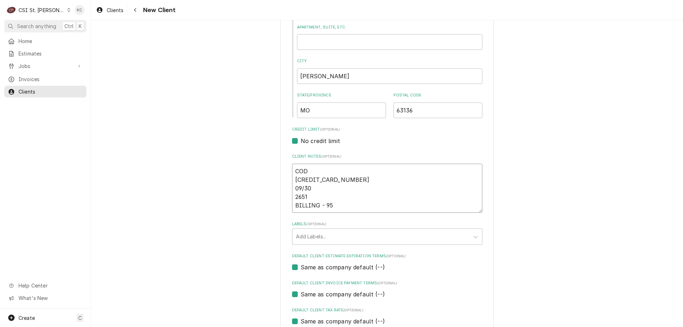
type textarea "COD 3788-592042-35009 09/30 2651 BILLING - 95"
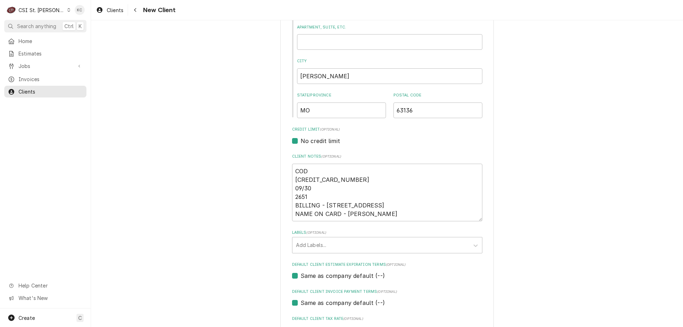
click at [590, 140] on div "Please provide the following information about your client: Client Type Industr…" at bounding box center [387, 111] width 592 height 595
click at [392, 217] on textarea "COD 3788-592042-35009 09/30 2651 BILLING - 95 RIVERBEND DRIVE, CHESTERFIELD, MO…" at bounding box center [387, 193] width 190 height 58
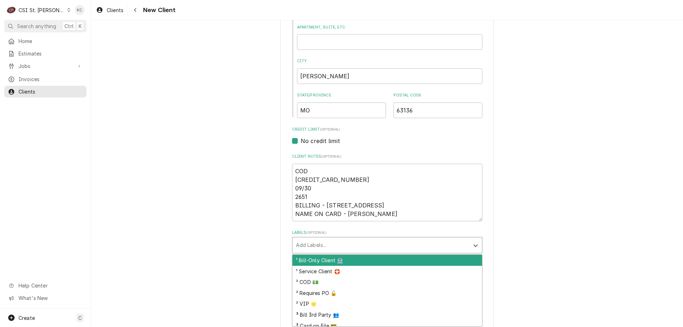
click at [347, 240] on div "Labels" at bounding box center [381, 245] width 170 height 13
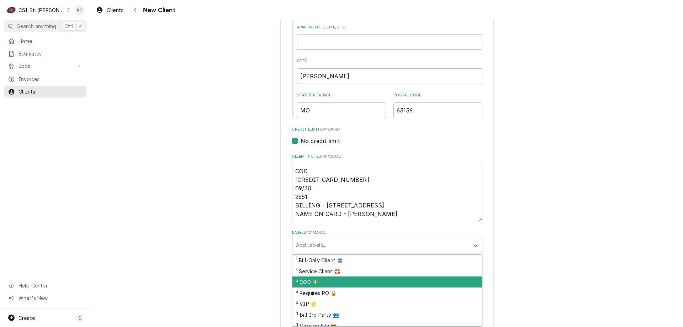
click at [348, 280] on div "² COD 💵" at bounding box center [387, 281] width 190 height 11
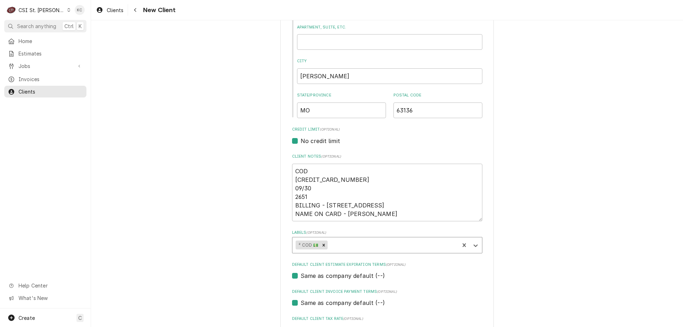
click at [485, 257] on div "Please provide the following information about your client: Client Type Industr…" at bounding box center [386, 112] width 213 height 583
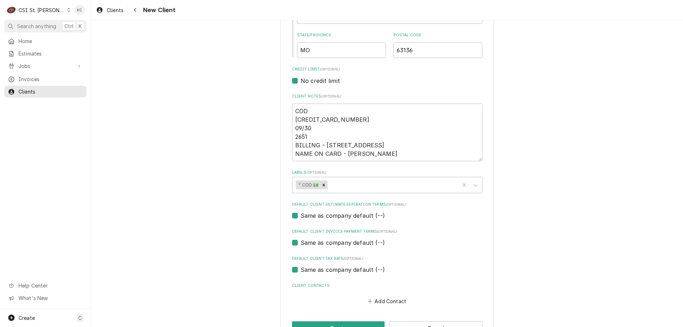
scroll to position [296, 0]
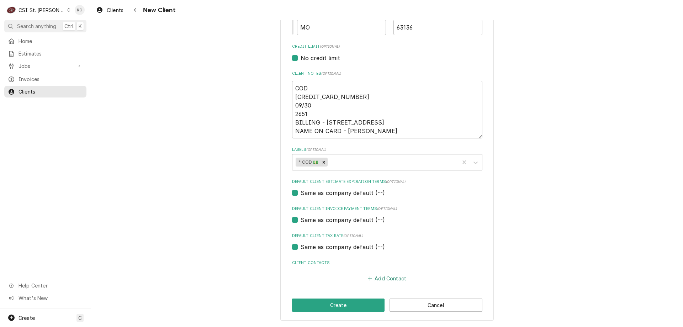
click at [386, 281] on button "Add Contact" at bounding box center [386, 278] width 41 height 10
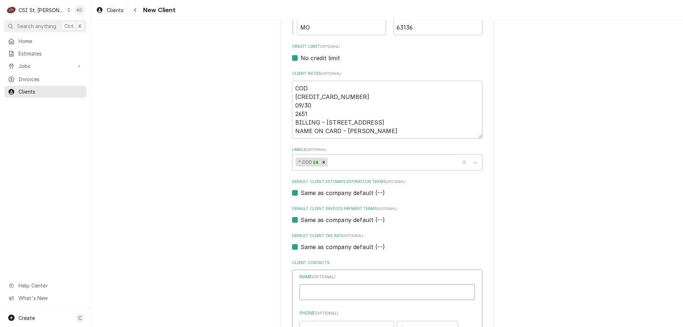
click at [387, 293] on input "Business Name" at bounding box center [386, 292] width 175 height 16
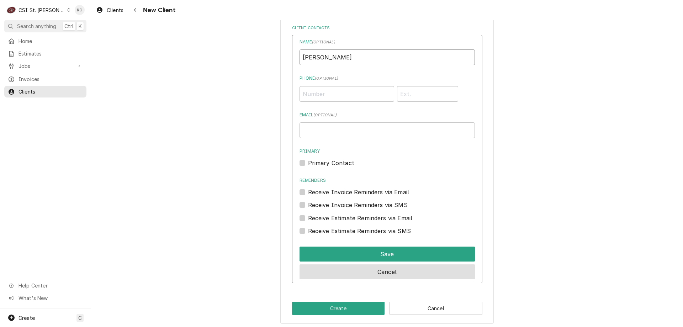
scroll to position [534, 0]
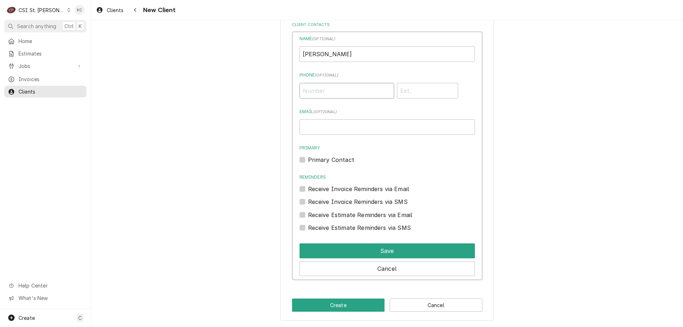
click at [345, 94] on input "Phone ( optional )" at bounding box center [346, 91] width 95 height 16
click at [328, 128] on input "Email ( optional )" at bounding box center [386, 127] width 175 height 16
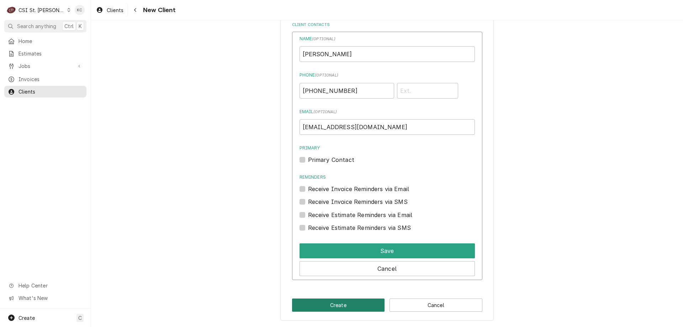
click at [343, 305] on button "Create" at bounding box center [338, 304] width 93 height 13
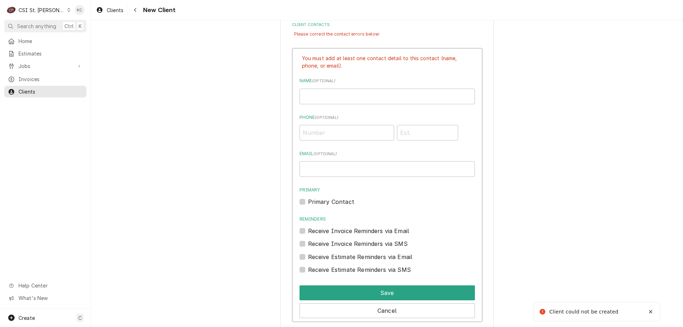
scroll to position [536, 0]
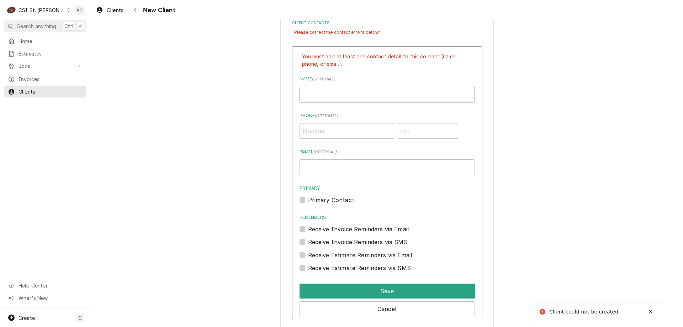
click at [342, 90] on input "Business Name" at bounding box center [386, 95] width 175 height 16
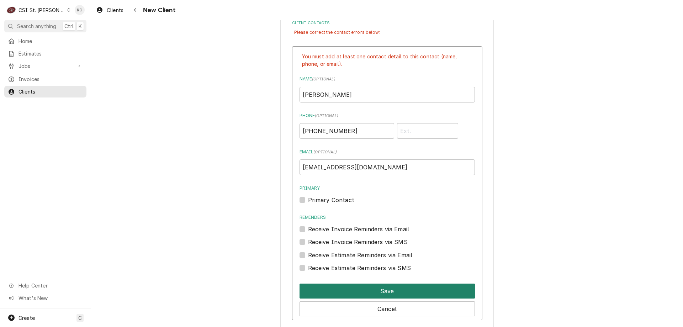
click at [375, 292] on button "Save" at bounding box center [386, 290] width 175 height 15
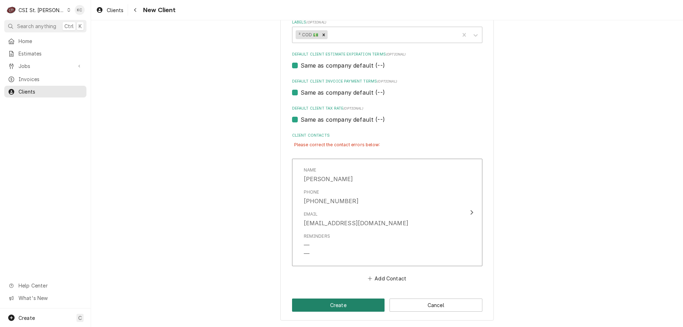
click at [358, 304] on button "Create" at bounding box center [338, 304] width 93 height 13
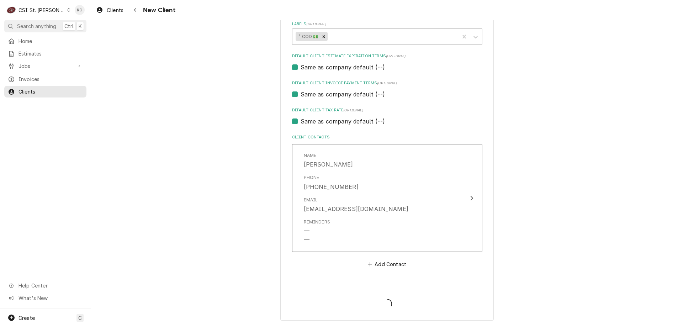
scroll to position [422, 0]
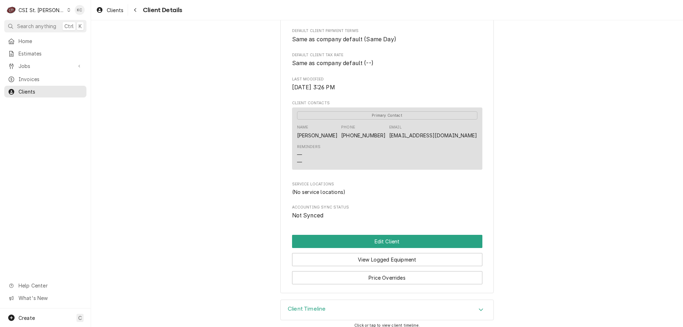
scroll to position [243, 0]
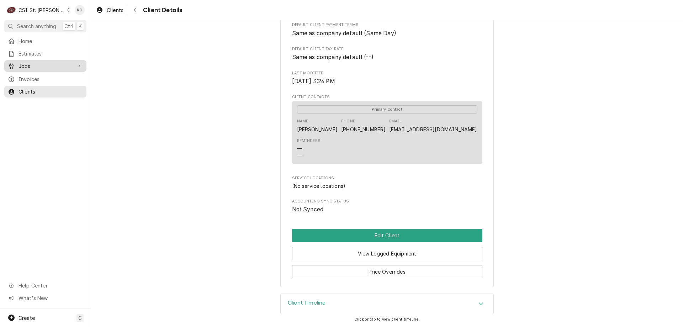
click at [24, 62] on span "Jobs" at bounding box center [45, 65] width 54 height 7
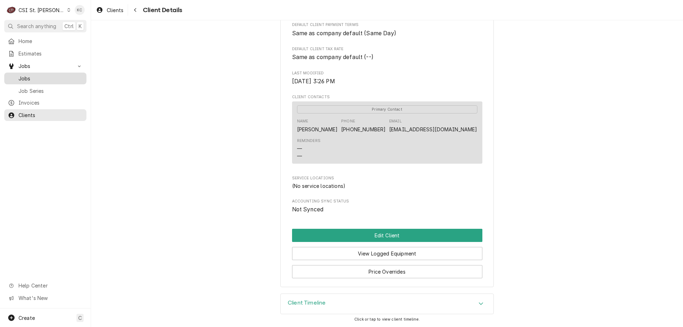
click at [25, 75] on span "Jobs" at bounding box center [50, 78] width 64 height 7
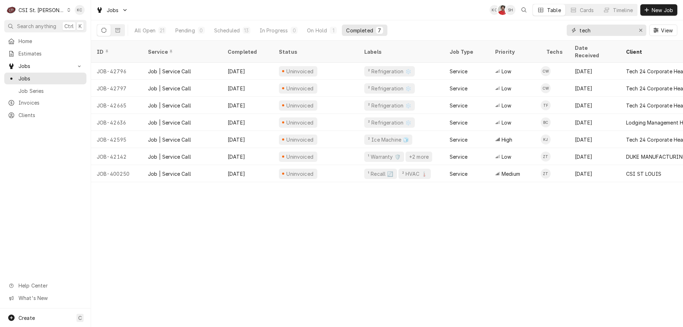
drag, startPoint x: 613, startPoint y: 32, endPoint x: 543, endPoint y: 33, distance: 70.1
click at [543, 33] on div "All Open 21 Pending 0 Scheduled 13 In Progress 0 On Hold 1 Completed 7 tech View" at bounding box center [387, 30] width 580 height 20
click at [649, 7] on div "Dynamic Content Wrapper" at bounding box center [646, 9] width 7 height 7
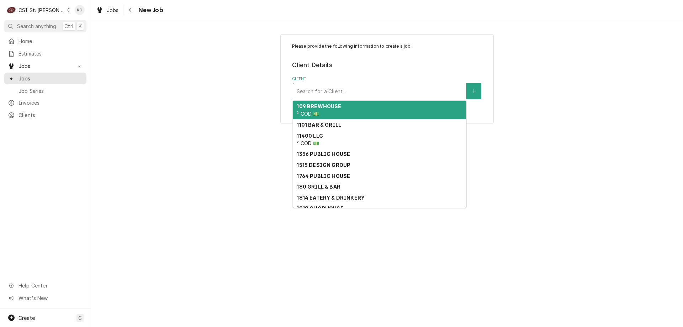
click at [433, 92] on div "Client" at bounding box center [380, 91] width 166 height 13
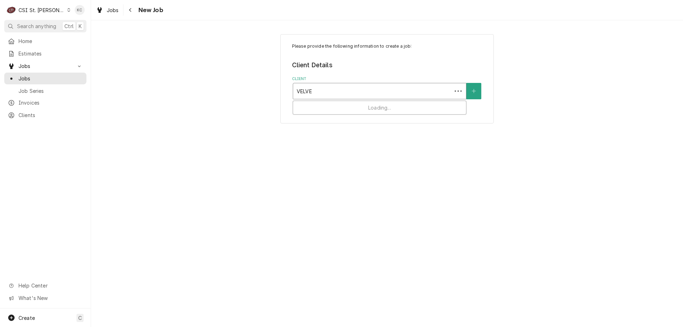
type input "VELVET"
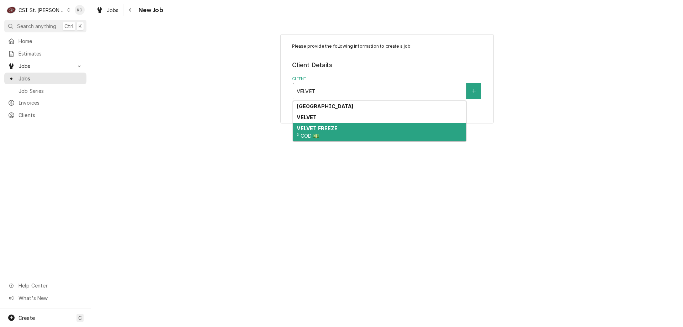
click at [365, 132] on div "VELVET FREEZE ² COD 💵" at bounding box center [379, 132] width 173 height 18
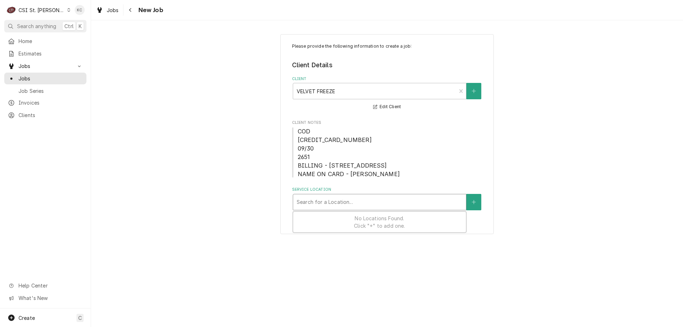
click at [349, 201] on div "Service Location" at bounding box center [380, 202] width 166 height 13
click at [473, 199] on icon "Create New Location" at bounding box center [474, 201] width 4 height 5
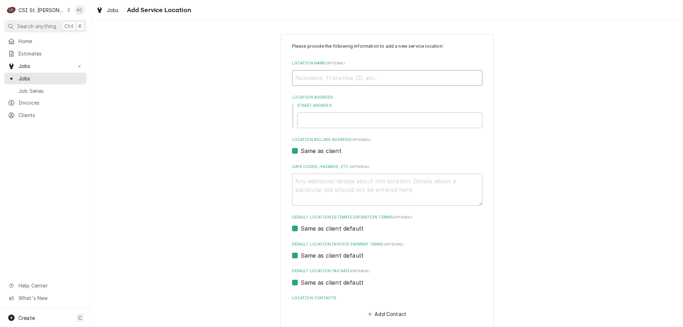
click at [325, 74] on input "Location Name ( optional )" at bounding box center [387, 78] width 190 height 16
type textarea "x"
type input "V"
type textarea "x"
type input "VE"
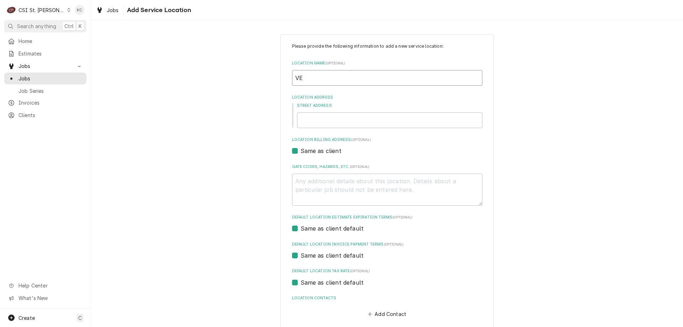
type textarea "x"
type input "VEL"
type textarea "x"
type input "VELV"
type textarea "x"
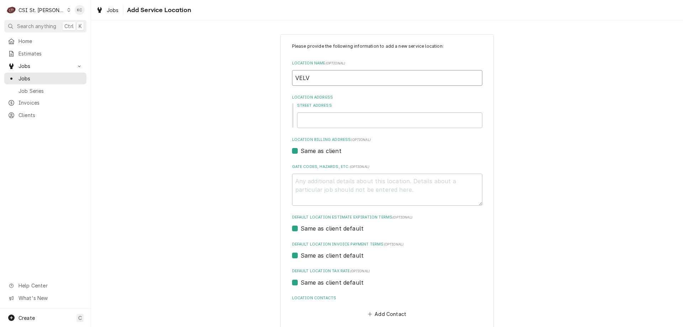
type input "VELVE"
type textarea "x"
type input "VELVET"
type textarea "x"
type input "VELVET"
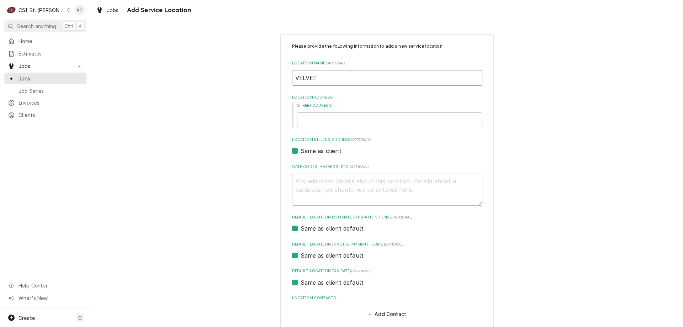
type textarea "x"
type input "VELVET F"
type textarea "x"
type input "VELVET FR"
type textarea "x"
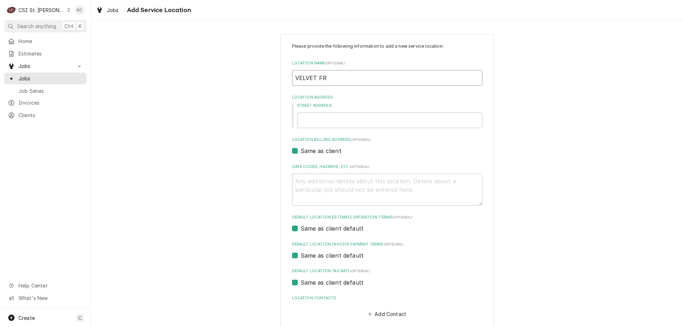
type input "VELVET FRE"
type textarea "x"
type input "VELVET FREE"
type textarea "x"
type input "VELVET FREEZ"
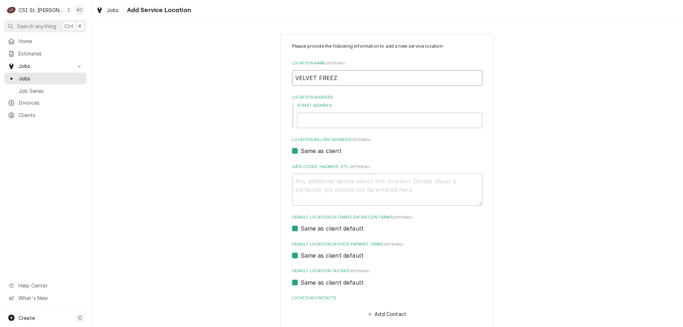
type textarea "x"
type input "VELVET FREEZE"
type textarea "x"
type input "VELVET FREEZE"
type textarea "x"
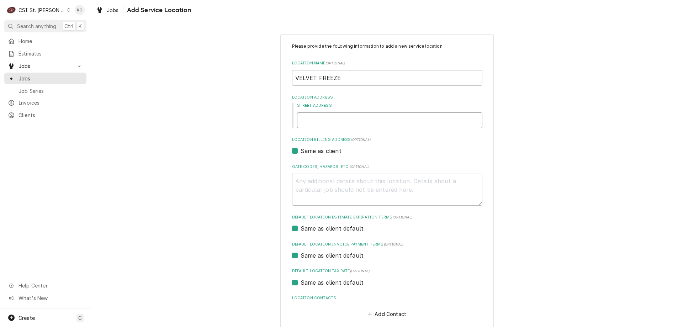
type input "7"
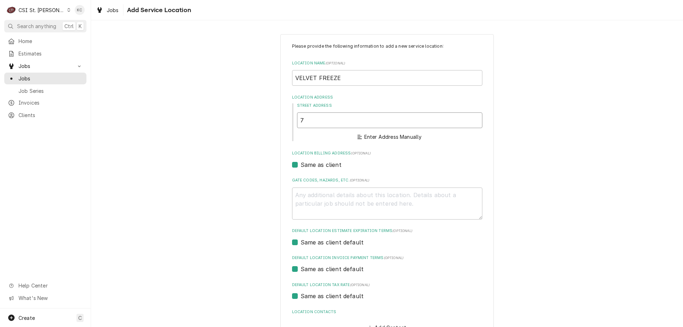
type textarea "x"
type input "73"
type textarea "x"
type input "735"
type textarea "x"
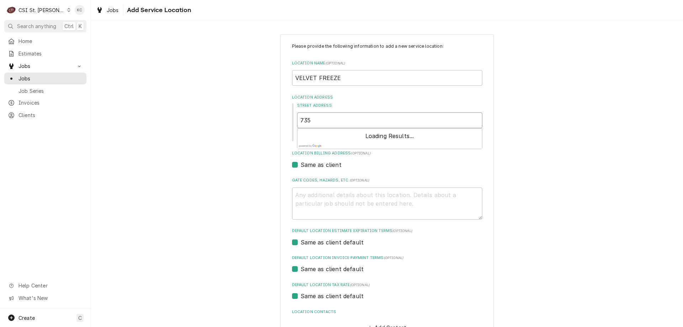
type input "7355"
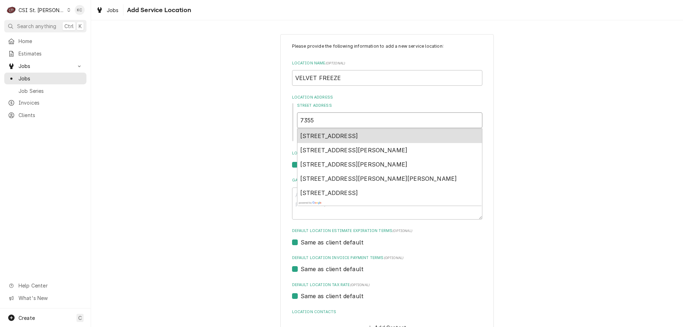
type textarea "x"
type input "7355"
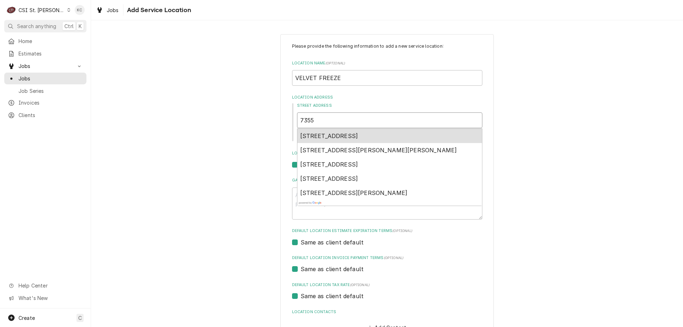
type textarea "x"
type input "7355 W"
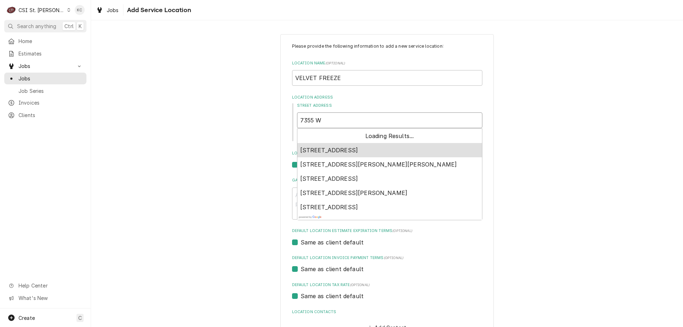
type textarea "x"
type input "7355 W"
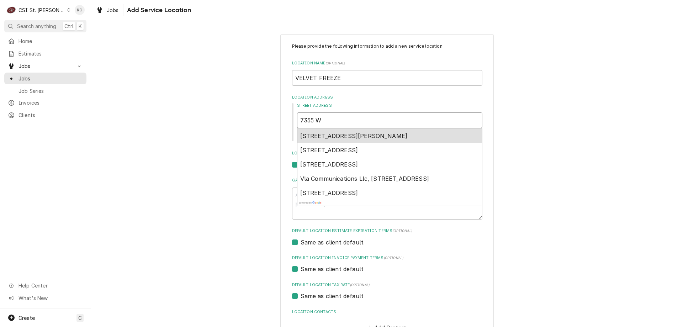
type textarea "x"
type input "7355 W F"
type textarea "x"
type input "7355 W FL"
type textarea "x"
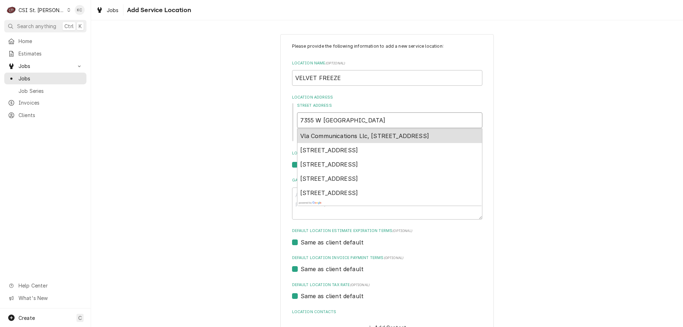
type input "7355 W FLO"
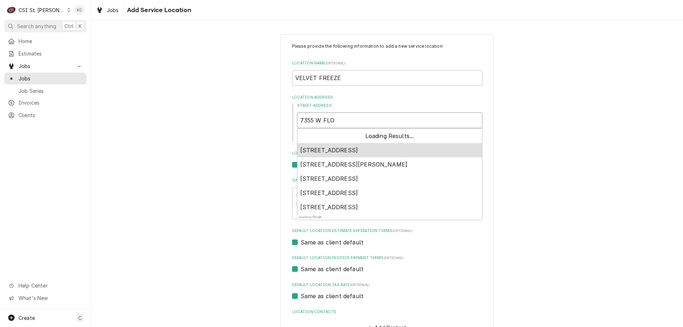
type textarea "x"
type input "7355 W FLOR"
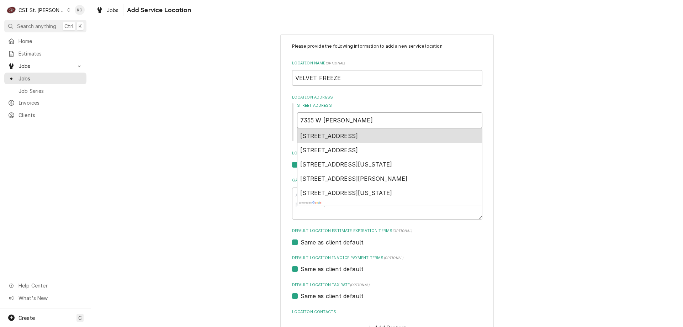
type textarea "x"
type input "7355 W FLORR"
type textarea "x"
type input "7355 W FLORRI"
click at [358, 138] on span "7355 West Florissant Avenue, Jennings, MO, USA" at bounding box center [329, 135] width 58 height 7
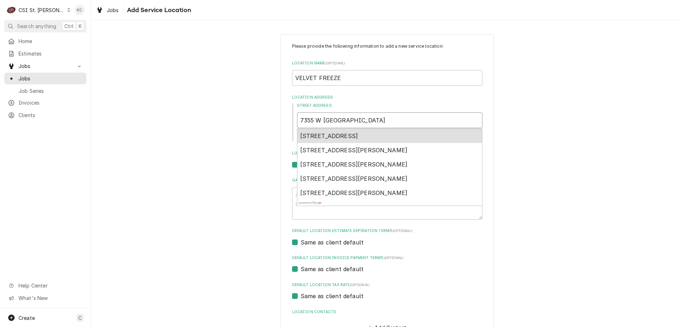
type textarea "x"
type input "7355 W Florissant Ave"
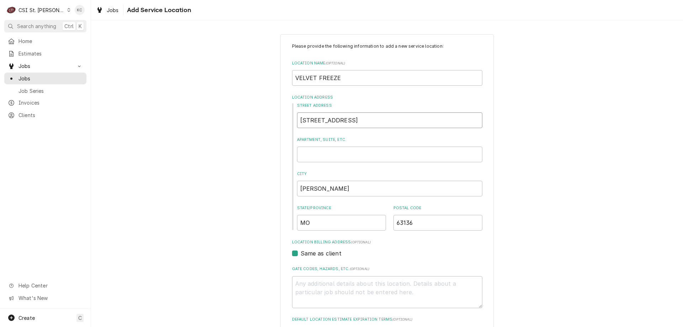
type textarea "x"
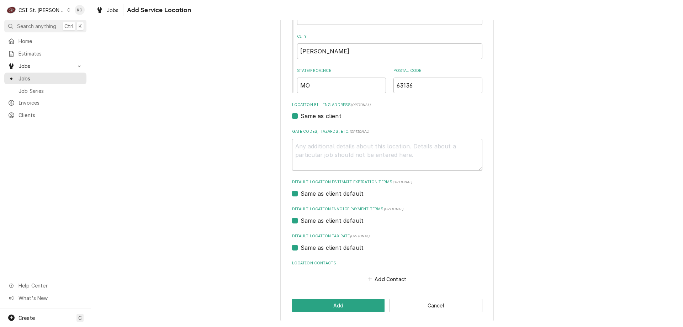
scroll to position [138, 0]
type input "7355 W Florissant Ave"
click at [339, 303] on button "Add" at bounding box center [338, 304] width 93 height 13
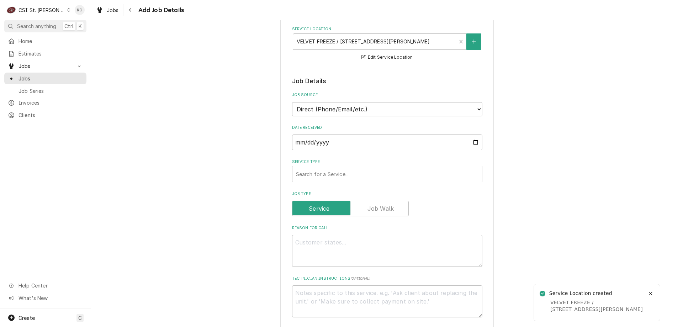
scroll to position [178, 0]
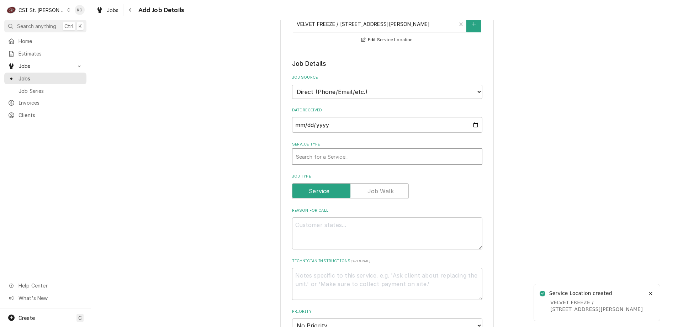
click at [321, 157] on div "Service Type" at bounding box center [387, 156] width 182 height 13
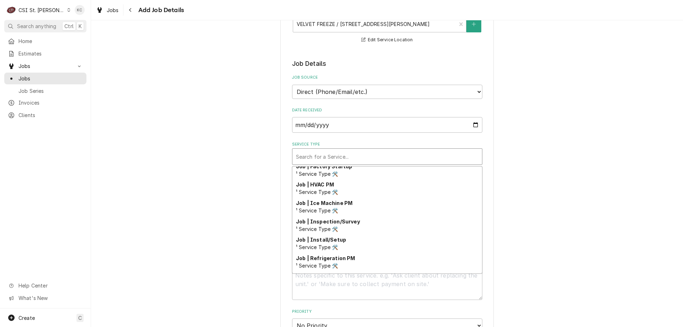
scroll to position [414, 0]
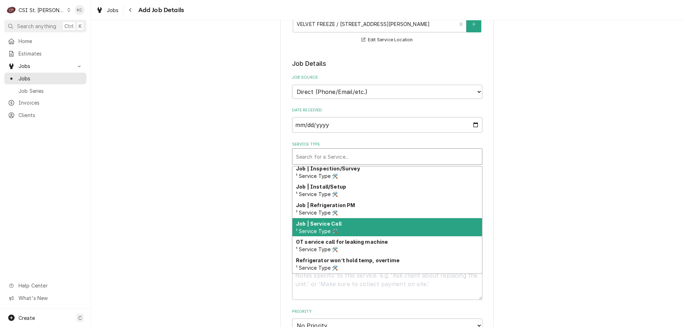
click at [362, 226] on div "Job | Service Call ¹ Service Type 🛠️" at bounding box center [387, 227] width 190 height 18
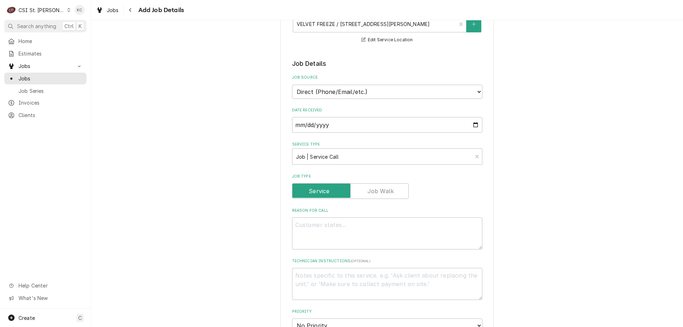
click at [519, 197] on div "Please provide the following information to create a job: Client Details Client…" at bounding box center [387, 249] width 592 height 799
click at [364, 225] on textarea "Reason For Call" at bounding box center [387, 233] width 190 height 32
type textarea "x"
type textarea "H"
type textarea "x"
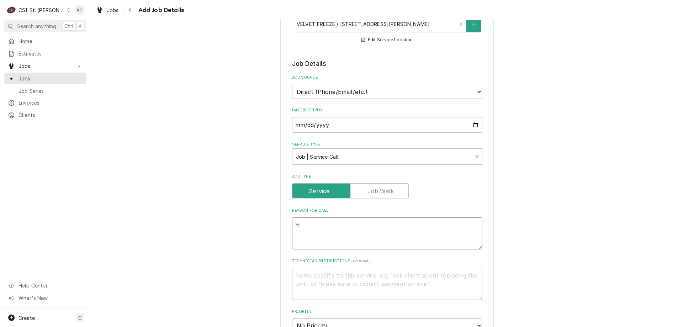
type textarea "HA"
type textarea "x"
type textarea "HAS"
type textarea "x"
type textarea "HAS"
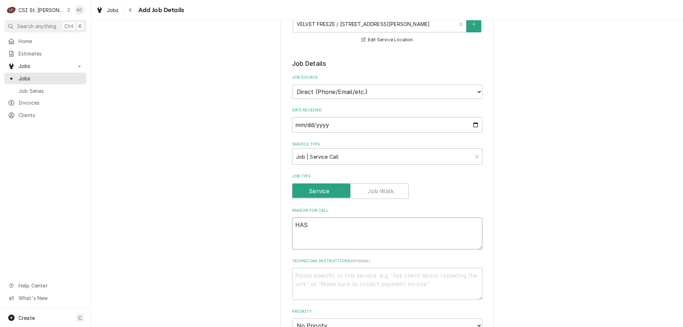
type textarea "x"
type textarea "HAS 2"
type textarea "x"
type textarea "HAS"
type textarea "x"
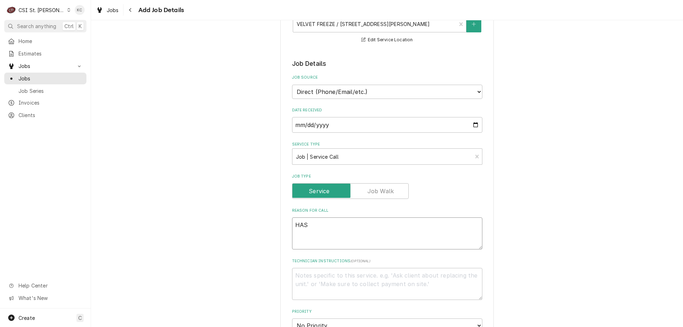
type textarea "HAS 3"
type textarea "x"
type textarea "HAS 3"
type textarea "x"
type textarea "HAS 3"
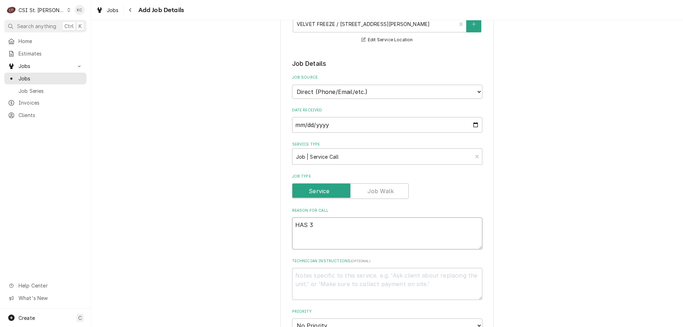
type textarea "x"
type textarea "HAS"
type textarea "x"
type textarea "HAS"
type textarea "x"
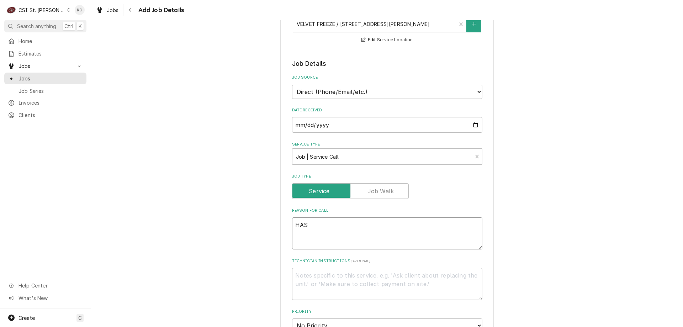
type textarea "HA"
type textarea "x"
type textarea "H"
type textarea "x"
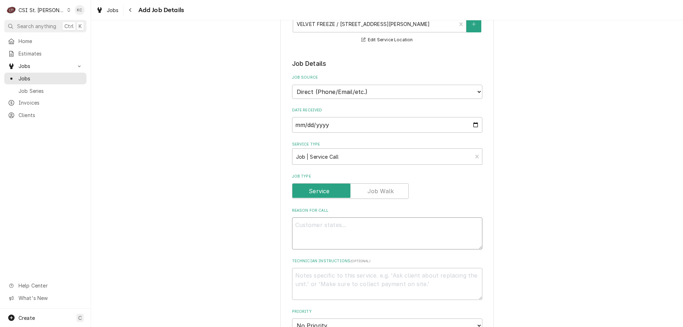
type textarea "H"
type textarea "x"
type textarea "Ha"
type textarea "x"
type textarea "Has"
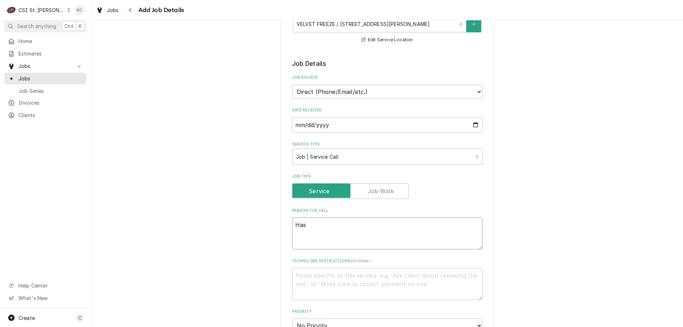
type textarea "x"
type textarea "Has"
type textarea "x"
type textarea "Has 3"
type textarea "x"
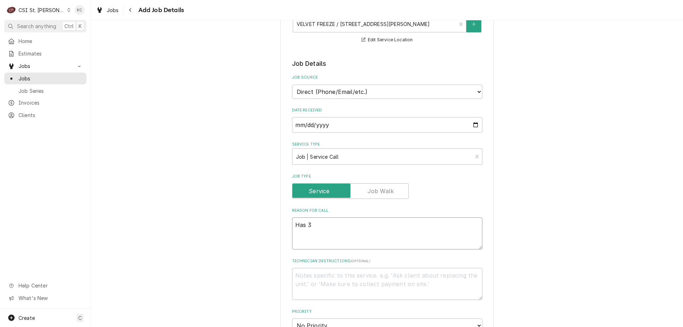
type textarea "Has 3"
type textarea "x"
type textarea "Has 3 y"
type textarea "x"
type textarea "Has 3 yu"
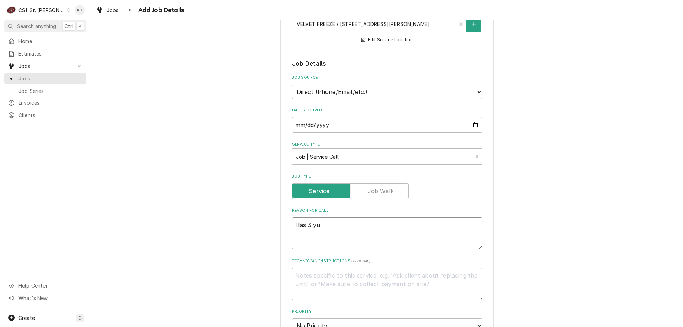
type textarea "x"
type textarea "Has 3 y"
type textarea "x"
type textarea "Has 3"
type textarea "x"
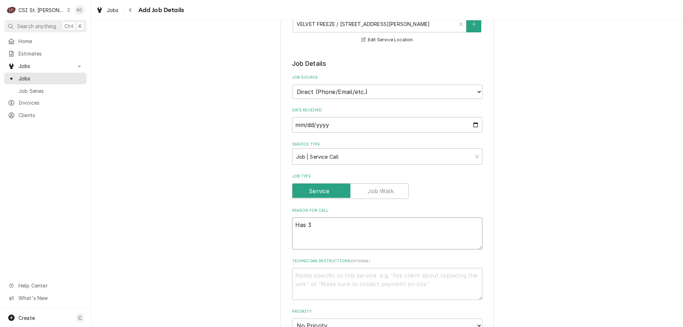
type textarea "Has 3 u"
type textarea "x"
type textarea "Has 3 up"
type textarea "x"
type textarea "Has 3 upr"
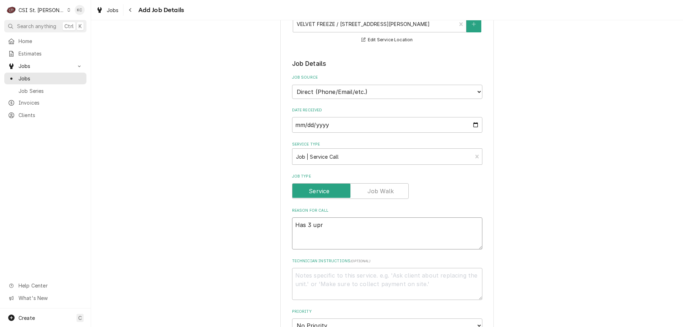
type textarea "x"
type textarea "Has 3 upri"
type textarea "x"
type textarea "Has 3 uprig"
type textarea "x"
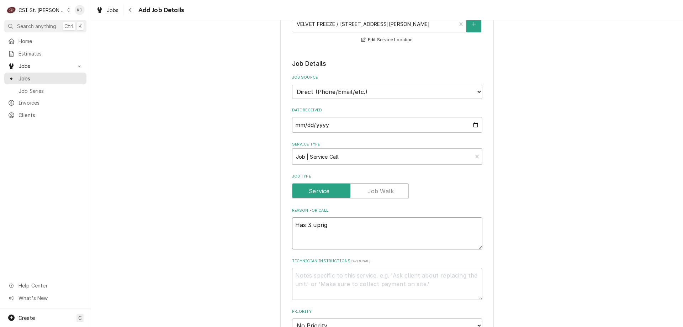
type textarea "Has 3 uprigh"
type textarea "x"
type textarea "Has 3 upright"
type textarea "x"
type textarea "Has 3 upright"
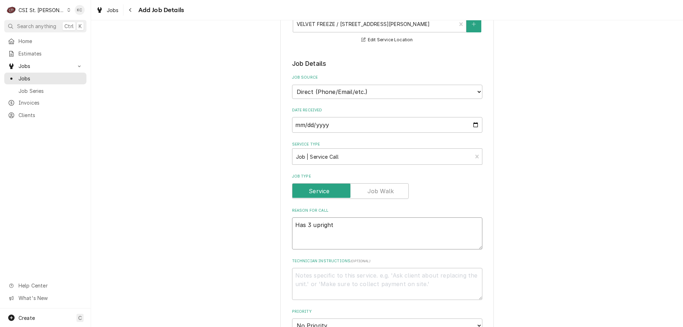
type textarea "x"
type textarea "Has 3 upright f"
type textarea "x"
type textarea "Has 3 upright fr"
type textarea "x"
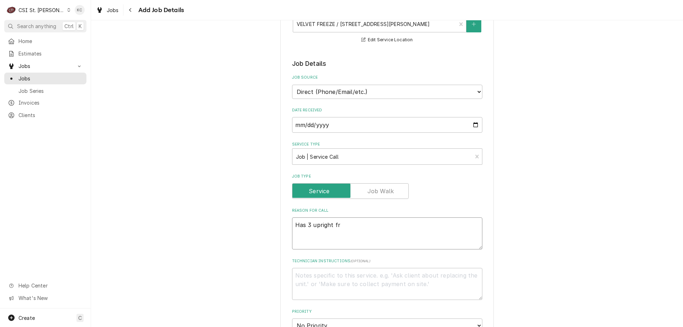
type textarea "Has 3 upright fre"
type textarea "x"
type textarea "Has 3 upright free"
type textarea "x"
type textarea "Has 3 upright freez"
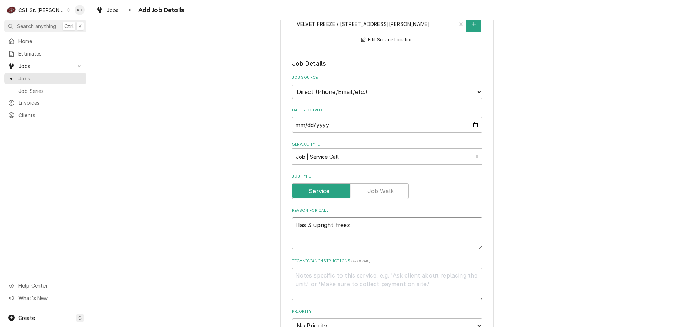
type textarea "x"
type textarea "Has 3 upright freeze"
type textarea "x"
type textarea "Has 3 upright freezer"
type textarea "x"
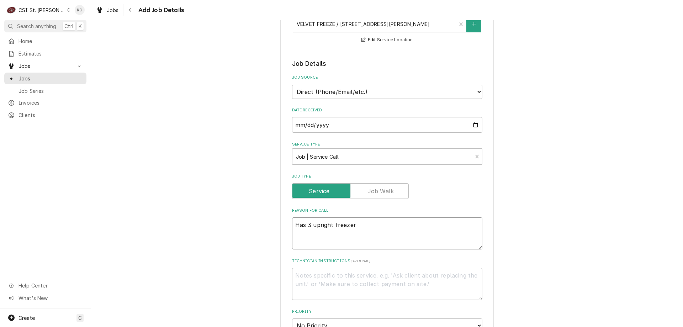
type textarea "Has 3 upright freezers"
type textarea "x"
type textarea "Has 3 upright freezers"
type textarea "x"
type textarea "Has 3 upright freezers t"
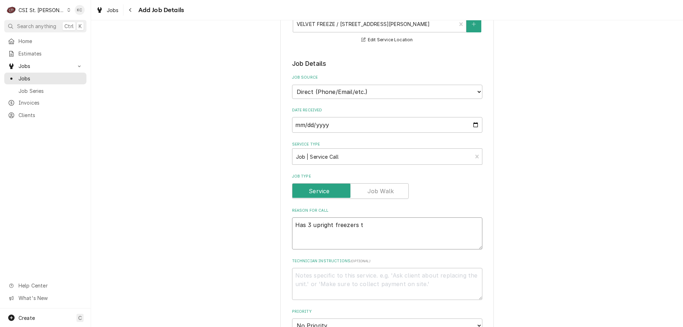
type textarea "x"
type textarea "Has 3 upright freezers tha"
type textarea "x"
type textarea "Has 3 upright freezers that"
type textarea "x"
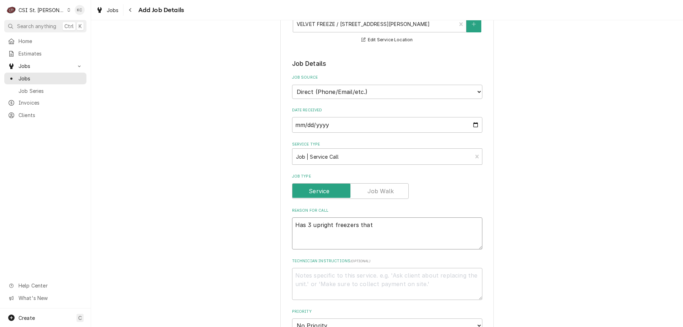
type textarea "Has 3 upright freezers that"
type textarea "x"
type textarea "Has 3 upright freezers that n"
type textarea "x"
type textarea "Has 3 upright freezers that ne"
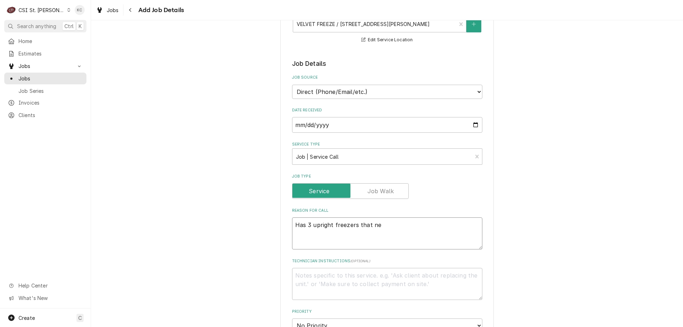
type textarea "x"
type textarea "Has 3 upright freezers that nee"
type textarea "x"
type textarea "Has 3 upright freezers that need"
type textarea "x"
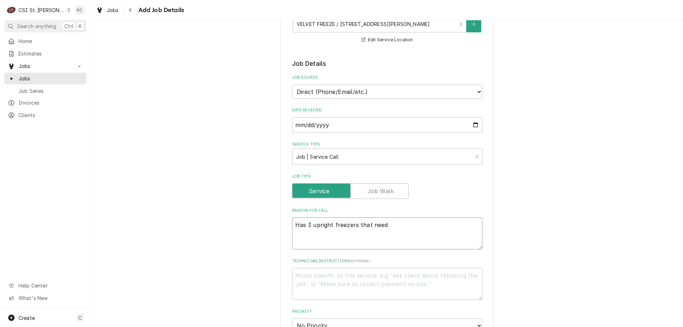
type textarea "Has 3 upright freezers that need"
type textarea "x"
type textarea "Has 3 upright freezers that need t"
type textarea "x"
type textarea "Has 3 upright freezers that need to"
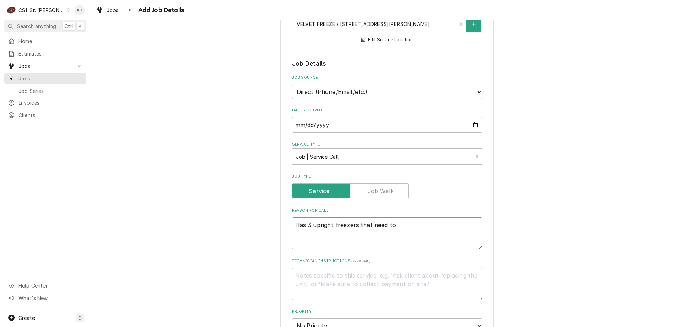
type textarea "x"
type textarea "Has 3 upright freezers that need to"
type textarea "x"
type textarea "Has 3 upright freezers that need to b"
type textarea "x"
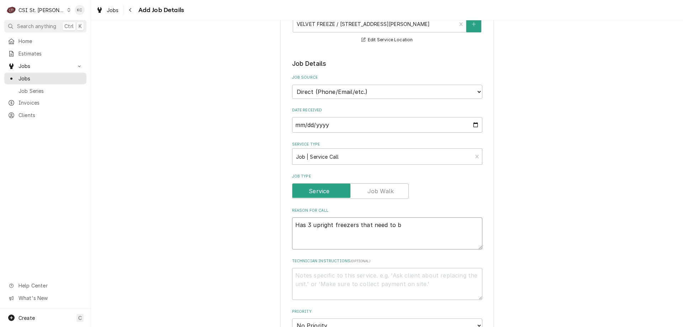
type textarea "Has 3 upright freezers that need to be"
type textarea "x"
type textarea "Has 3 upright freezers that need to be"
type textarea "x"
type textarea "Has 3 upright freezers that need to be l"
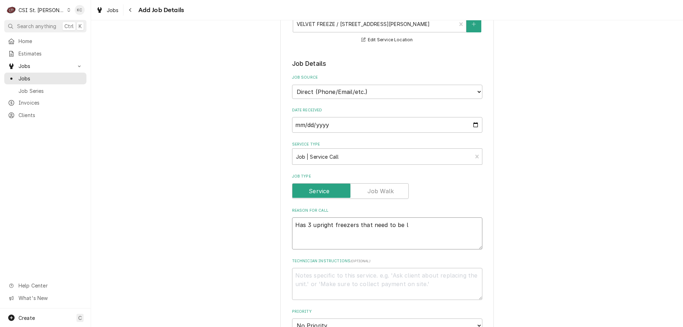
type textarea "x"
type textarea "Has 3 upright freezers that need to be lo"
type textarea "x"
type textarea "Has 3 upright freezers that need to be loo"
type textarea "x"
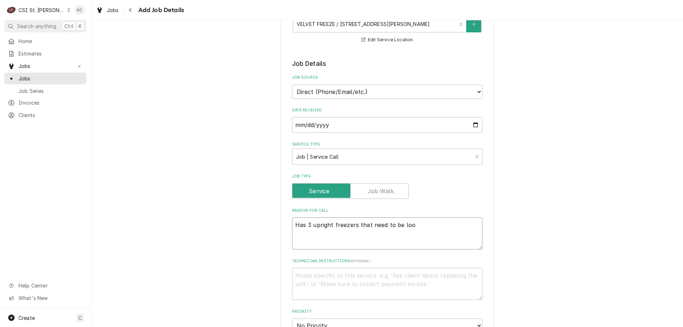
type textarea "Has 3 upright freezers that need to be look"
type textarea "x"
type textarea "Has 3 upright freezers that need to be looke"
type textarea "x"
type textarea "Has 3 upright freezers that need to be looked"
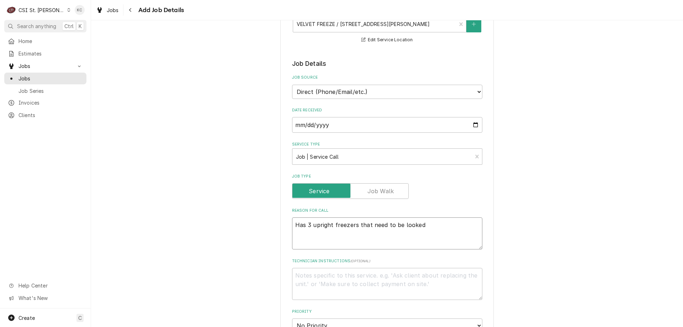
type textarea "x"
type textarea "Has 3 upright freezers that need to be looked"
type textarea "x"
type textarea "Has 3 upright freezers that need to be looked a"
type textarea "x"
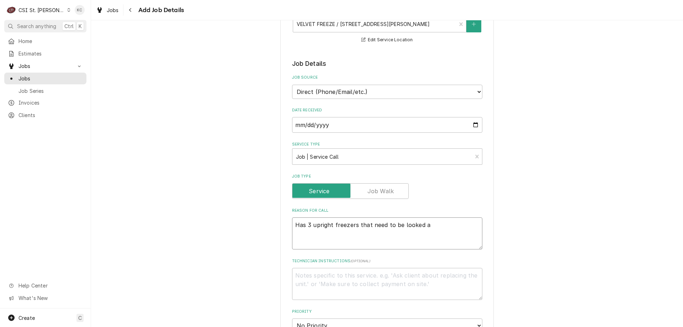
type textarea "Has 3 upright freezers that need to be looked at"
type textarea "x"
type textarea "Has 3 upright freezers that need to be looked at"
type textarea "x"
type textarea "Has 3 upright freezers that need to be looked at a"
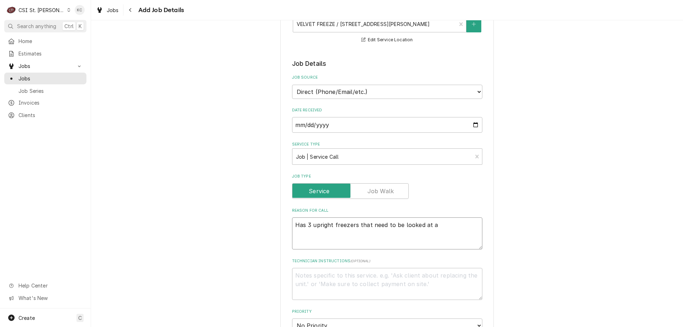
type textarea "x"
type textarea "Has 3 upright freezers that need to be looked at as"
type textarea "x"
type textarea "Has 3 upright freezers that need to be looked at as"
type textarea "x"
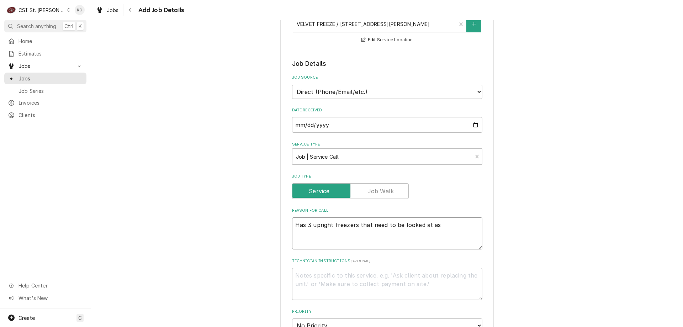
type textarea "Has 3 upright freezers that need to be looked at as u"
click at [365, 280] on textarea "Technician Instructions ( optional )" at bounding box center [387, 284] width 190 height 32
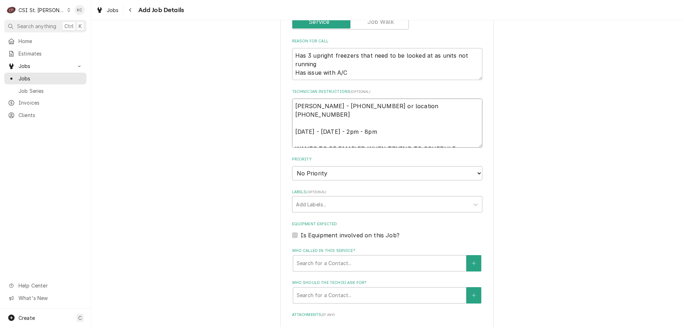
scroll to position [320, 0]
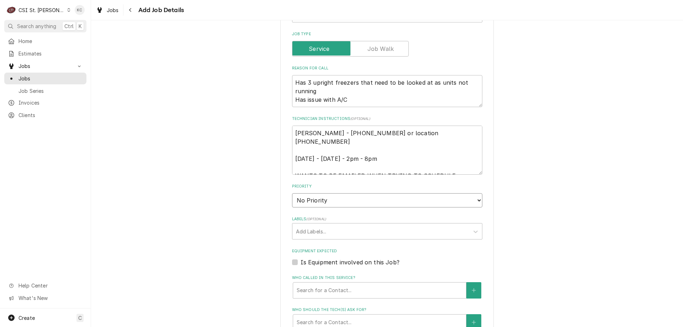
click at [381, 204] on select "No Priority Urgent High Medium Low" at bounding box center [387, 200] width 190 height 14
click at [292, 193] on select "No Priority Urgent High Medium Low" at bounding box center [387, 200] width 190 height 14
click at [374, 224] on div "Add Labels..." at bounding box center [380, 231] width 177 height 16
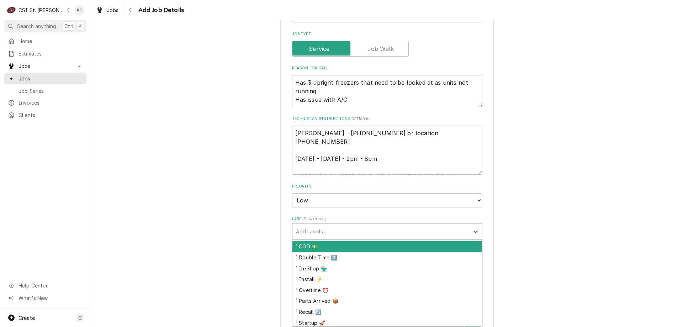
click at [372, 249] on div "¹ COD 💵" at bounding box center [387, 246] width 190 height 11
click at [369, 228] on div "Labels" at bounding box center [391, 231] width 127 height 13
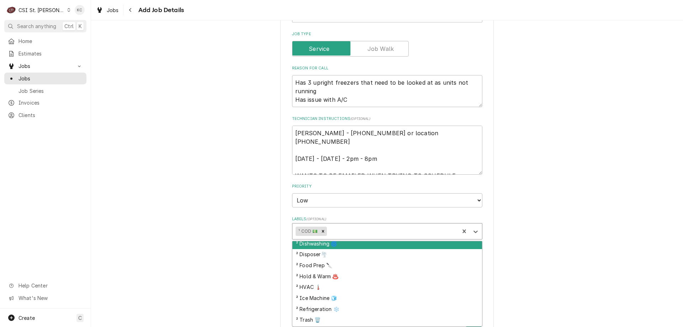
scroll to position [136, 0]
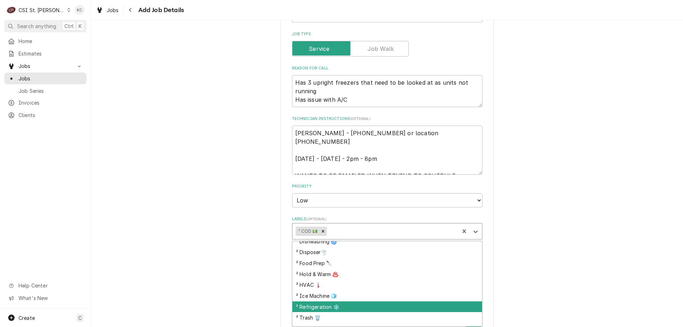
click at [372, 303] on div "² Refrigeration ❄️" at bounding box center [387, 306] width 190 height 11
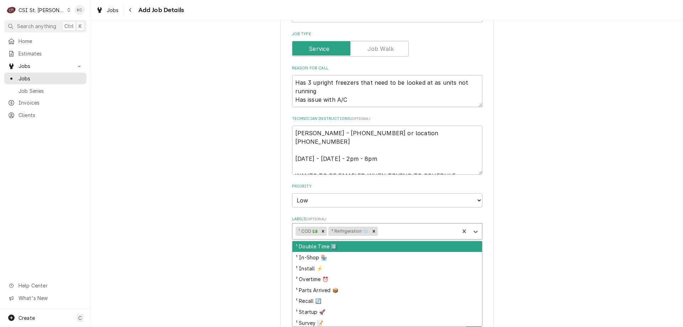
click at [386, 228] on div "Labels" at bounding box center [417, 231] width 77 height 13
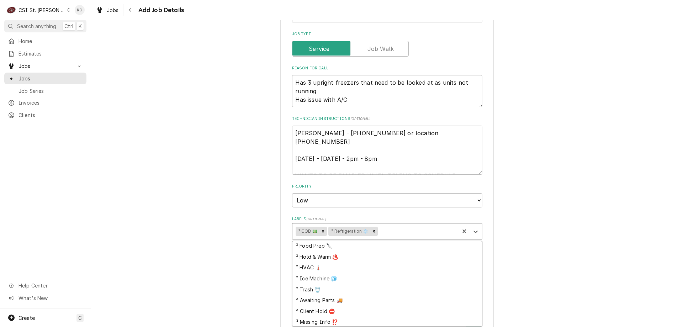
scroll to position [178, 0]
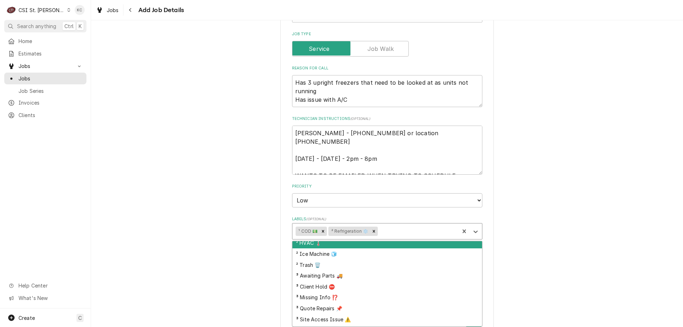
click at [371, 244] on div "² HVAC 🌡️" at bounding box center [387, 243] width 190 height 11
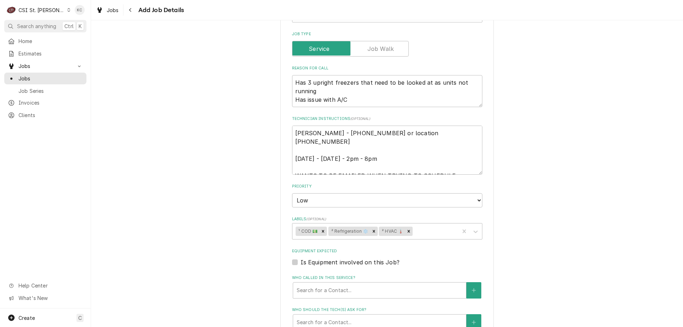
click at [522, 234] on div "Please provide the following information to create a job: Client Details Client…" at bounding box center [387, 116] width 592 height 816
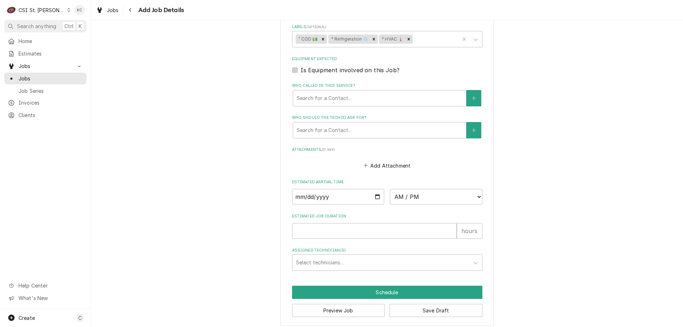
scroll to position [517, 0]
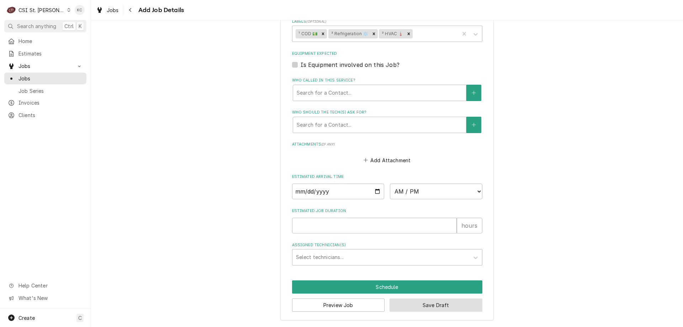
click at [468, 305] on button "Save Draft" at bounding box center [435, 304] width 93 height 13
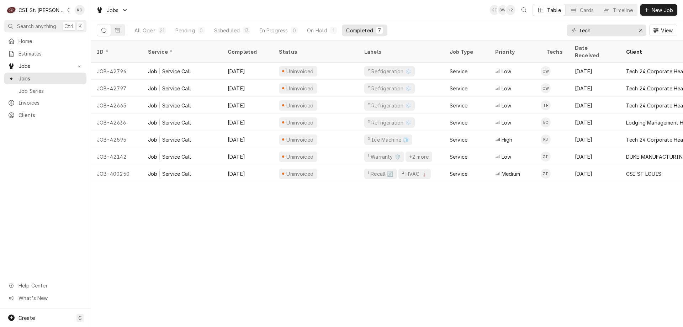
click at [42, 9] on div "CSI St. Louis" at bounding box center [41, 9] width 46 height 7
click at [77, 17] on div "CSI [US_STATE][GEOGRAPHIC_DATA]" at bounding box center [109, 14] width 98 height 9
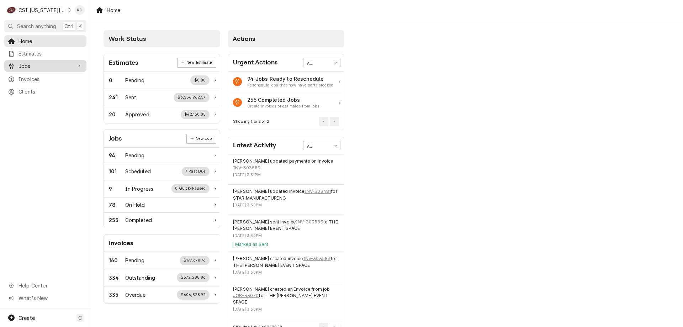
click at [51, 65] on span "Jobs" at bounding box center [45, 65] width 54 height 7
click at [47, 76] on span "Jobs" at bounding box center [50, 78] width 64 height 7
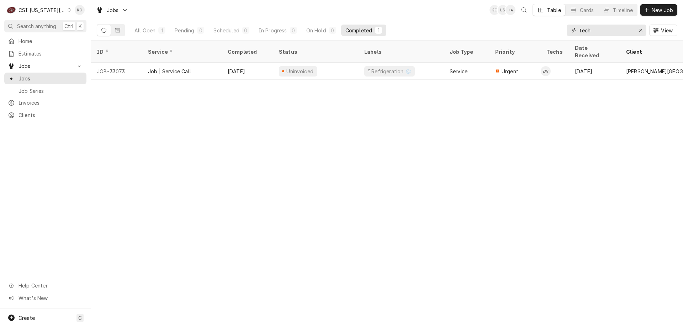
drag, startPoint x: 600, startPoint y: 34, endPoint x: 553, endPoint y: 35, distance: 46.9
click at [553, 35] on div "All Open 1 Pending 0 Scheduled 0 In Progress 0 On Hold 0 Completed 1 tech View" at bounding box center [387, 30] width 580 height 20
click at [626, 31] on input "glastender" at bounding box center [605, 30] width 53 height 11
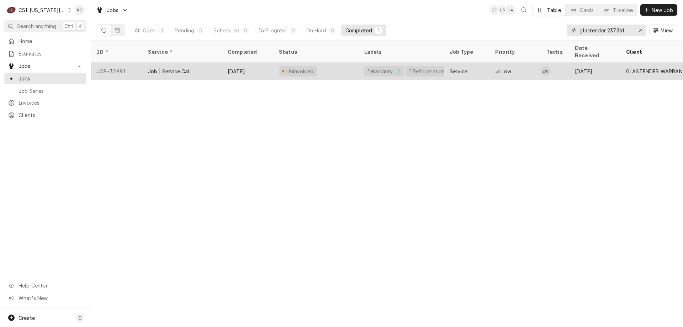
type input "glastender 237361"
click at [284, 69] on span "Dynamic Content Wrapper" at bounding box center [283, 71] width 3 height 4
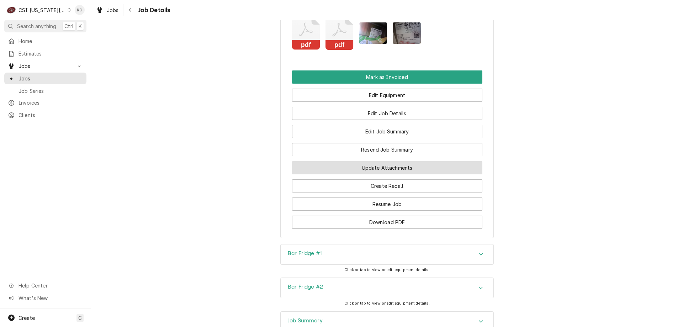
scroll to position [946, 0]
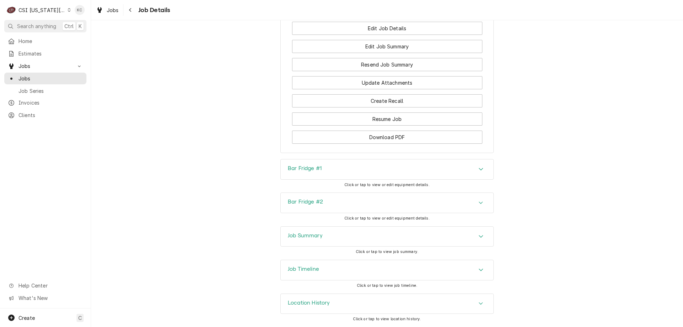
click at [349, 236] on div "Job Summary" at bounding box center [387, 237] width 213 height 20
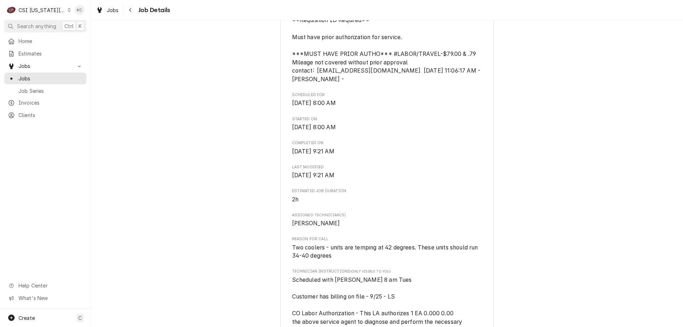
scroll to position [242, 0]
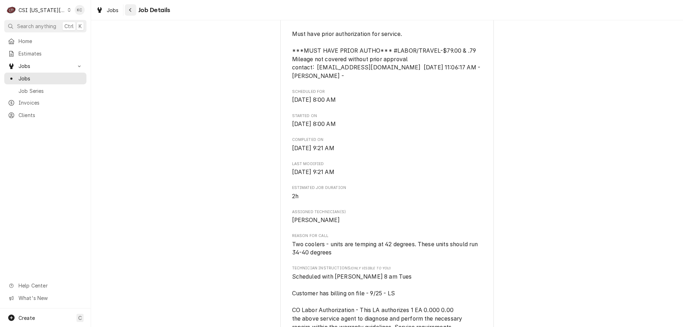
click at [133, 7] on div "Navigate back" at bounding box center [130, 9] width 7 height 7
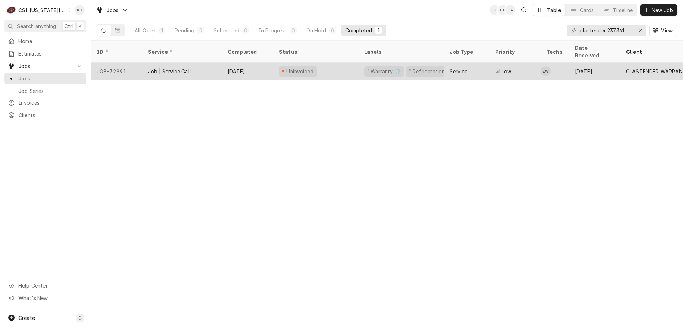
click at [432, 68] on div "² Refrigeration ❄️" at bounding box center [430, 71] width 45 height 7
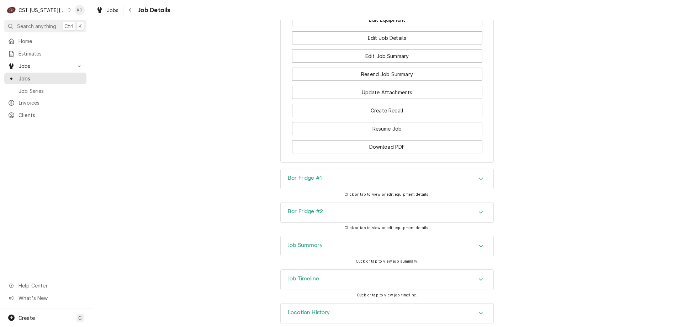
scroll to position [946, 0]
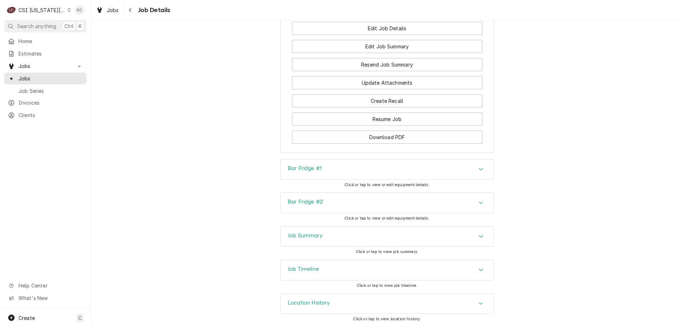
click at [303, 240] on div "Job Summary" at bounding box center [387, 237] width 213 height 20
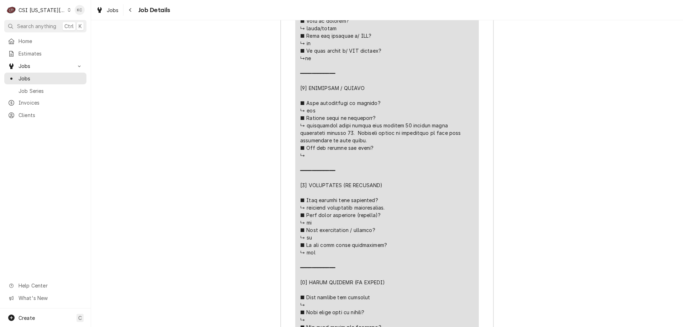
scroll to position [1641, 0]
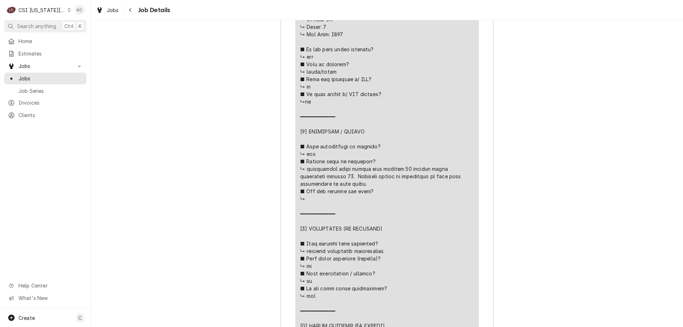
drag, startPoint x: 610, startPoint y: 126, endPoint x: 602, endPoint y: 117, distance: 11.9
click at [609, 124] on div "Job Summary Roopairs Job ID JOB-32991 Glastender PO ID 237361 Service Type Job …" at bounding box center [387, 194] width 592 height 1342
click at [38, 12] on div "CSI [US_STATE][GEOGRAPHIC_DATA]" at bounding box center [41, 9] width 47 height 7
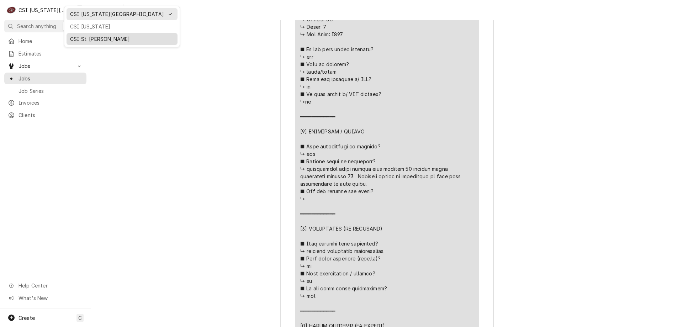
click at [85, 37] on div "CSI St. [PERSON_NAME]" at bounding box center [122, 38] width 104 height 7
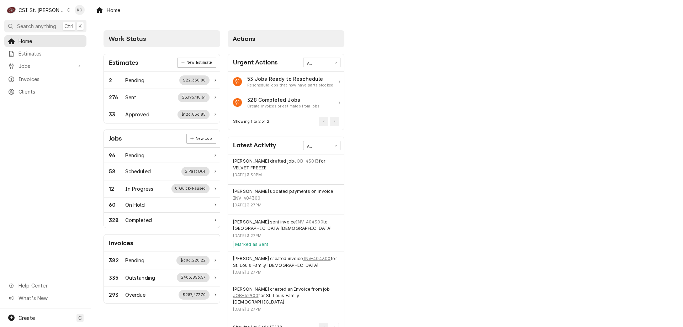
click at [48, 9] on div "CSI St. [PERSON_NAME]" at bounding box center [41, 9] width 46 height 7
click at [74, 18] on div "CSI [US_STATE][GEOGRAPHIC_DATA]" at bounding box center [109, 14] width 98 height 9
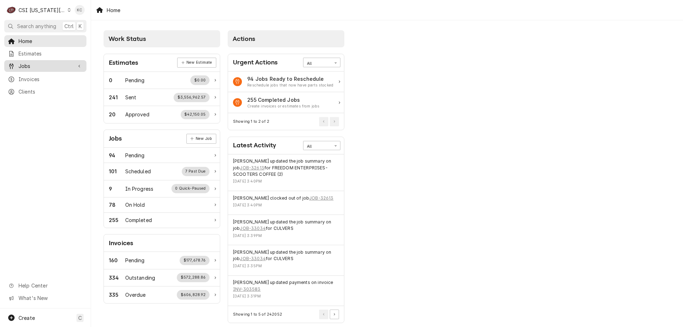
click at [43, 62] on span "Jobs" at bounding box center [45, 65] width 54 height 7
click at [43, 75] on span "Jobs" at bounding box center [50, 78] width 64 height 7
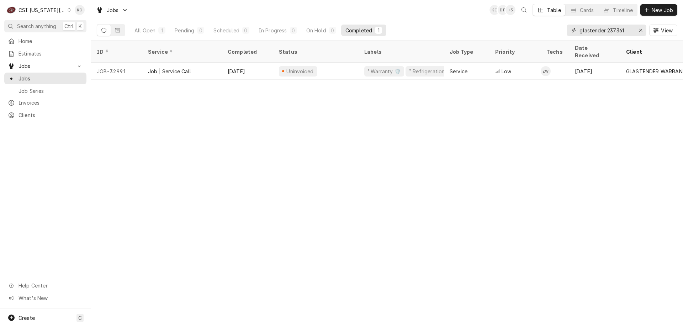
drag, startPoint x: 629, startPoint y: 30, endPoint x: 540, endPoint y: 31, distance: 88.9
click at [540, 31] on div "All Open 1 Pending 0 Scheduled 0 In Progress 0 On Hold 0 Completed 1 glastender…" at bounding box center [387, 30] width 580 height 20
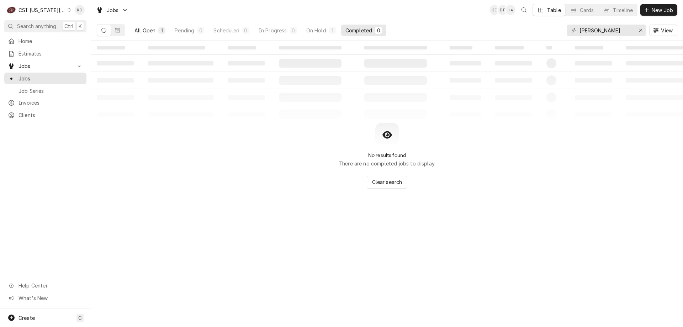
click at [141, 33] on div "All Open" at bounding box center [144, 30] width 21 height 7
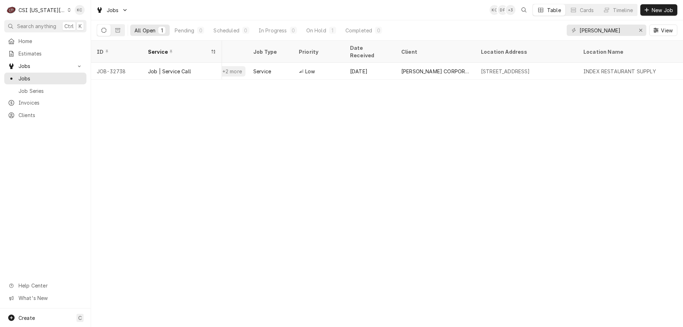
scroll to position [0, 179]
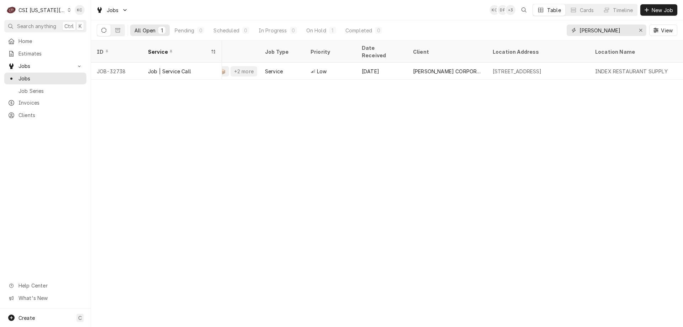
drag, startPoint x: 609, startPoint y: 30, endPoint x: 555, endPoint y: 32, distance: 54.4
click at [555, 32] on div "All Open 1 Pending 0 Scheduled 0 In Progress 0 On Hold 1 Completed 0 follett Vi…" at bounding box center [387, 30] width 580 height 20
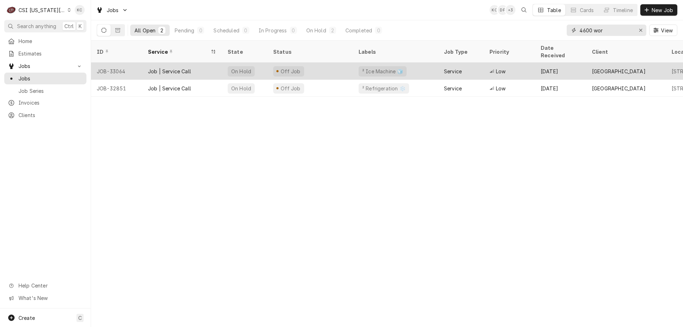
type input "4600 wor"
click at [303, 66] on div "Off Job" at bounding box center [309, 71] width 85 height 17
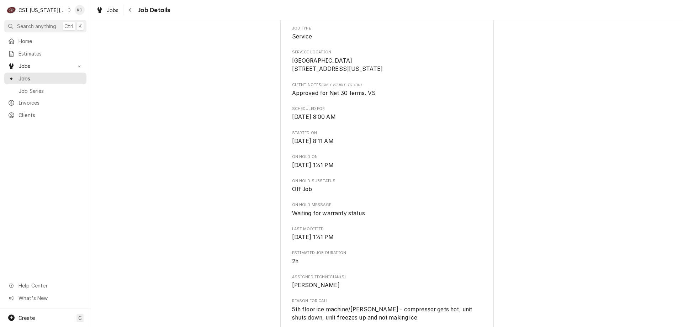
scroll to position [107, 0]
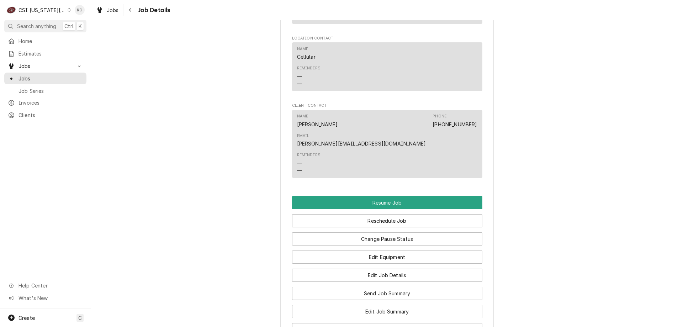
scroll to position [640, 0]
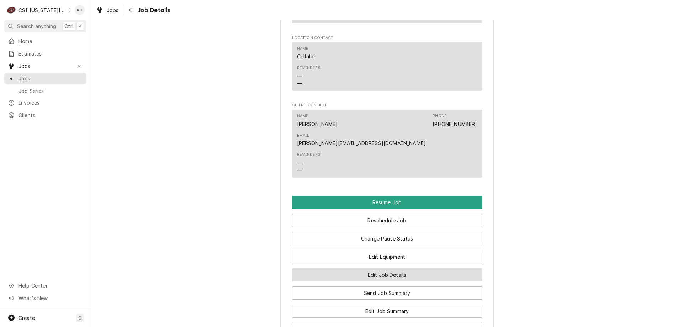
click at [361, 268] on button "Edit Job Details" at bounding box center [387, 274] width 190 height 13
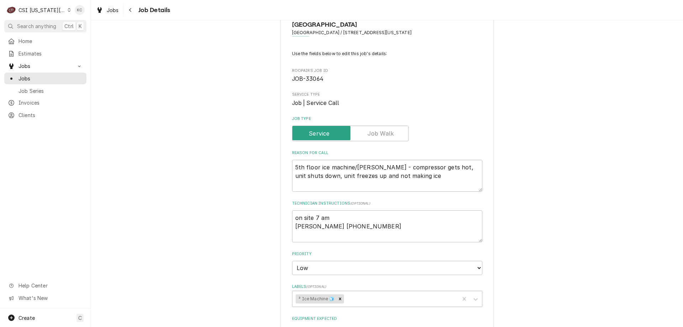
scroll to position [36, 0]
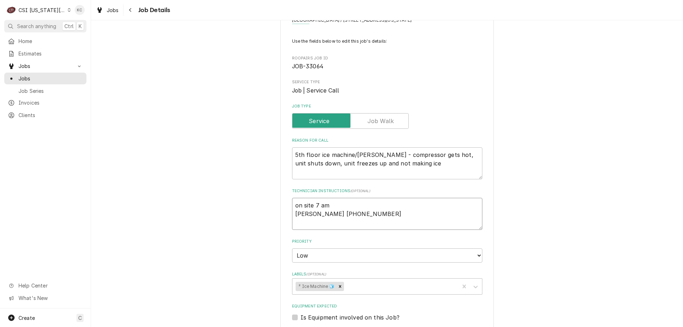
click at [292, 205] on textarea "on site 7 am [PERSON_NAME] [PHONE_NUMBER]" at bounding box center [387, 214] width 190 height 32
type textarea "x"
type textarea "on site 7 am [PERSON_NAME] [PHONE_NUMBER]"
type textarea "x"
type textarea "on site 7 am [PERSON_NAME] [PHONE_NUMBER]"
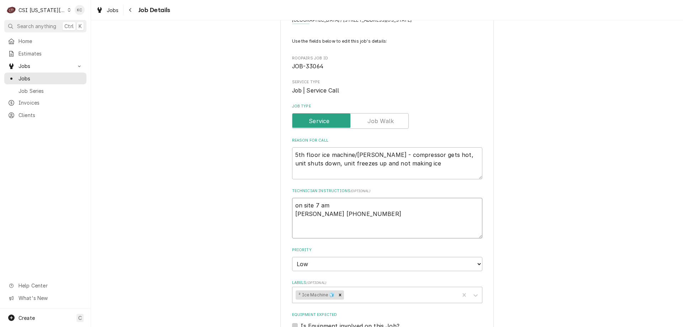
type textarea "x"
type textarea "9 on site 7 am [PERSON_NAME] [PHONE_NUMBER]"
type textarea "x"
type textarea "9/ on site 7 am [PERSON_NAME] [PHONE_NUMBER]"
type textarea "x"
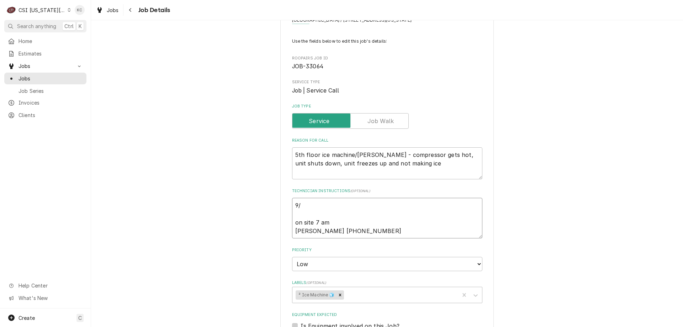
type textarea "9/3 on site 7 am [PERSON_NAME] [PHONE_NUMBER]"
type textarea "x"
type textarea "9/30 on site 7 am [PERSON_NAME] [PHONE_NUMBER]"
type textarea "x"
type textarea "9/30 on site 7 am [PERSON_NAME] [PHONE_NUMBER]"
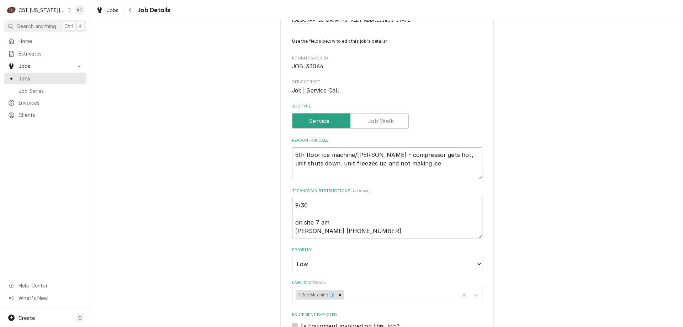
type textarea "x"
type textarea "9/30 - on site 7 am [PERSON_NAME] [PHONE_NUMBER]"
type textarea "x"
type textarea "9/30 - on site 7 am [PERSON_NAME] [PHONE_NUMBER]"
type textarea "x"
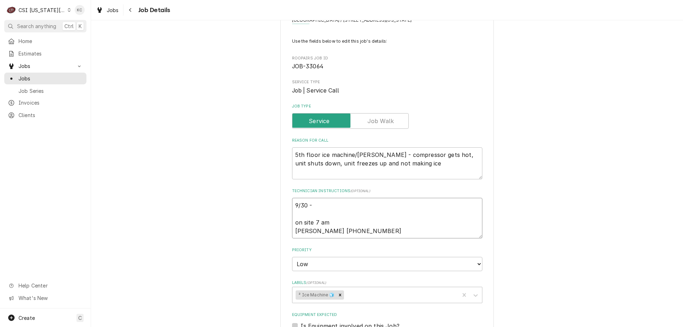
type textarea "9/30 - K on site 7 am [PERSON_NAME] [PHONE_NUMBER]"
type textarea "x"
type textarea "9/30 - Ke on site 7 am [PERSON_NAME] [PHONE_NUMBER]"
type textarea "x"
type textarea "9/30 - Kel on site 7 am [PERSON_NAME] [PHONE_NUMBER]"
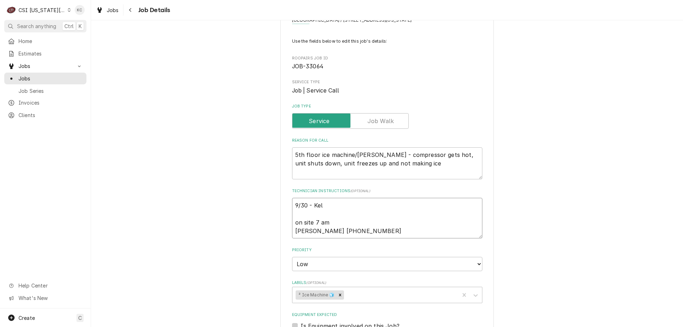
type textarea "x"
type textarea "9/30 - Kell on site 7 am Bob 913-991-0920"
type textarea "x"
type textarea "9/30 - Kelly on site 7 am Bob 913-991-0920"
type textarea "x"
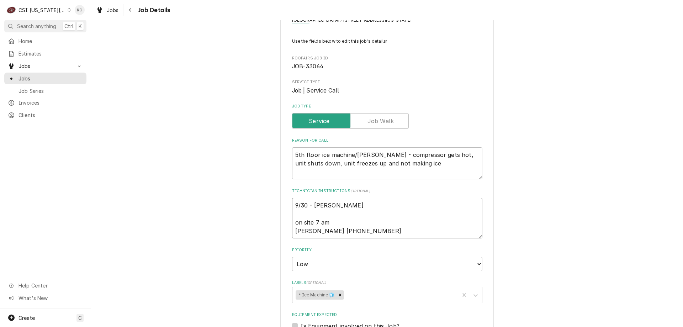
type textarea "9/30 - Kelly on site 7 am Bob 913-991-0920"
type textarea "x"
type textarea "9/30 - Kelly - on site 7 am Bob 913-991-0920"
type textarea "x"
type textarea "9/30 - Kelly - on site 7 am Bob 913-991-0920"
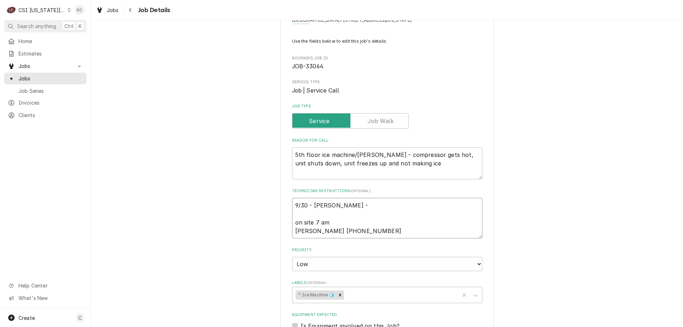
paste textarea "Bob at location called in and said unit is still leaking – they shut unit off f…"
type textarea "x"
type textarea "9/30 - Kelly - Bob at location called in and said unit is still leaking – they …"
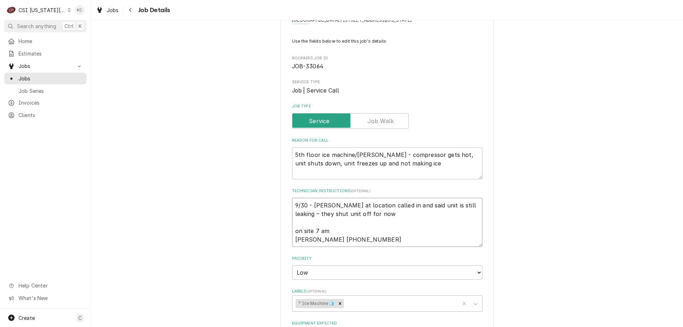
type textarea "x"
type textarea "9/30 - Kelly - Bob at location called in and said unit is still leaking – they …"
type textarea "x"
type textarea "9/30 - Kelly - Bob at location called in and said unit is still leaking – they …"
type textarea "x"
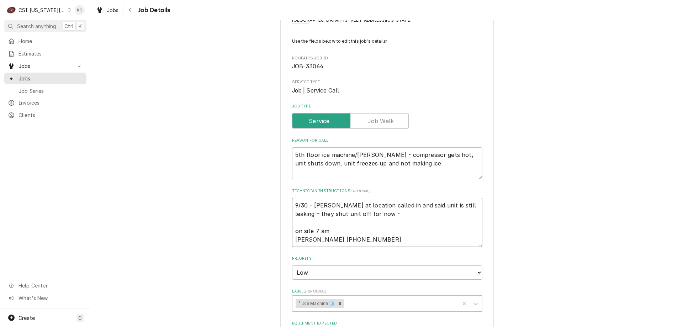
type textarea "9/30 - Kelly - Bob at location called in and said unit is still leaking – they …"
type textarea "x"
type textarea "9/30 - Kelly - Bob at location called in and said unit is still leaking – they …"
type textarea "x"
type textarea "9/30 - Kelly - Bob at location called in and said unit is still leaking – they …"
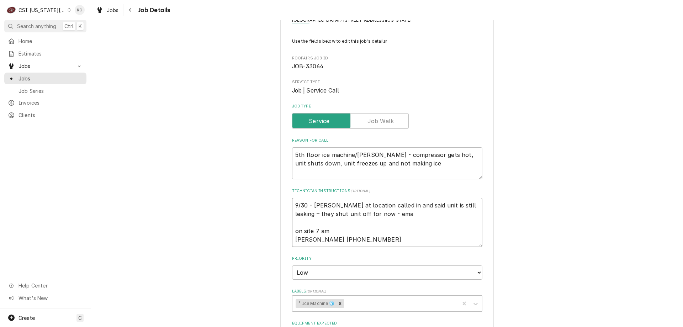
type textarea "x"
type textarea "9/30 - Kelly - Bob at location called in and said unit is still leaking – they …"
type textarea "x"
type textarea "9/30 - Kelly - Bob at location called in and said unit is still leaking – they …"
type textarea "x"
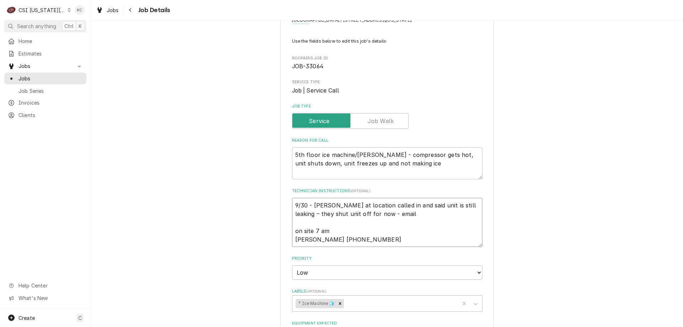
type textarea "9/30 - Kelly - Bob at location called in and said unit is still leaking – they …"
type textarea "x"
type textarea "9/30 - Kelly - Bob at location called in and said unit is still leaking – they …"
type textarea "x"
type textarea "9/30 - Kelly - Bob at location called in and said unit is still leaking – they …"
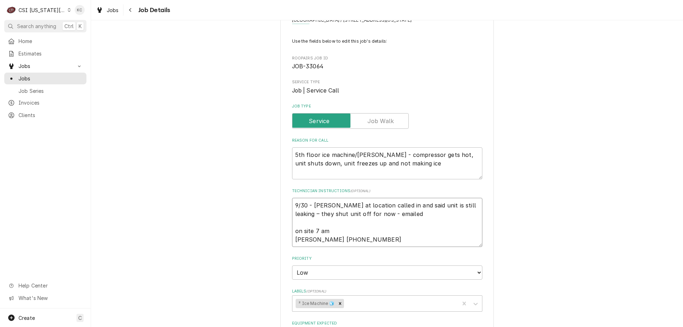
type textarea "x"
type textarea "9/30 - Kelly - Bob at location called in and said unit is still leaking – they …"
type textarea "x"
type textarea "9/30 - Kelly - Bob at location called in and said unit is still leaking – they …"
type textarea "x"
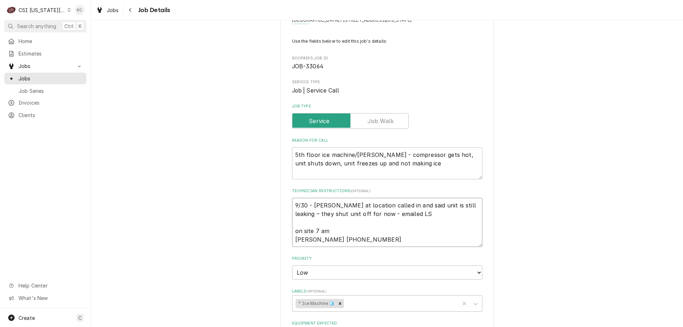
type textarea "9/30 - Kelly - Bob at location called in and said unit is still leaking – they …"
type textarea "x"
type textarea "9/30 - Kelly - Bob at location called in and said unit is still leaking – they …"
type textarea "x"
type textarea "9/30 - Kelly - Bob at location called in and said unit is still leaking – they …"
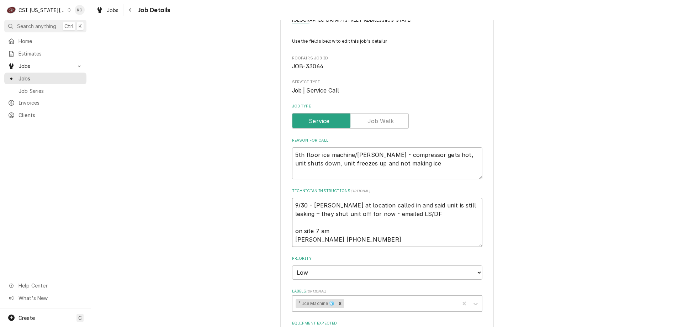
type textarea "x"
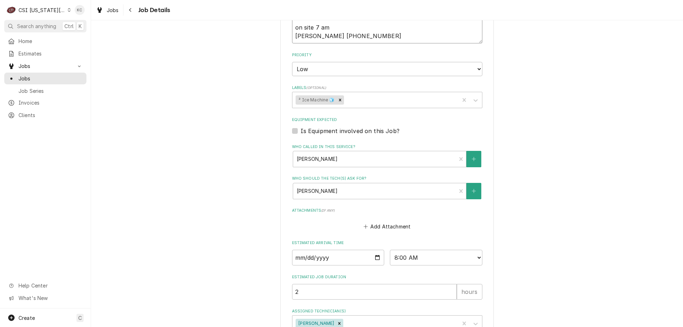
scroll to position [287, 0]
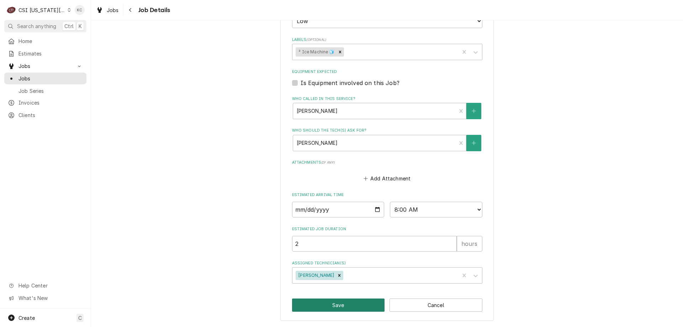
type textarea "9/30 - Kelly - Bob at location called in and said unit is still leaking – they …"
click at [327, 308] on button "Save" at bounding box center [338, 304] width 93 height 13
type textarea "x"
